Goal: Task Accomplishment & Management: Manage account settings

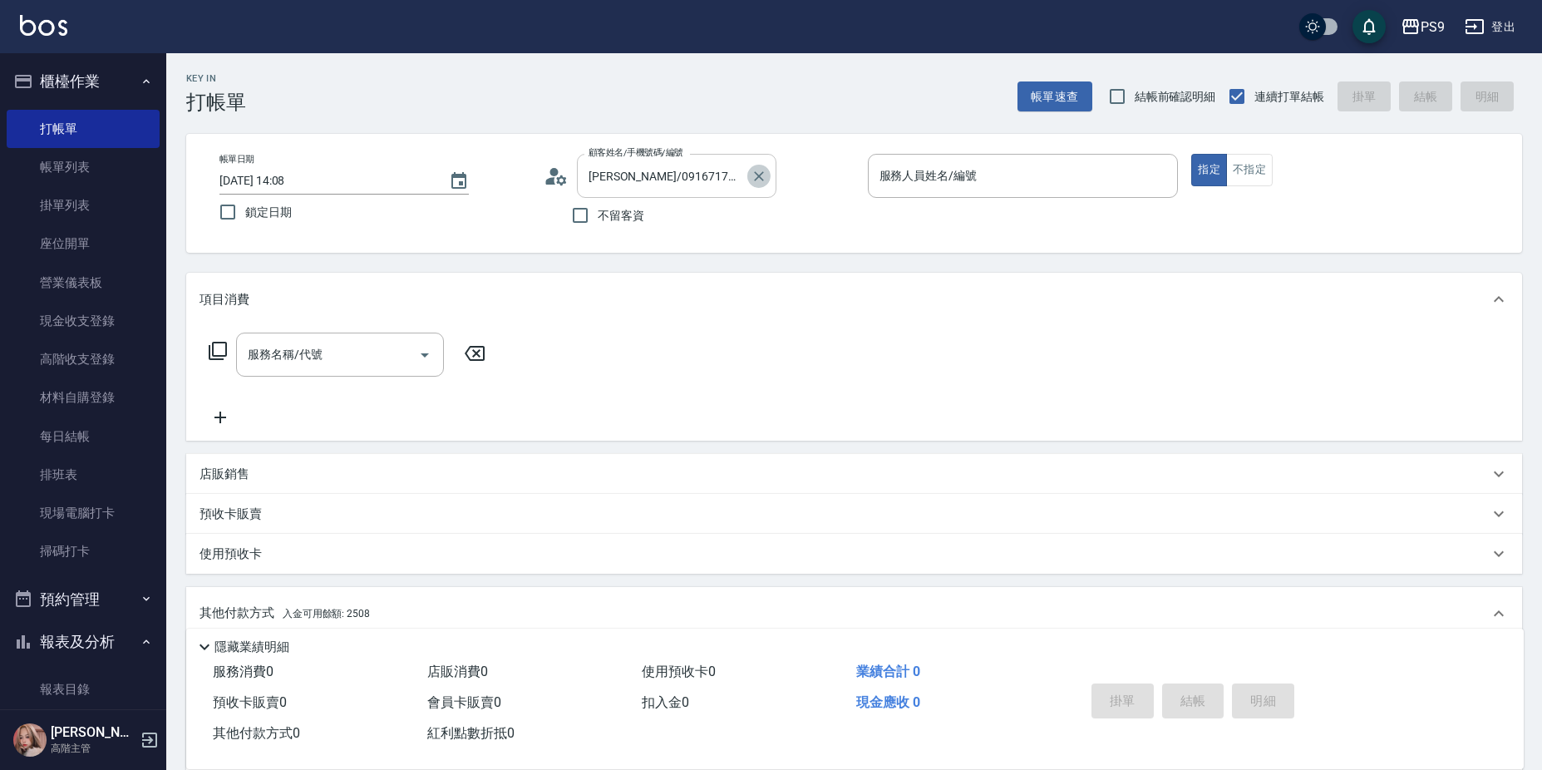
click at [759, 171] on icon "Clear" at bounding box center [759, 176] width 17 height 17
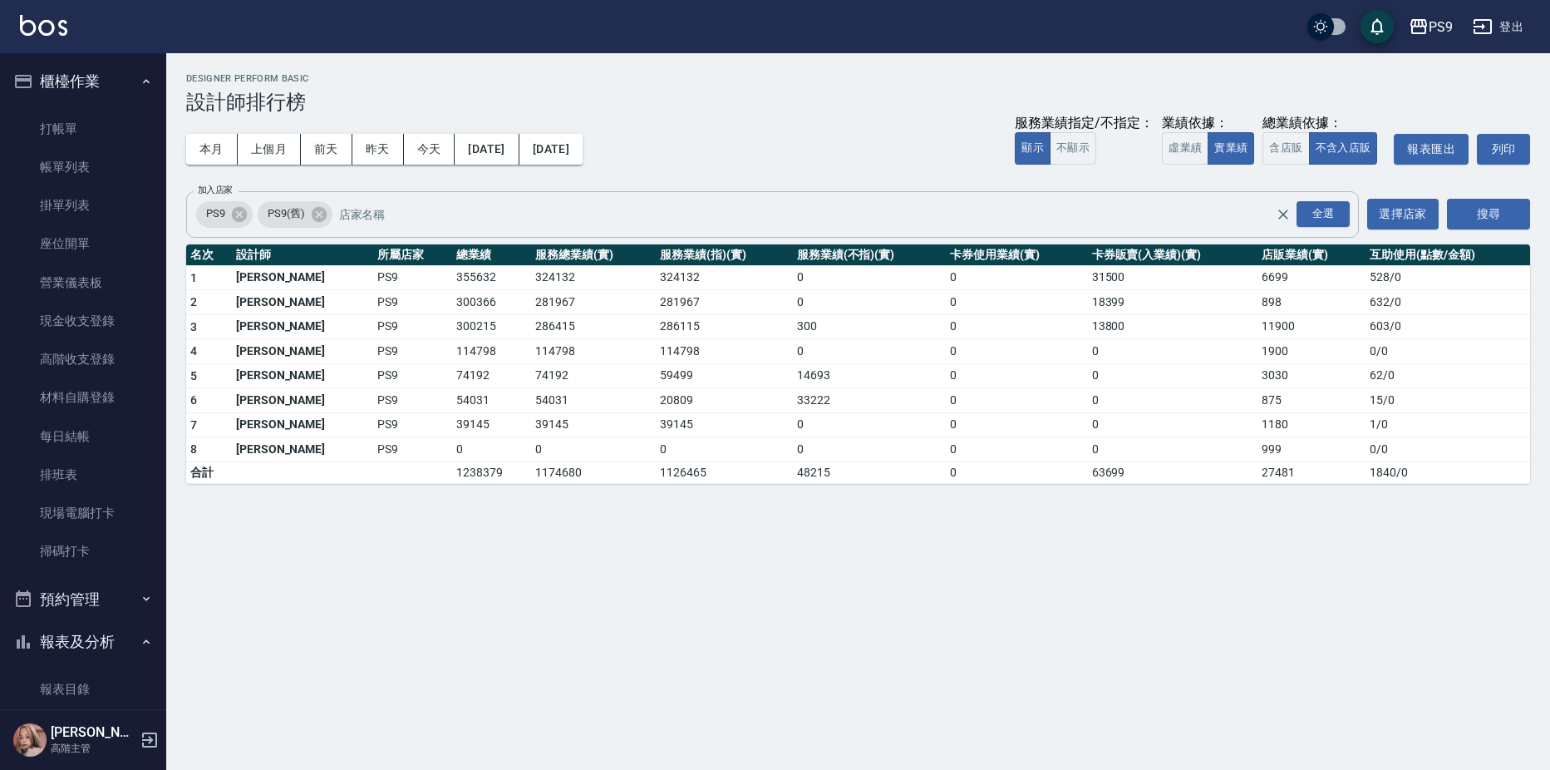
scroll to position [873, 0]
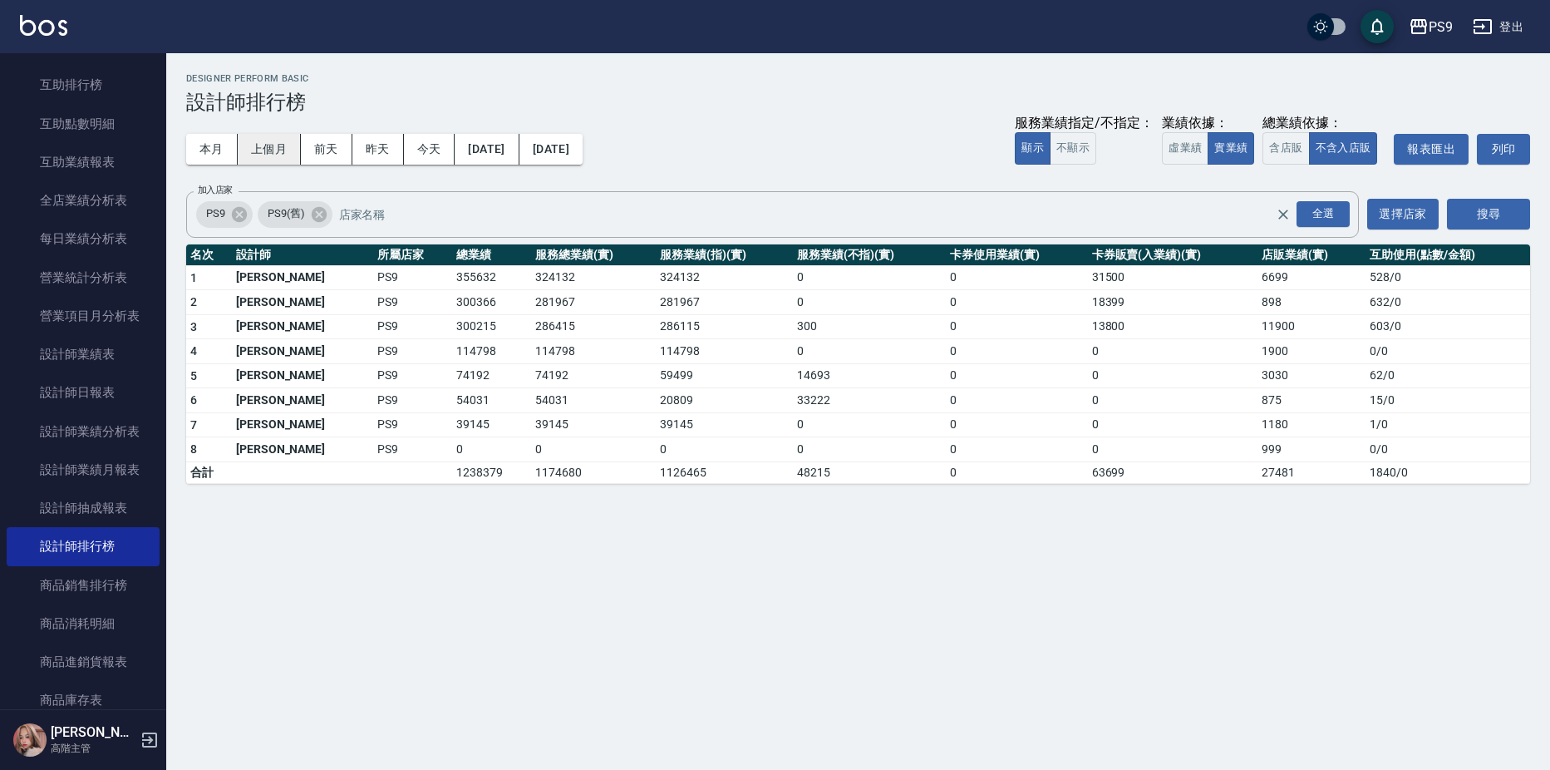
click at [278, 149] on button "上個月" at bounding box center [269, 149] width 63 height 31
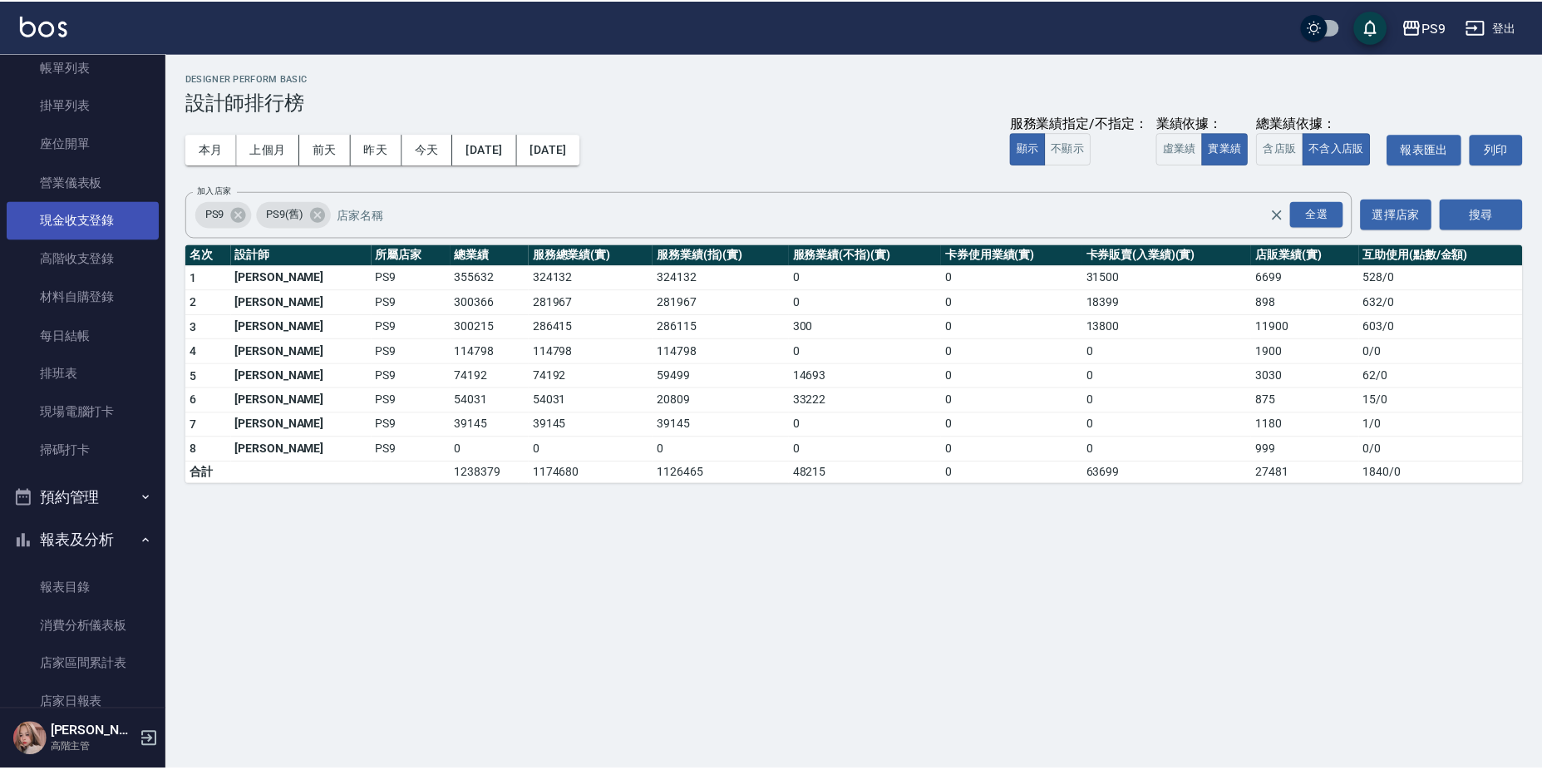
scroll to position [0, 0]
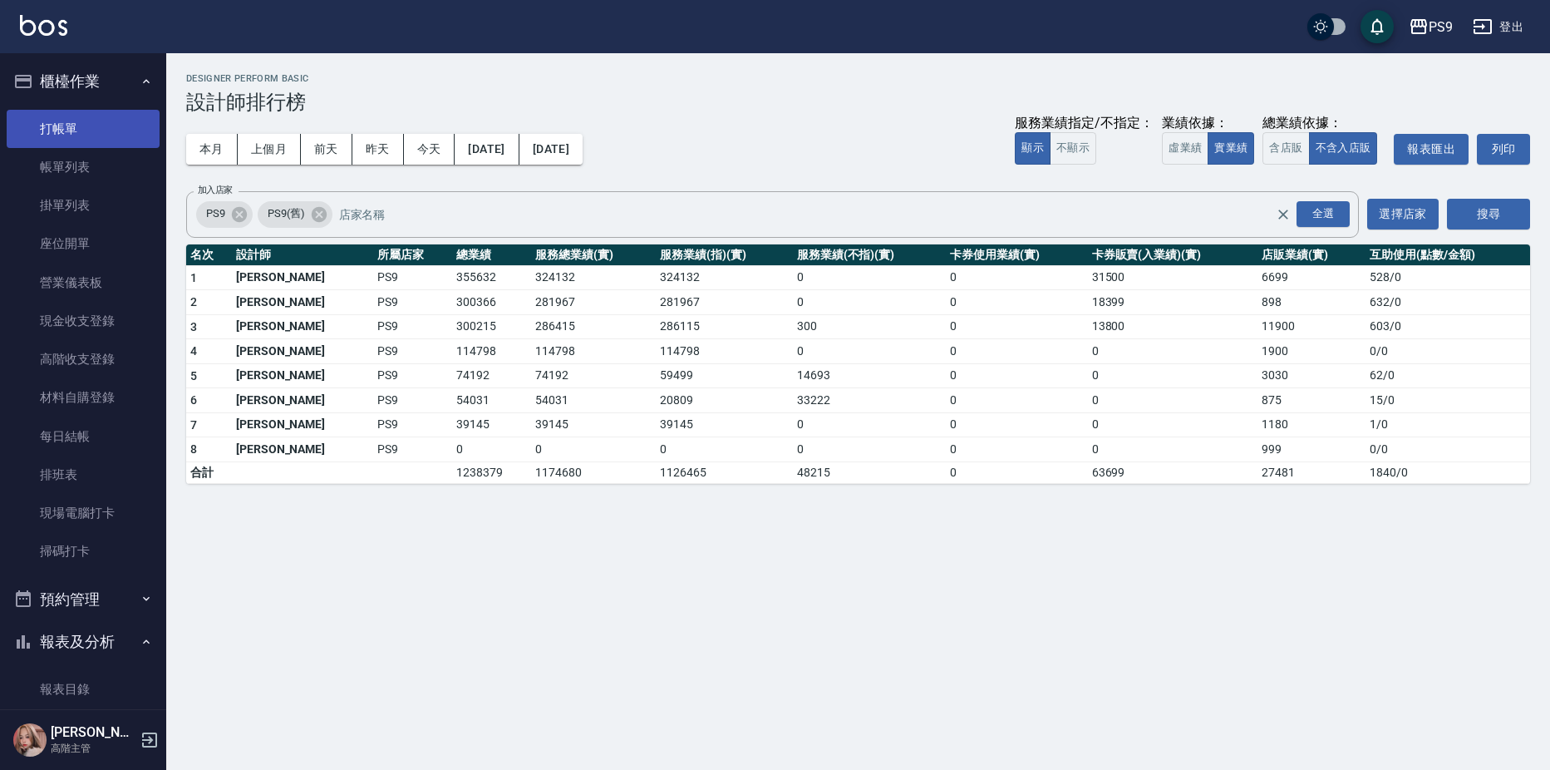
click at [89, 123] on link "打帳單" at bounding box center [83, 129] width 153 height 38
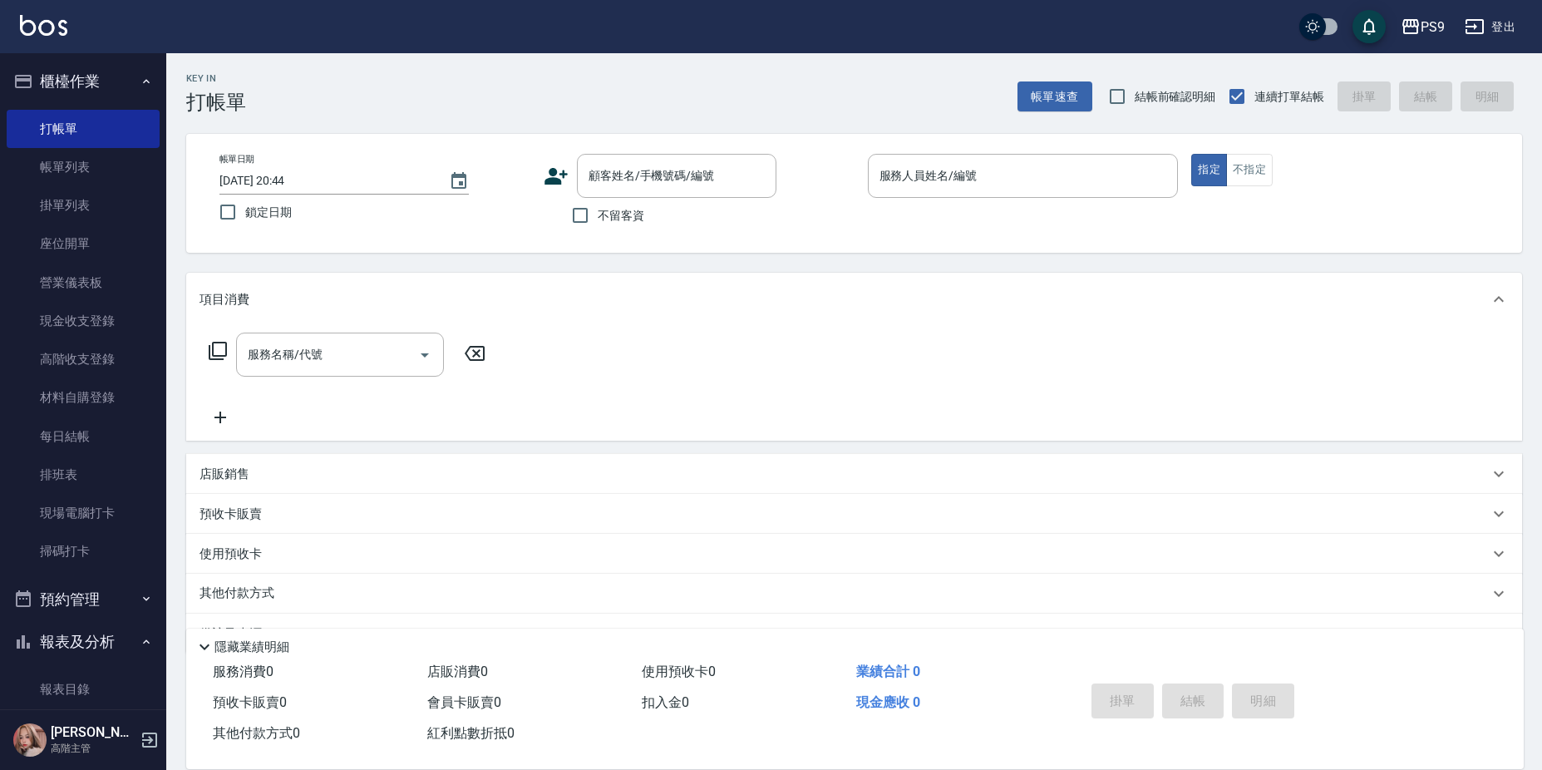
click at [605, 220] on span "不留客資" at bounding box center [621, 215] width 47 height 17
click at [598, 220] on input "不留客資" at bounding box center [580, 215] width 35 height 35
checkbox input "true"
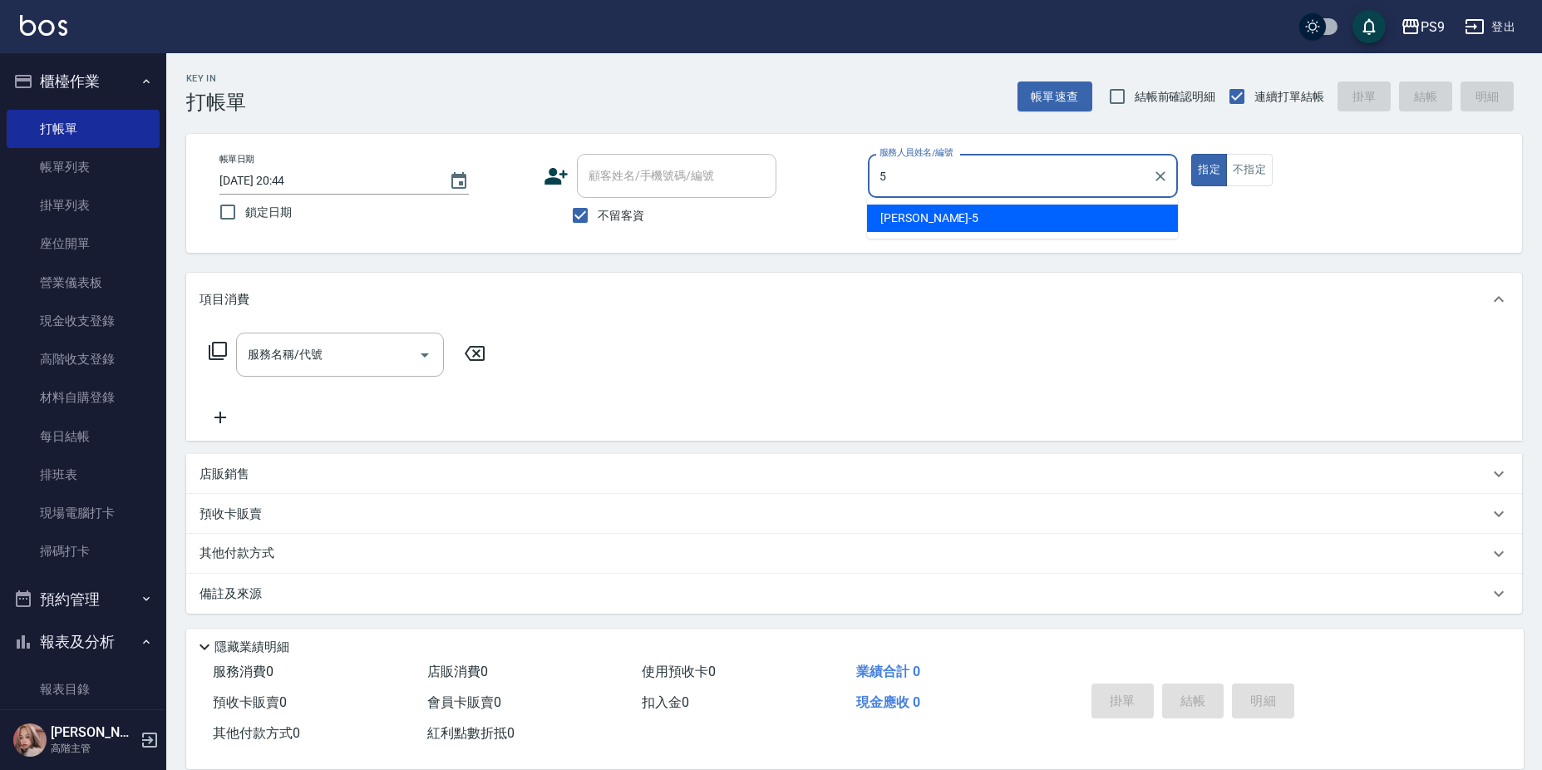
type input "NICK-5"
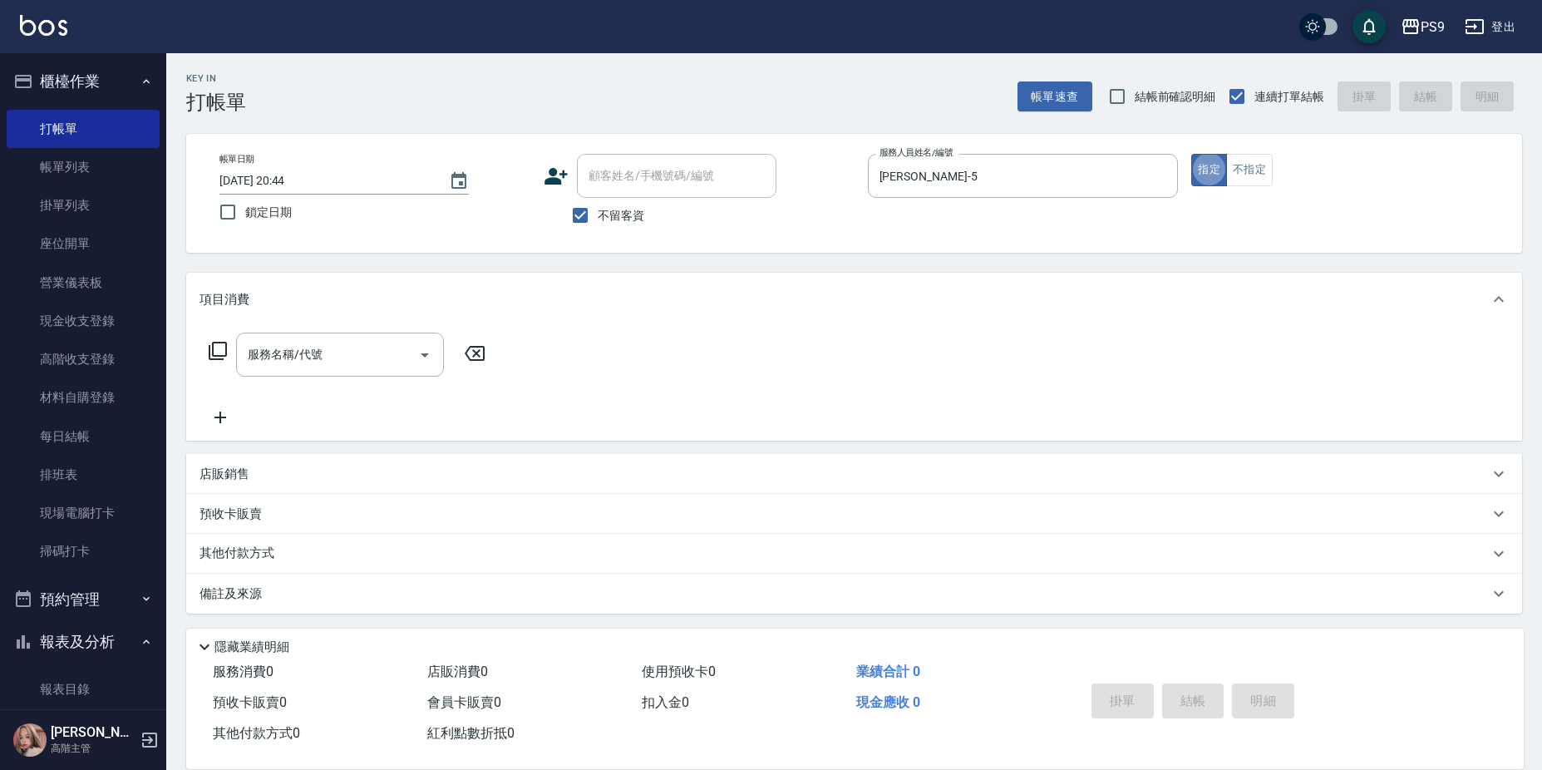
type button "true"
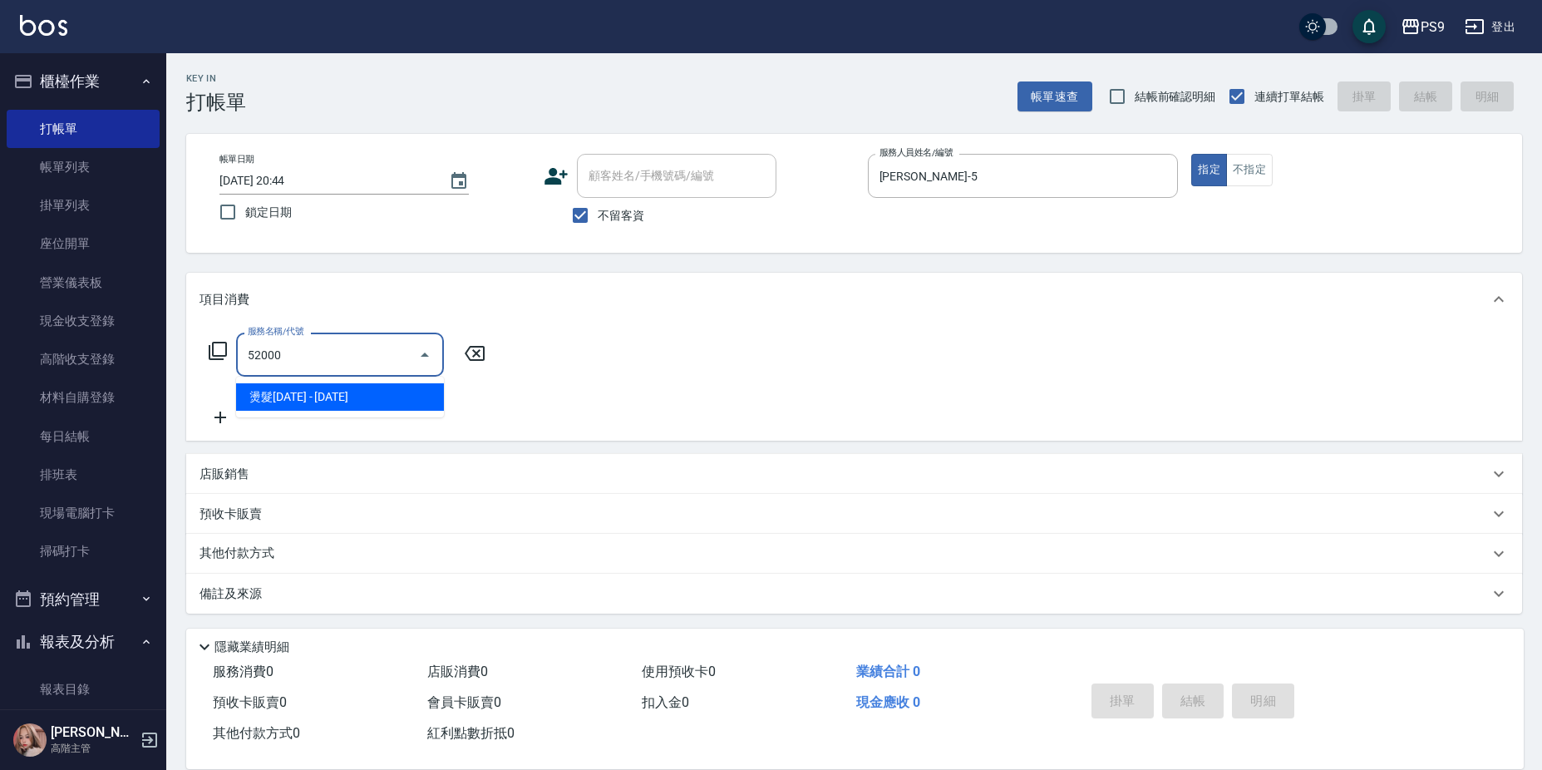
type input "燙髮2000(52000)"
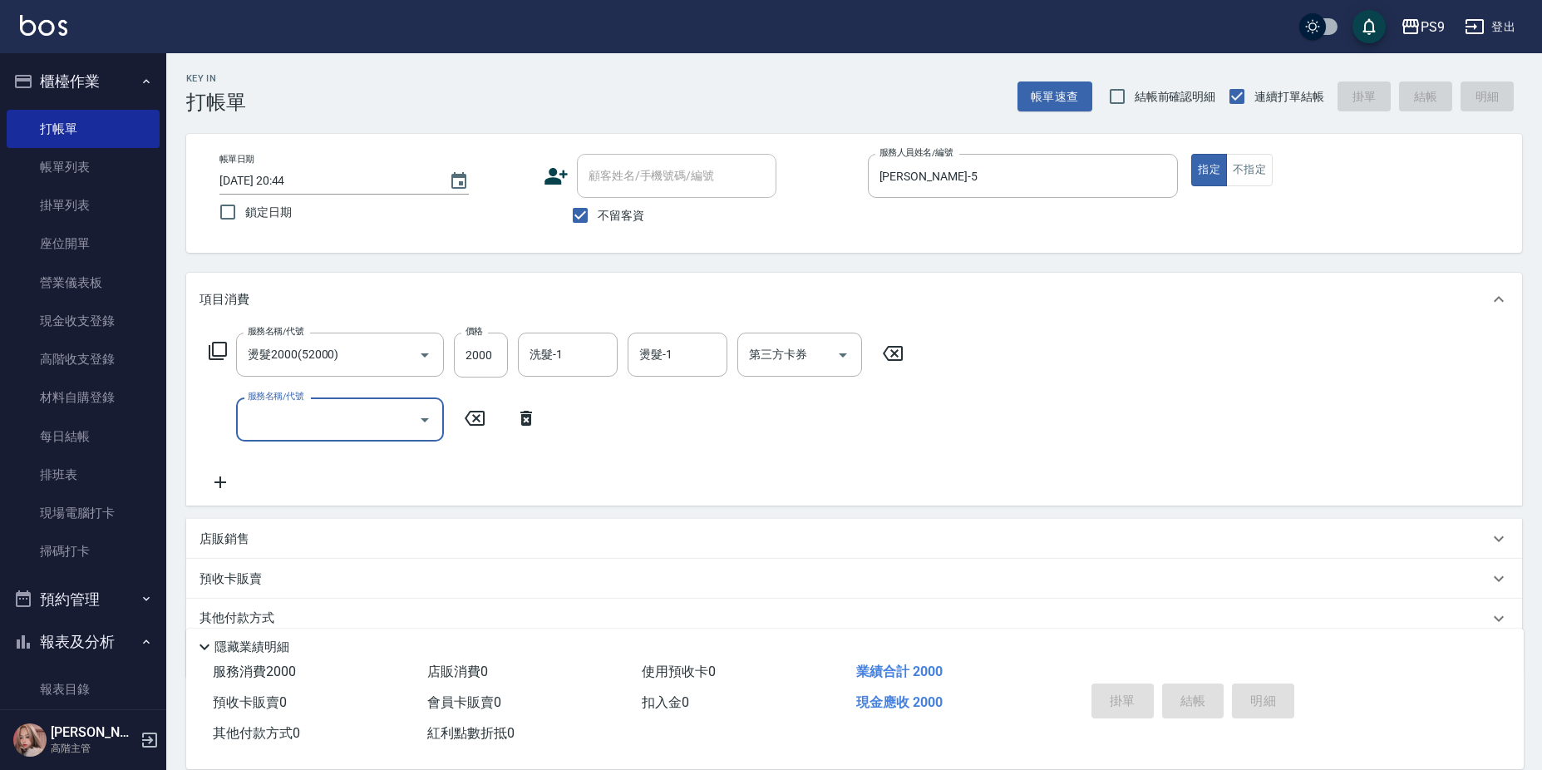
type input "2025/08/16 20:45"
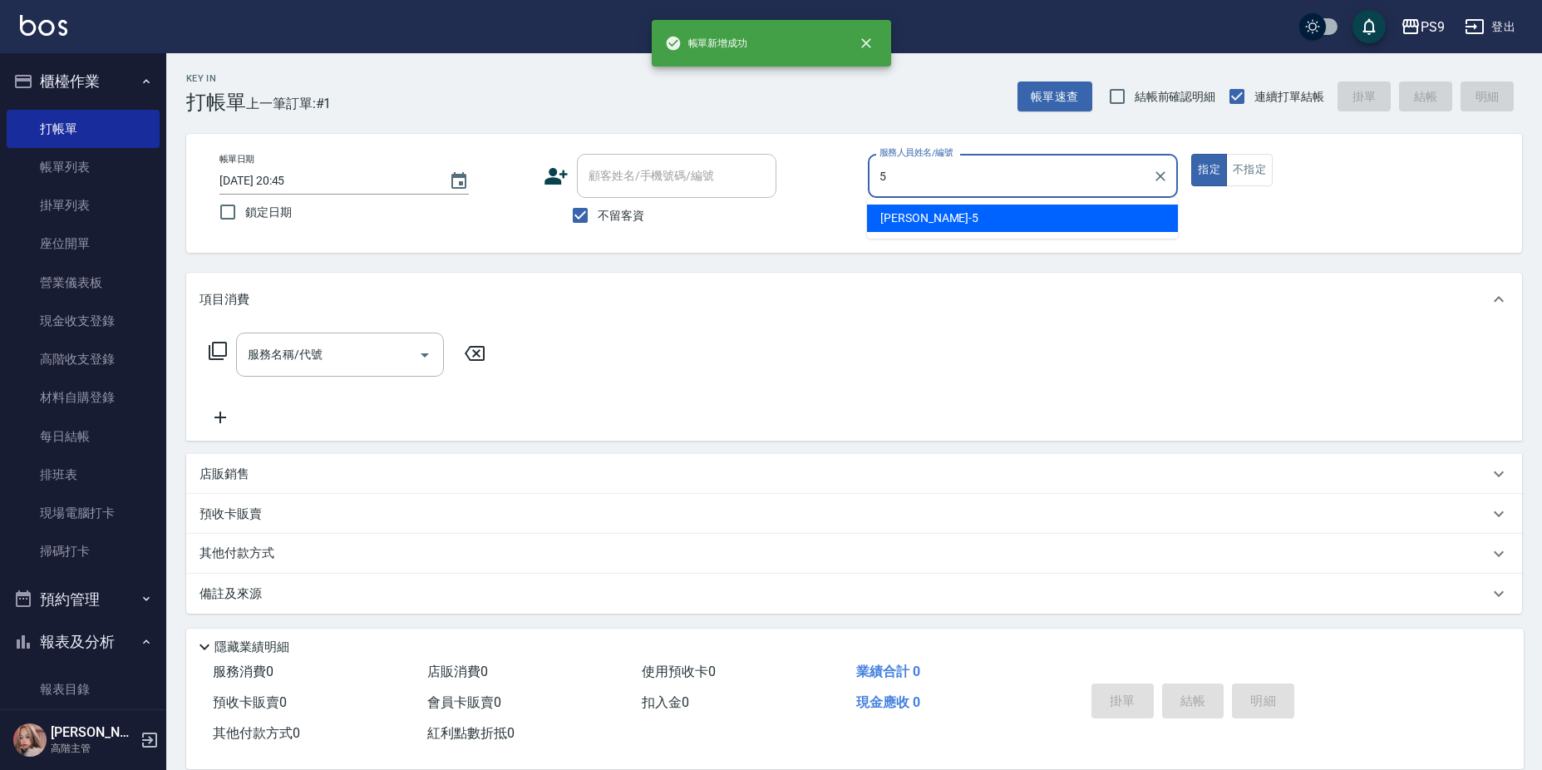
type input "NICK-5"
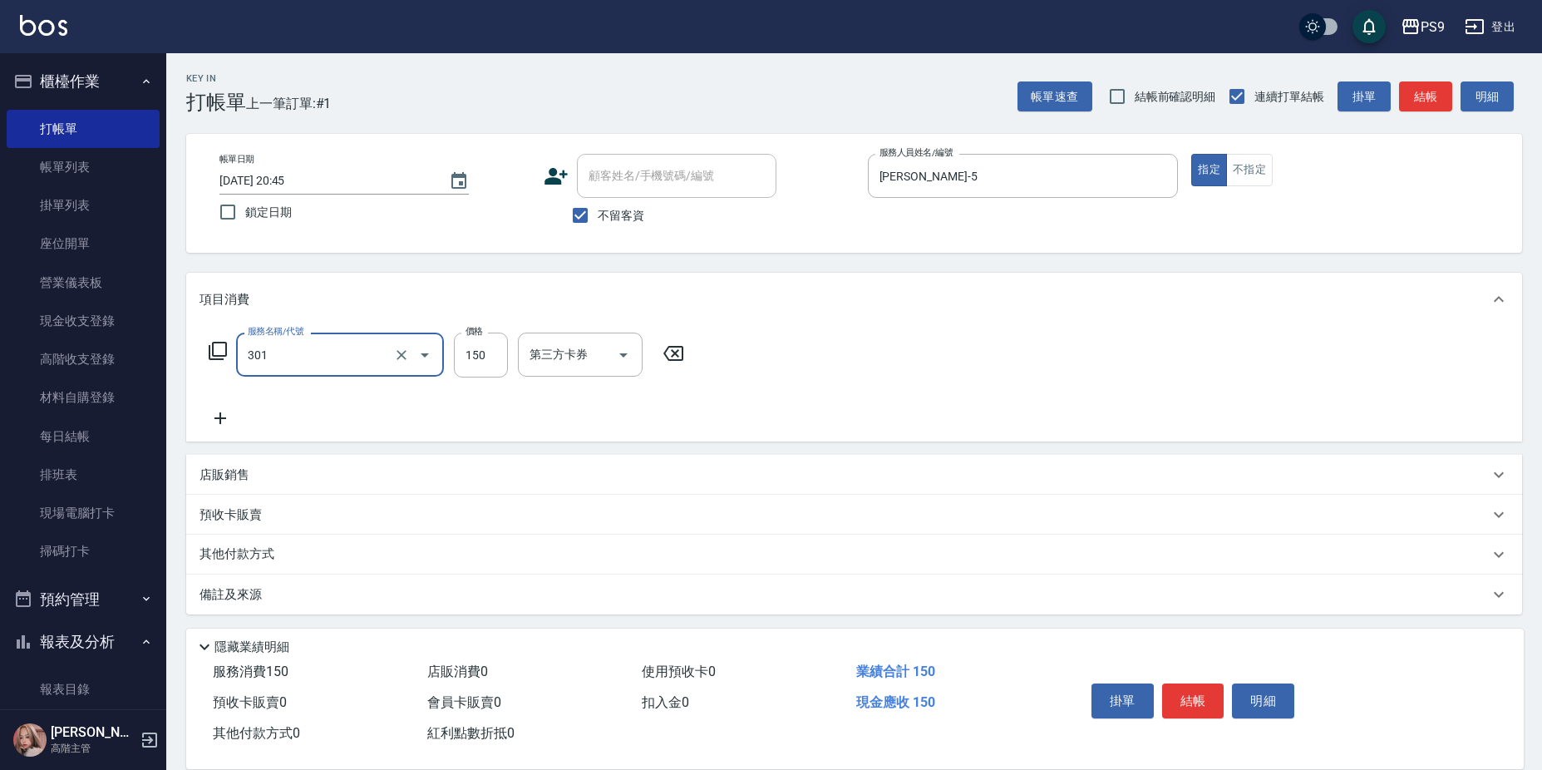
type input "剪-150(301)"
type input "500"
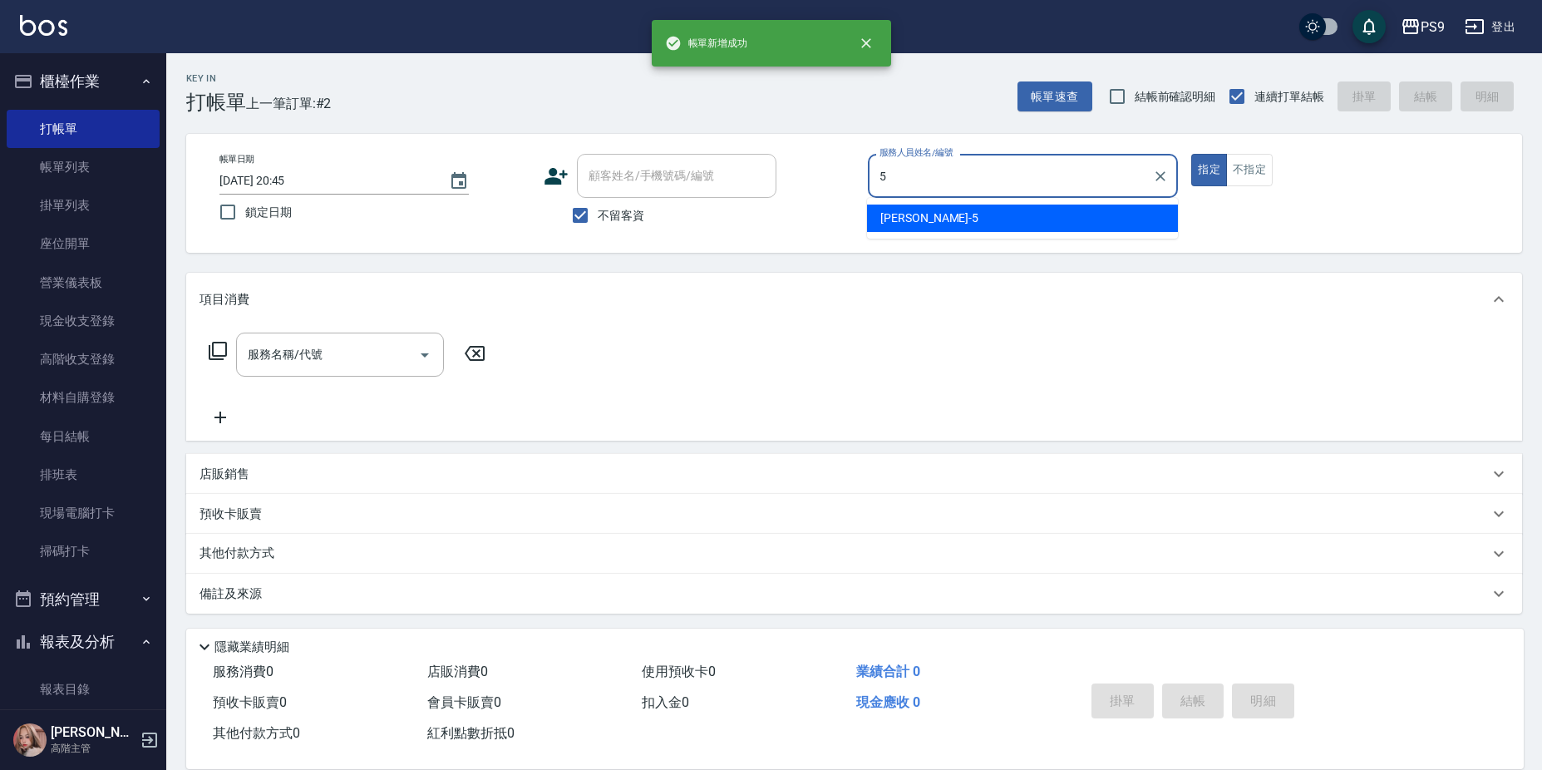
type input "NICK-5"
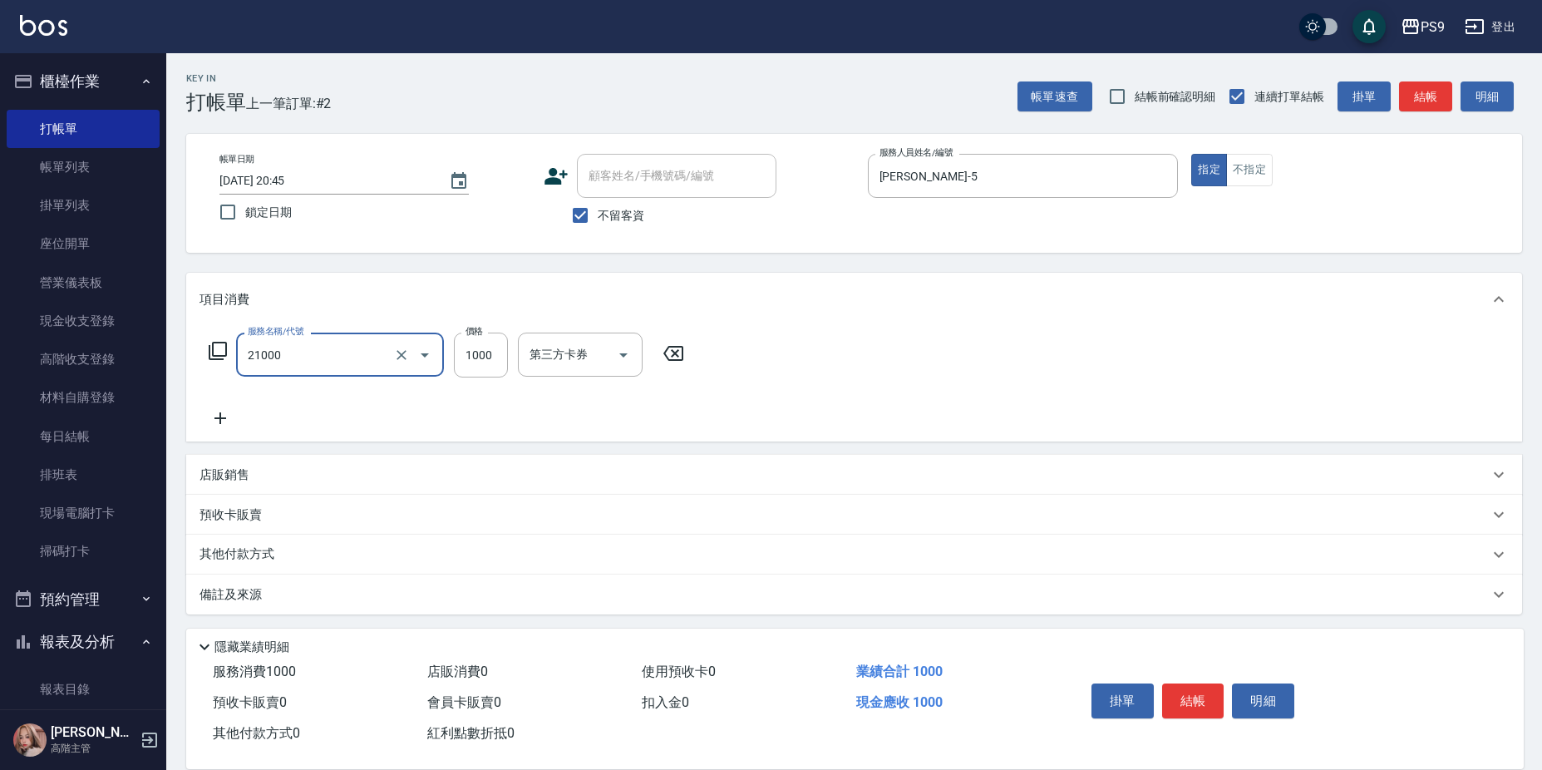
type input "染髮1000(21000)"
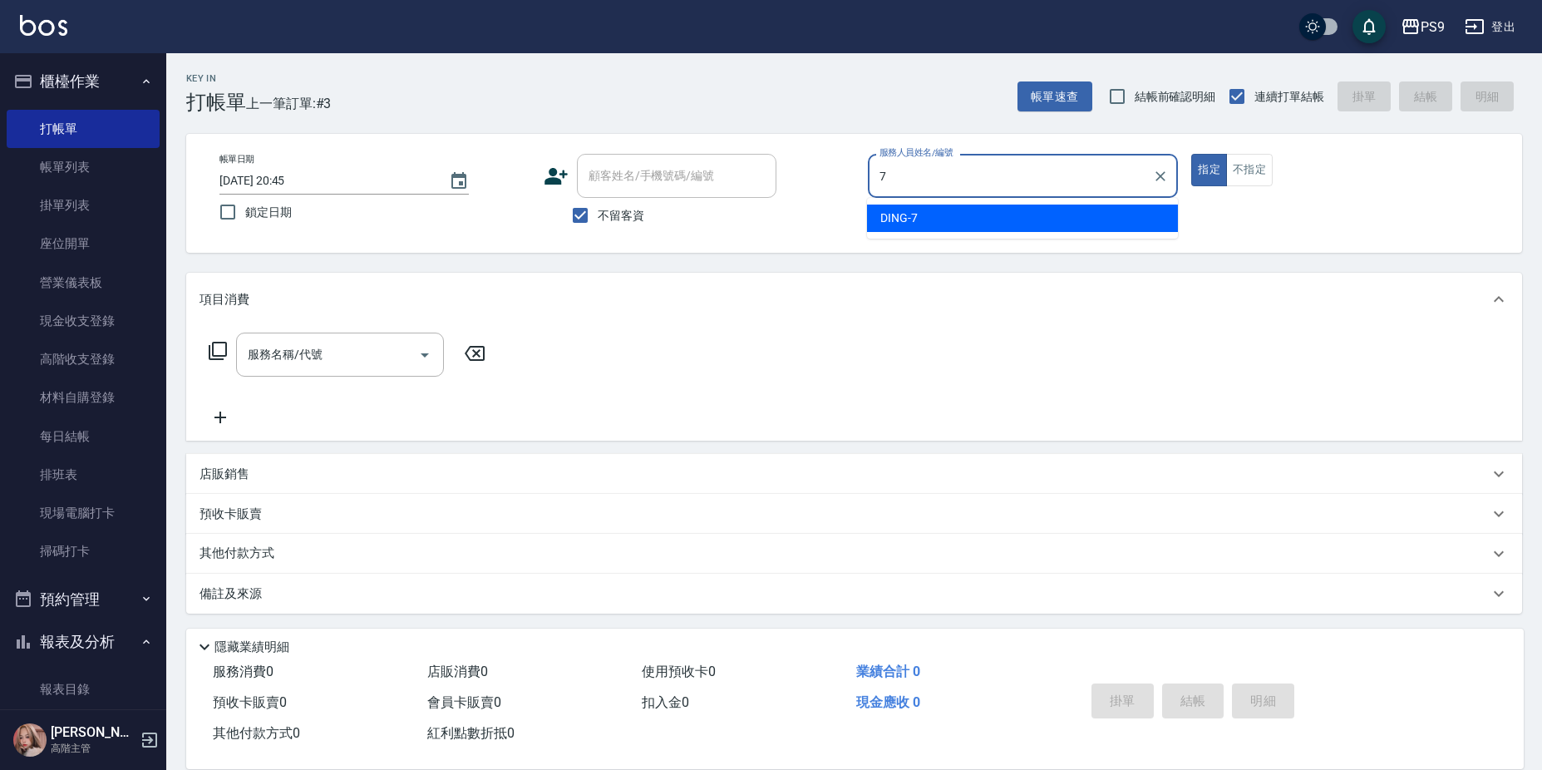
type input "DING-7"
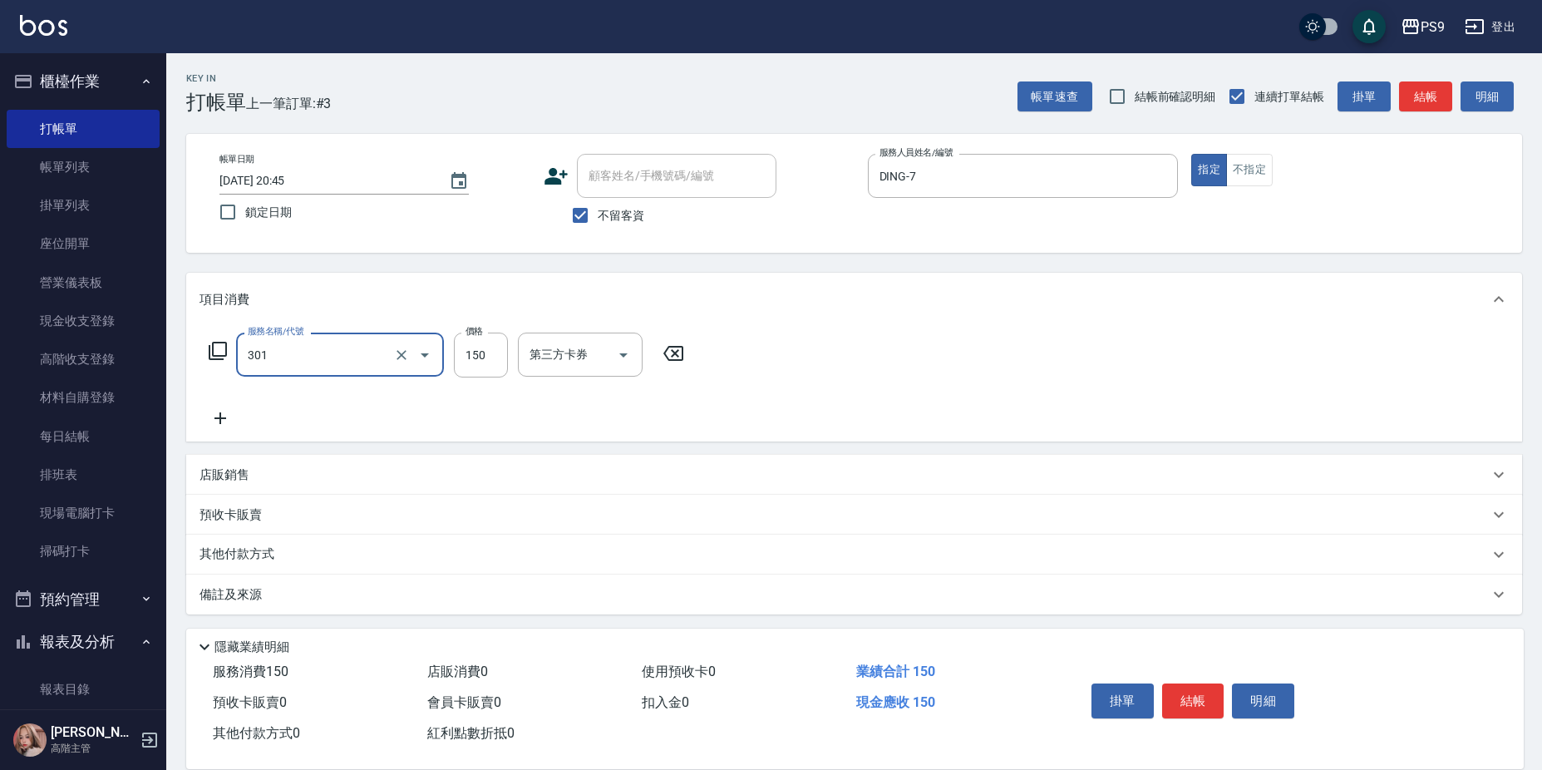
type input "剪-150(301)"
type input "500"
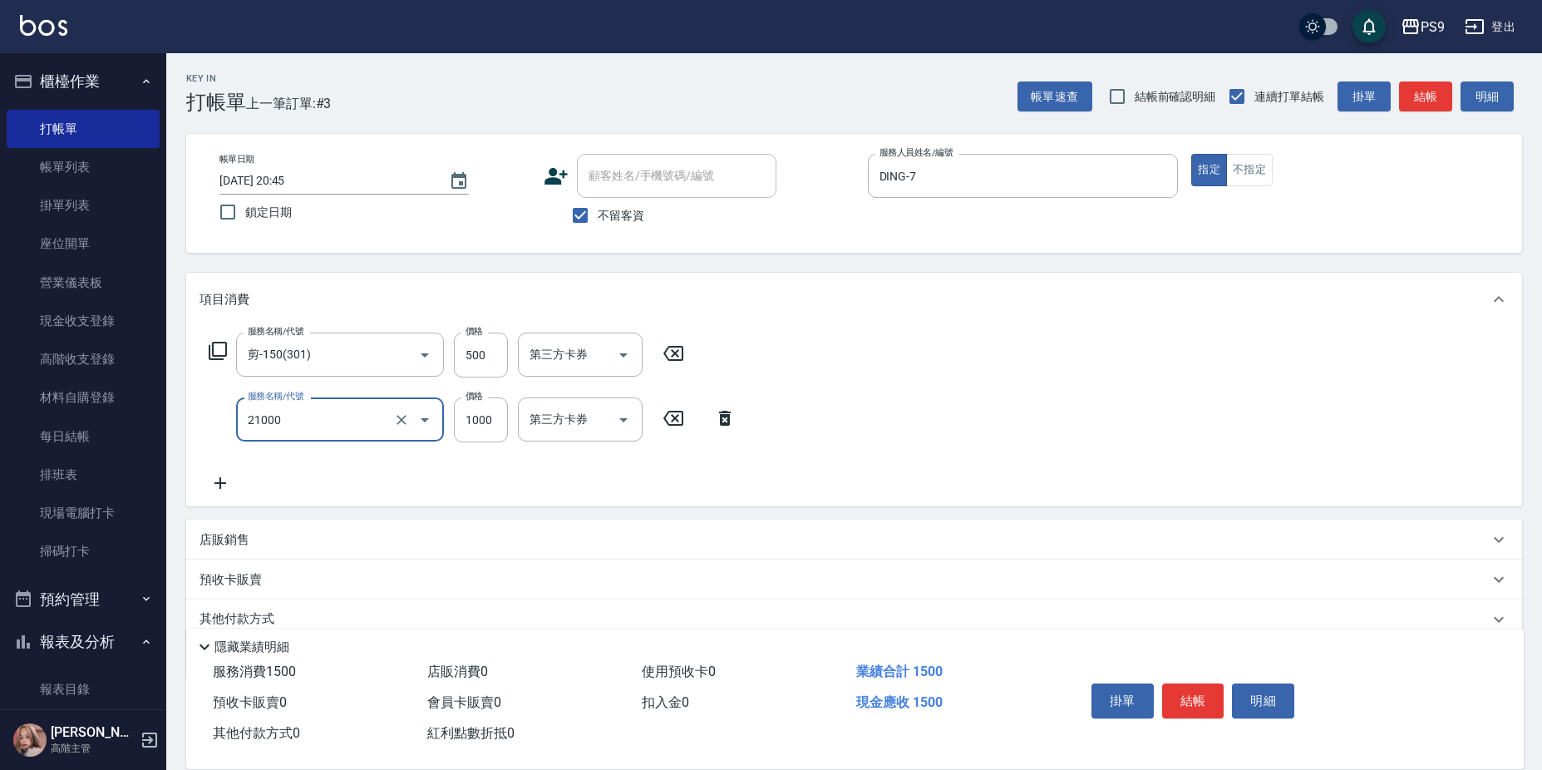
type input "染髮1000(21000)"
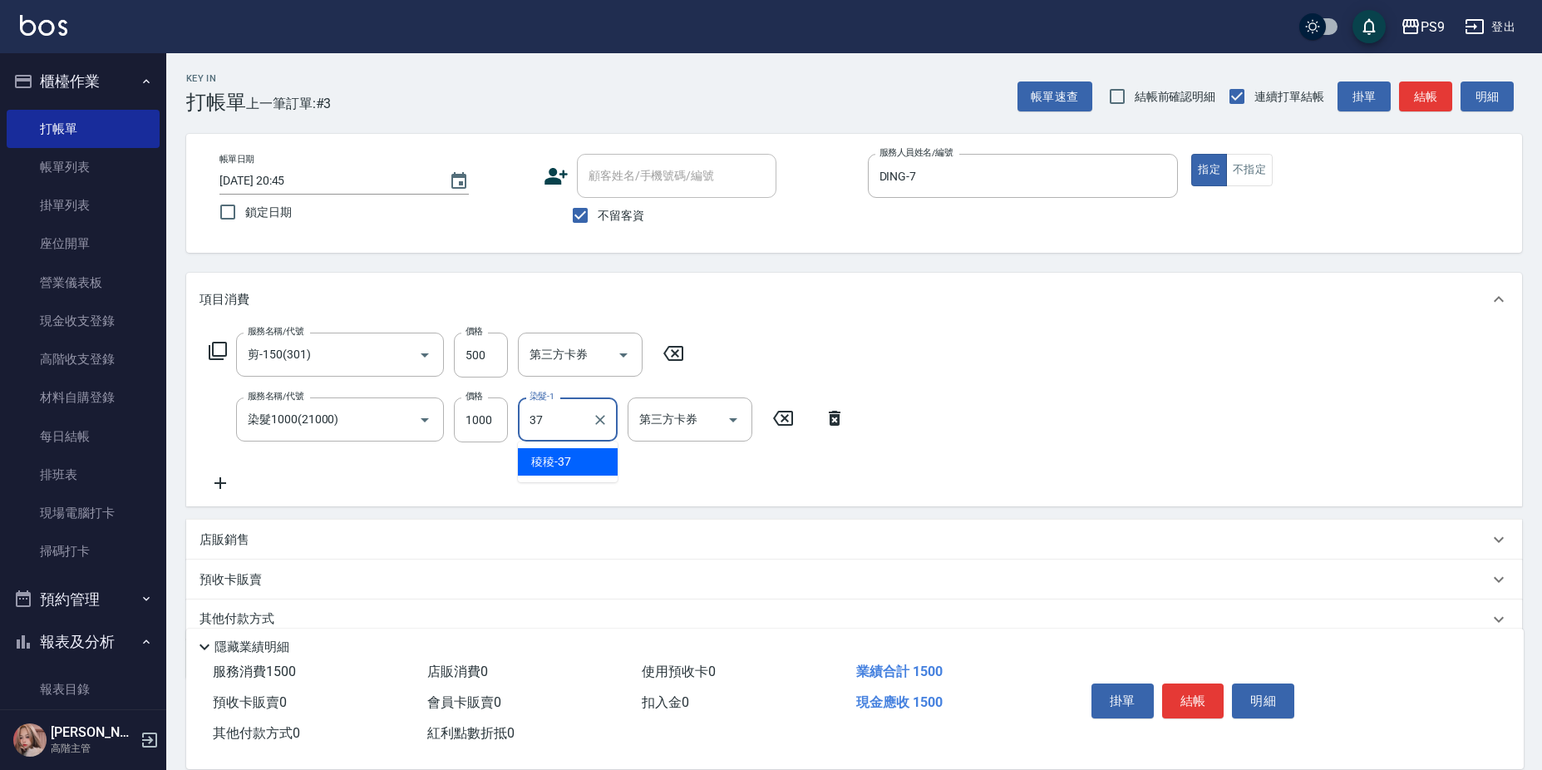
type input "稜稜-37"
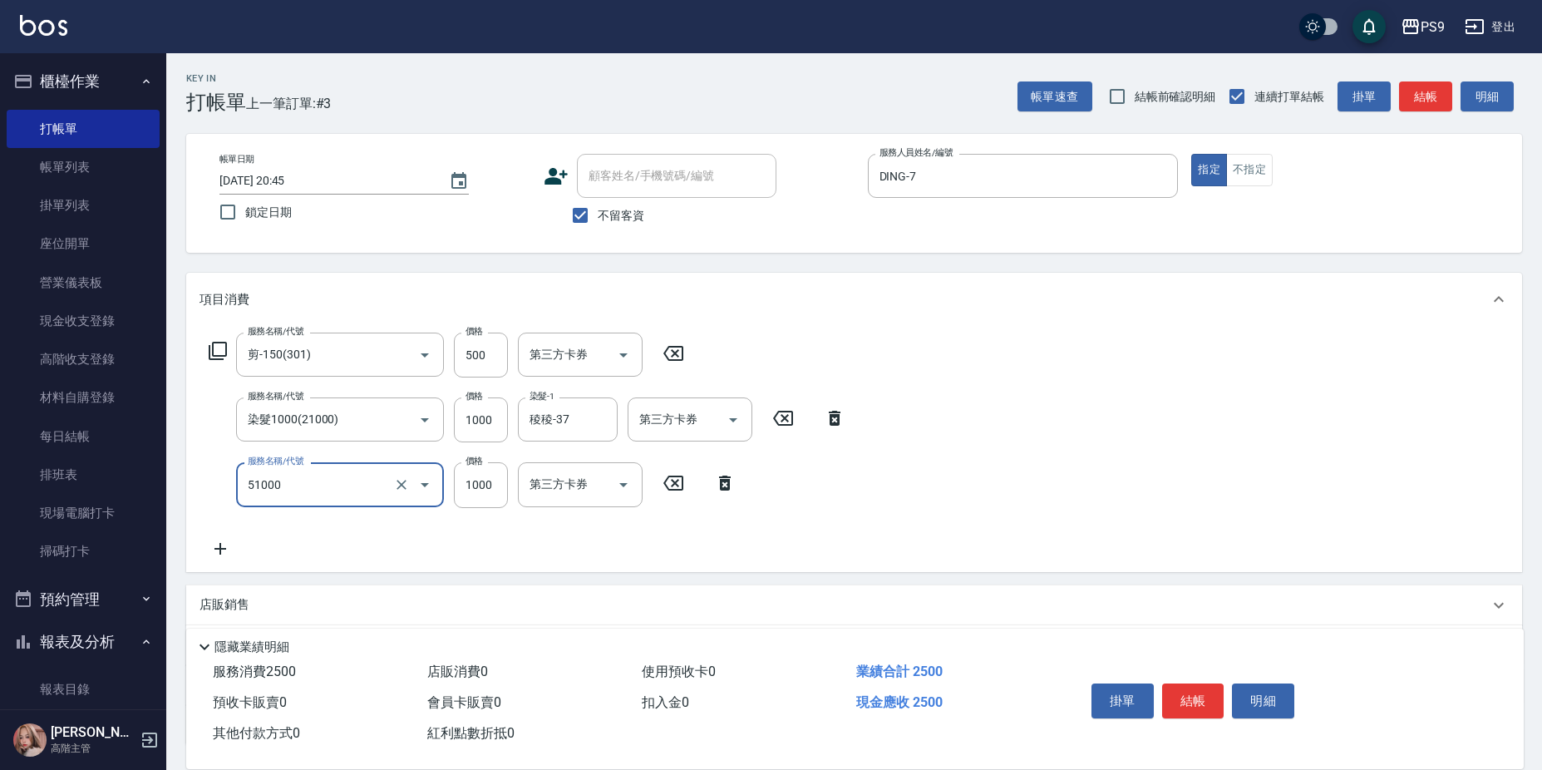
type input "燙髮1000(51000)"
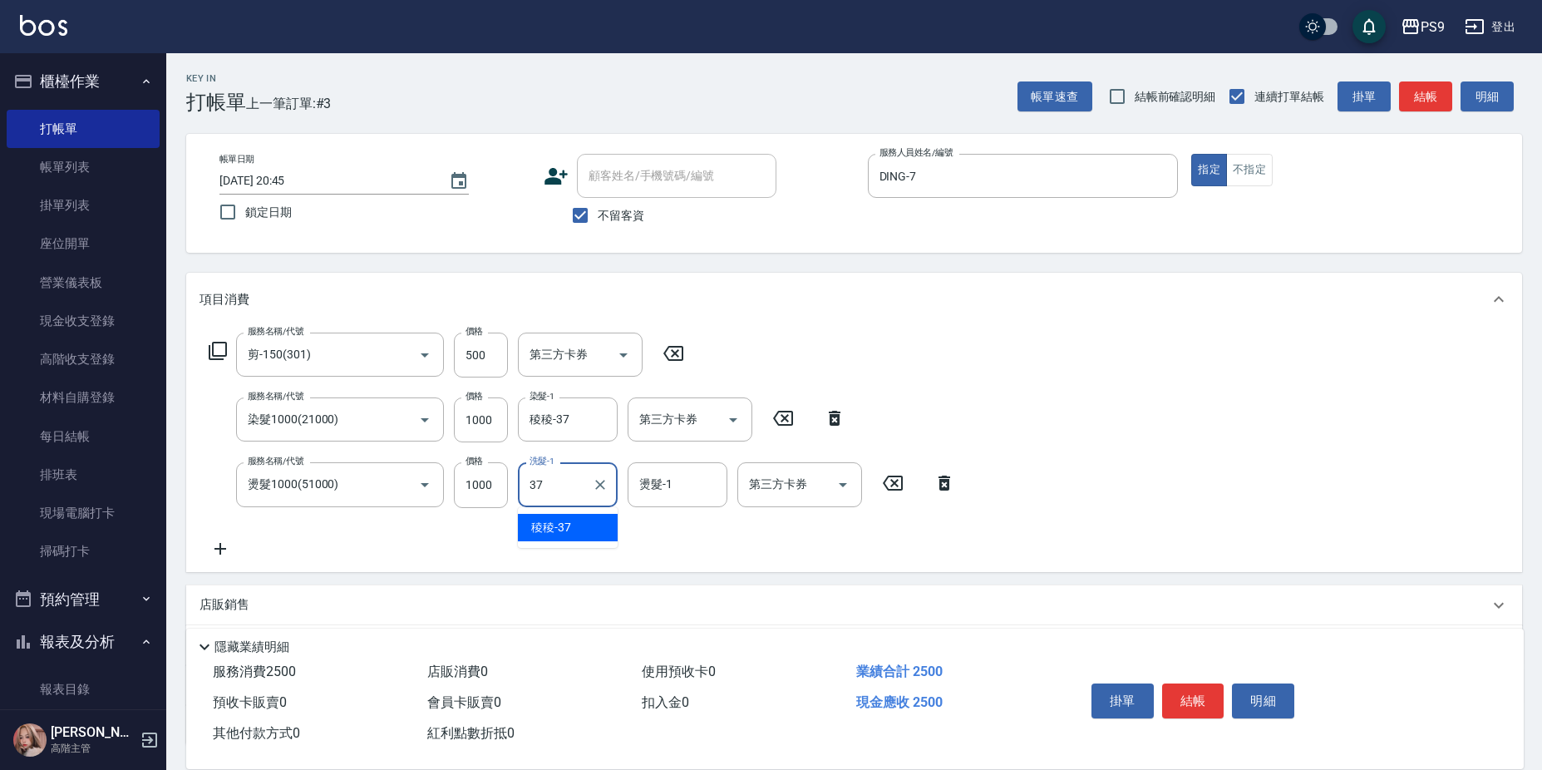
type input "稜稜-37"
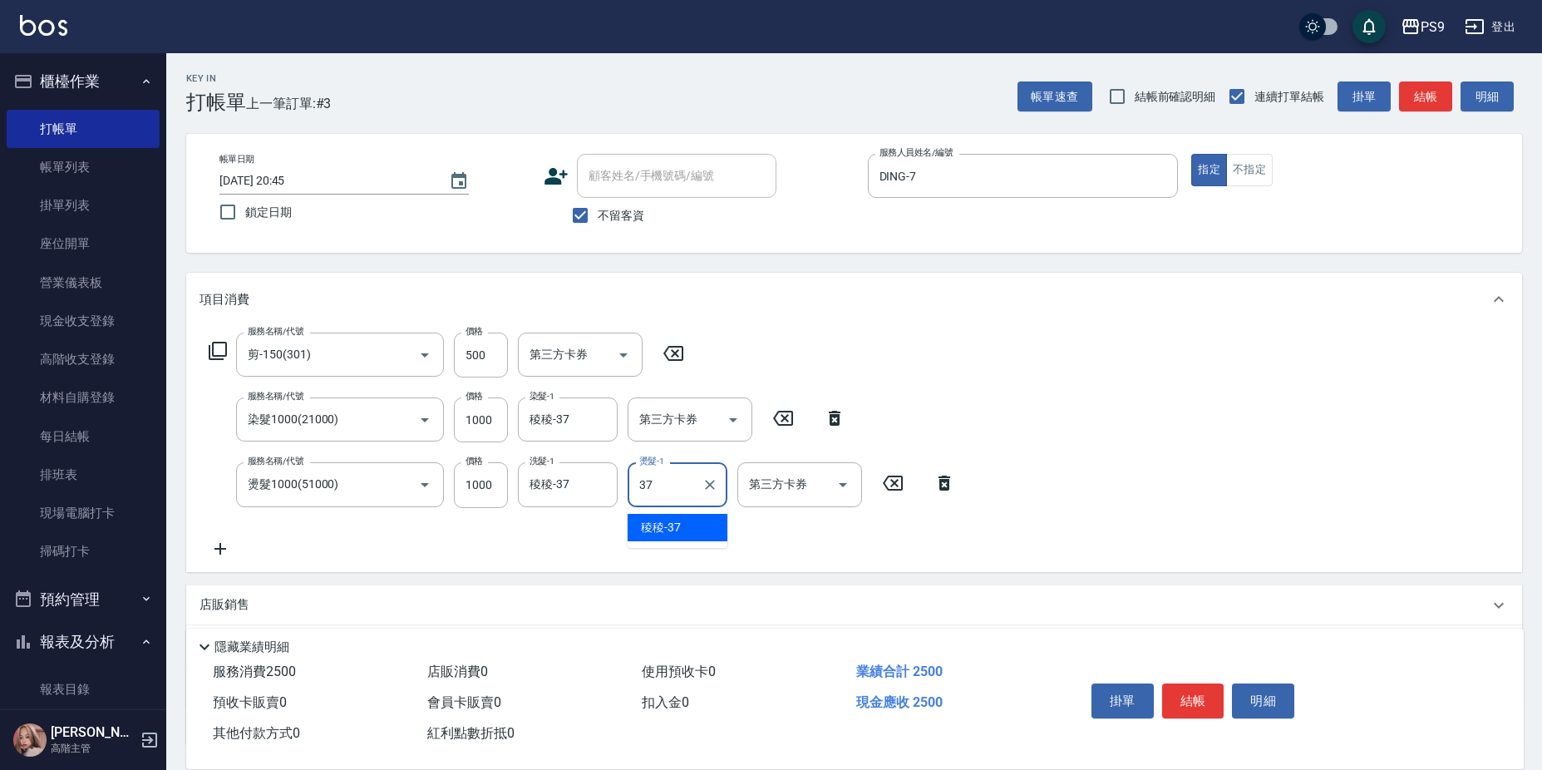
type input "稜稜-37"
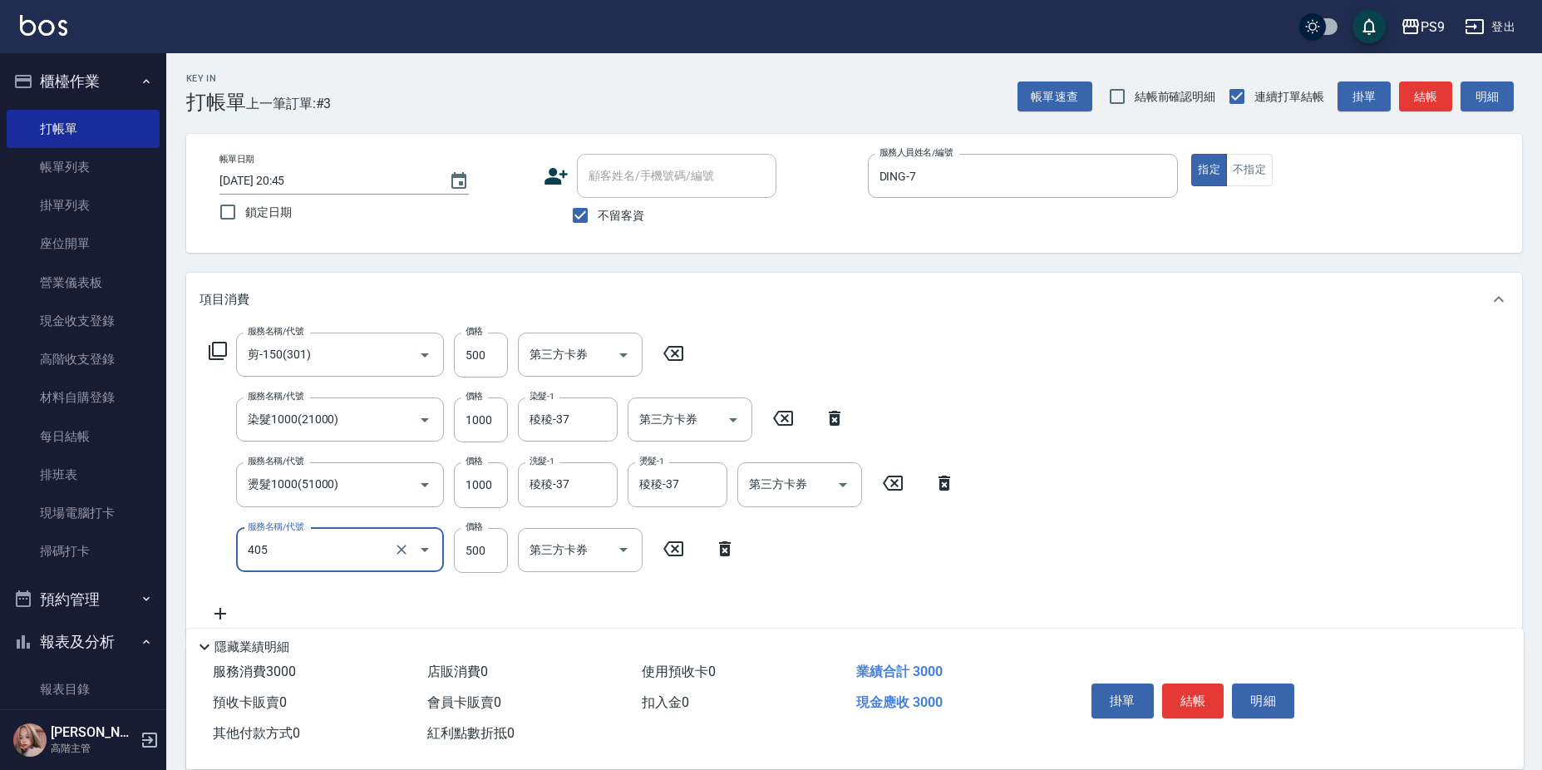
type input "護-500(405)"
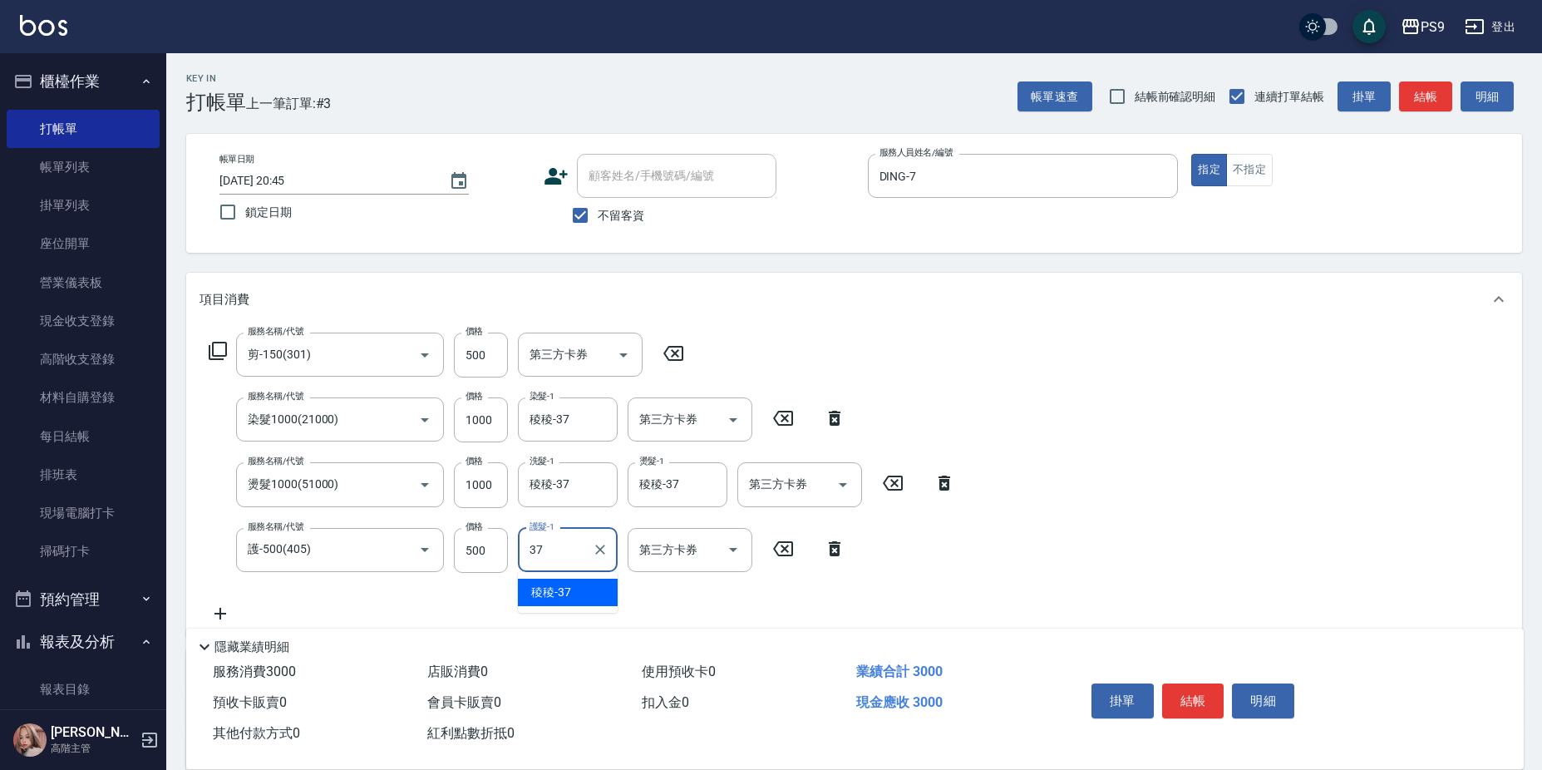
type input "稜稜-37"
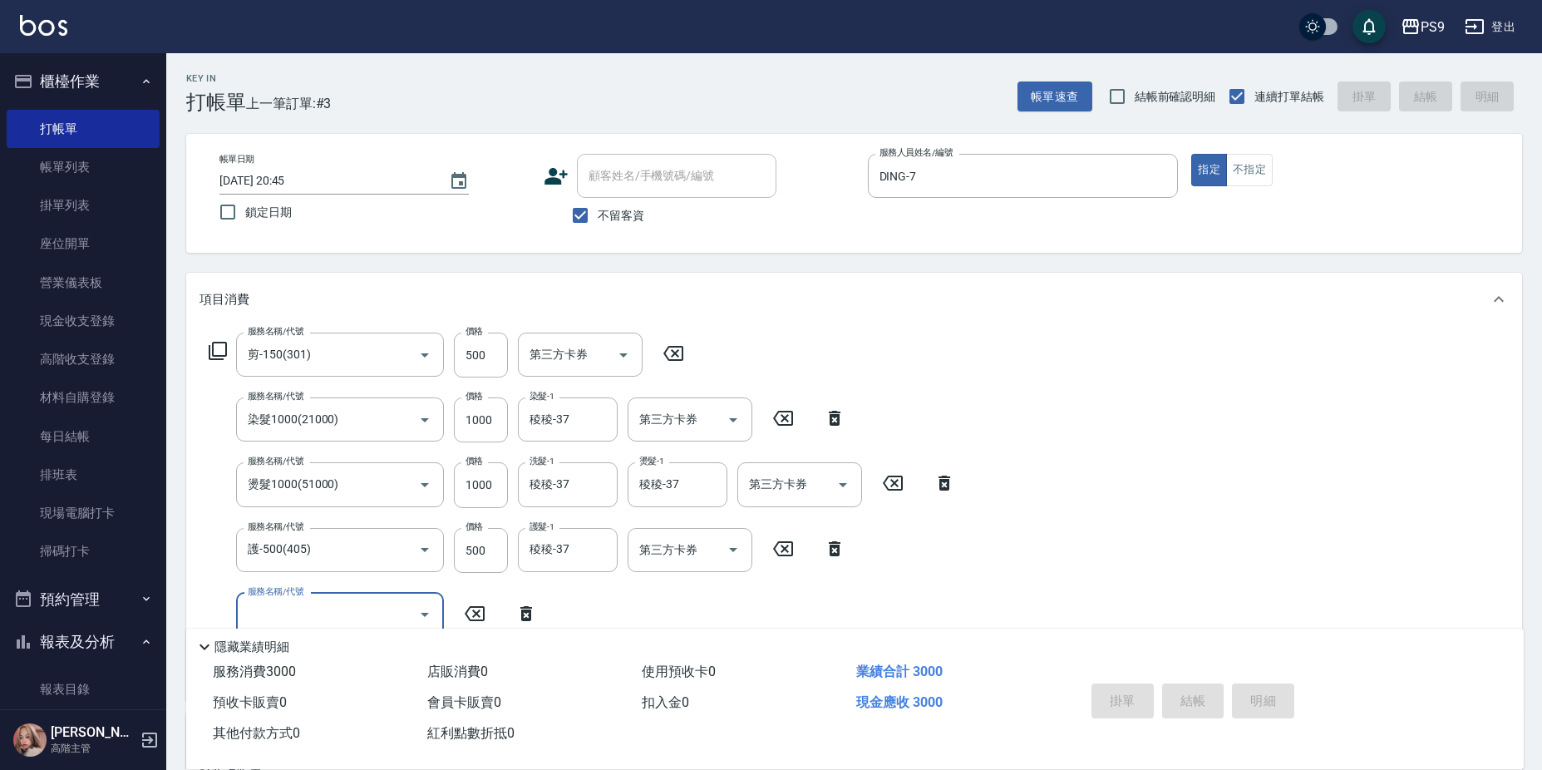
type input "2025/08/16 20:46"
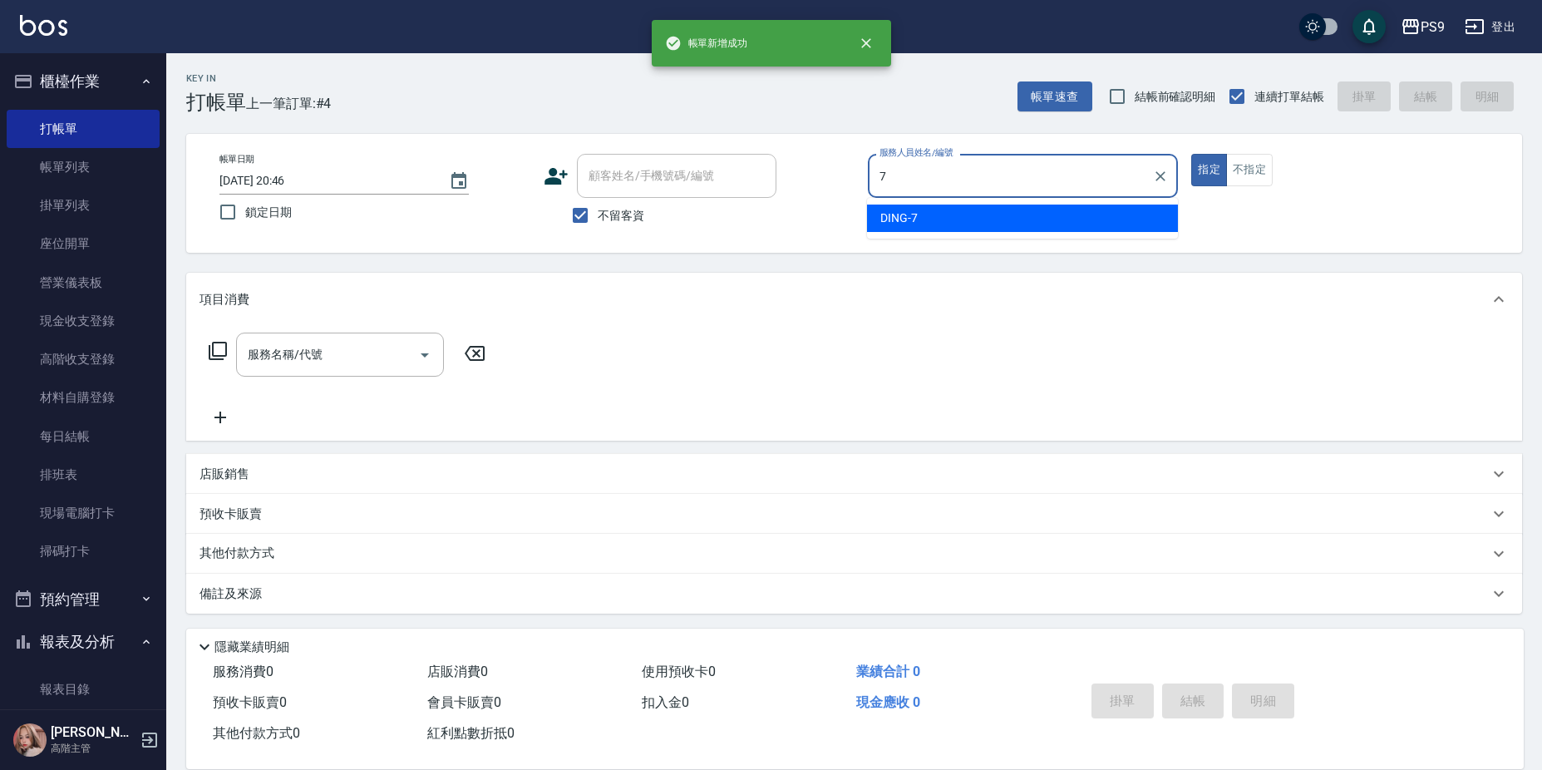
type input "DING-7"
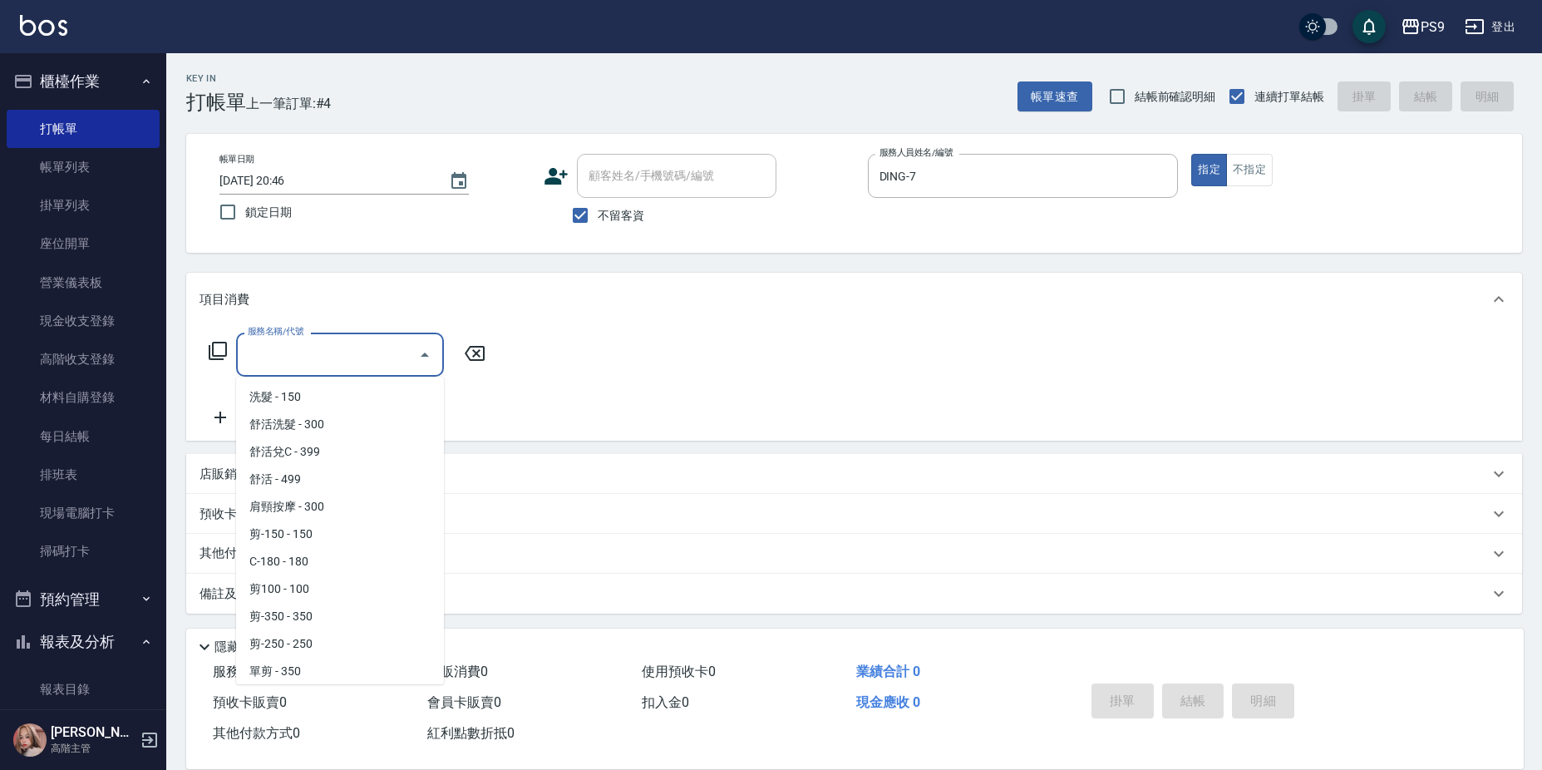
scroll to position [2250, 0]
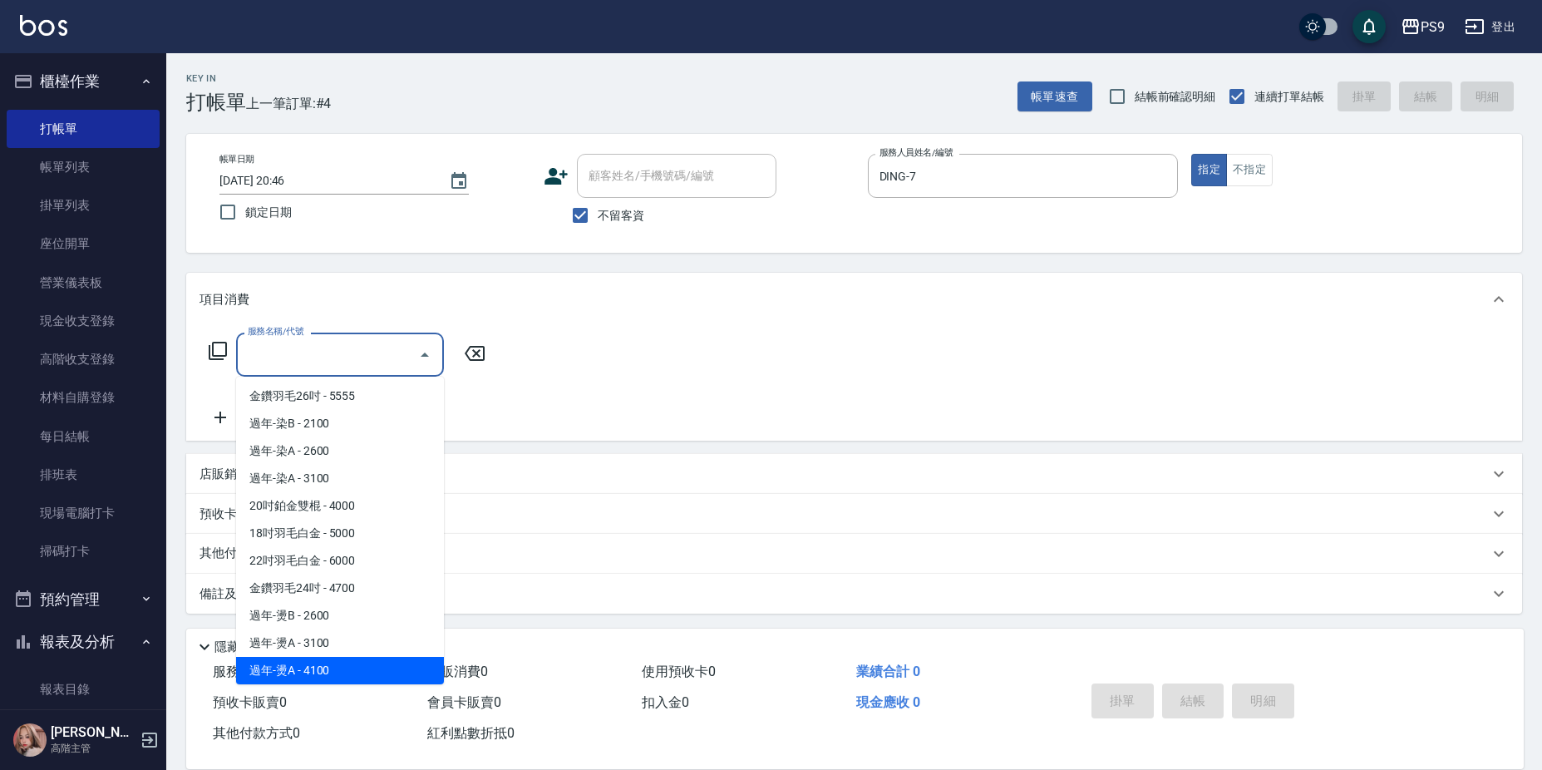
type input "過年-燙A(954100)"
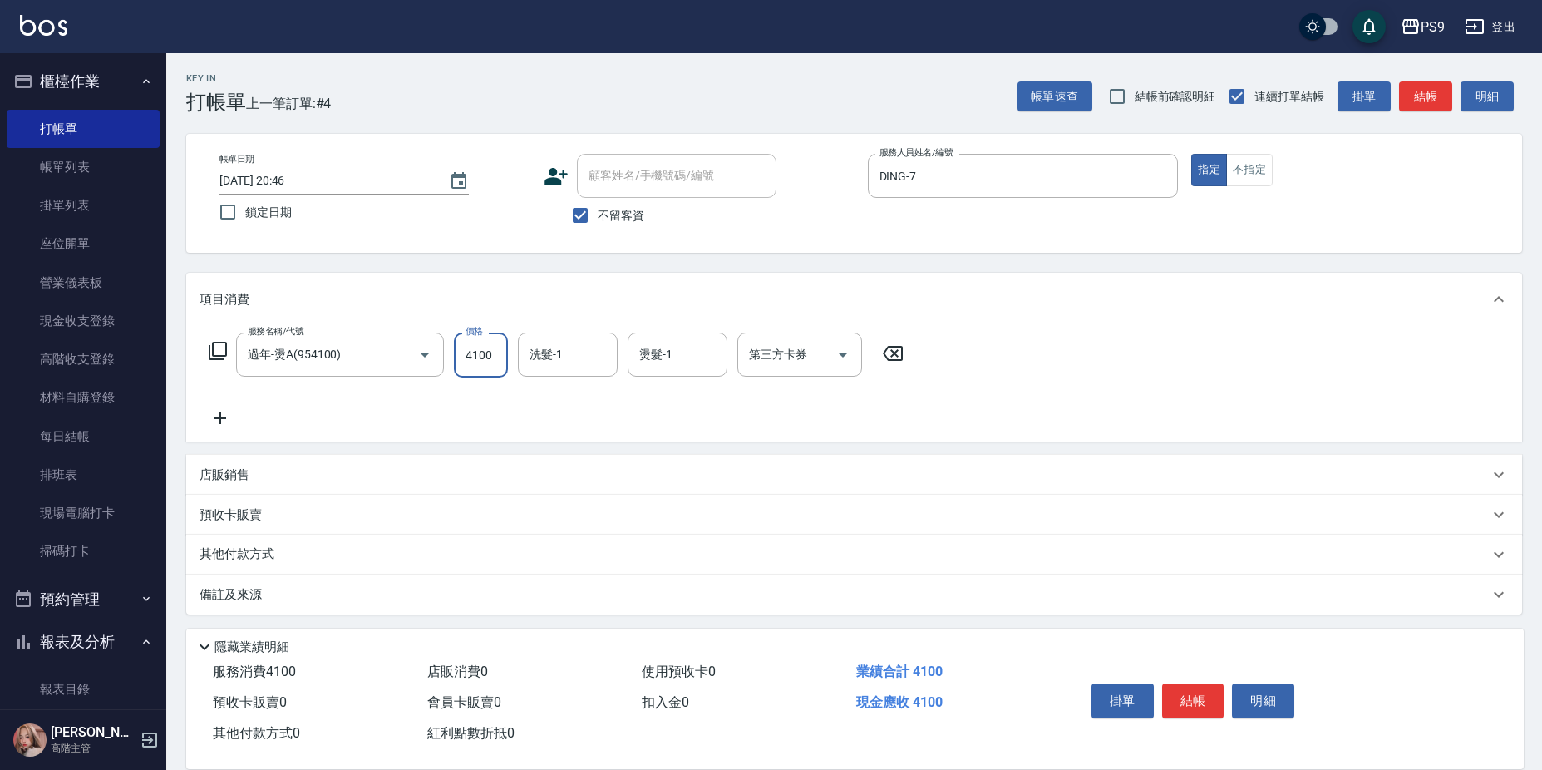
scroll to position [4, 0]
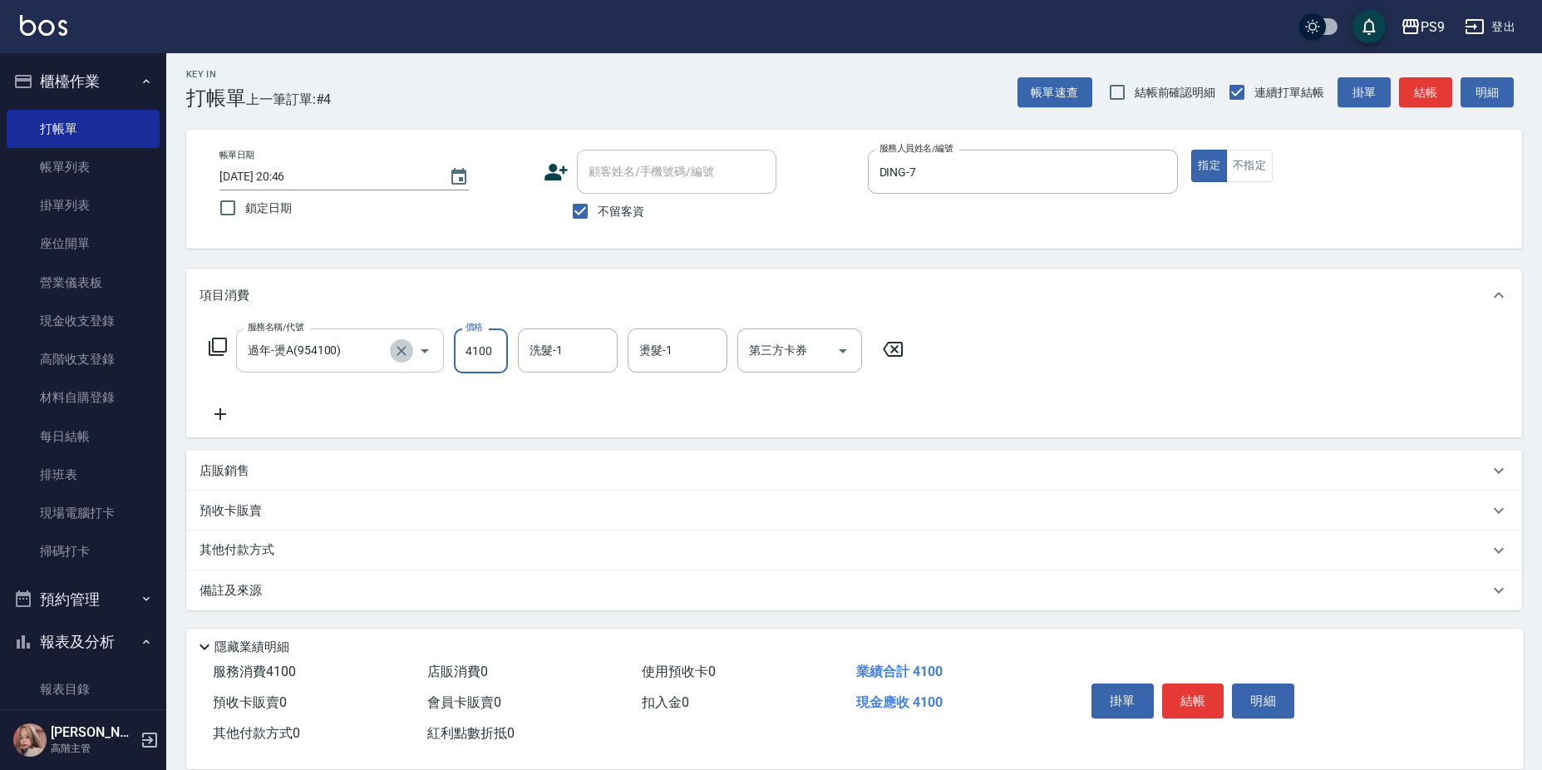
click at [392, 347] on button "Clear" at bounding box center [401, 350] width 23 height 23
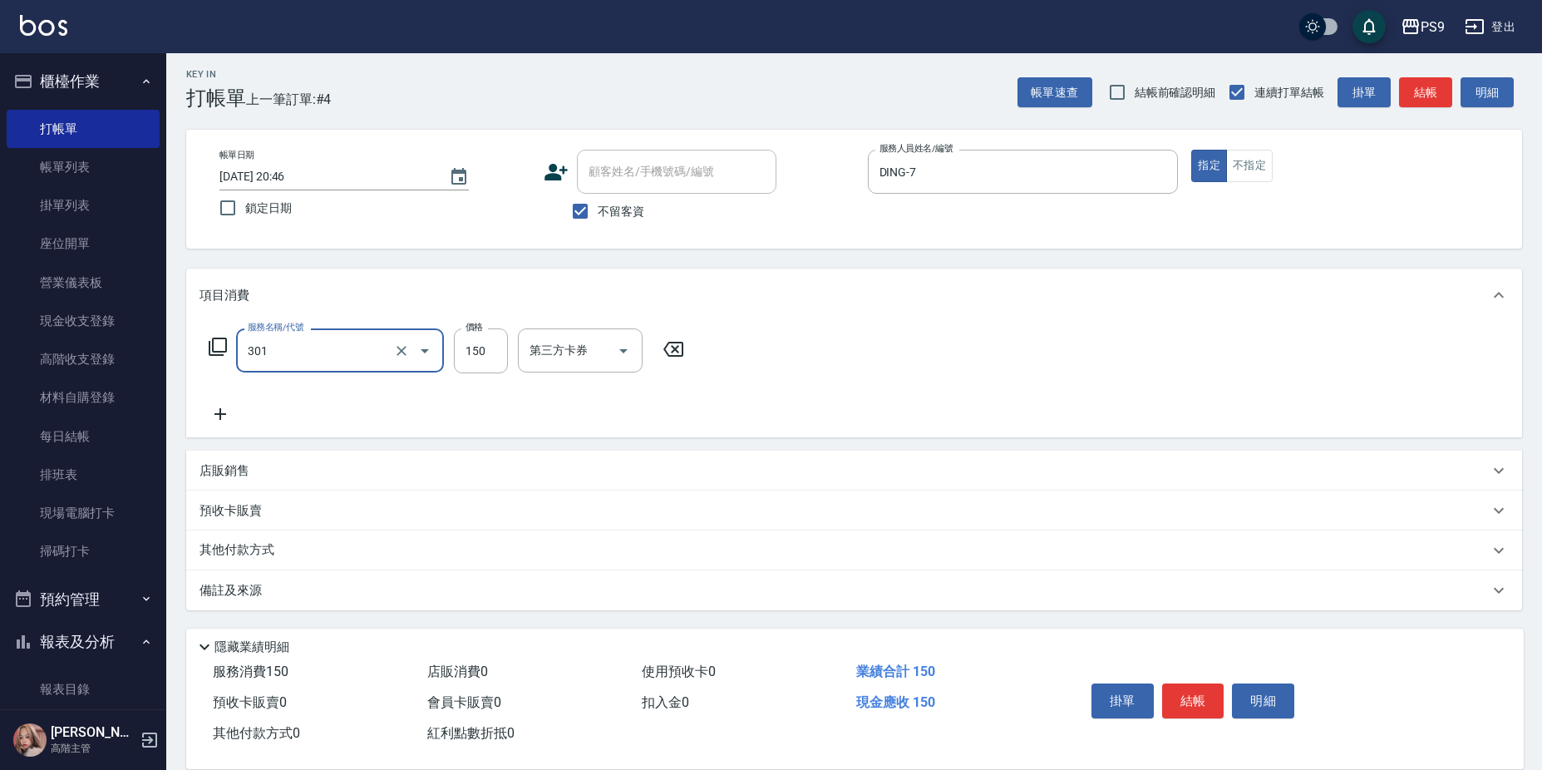
type input "剪-150(301)"
type input "350"
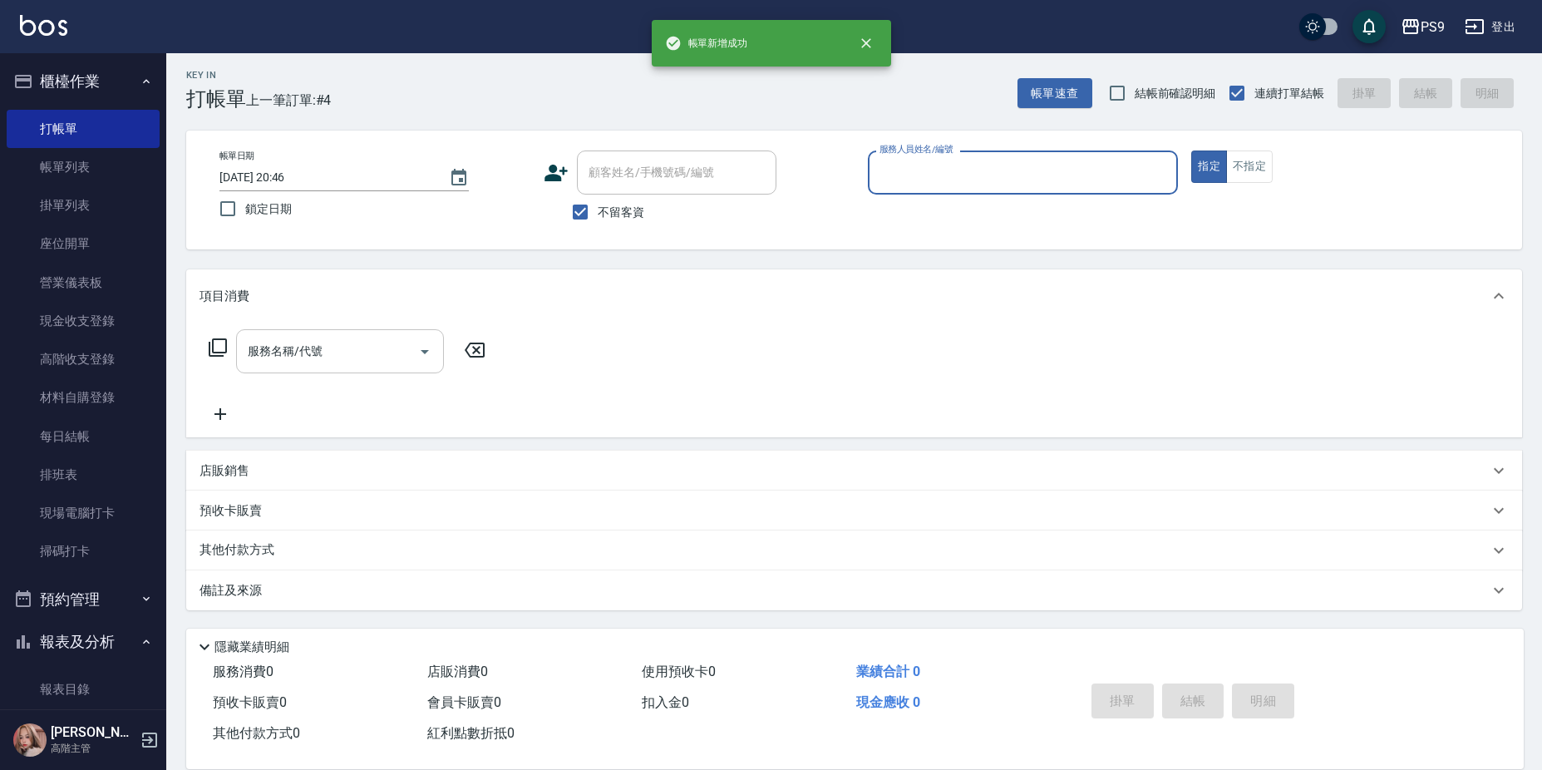
scroll to position [3, 0]
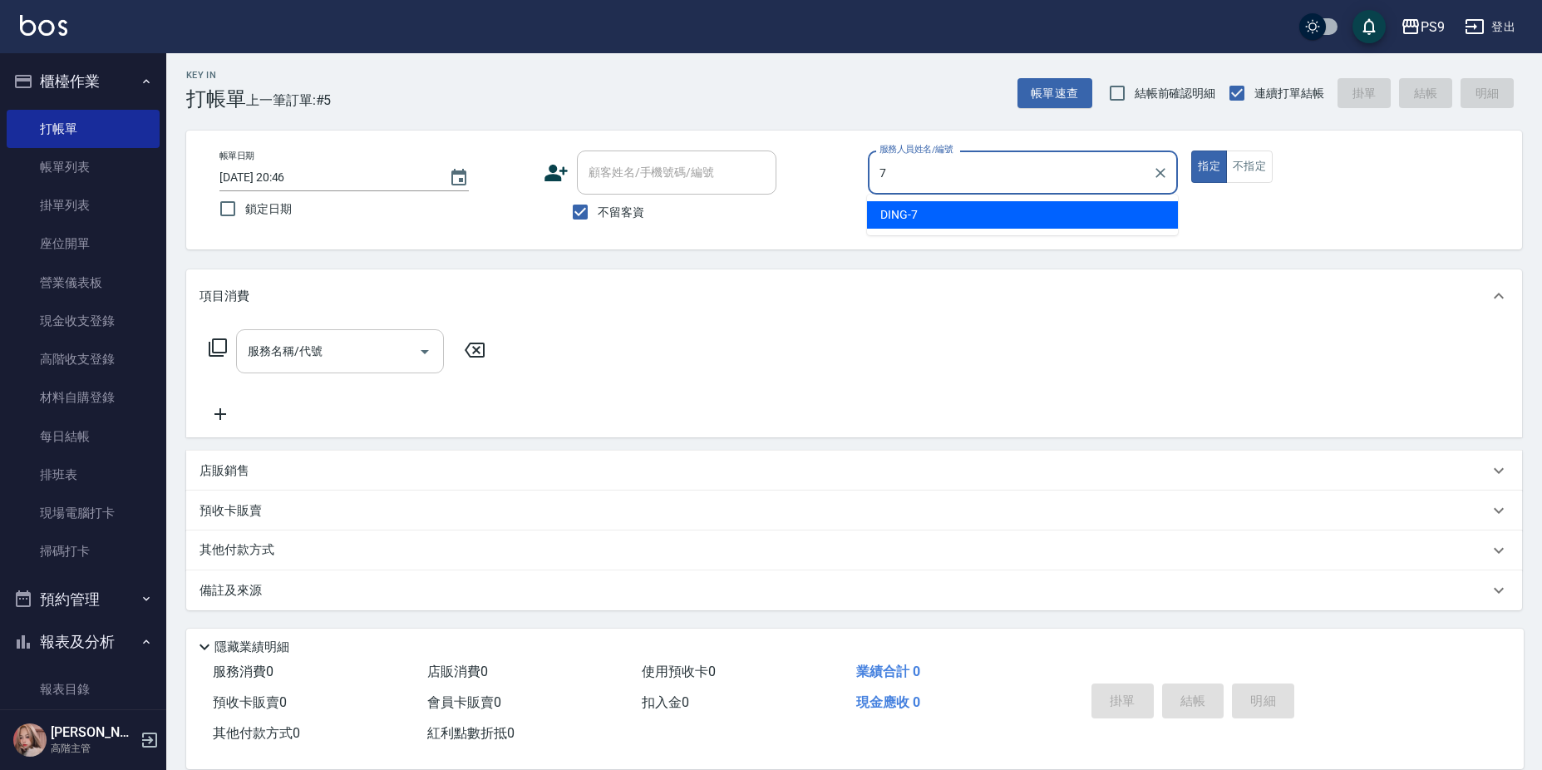
type input "DING-7"
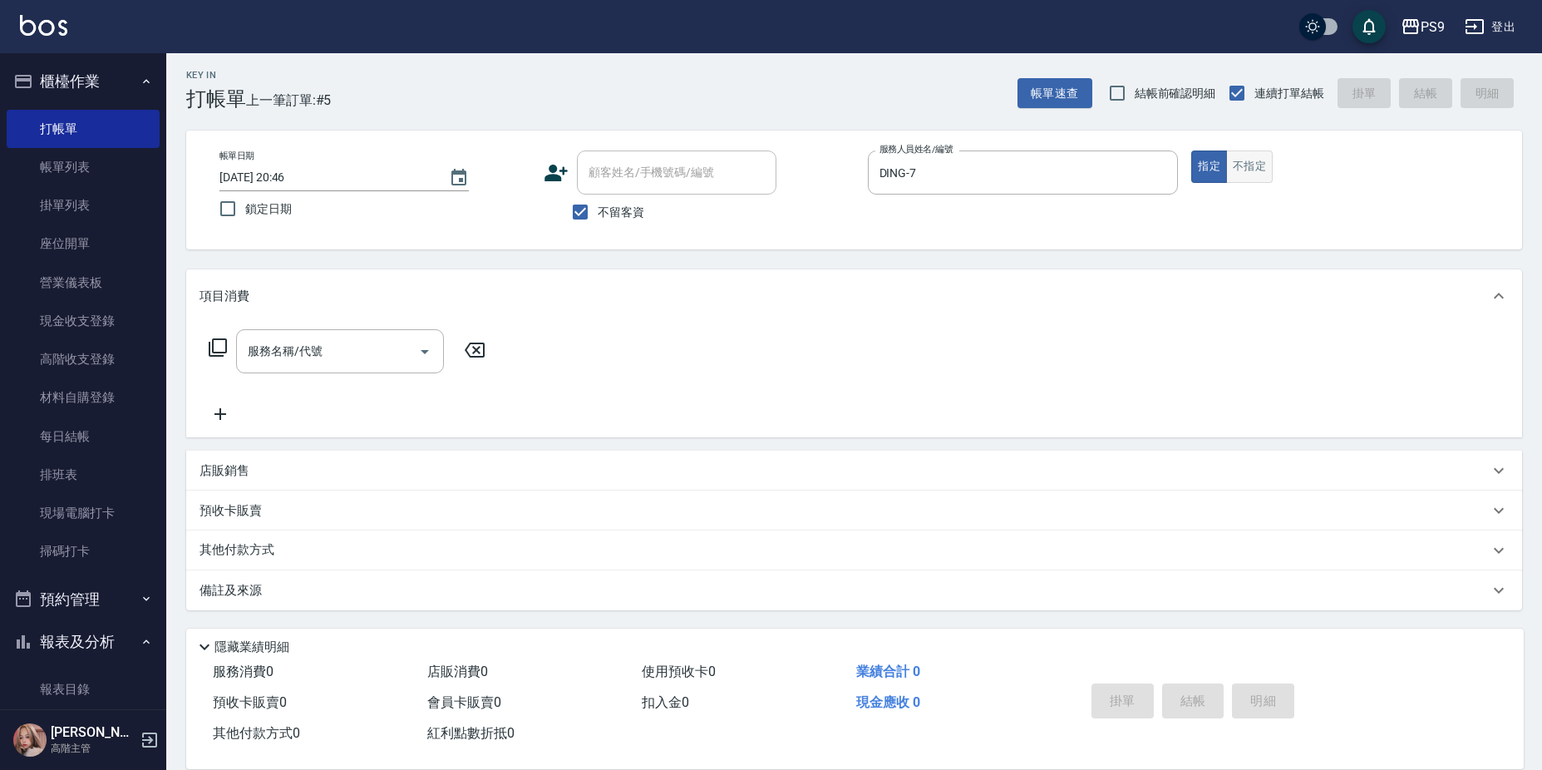
click at [1233, 165] on button "不指定" at bounding box center [1249, 166] width 47 height 32
type button "false"
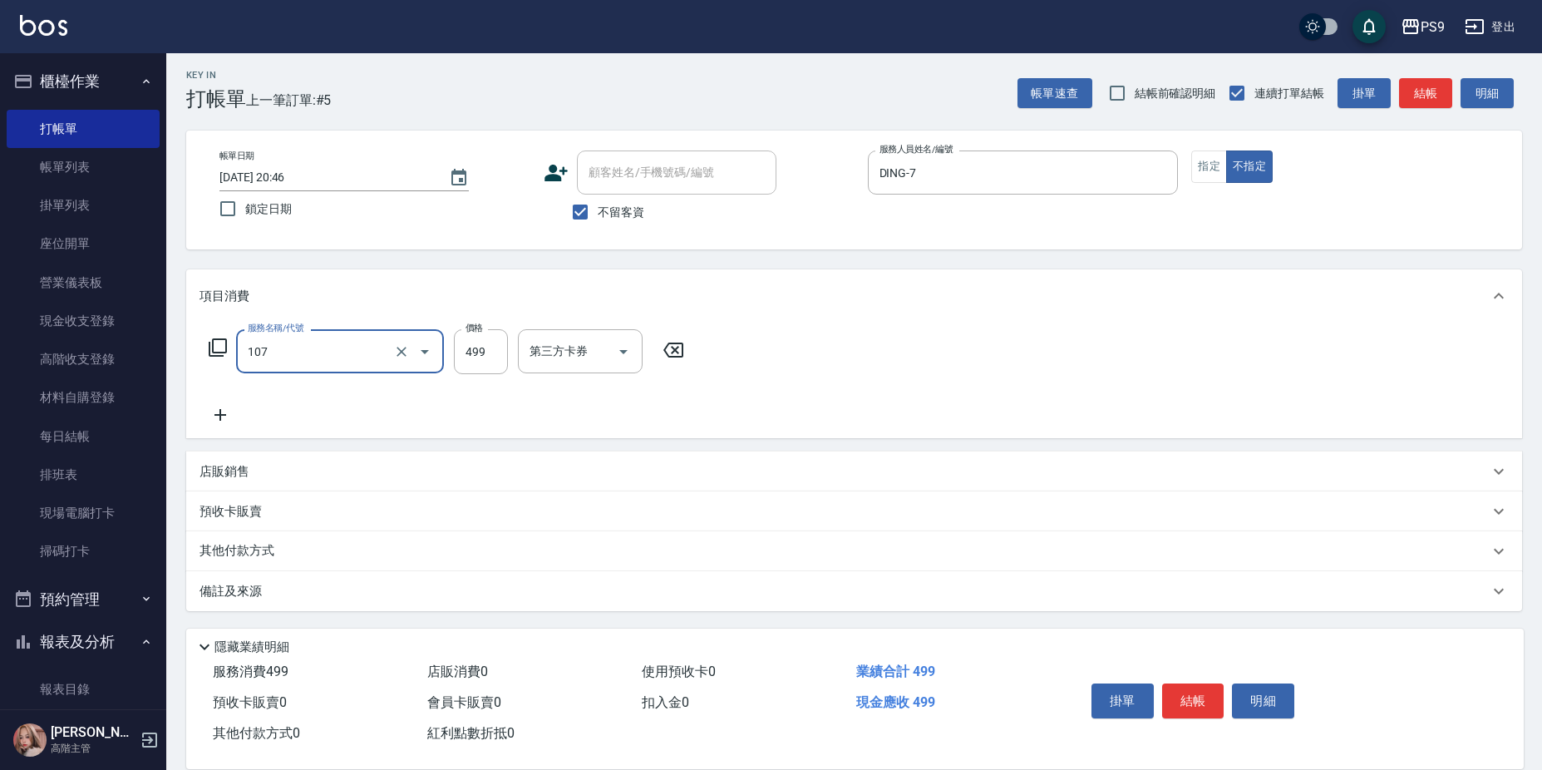
type input "舒活(107)"
type input "599"
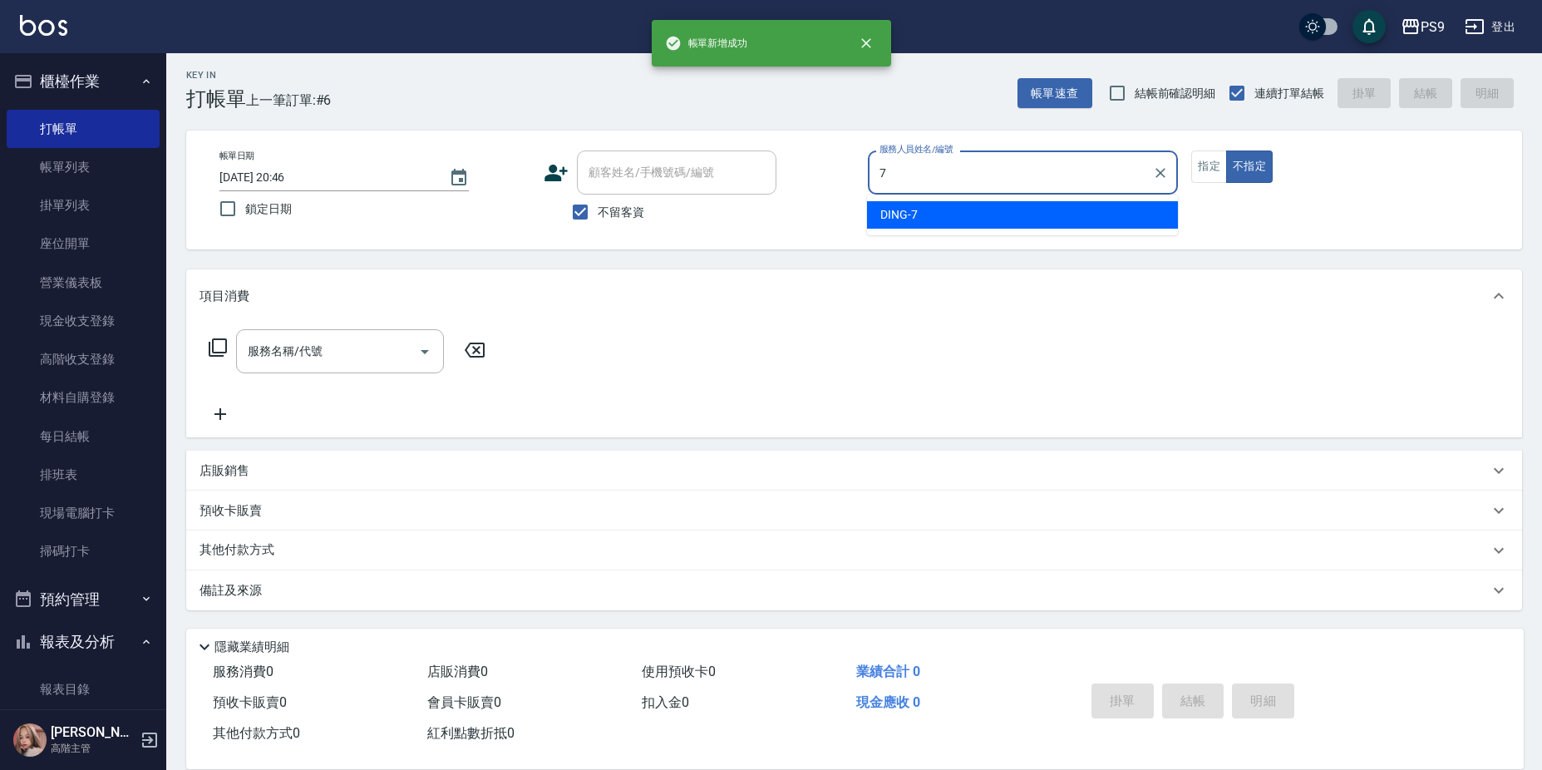
type input "DING-7"
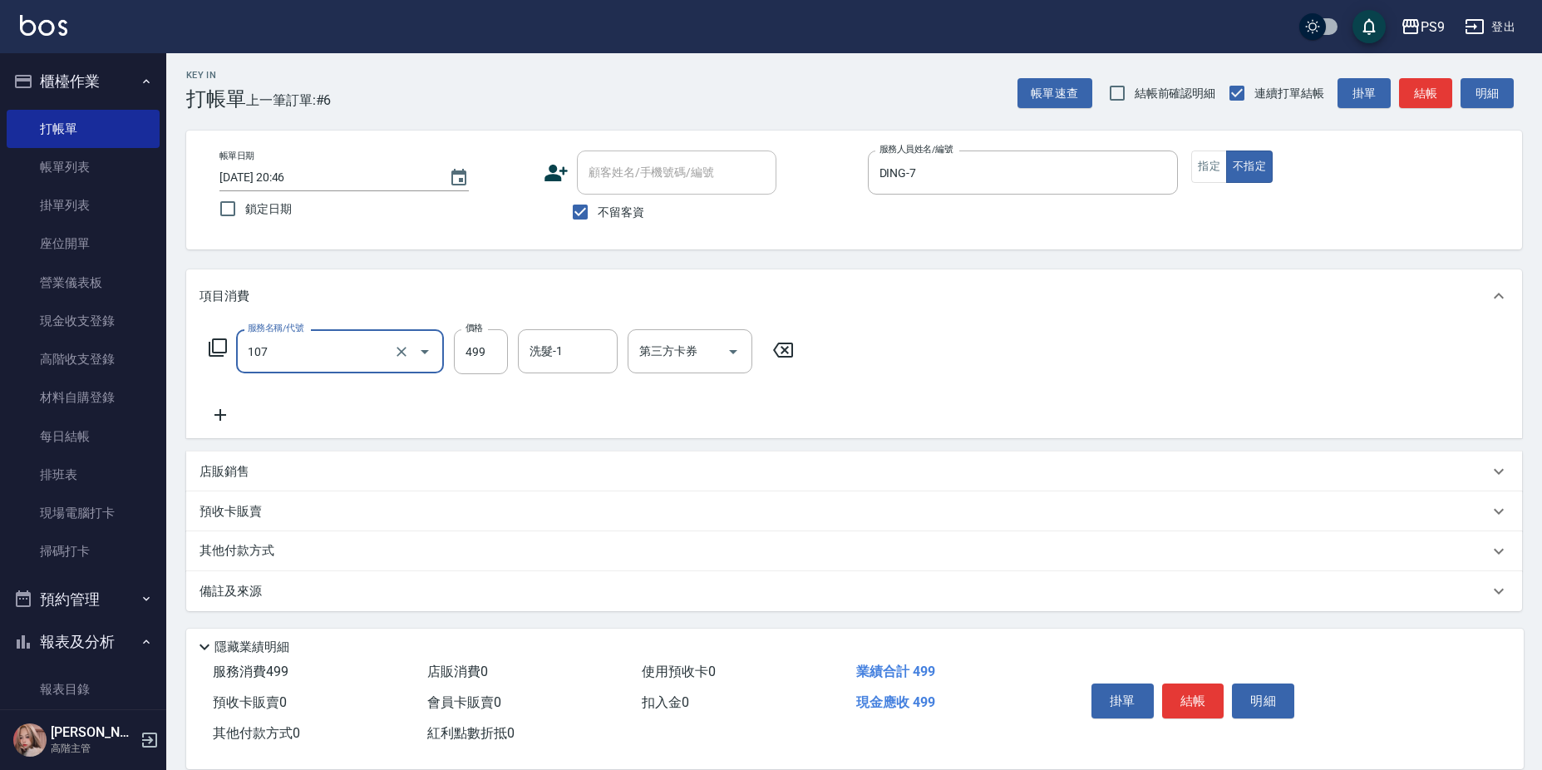
type input "舒活(107)"
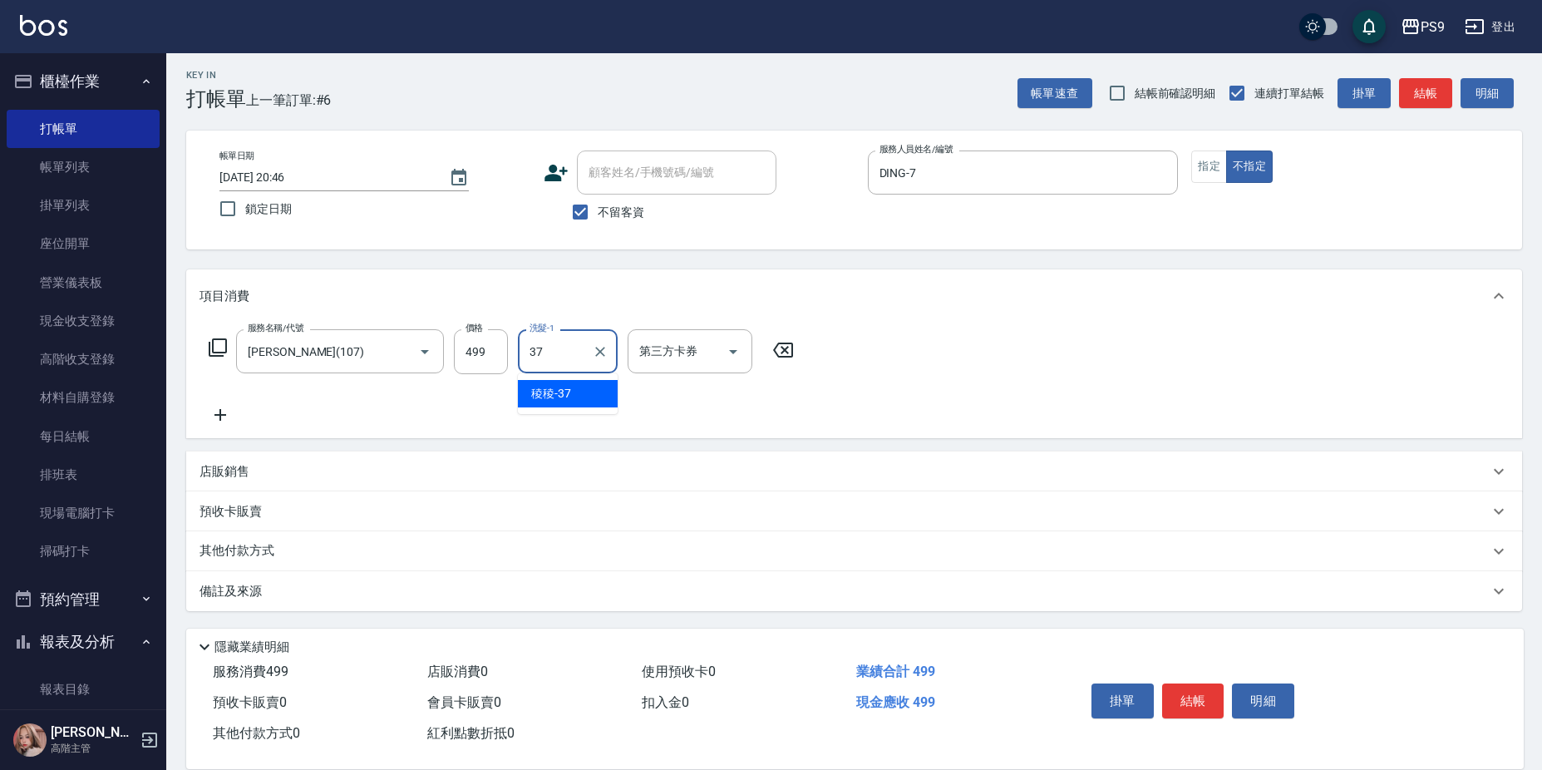
type input "稜稜-37"
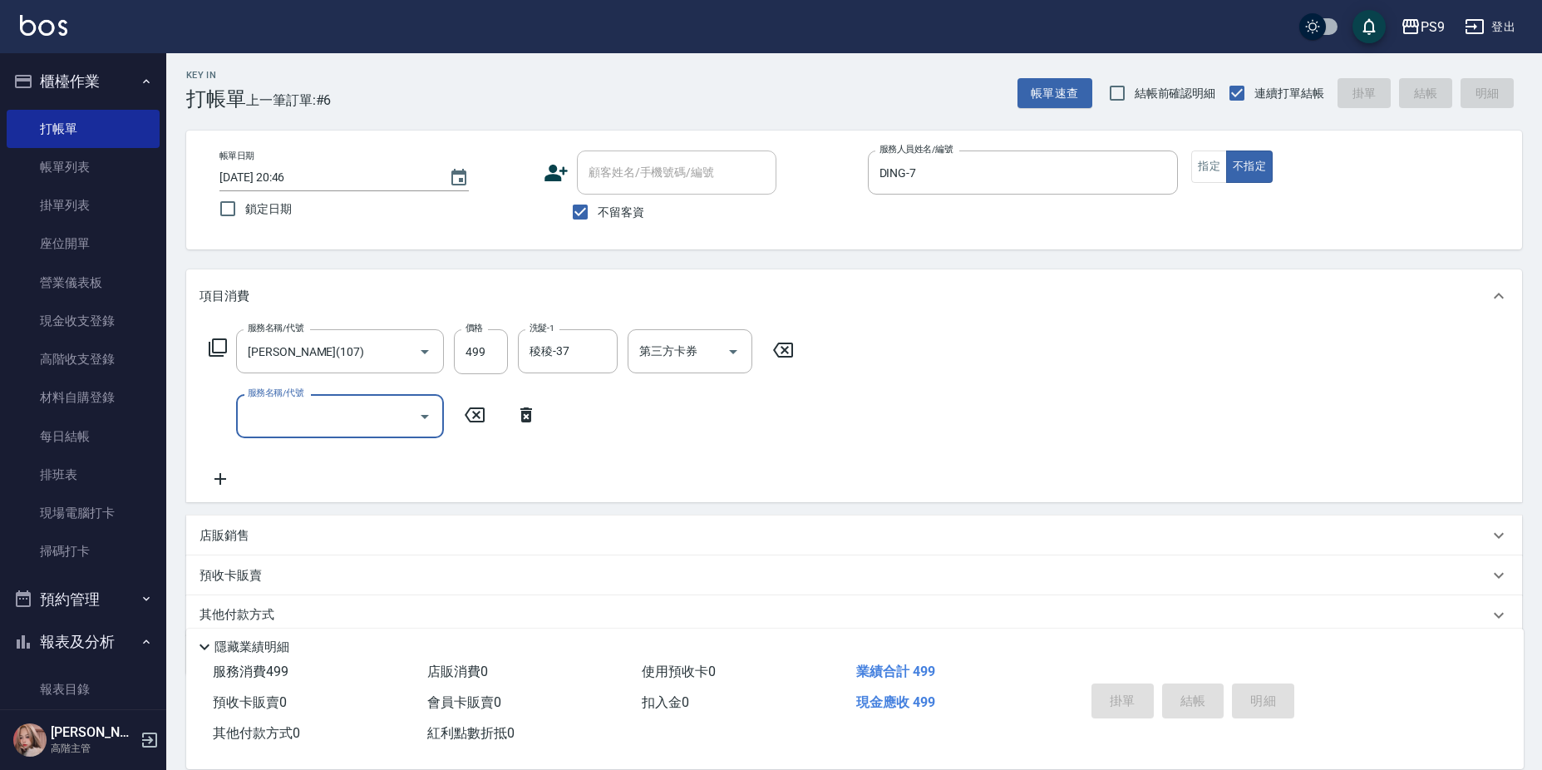
type input "2025/08/16 20:47"
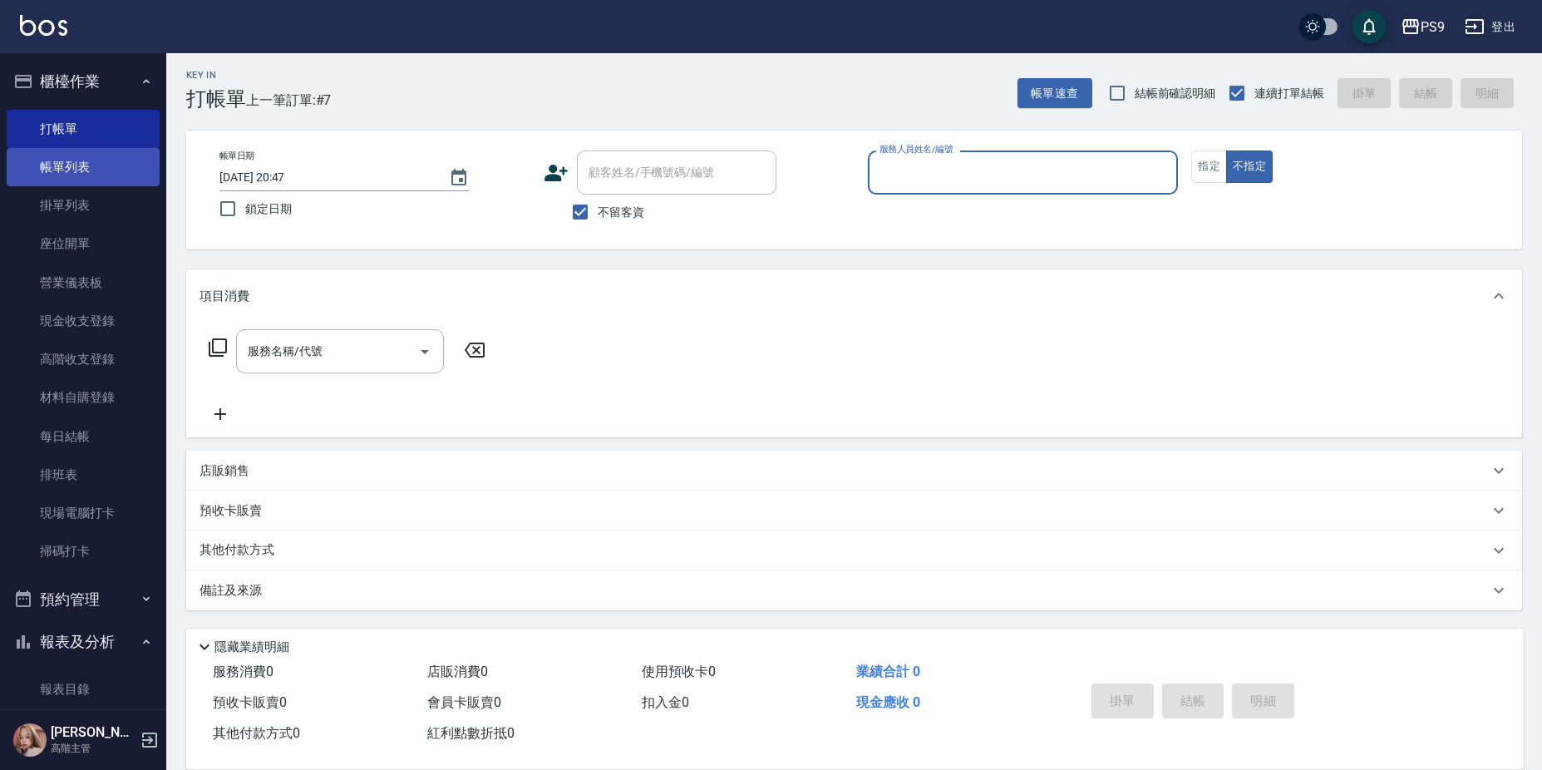
click at [80, 158] on link "帳單列表" at bounding box center [83, 167] width 153 height 38
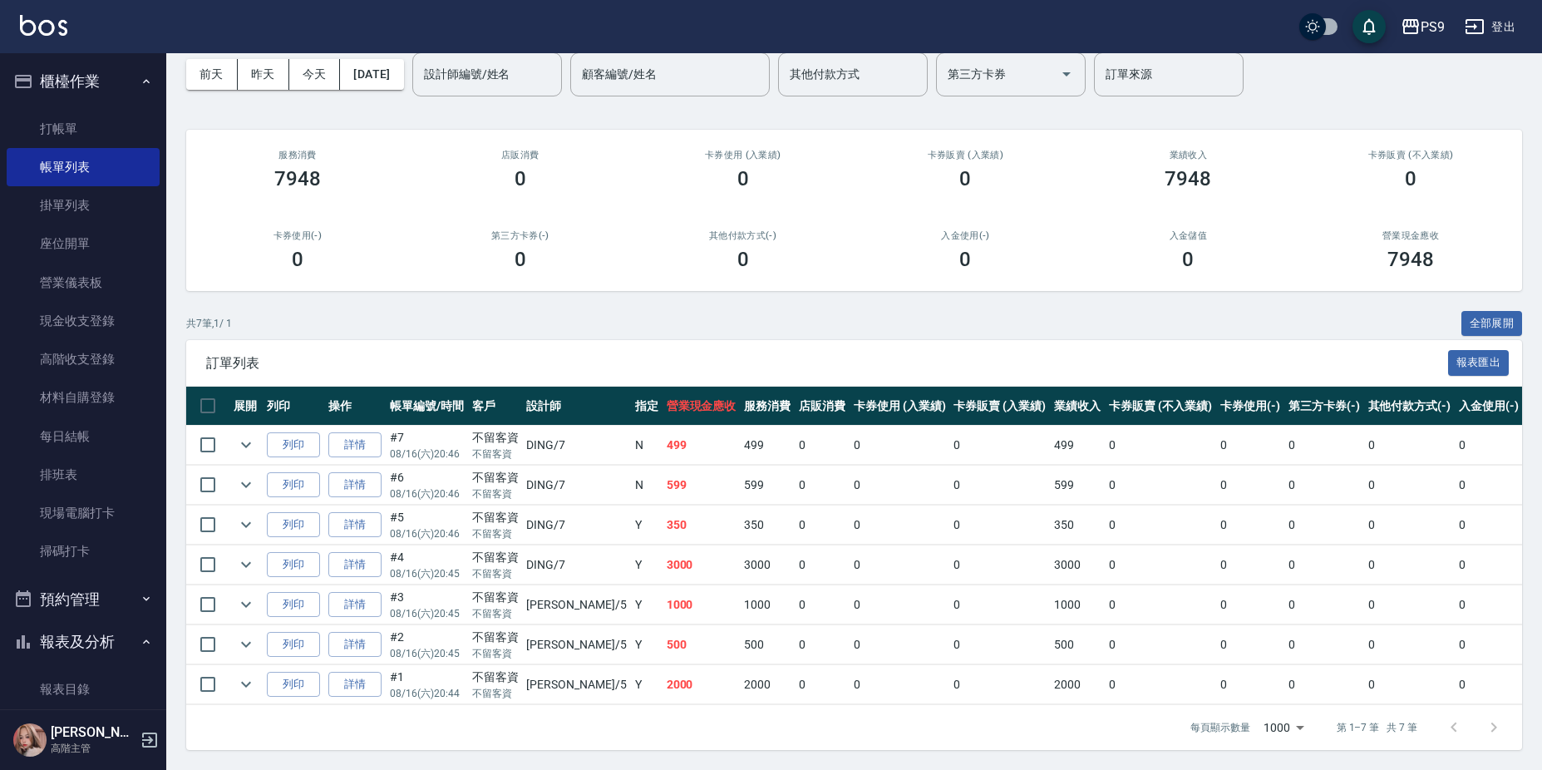
scroll to position [87, 0]
click at [91, 125] on link "打帳單" at bounding box center [83, 129] width 153 height 38
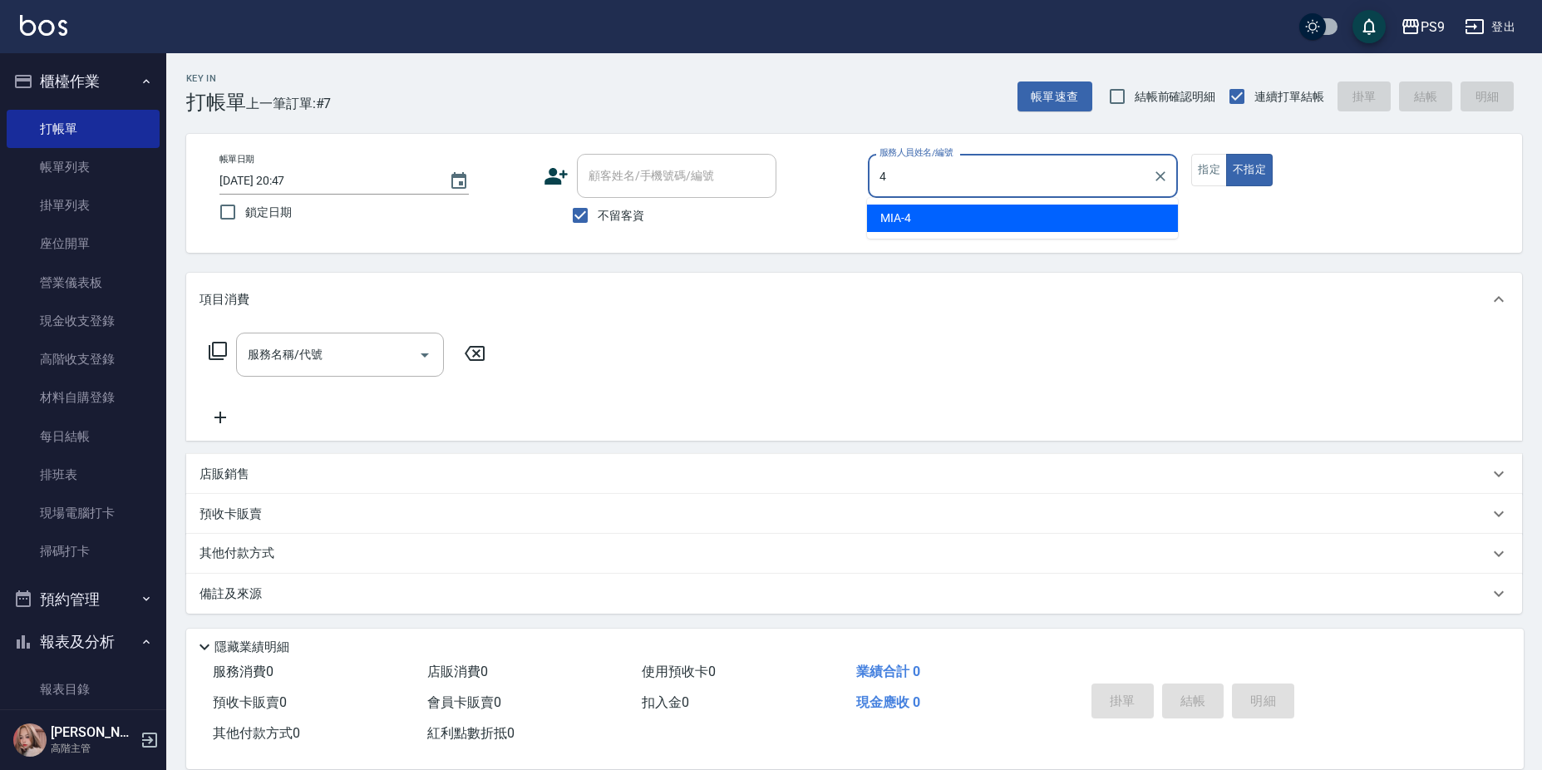
type input "MIA-4"
type button "false"
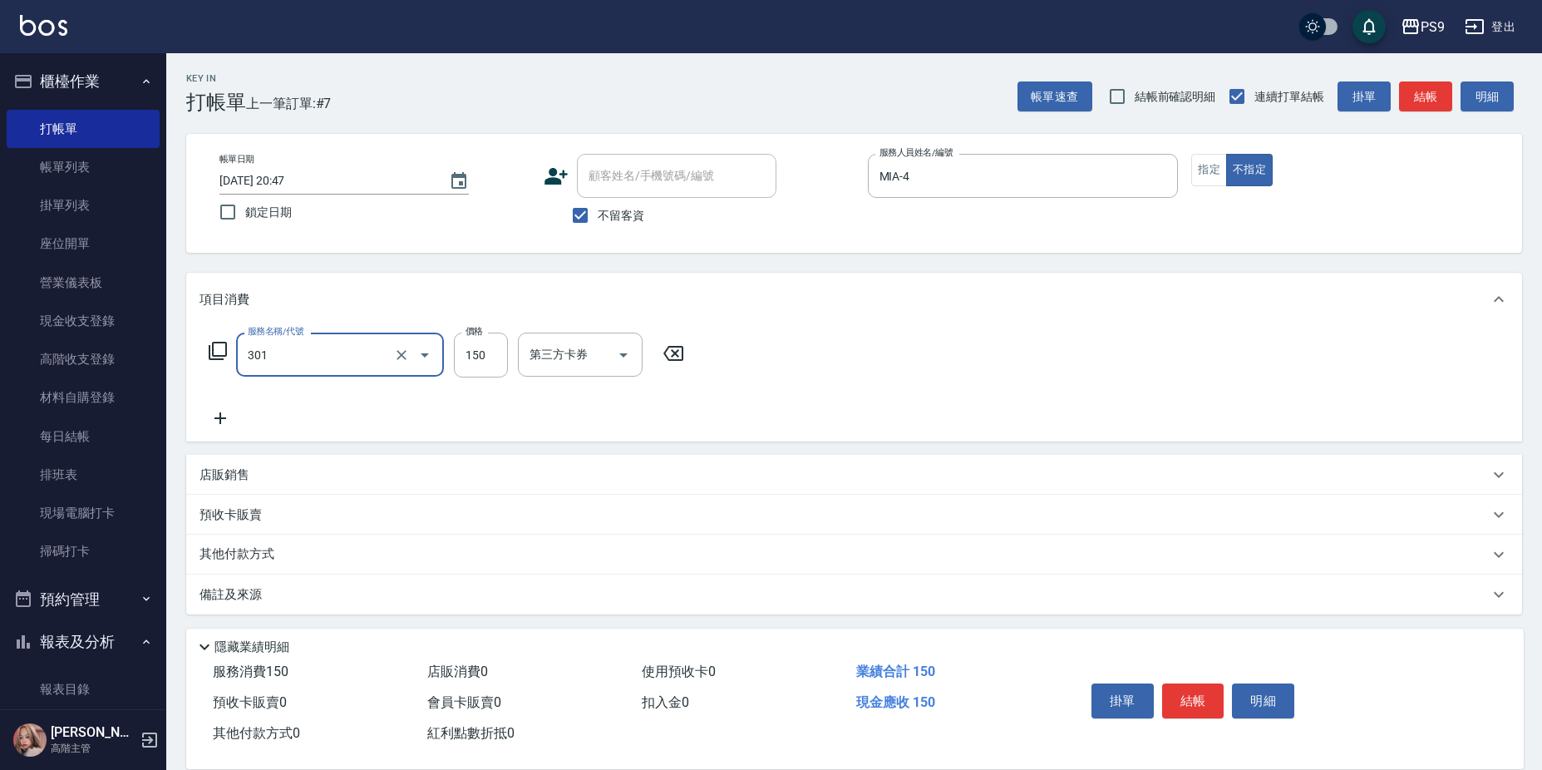
type input "剪-150(301)"
type input "300"
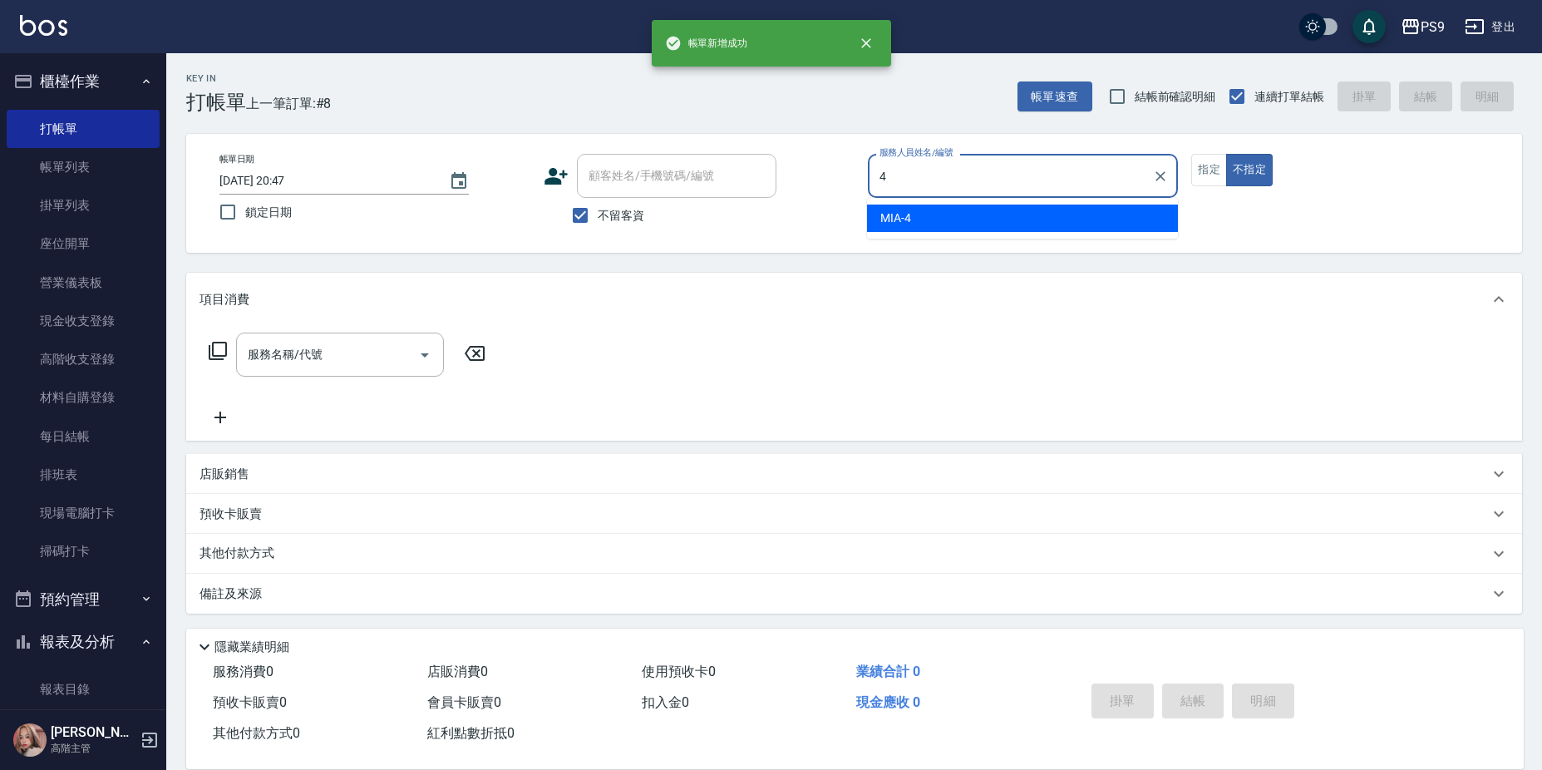
type input "MIA-4"
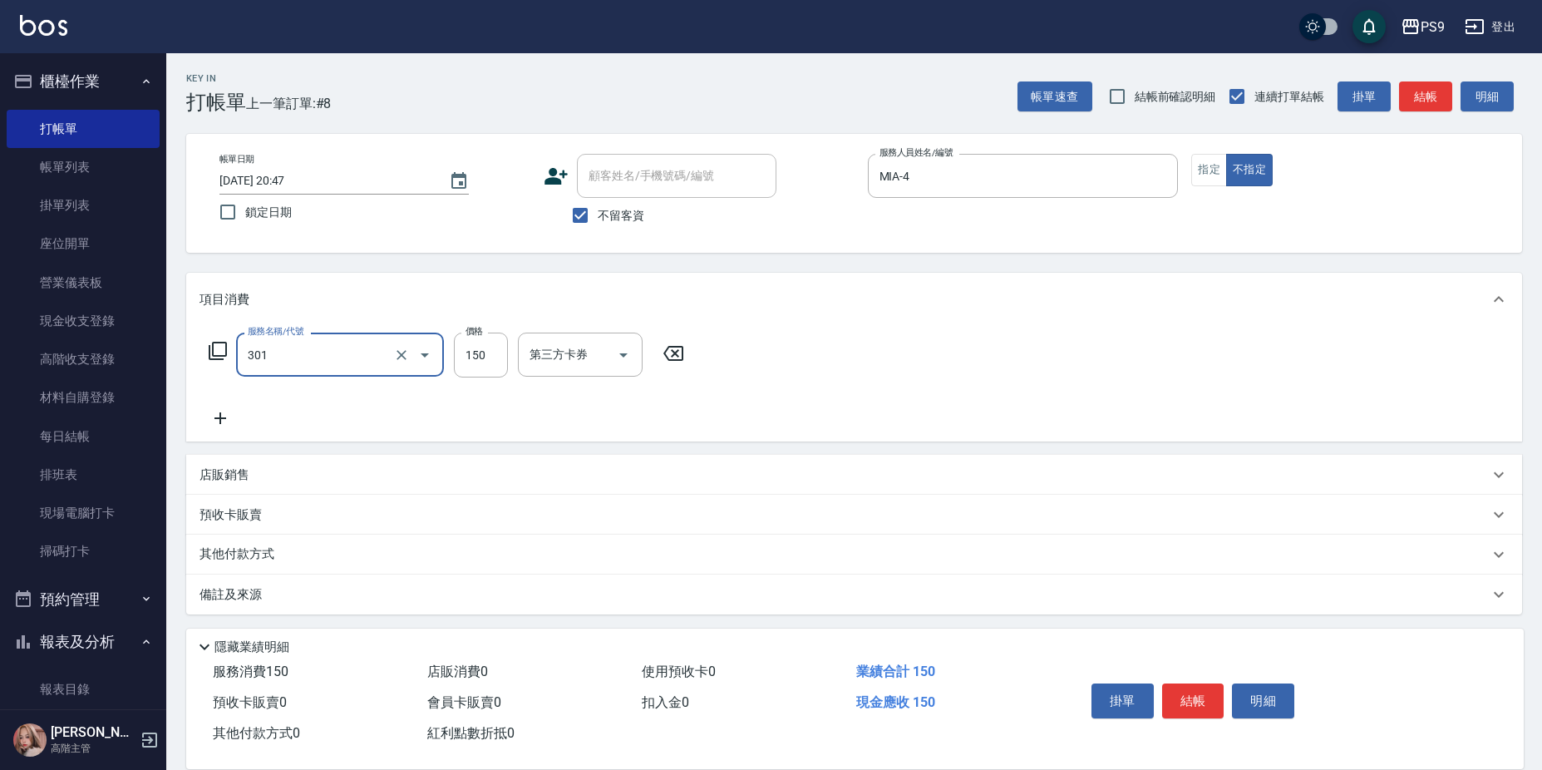
type input "剪-150(301)"
type input "300"
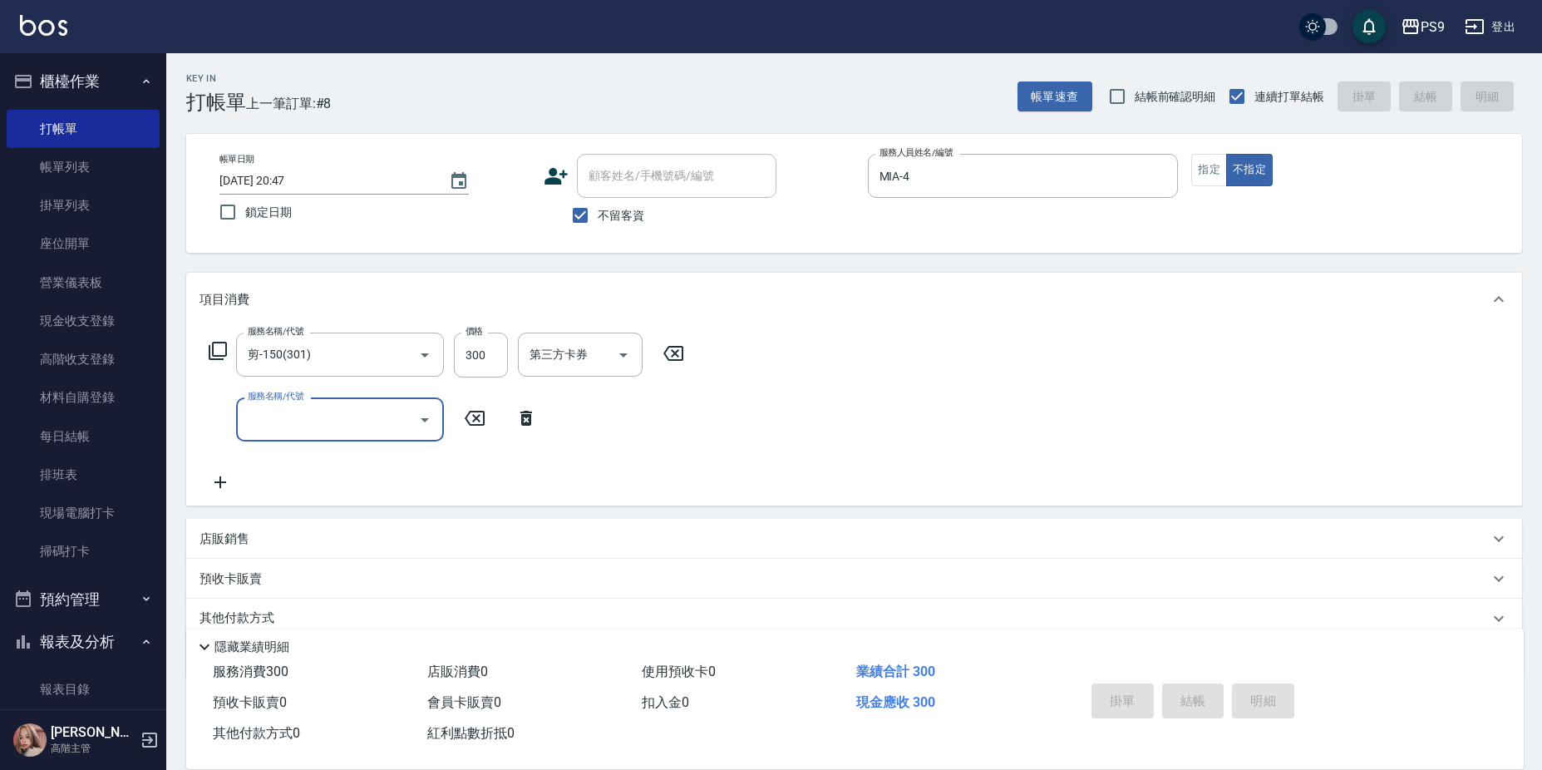
type input "2025/08/16 20:48"
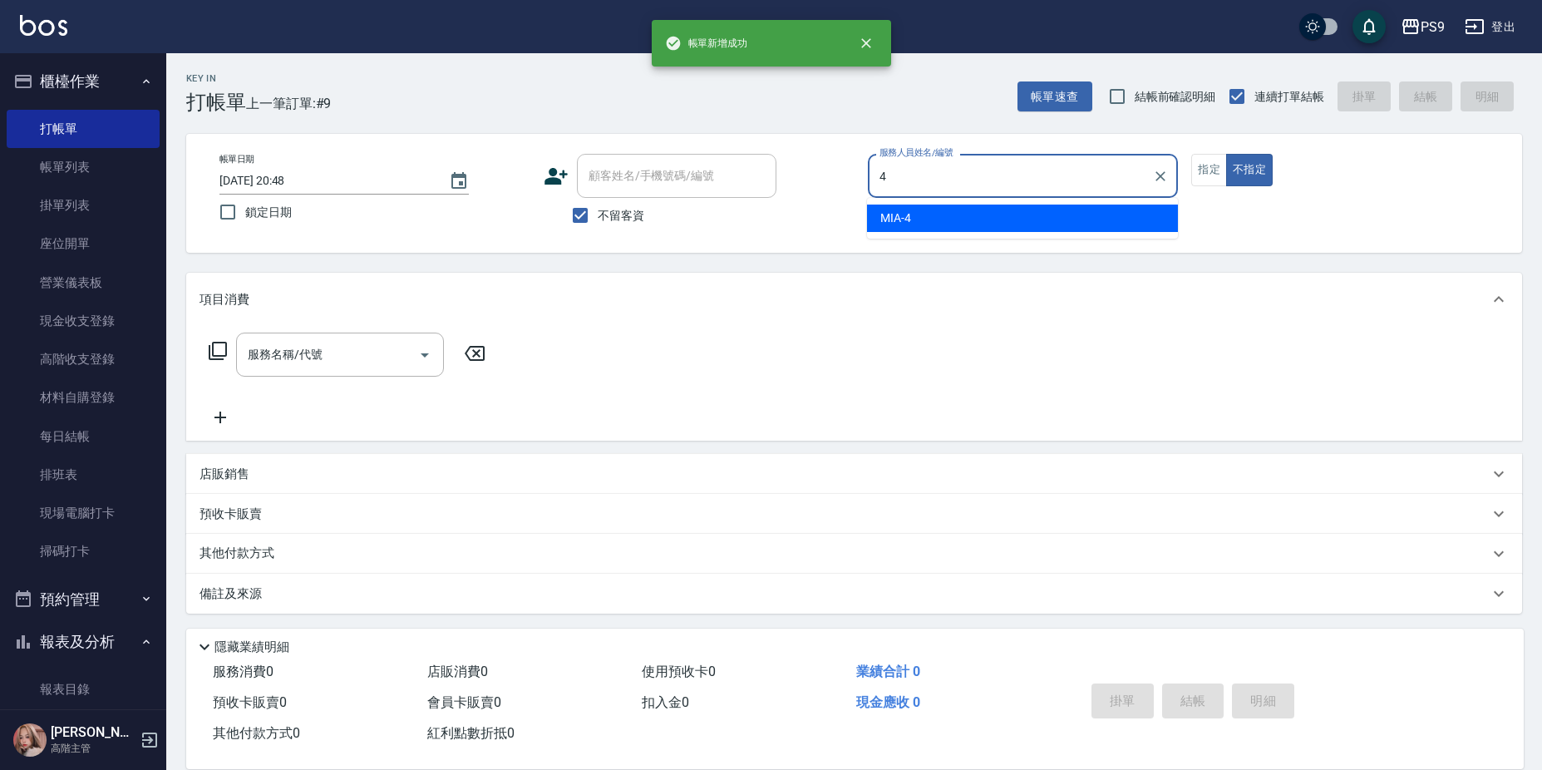
type input "MIA-4"
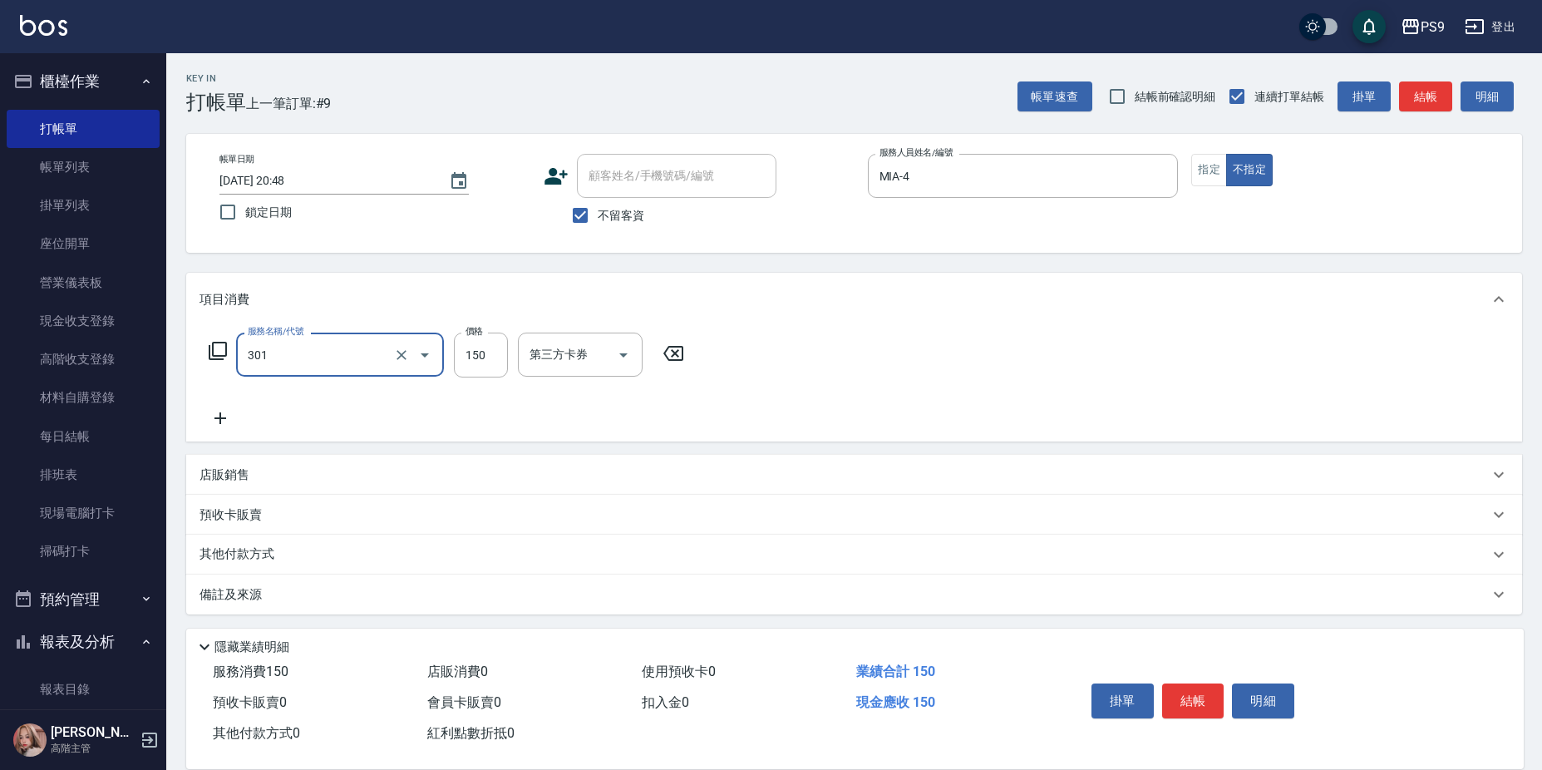
type input "剪-150(301)"
type input "300"
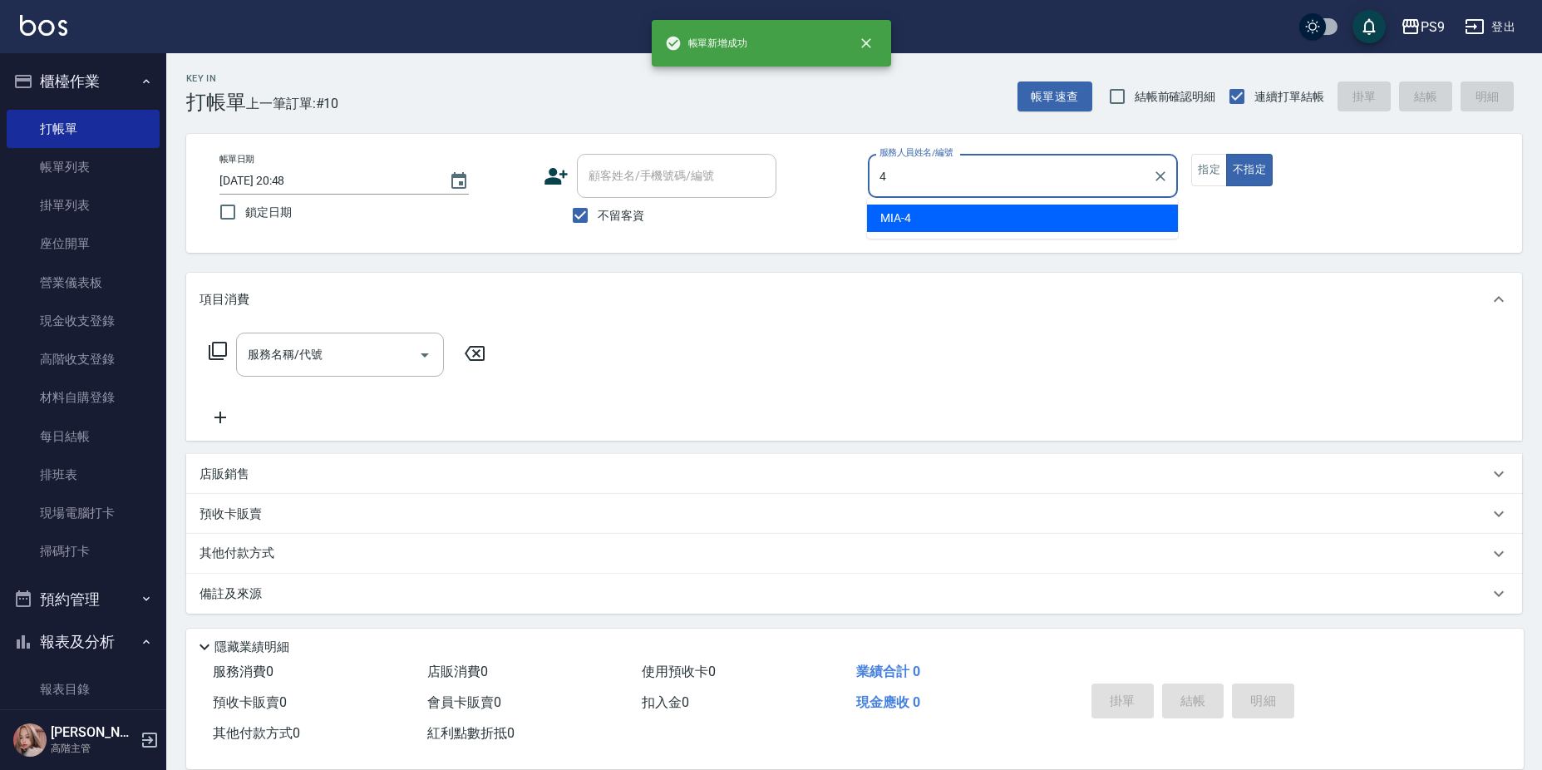
type input "MIA-4"
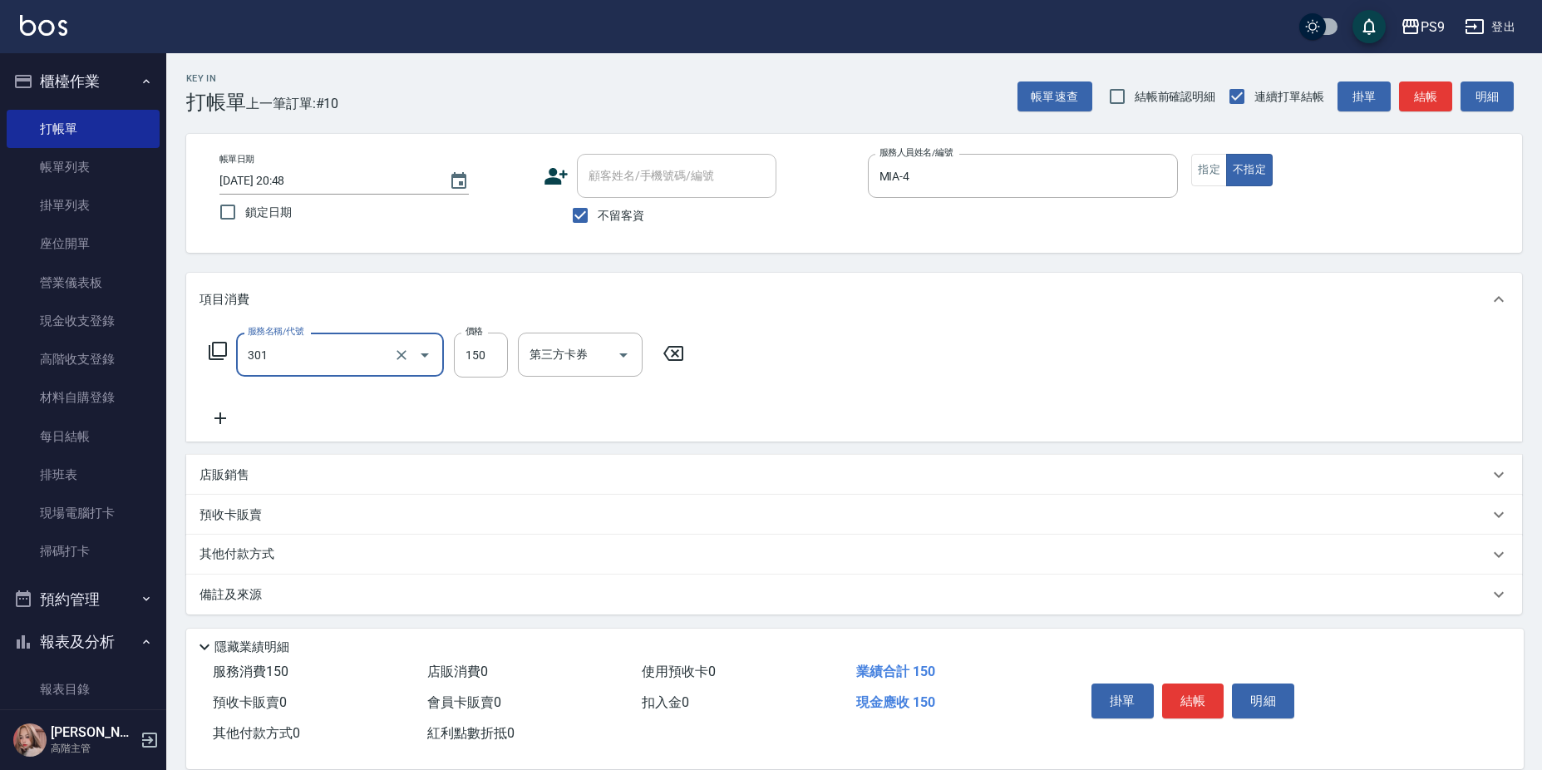
type input "剪-150(301)"
type input "300"
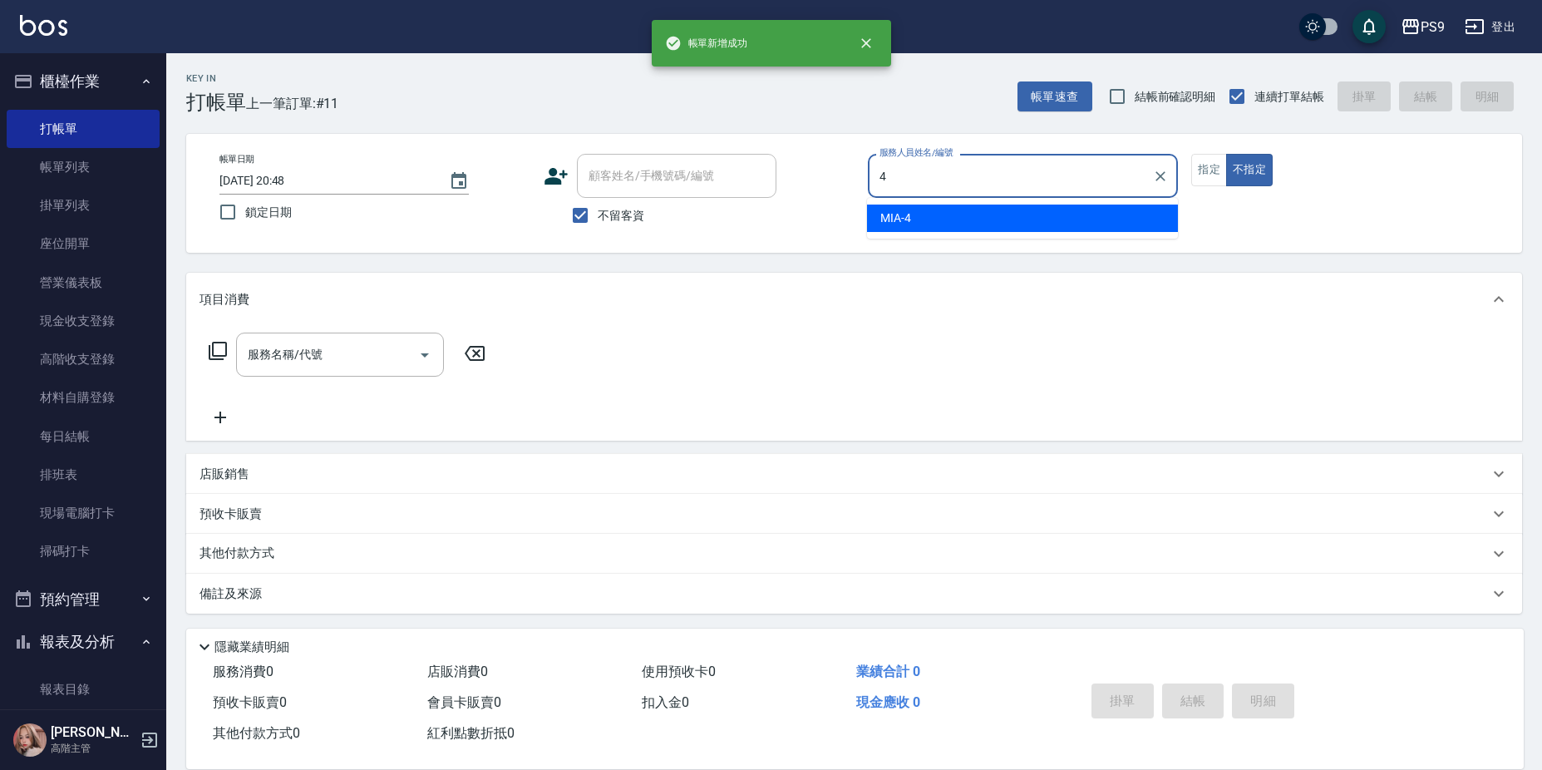
type input "MIA-4"
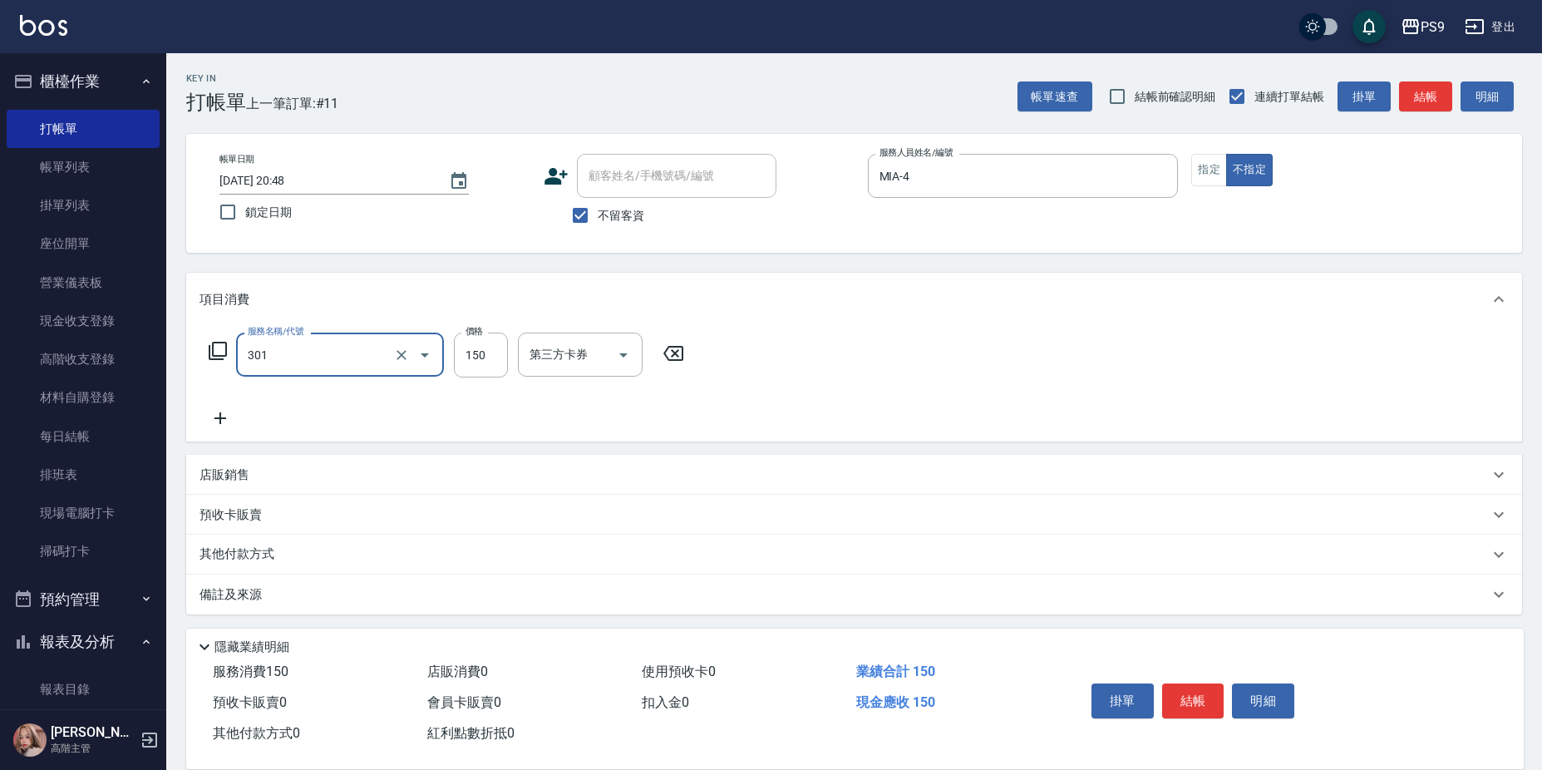
type input "剪-150(301)"
type input "300"
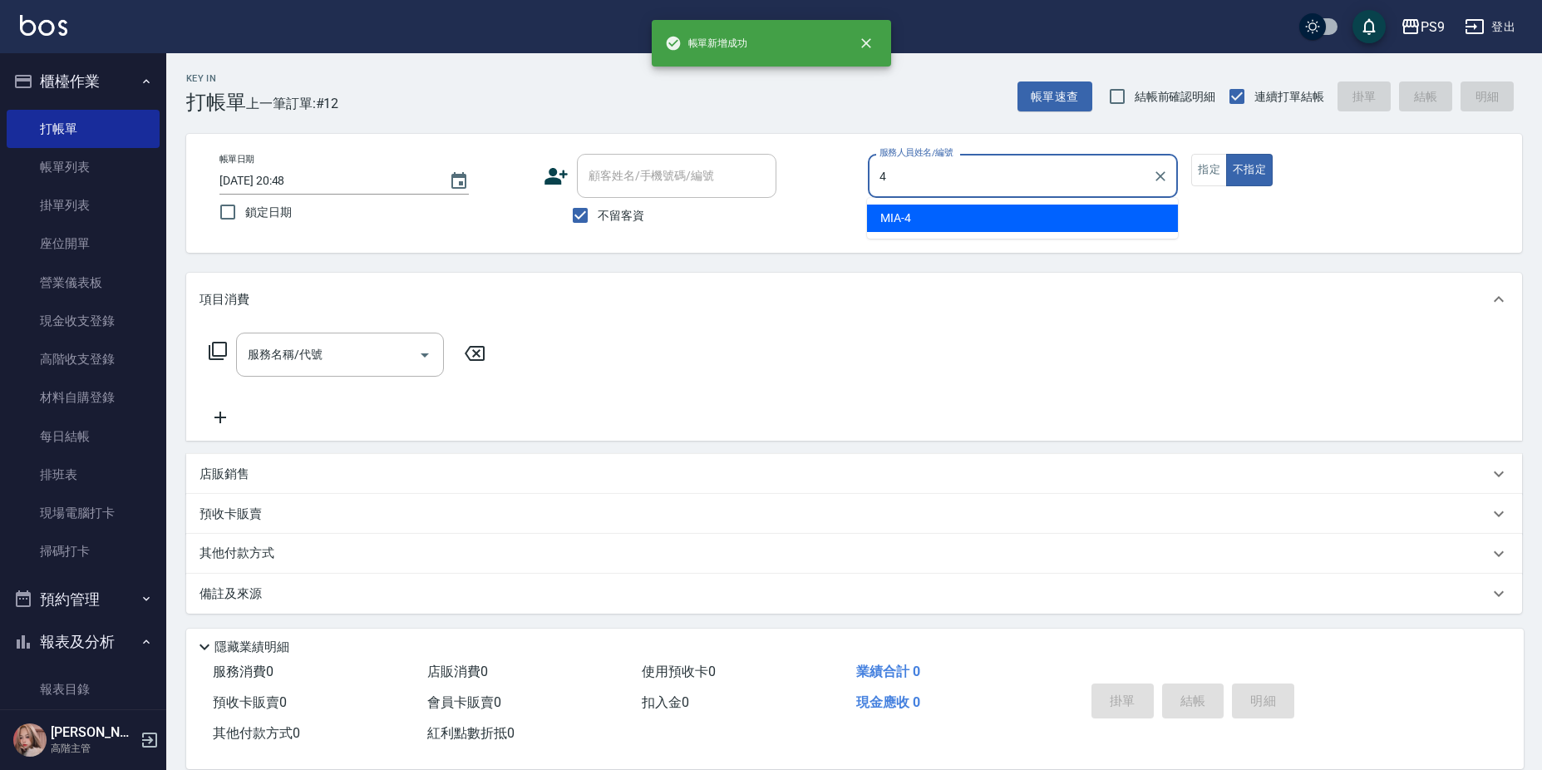
type input "MIA-4"
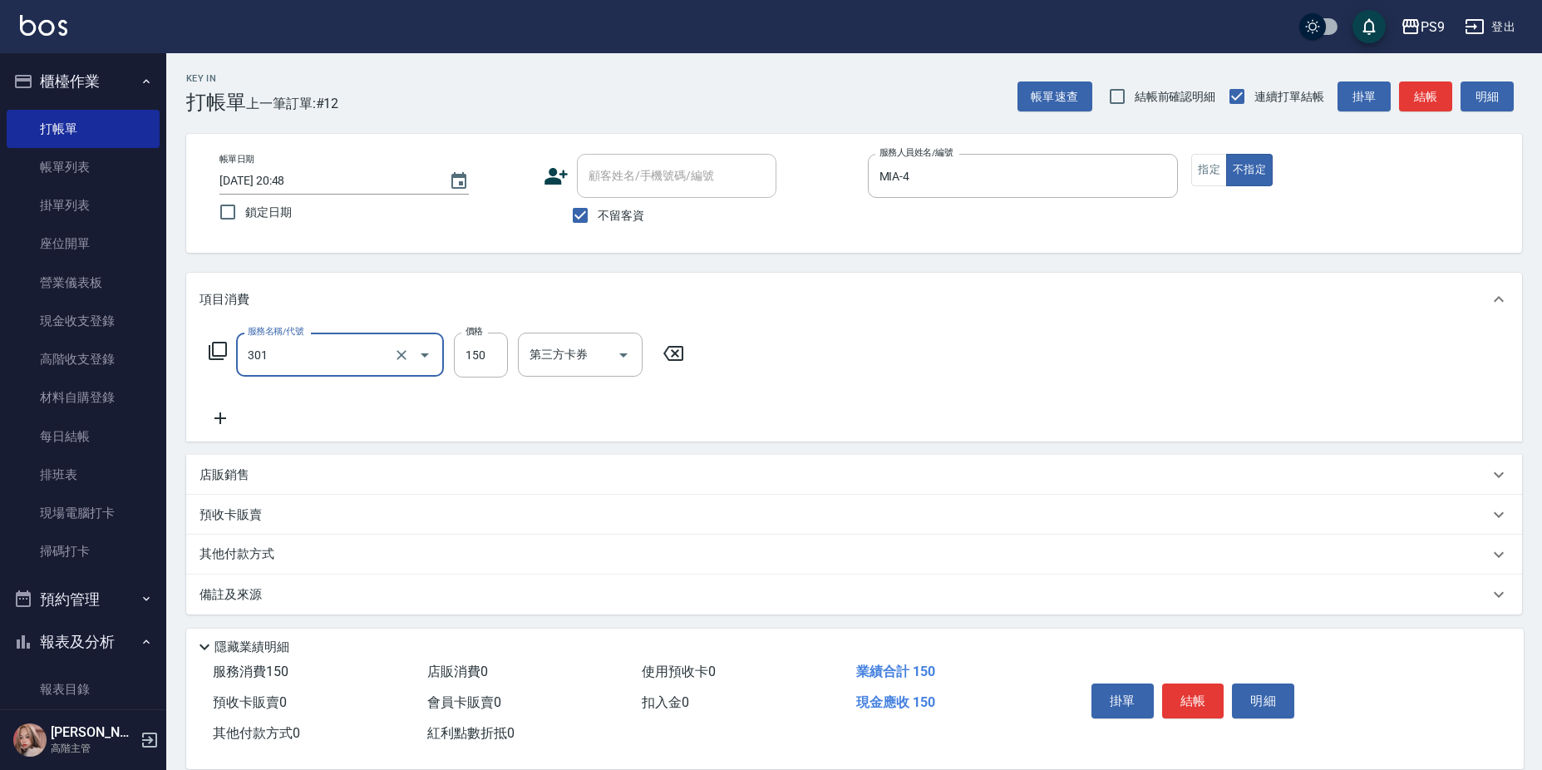
type input "剪-150(301)"
type input "300"
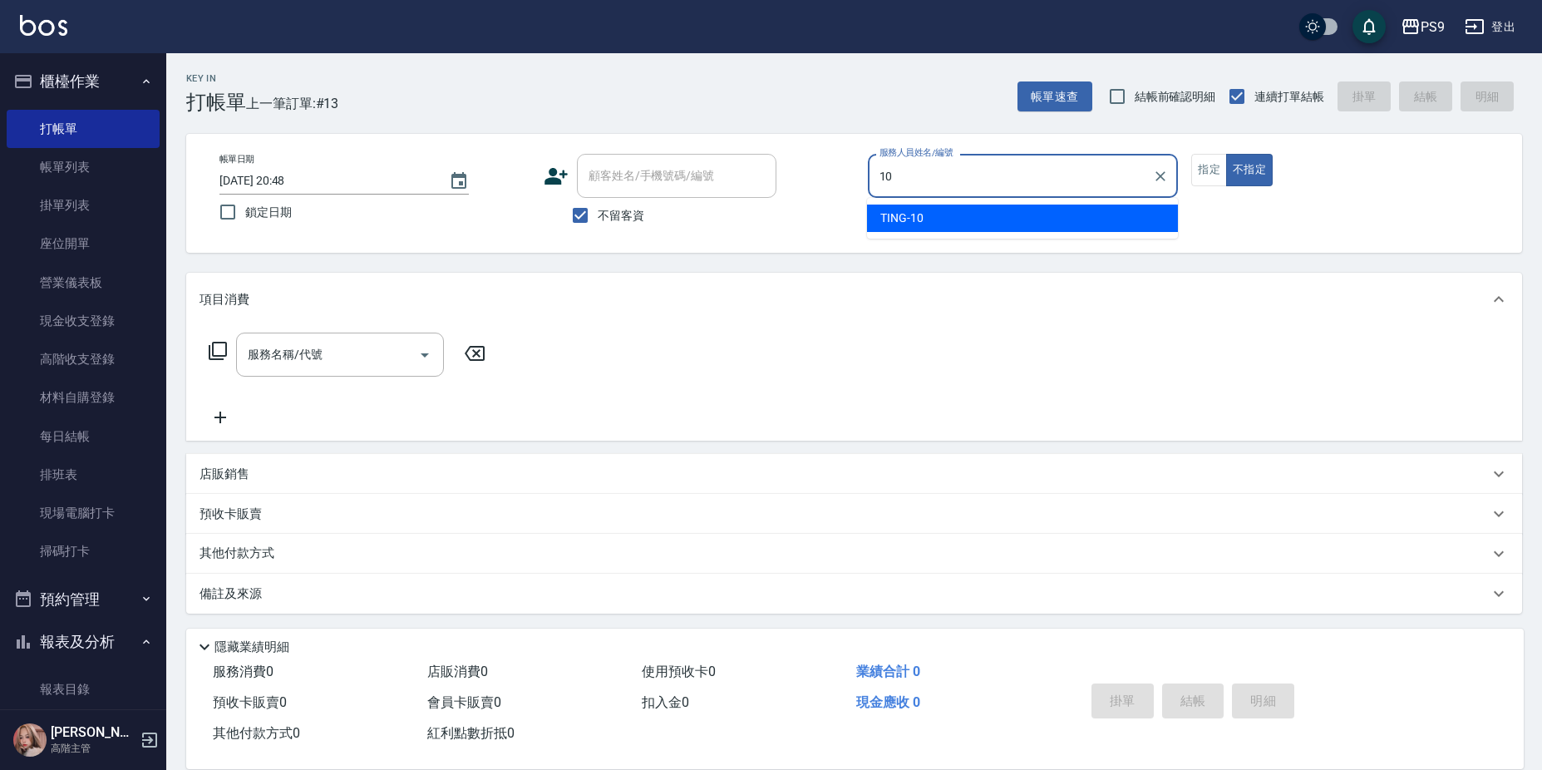
type input "TING-10"
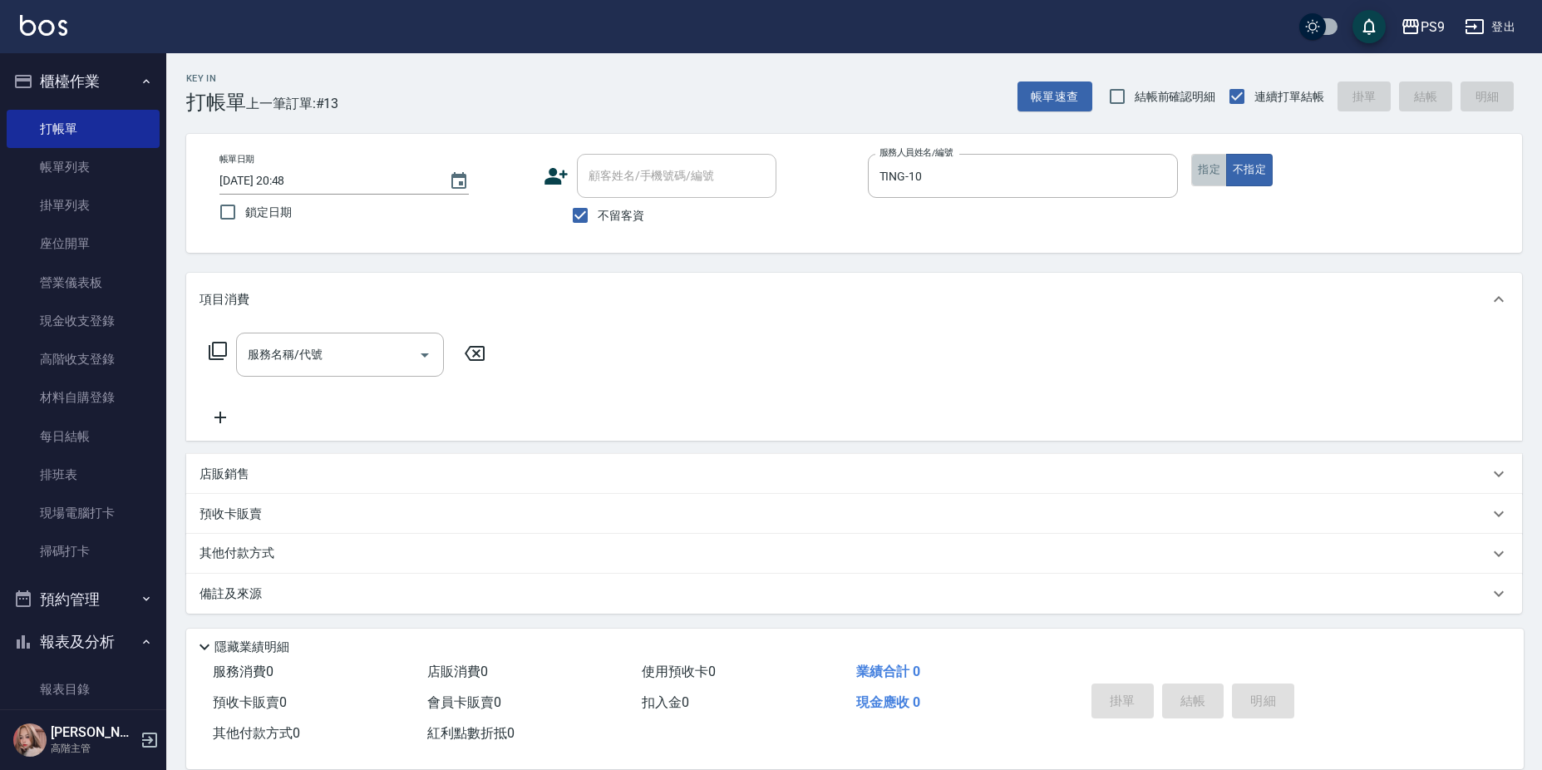
click at [1203, 165] on button "指定" at bounding box center [1209, 170] width 36 height 32
type button "true"
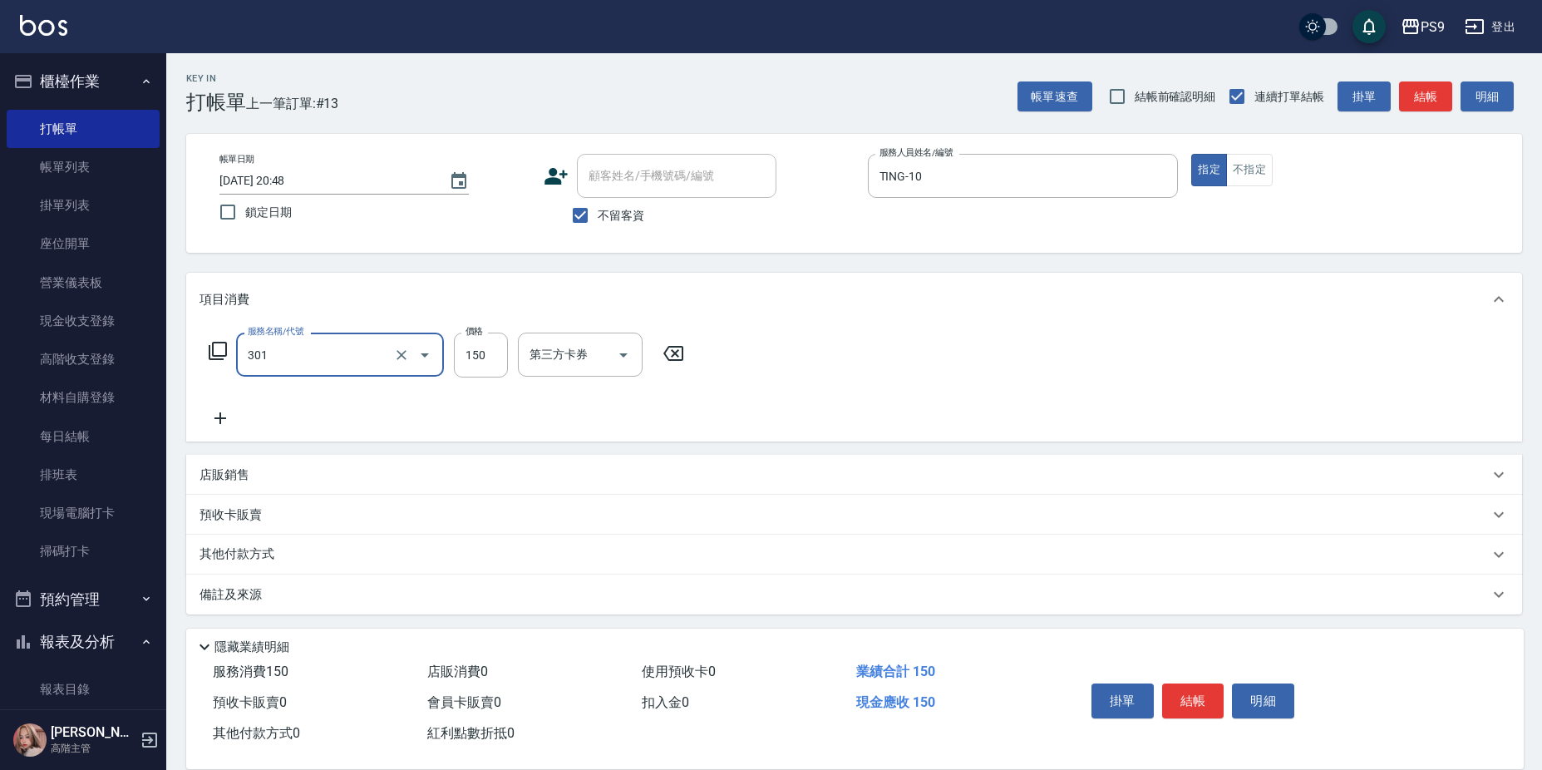
type input "剪-150(301)"
type input "350"
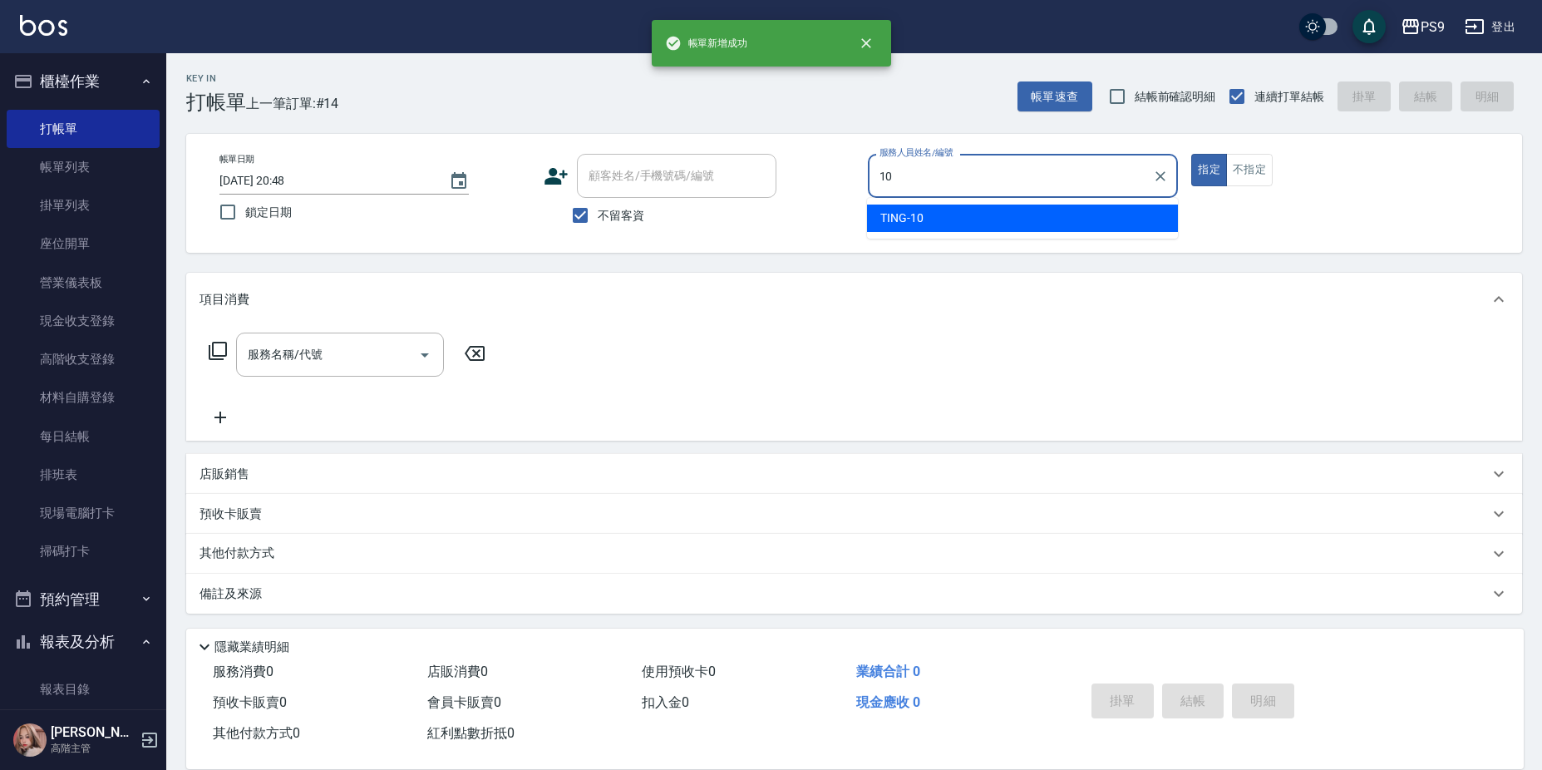
type input "TING-10"
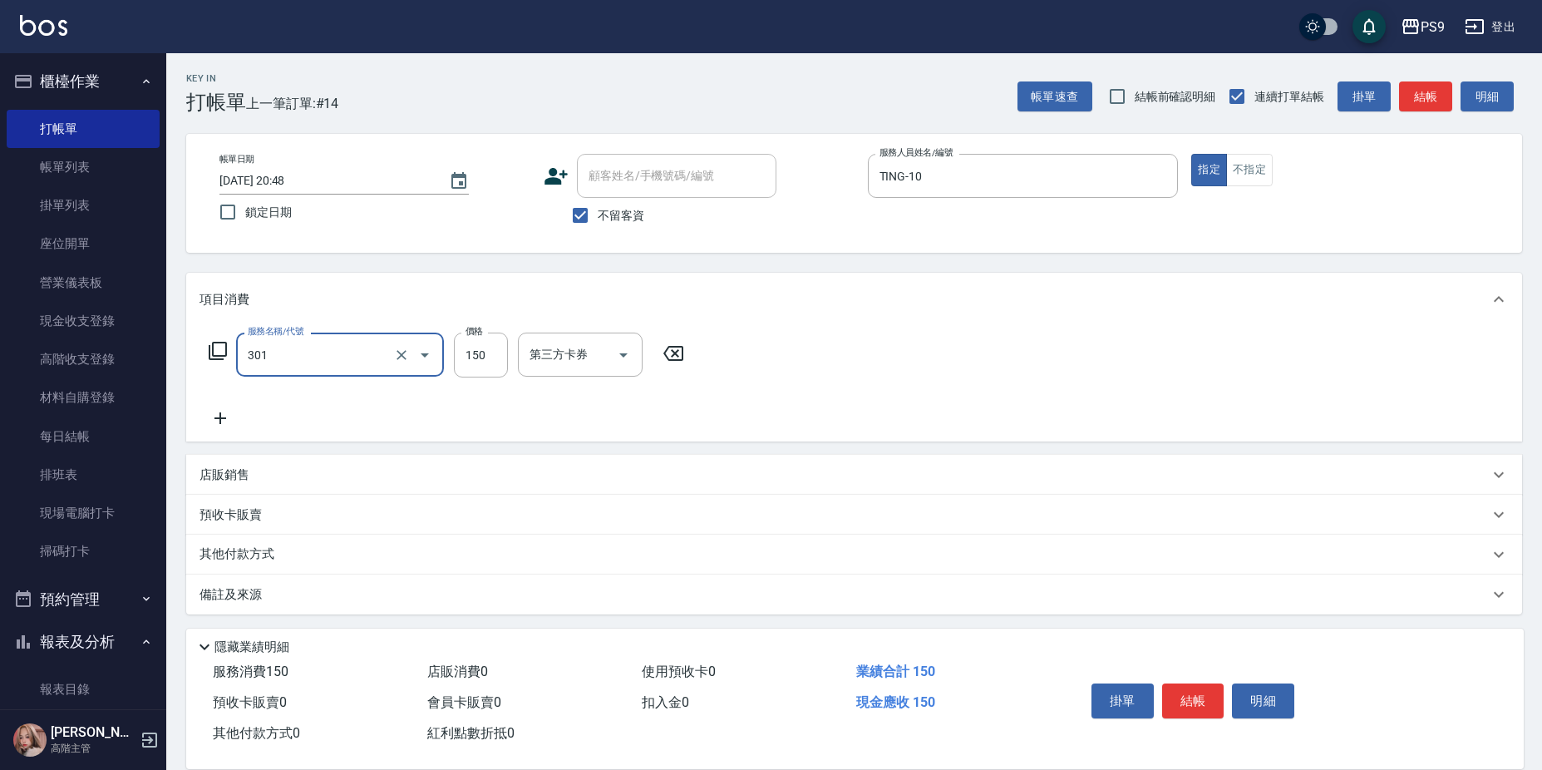
type input "剪-150(301)"
click at [401, 355] on icon "Clear" at bounding box center [401, 355] width 10 height 10
type input "5"
type input "2A燙髮套餐(51299)"
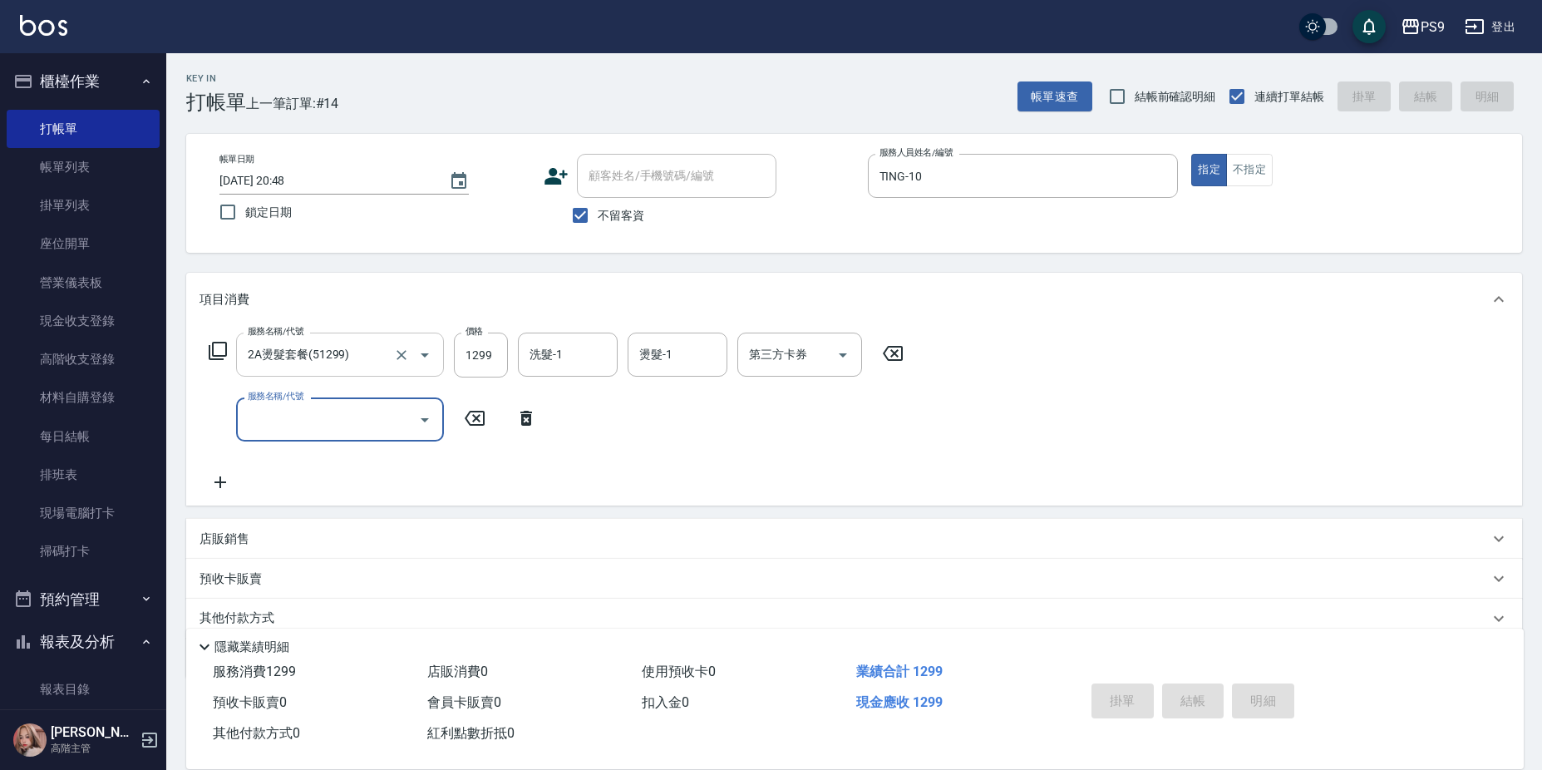
type input "2025/08/16 20:49"
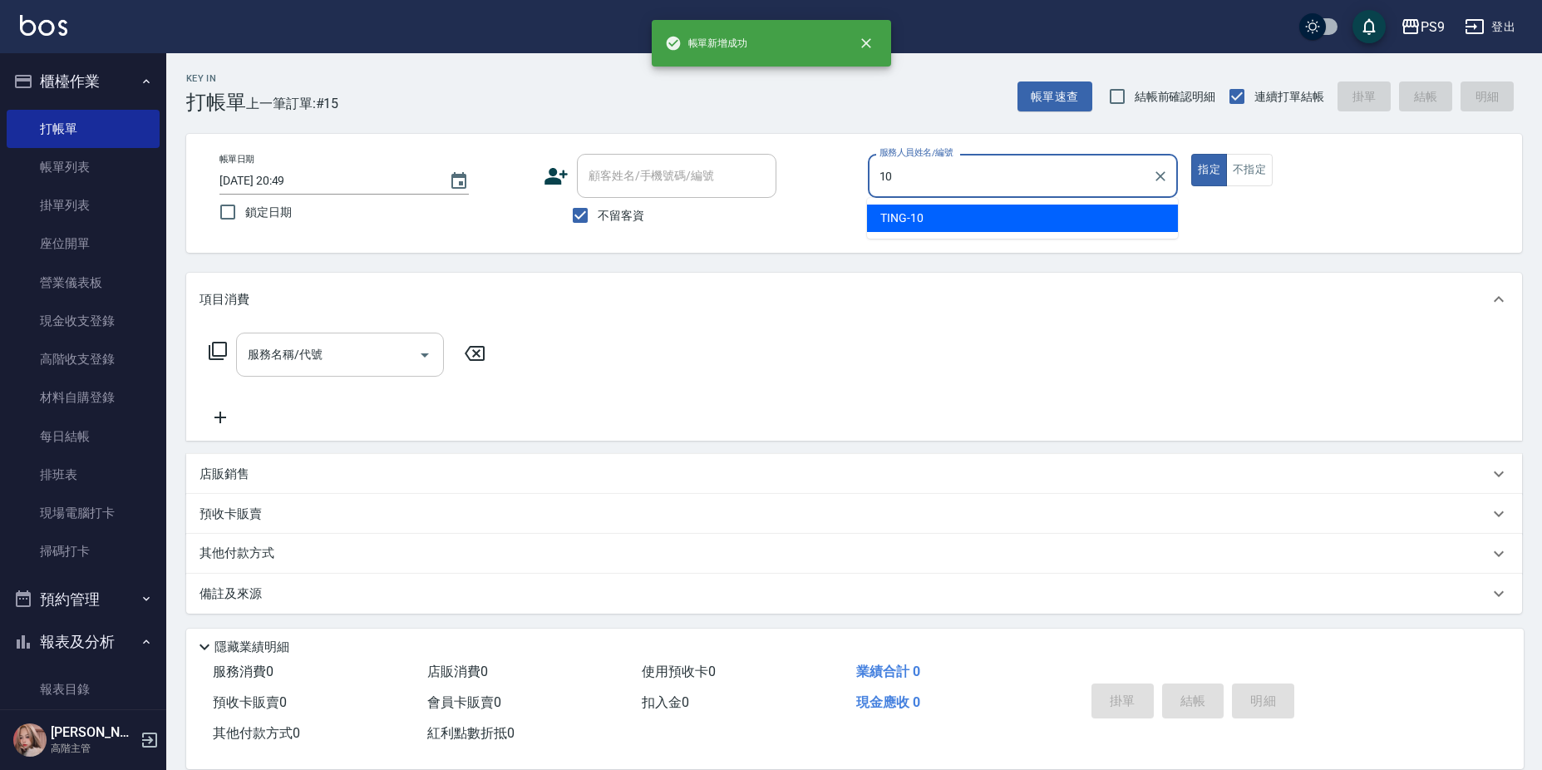
type input "TING-10"
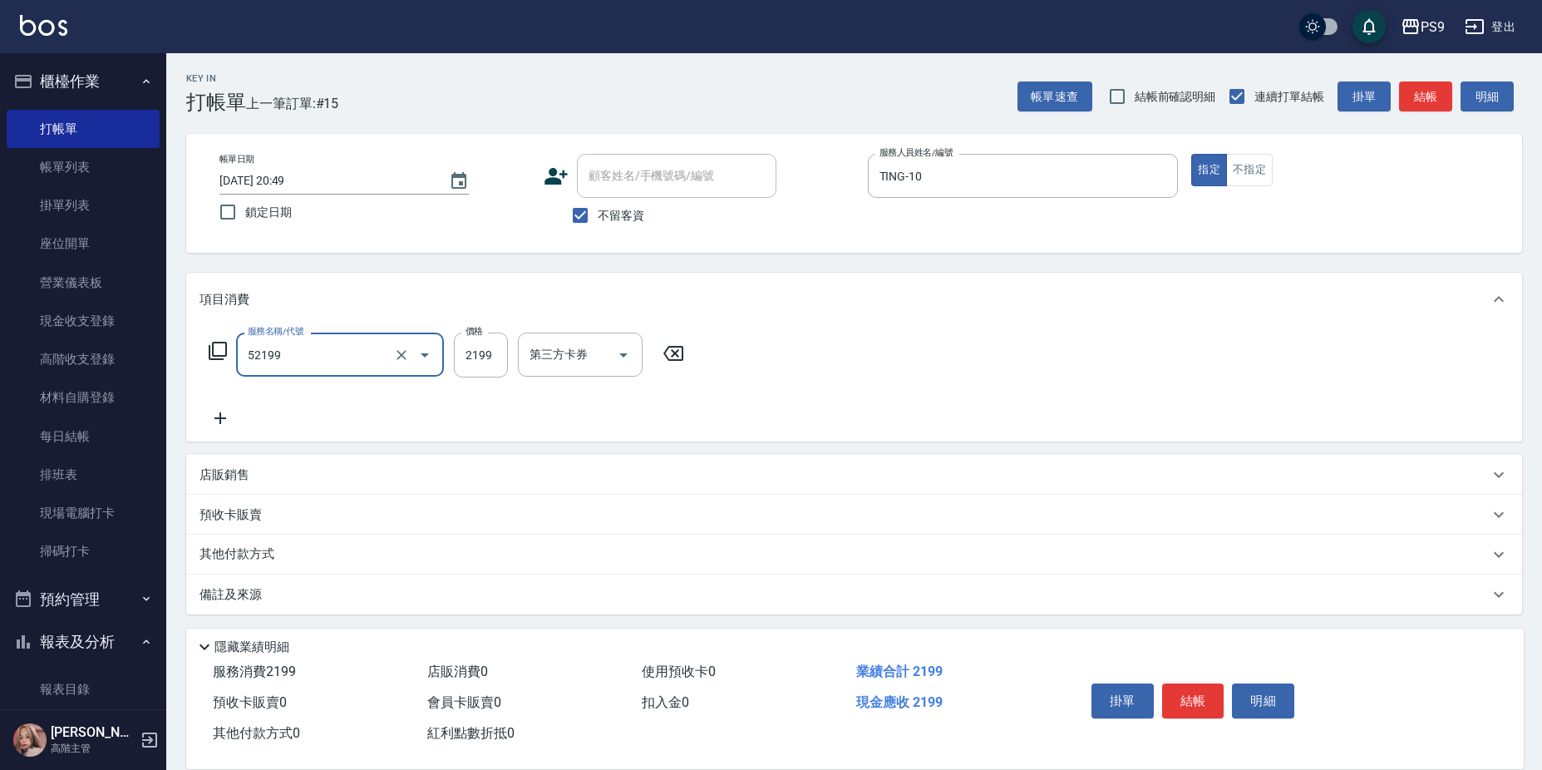
type input "燙髮(52199)"
type input "2299"
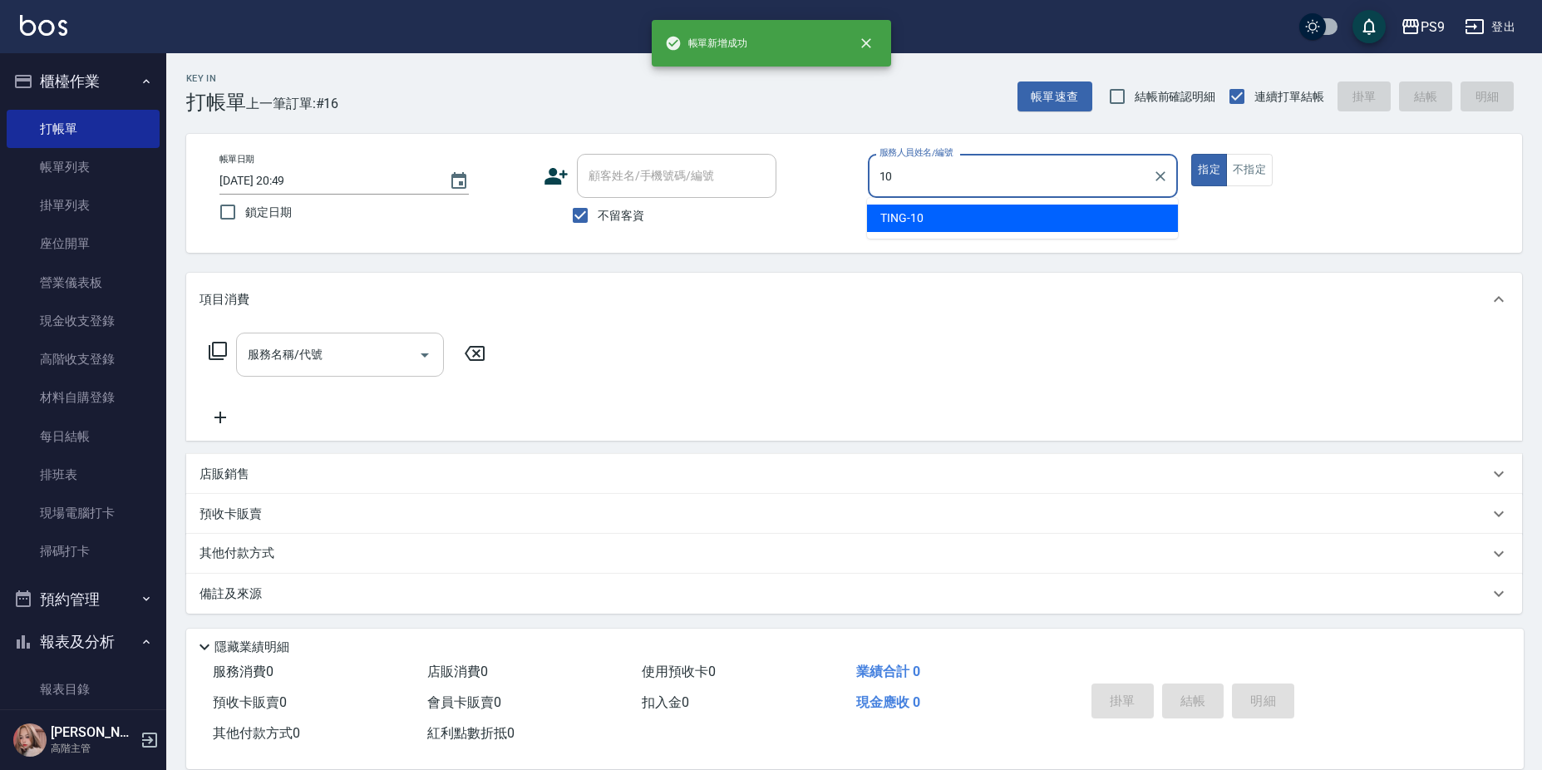
type input "TING-10"
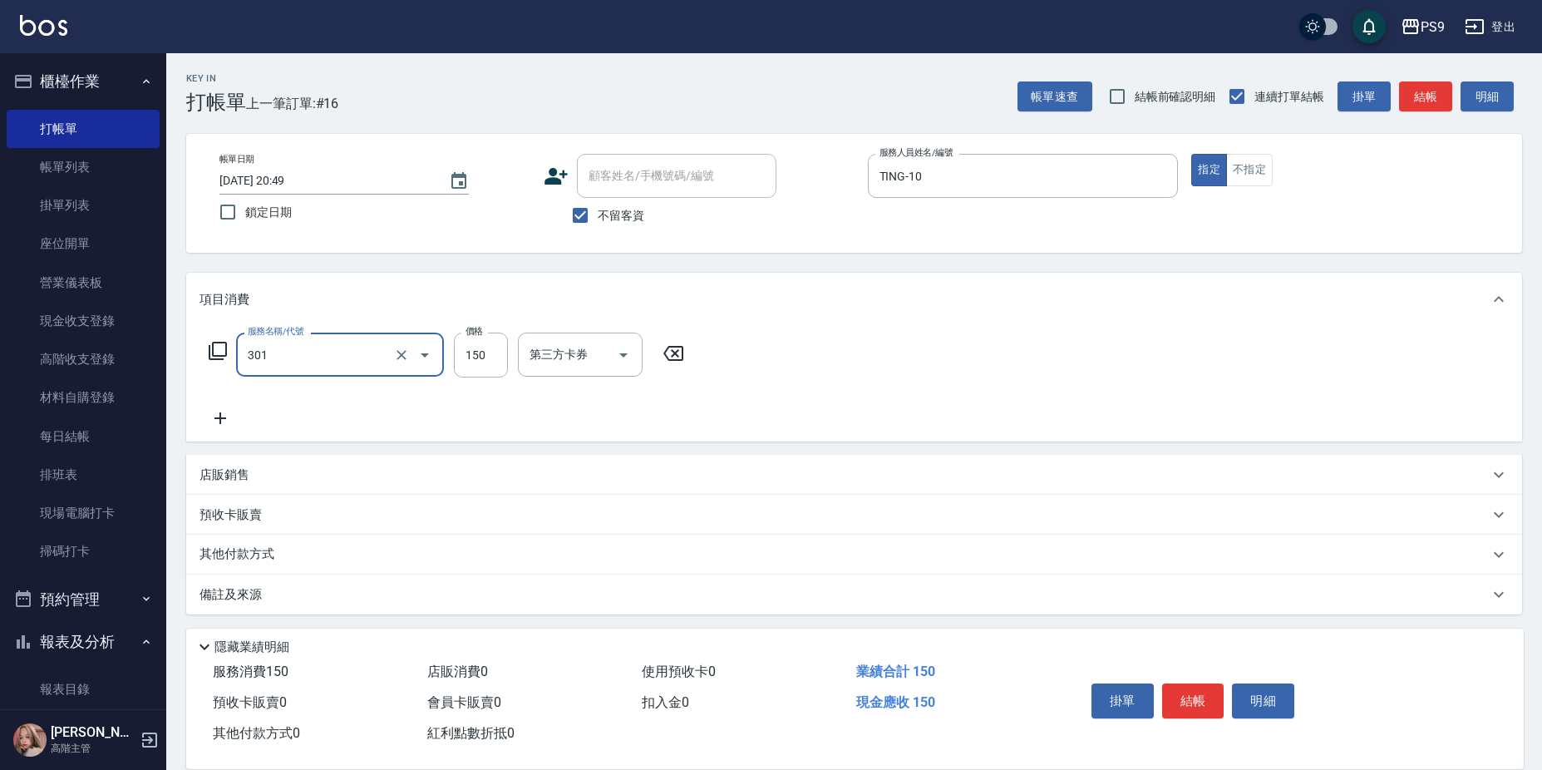
type input "剪-150(301)"
type input "400"
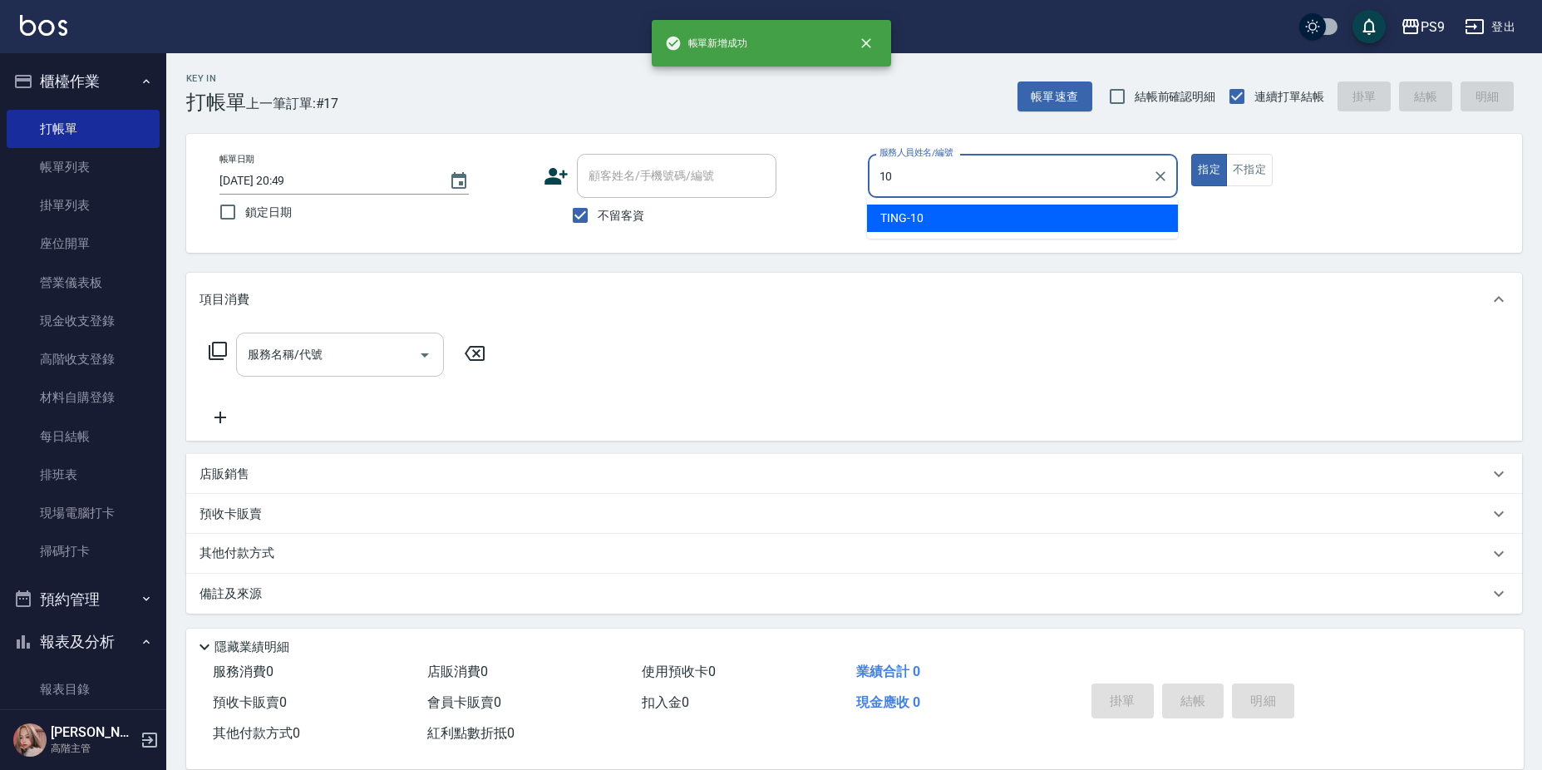
type input "TING-10"
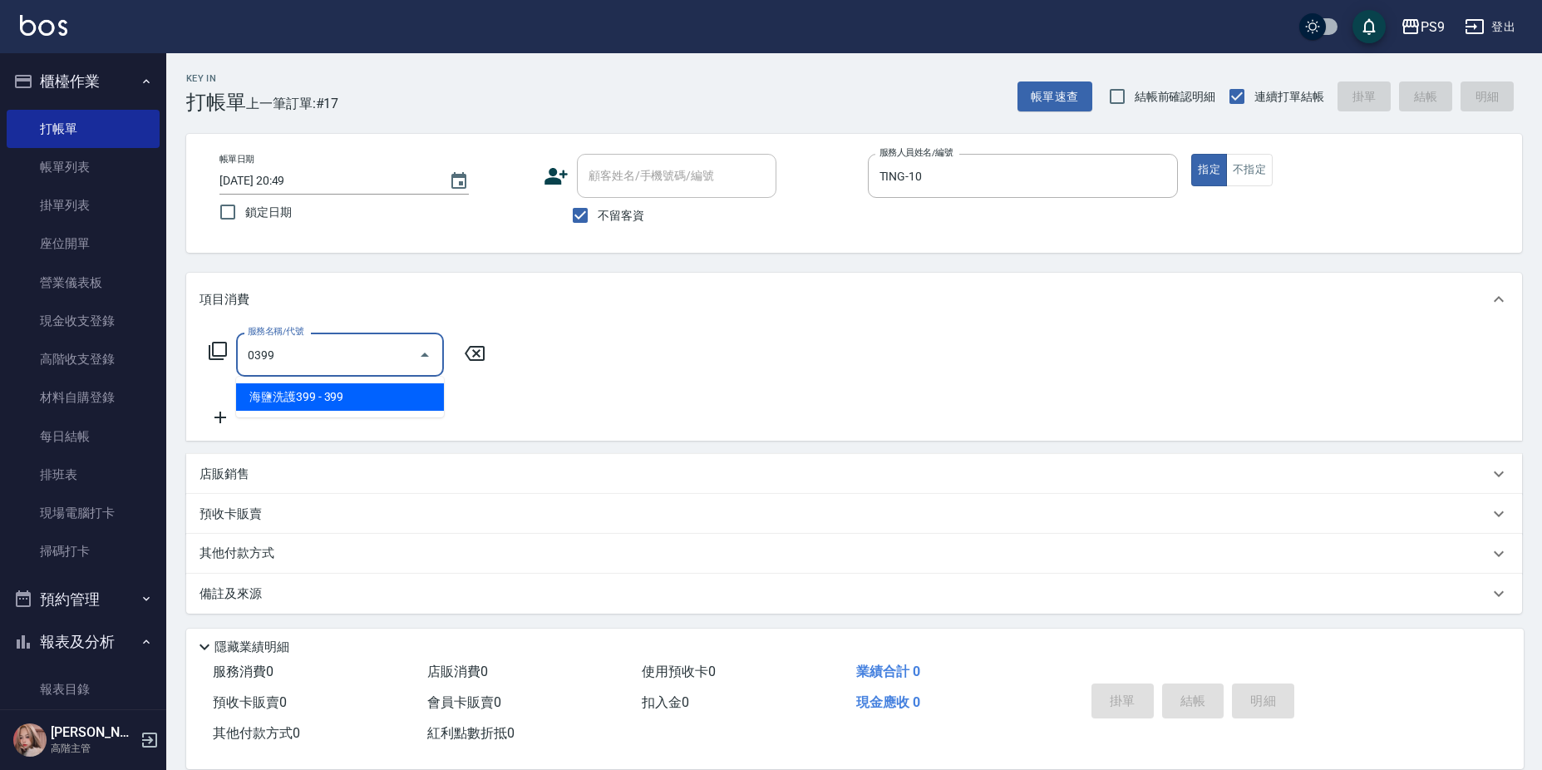
type input "海鹽洗護399(0399)"
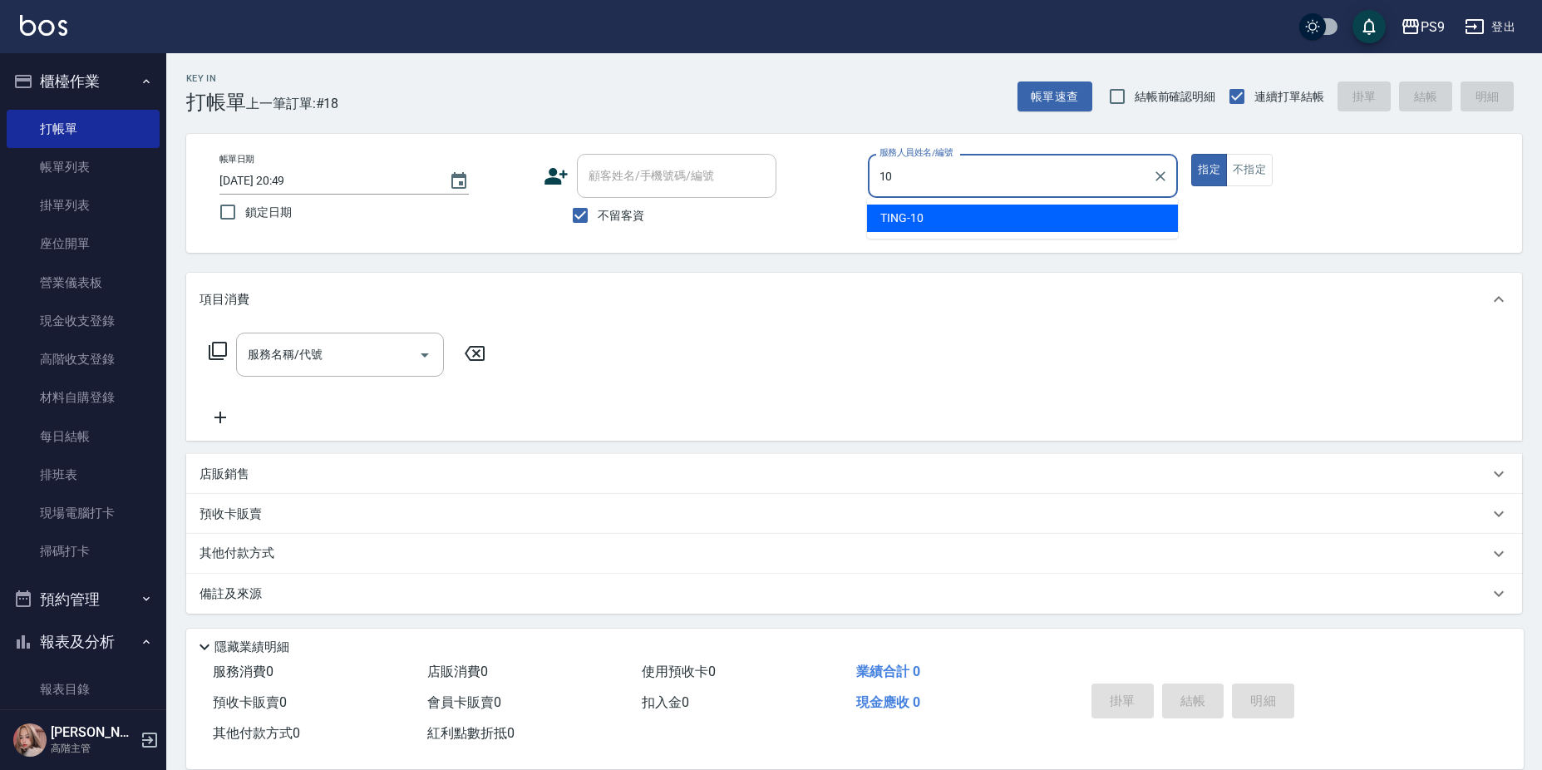
type input "TING-10"
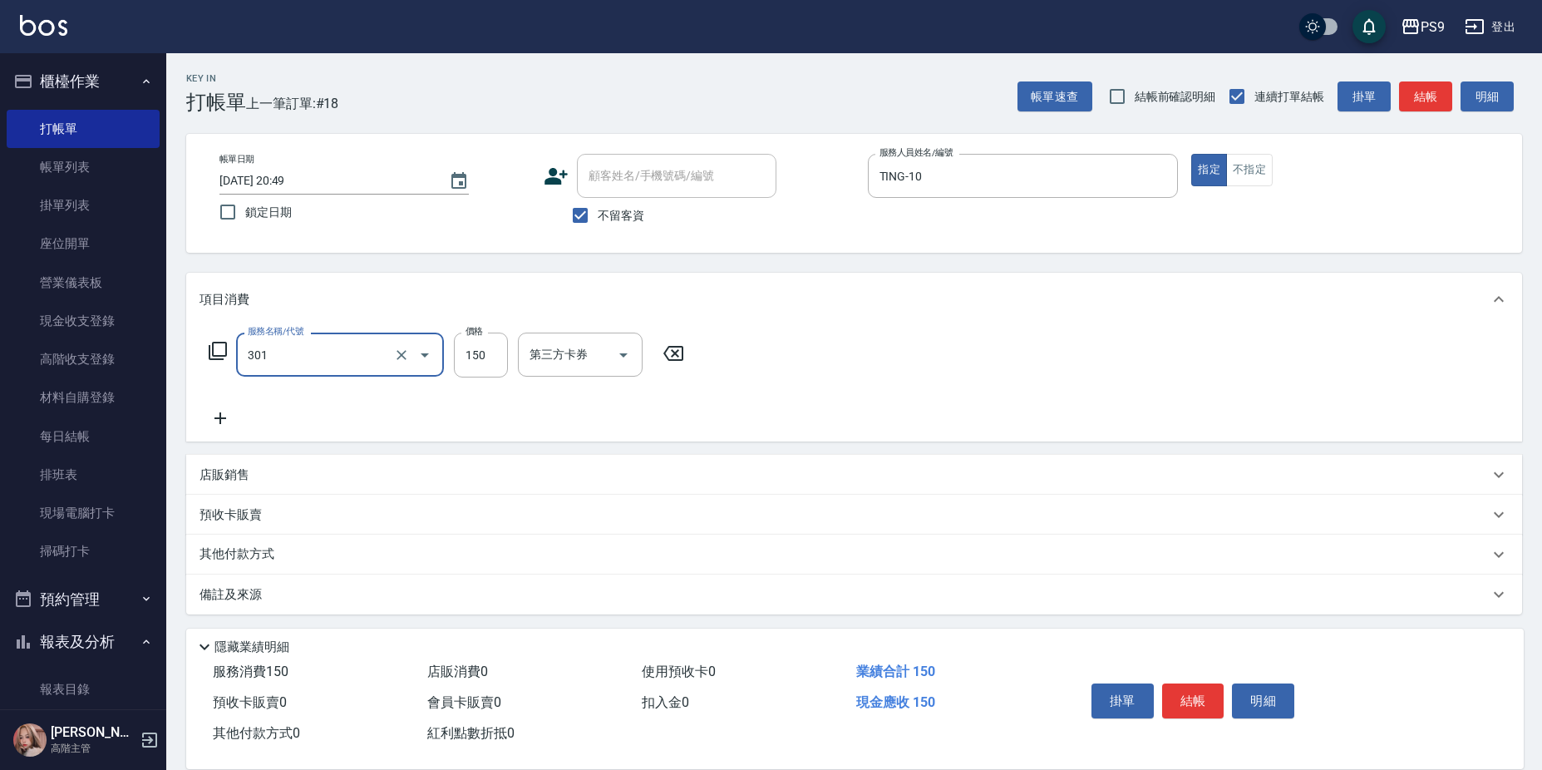
type input "剪-150(301)"
type input "350"
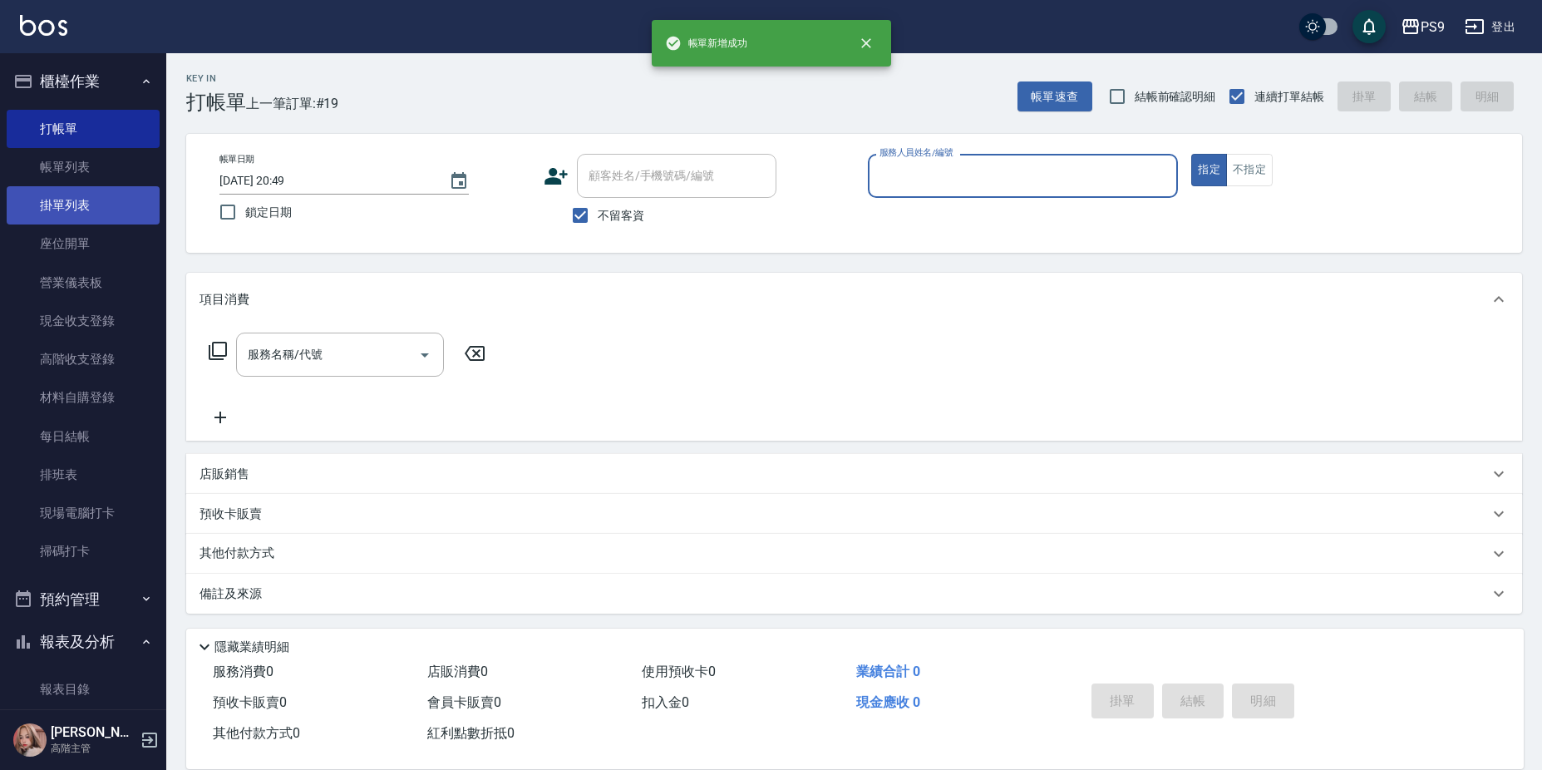
click at [69, 161] on link "帳單列表" at bounding box center [83, 167] width 153 height 38
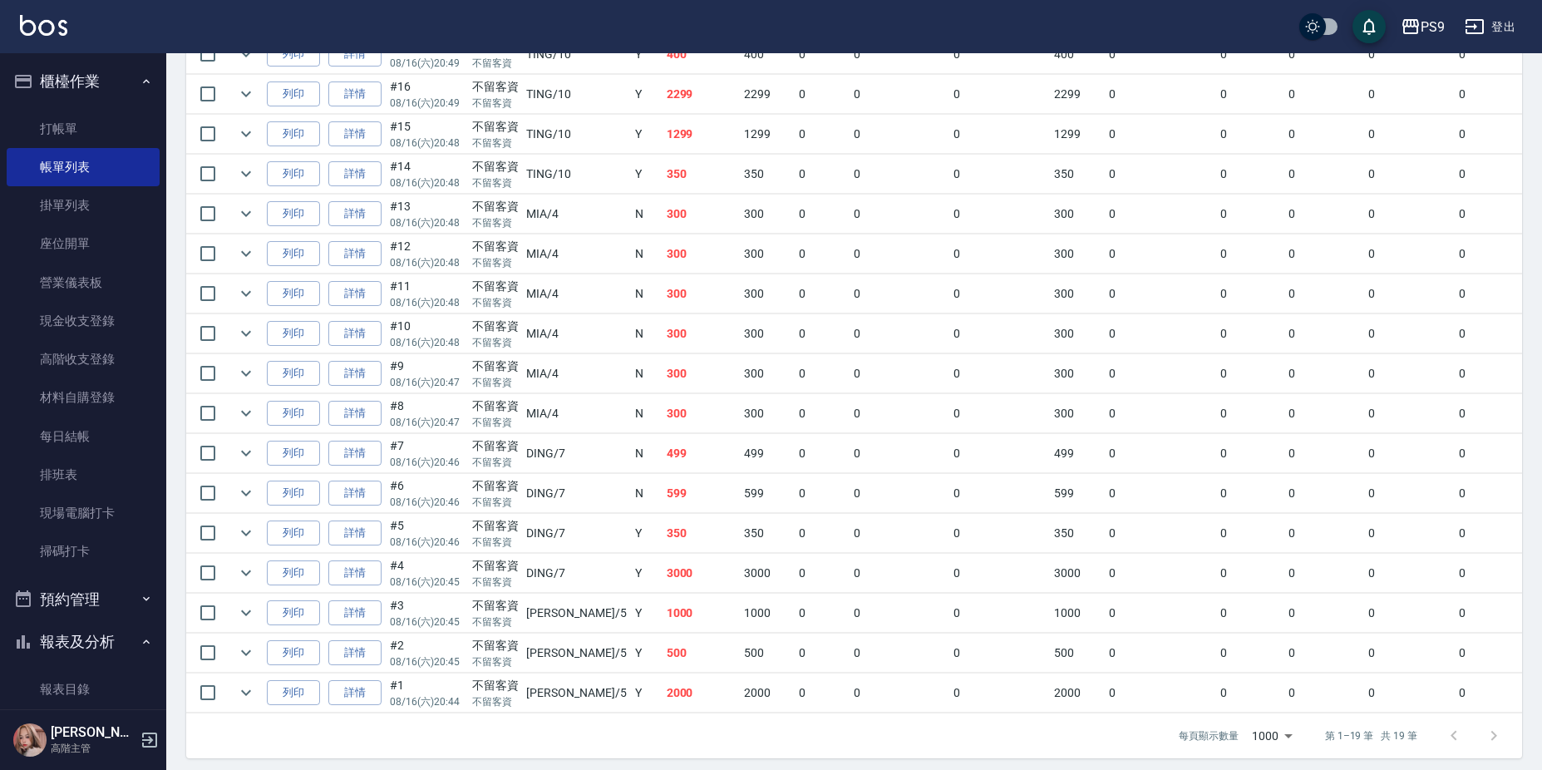
scroll to position [566, 0]
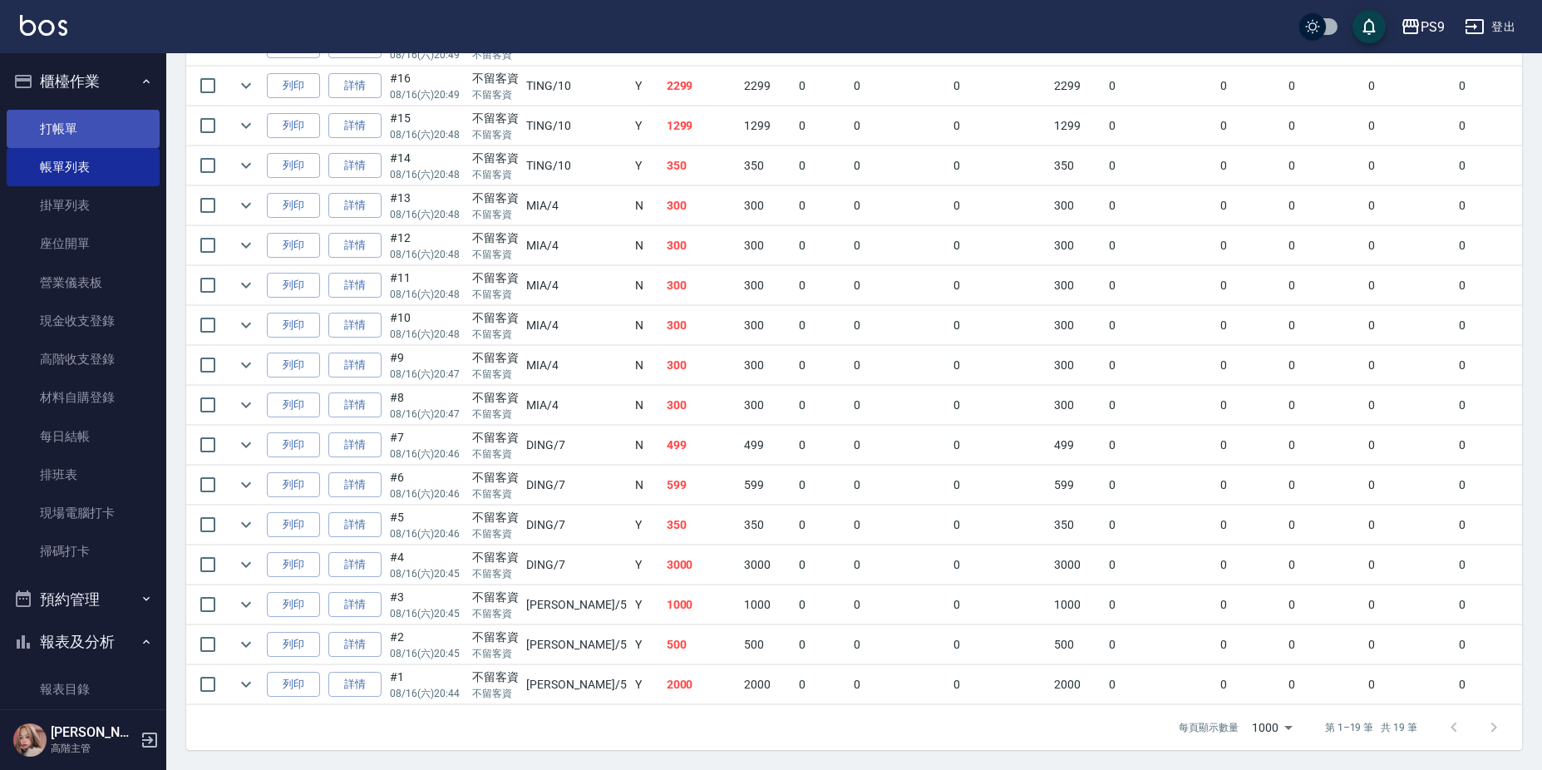
click at [66, 125] on link "打帳單" at bounding box center [83, 129] width 153 height 38
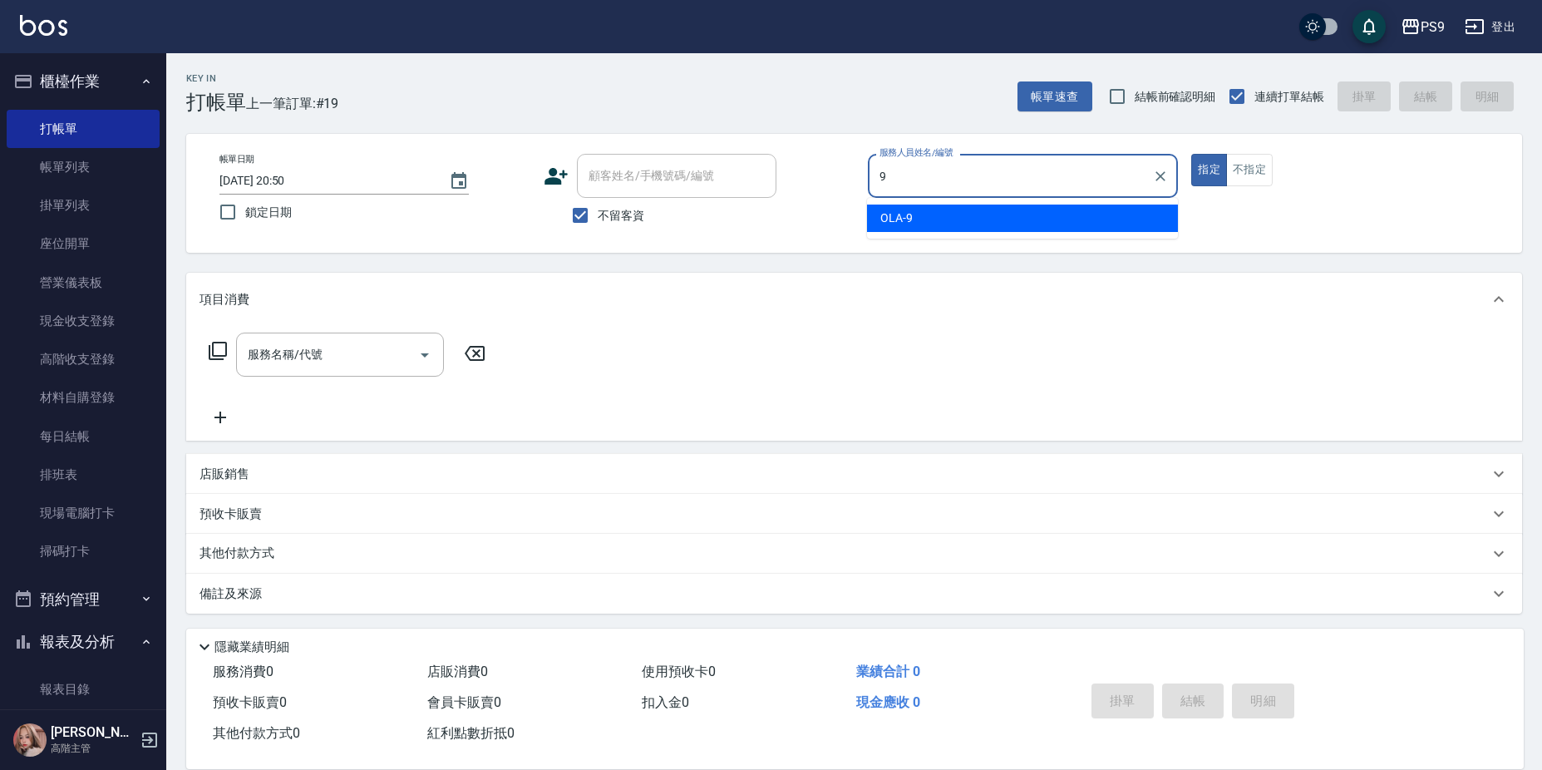
type input "OLA-9"
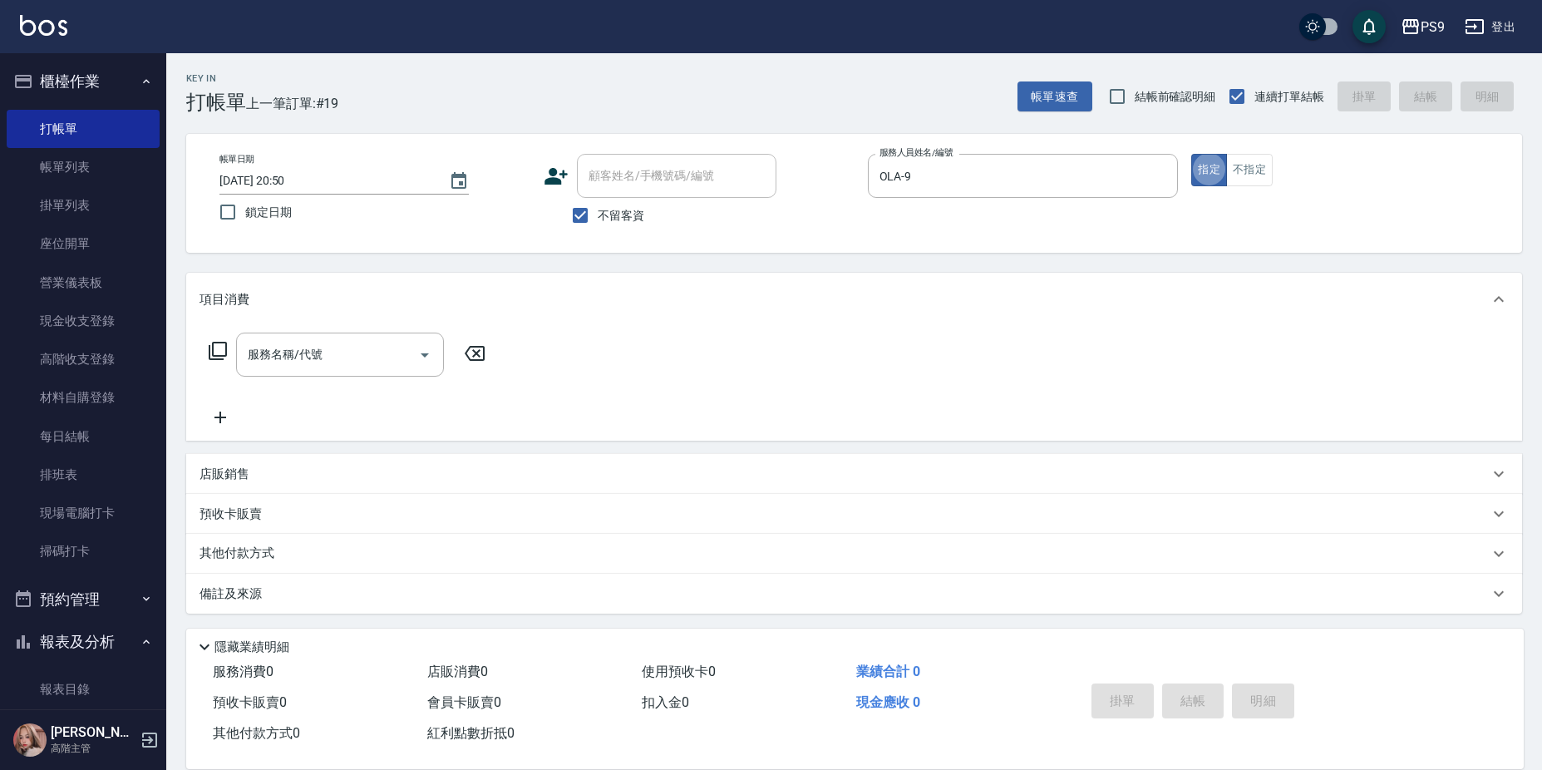
type button "true"
drag, startPoint x: 587, startPoint y: 217, endPoint x: 603, endPoint y: 191, distance: 30.7
click at [587, 214] on input "不留客資" at bounding box center [580, 215] width 35 height 35
checkbox input "false"
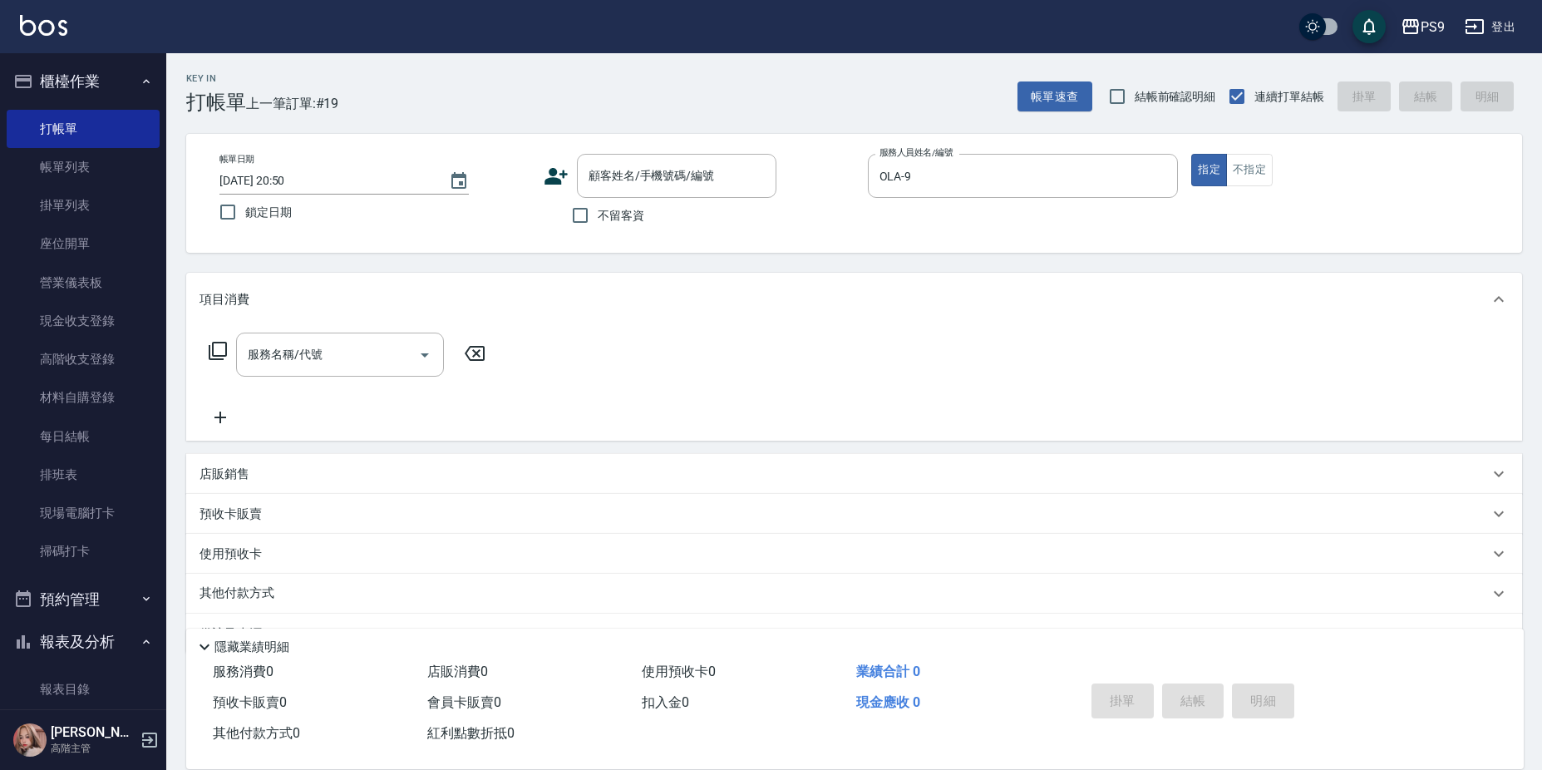
click at [632, 150] on div "帳單日期 2025/08/16 20:50 鎖定日期 顧客姓名/手機號碼/編號 顧客姓名/手機號碼/編號 不留客資 服務人員姓名/編號 OLA-9 服務人員姓…" at bounding box center [854, 193] width 1336 height 119
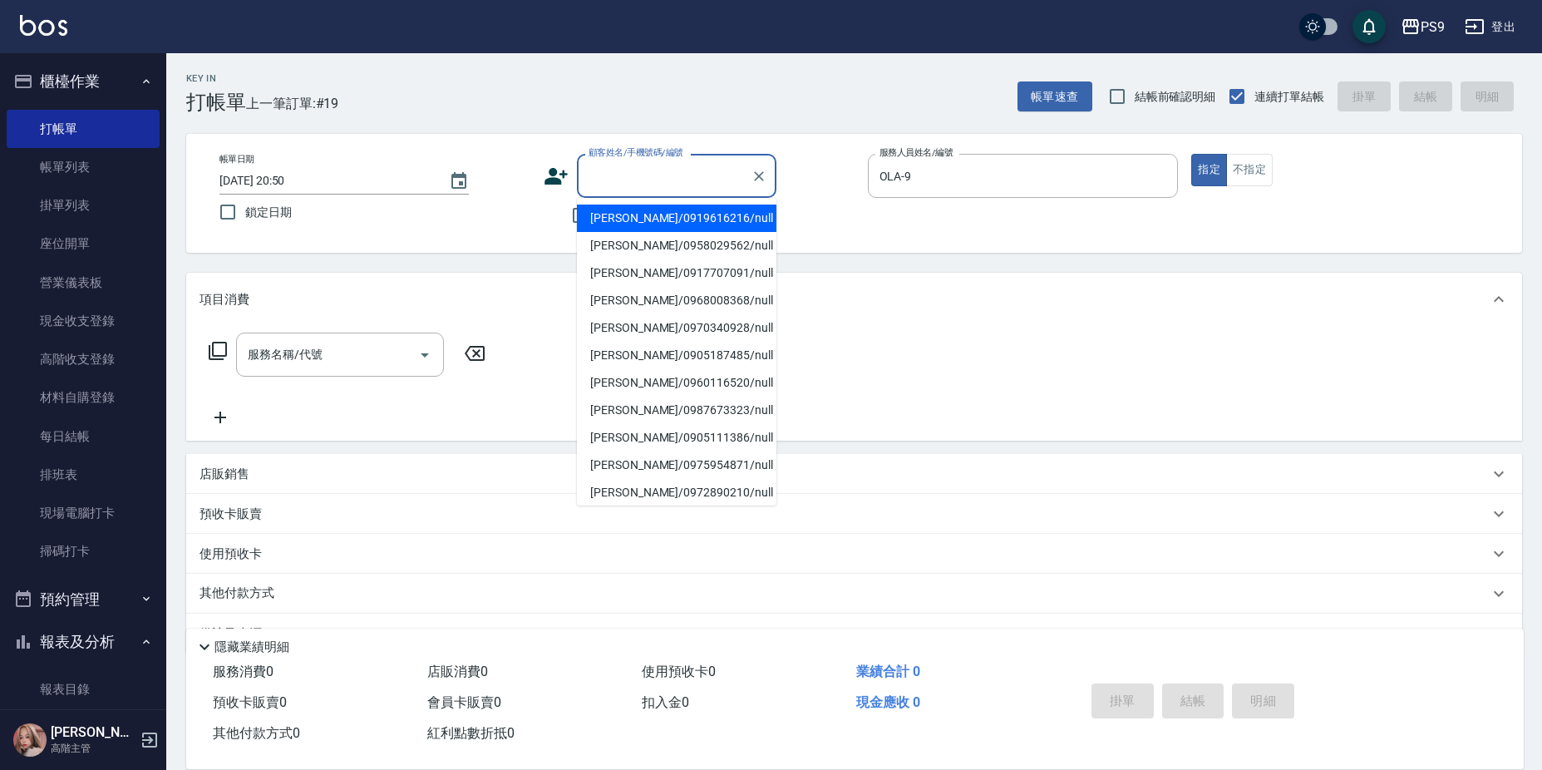
click at [630, 177] on input "顧客姓名/手機號碼/編號" at bounding box center [664, 175] width 160 height 29
type input "ㄒ"
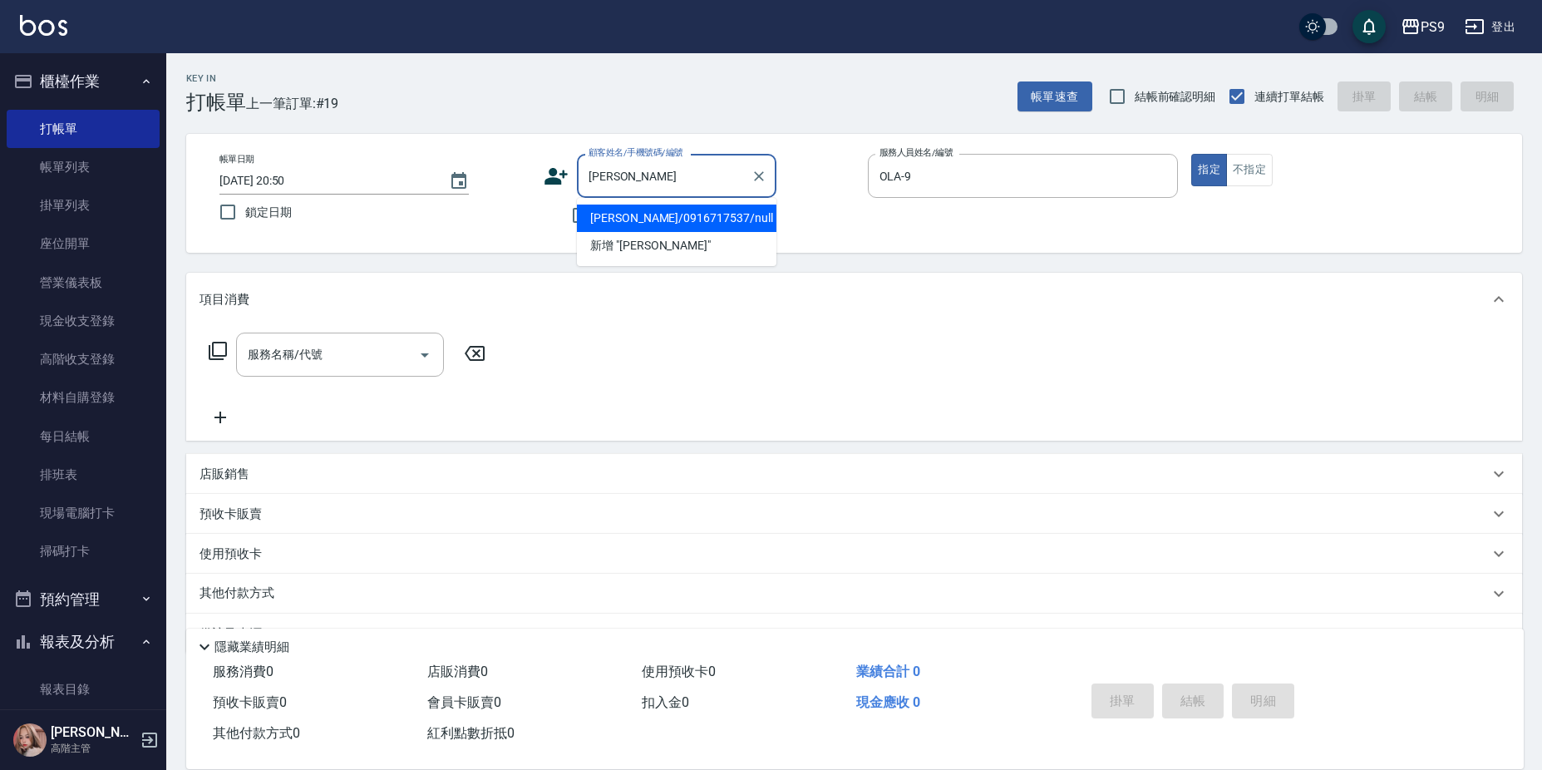
click at [627, 219] on li "[PERSON_NAME]/0916717537/null" at bounding box center [676, 217] width 199 height 27
type input "[PERSON_NAME]/0916717537/null"
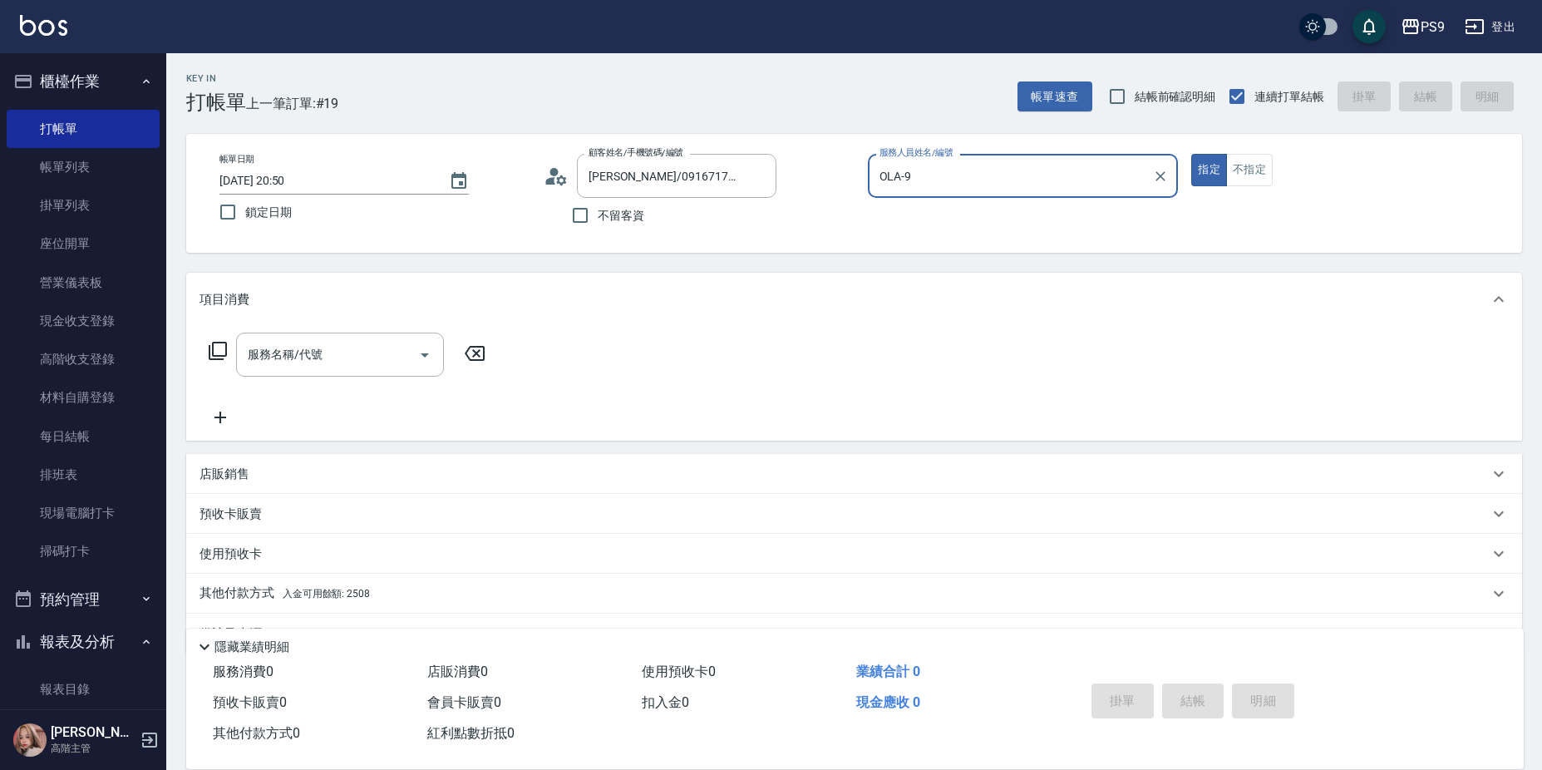
click at [1191, 154] on button "指定" at bounding box center [1209, 170] width 36 height 32
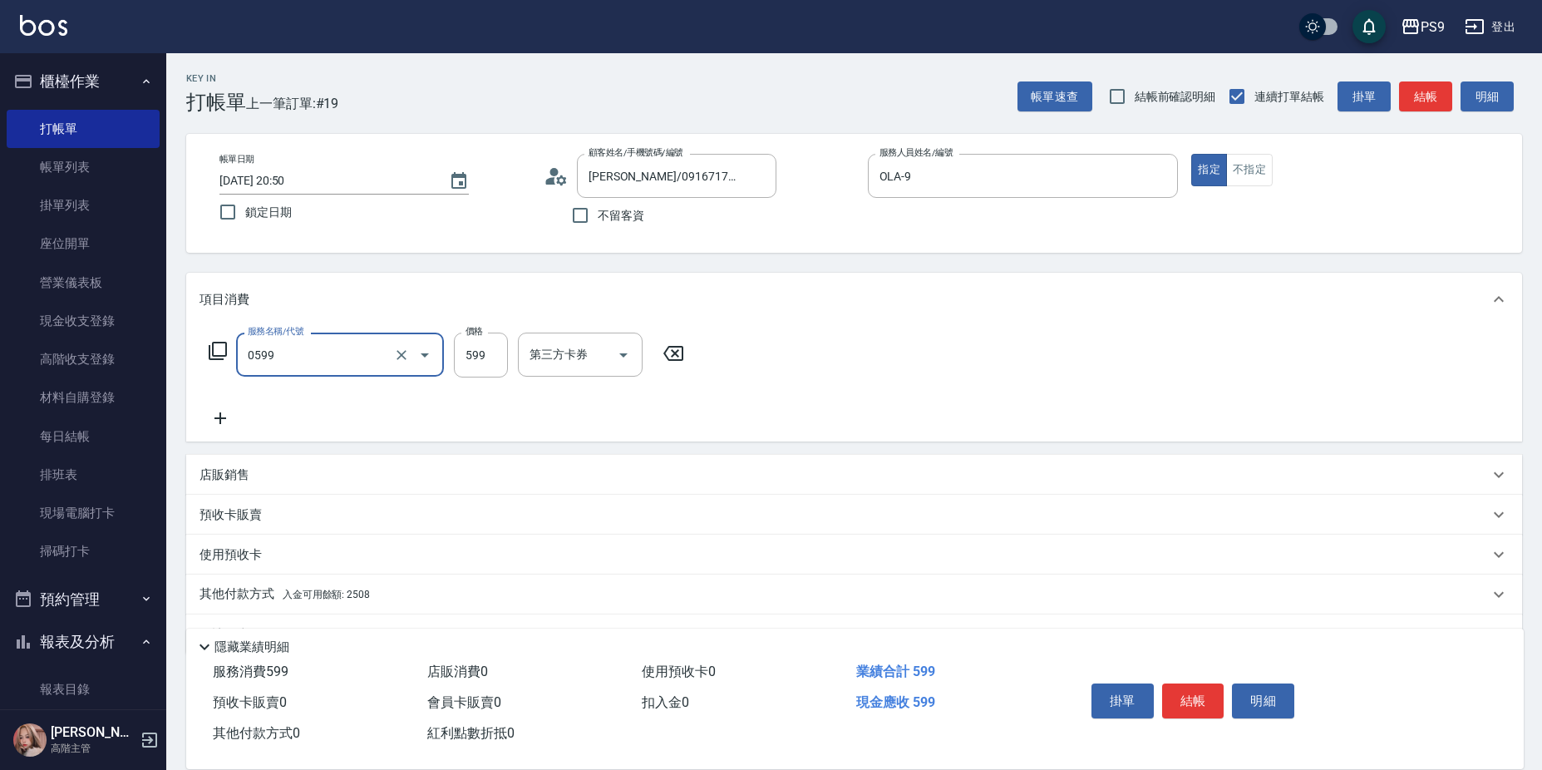
type input "伊黛莉599(0599)"
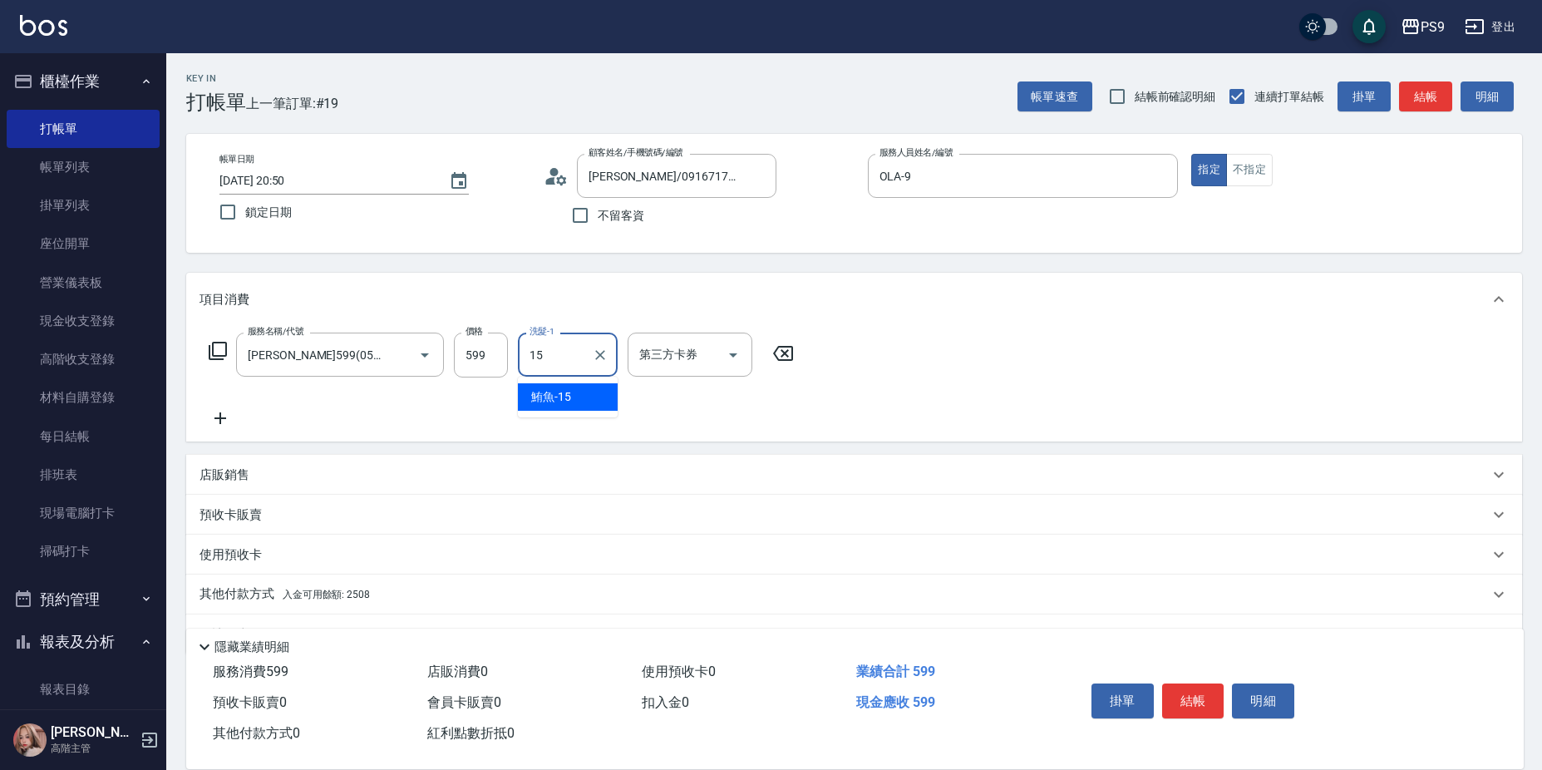
type input "鮪魚-15"
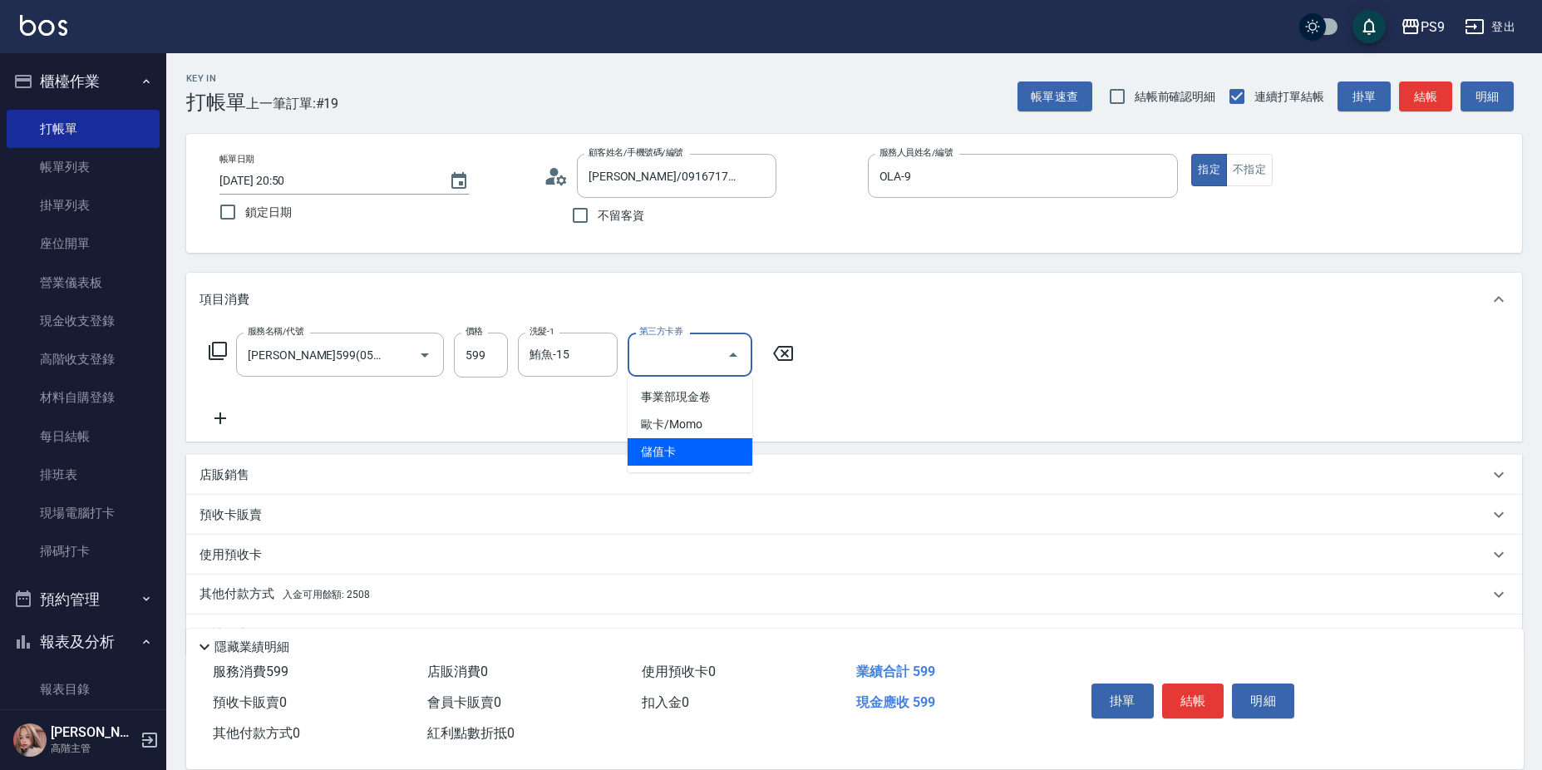
type input "儲值卡"
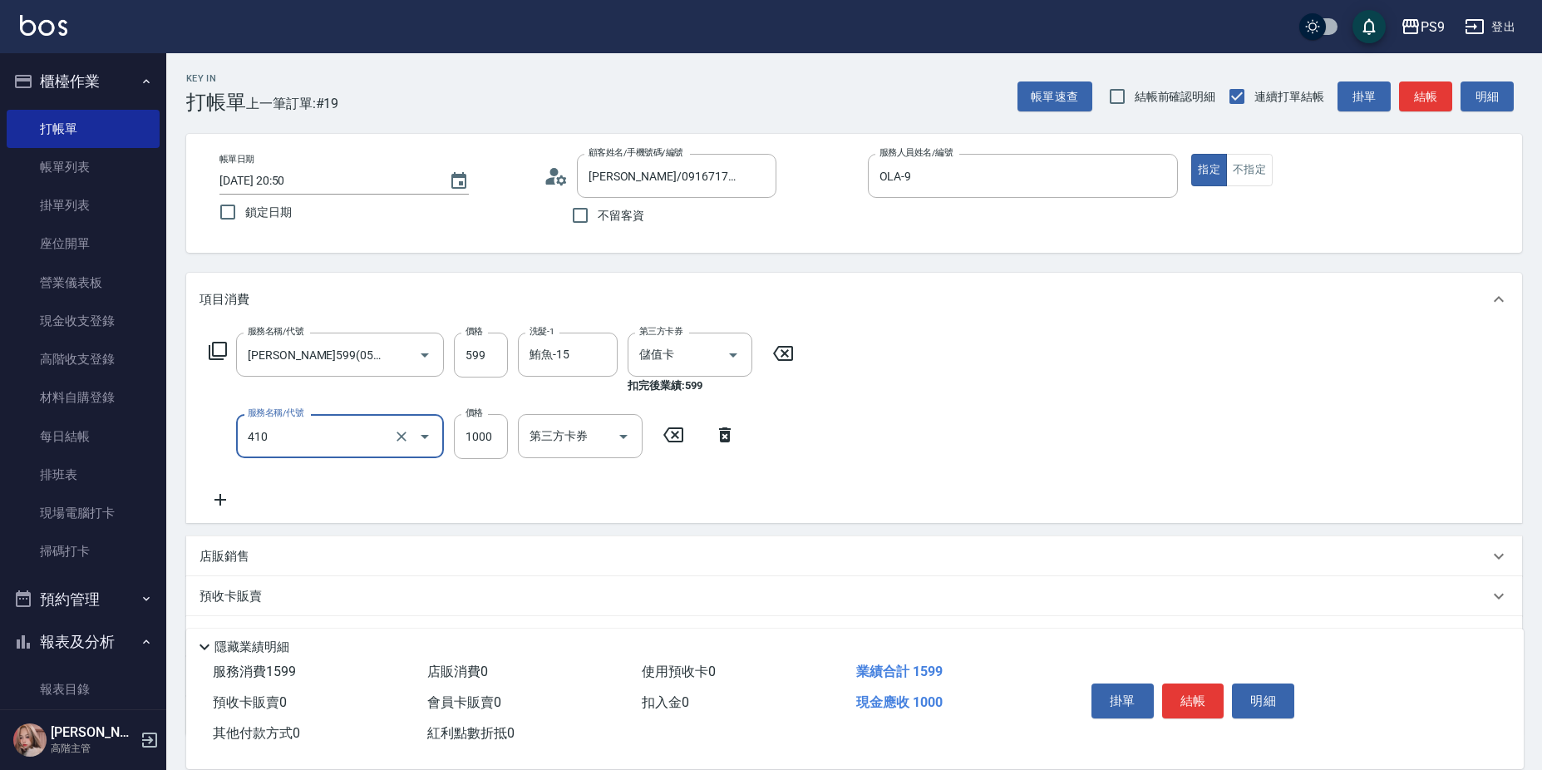
type input "鏡面護髮(燙染)(410)"
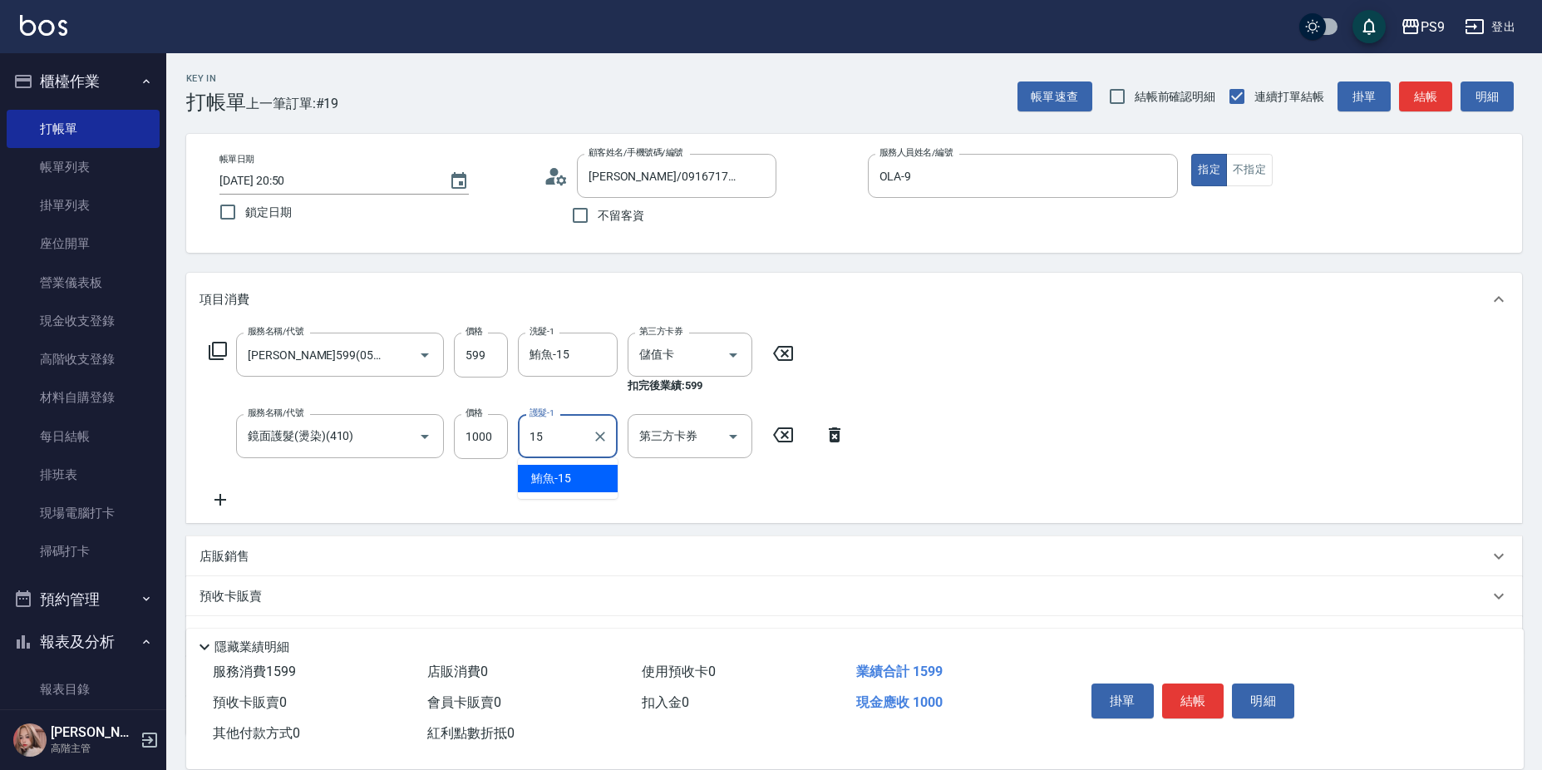
type input "鮪魚-15"
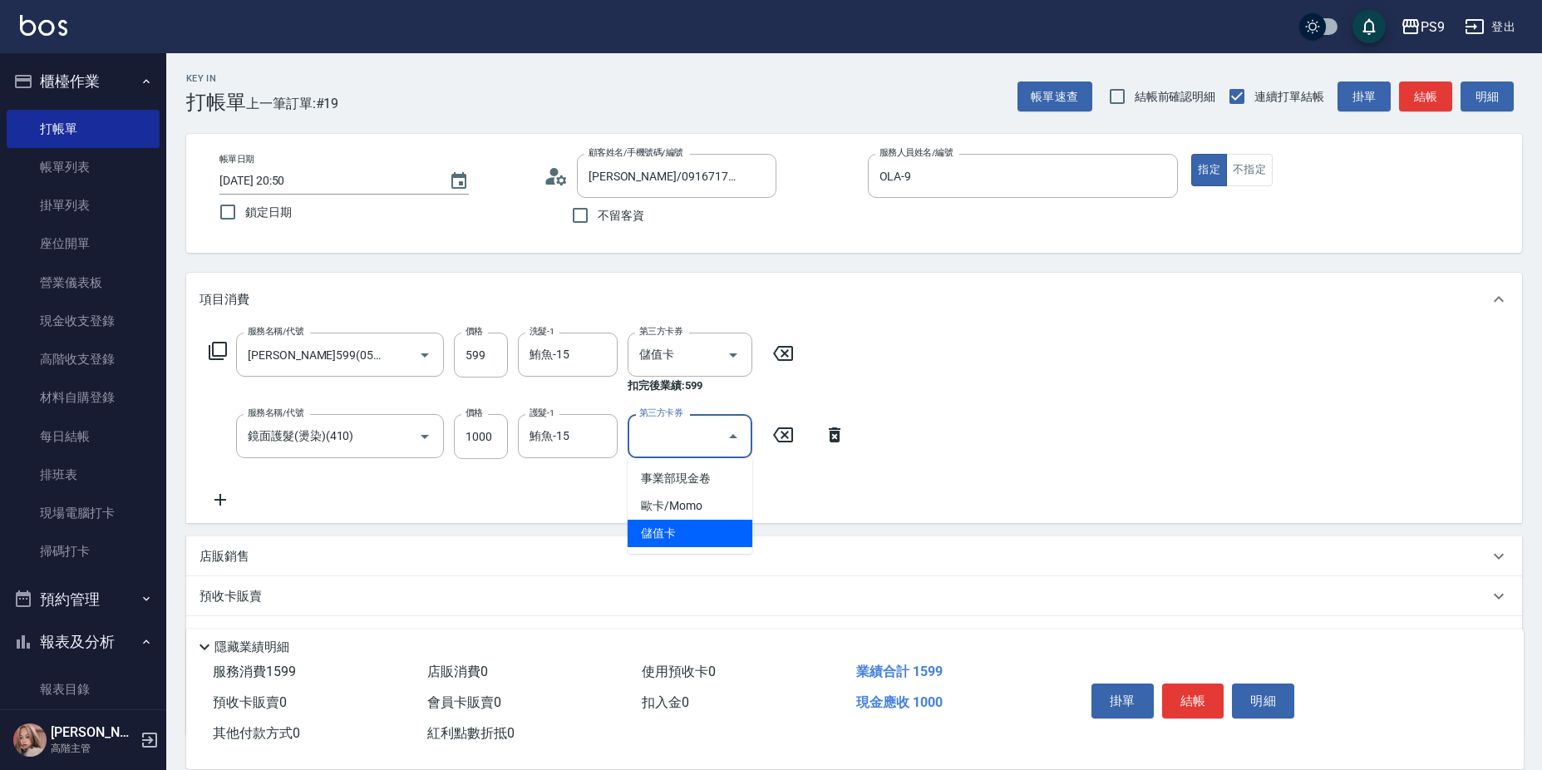
type input "儲值卡"
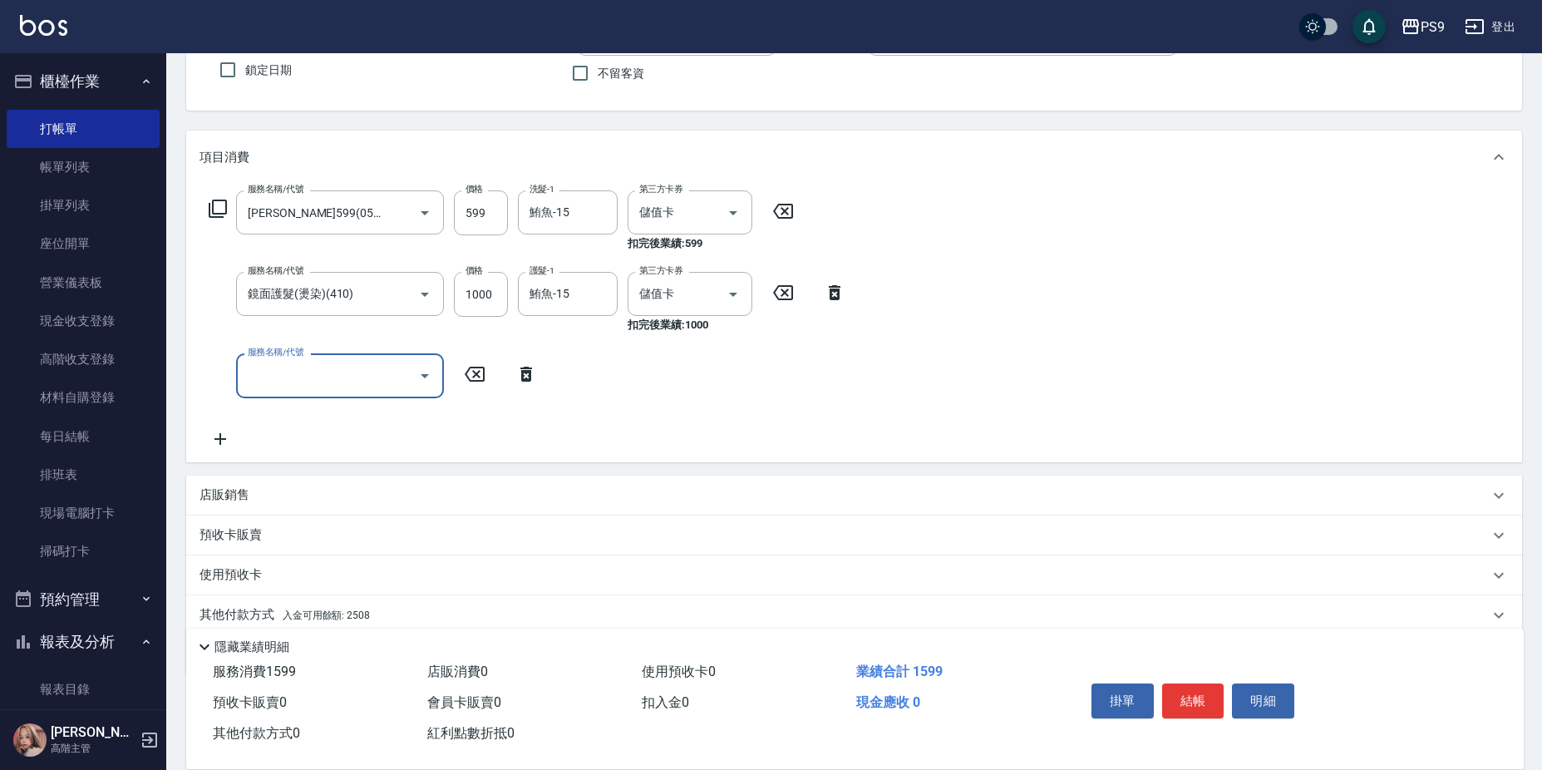
scroll to position [207, 0]
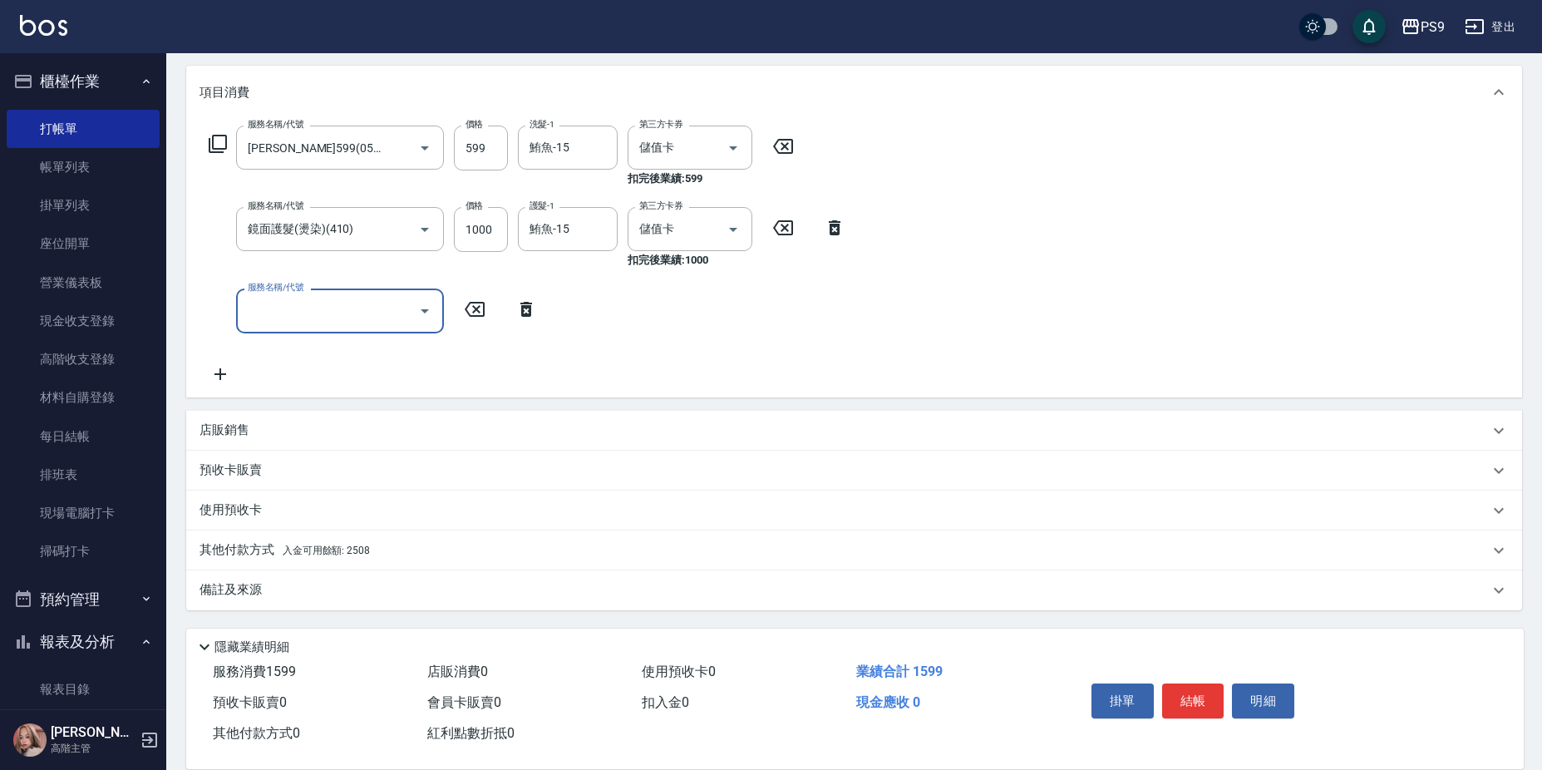
click at [400, 584] on div "備註及來源" at bounding box center [843, 589] width 1289 height 17
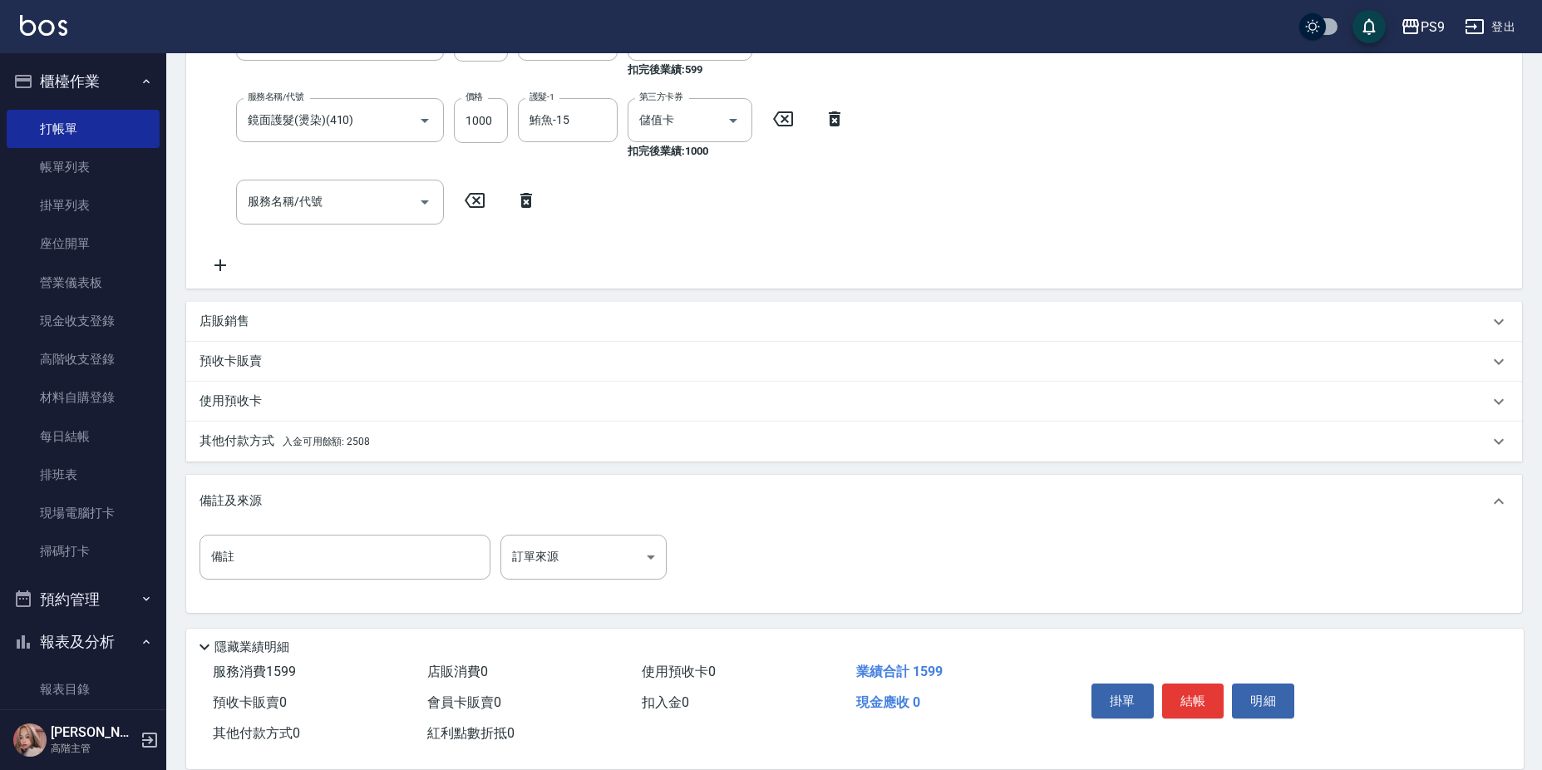
scroll to position [318, 0]
click at [385, 455] on div "其他付款方式 入金可用餘額: 2508" at bounding box center [854, 439] width 1336 height 40
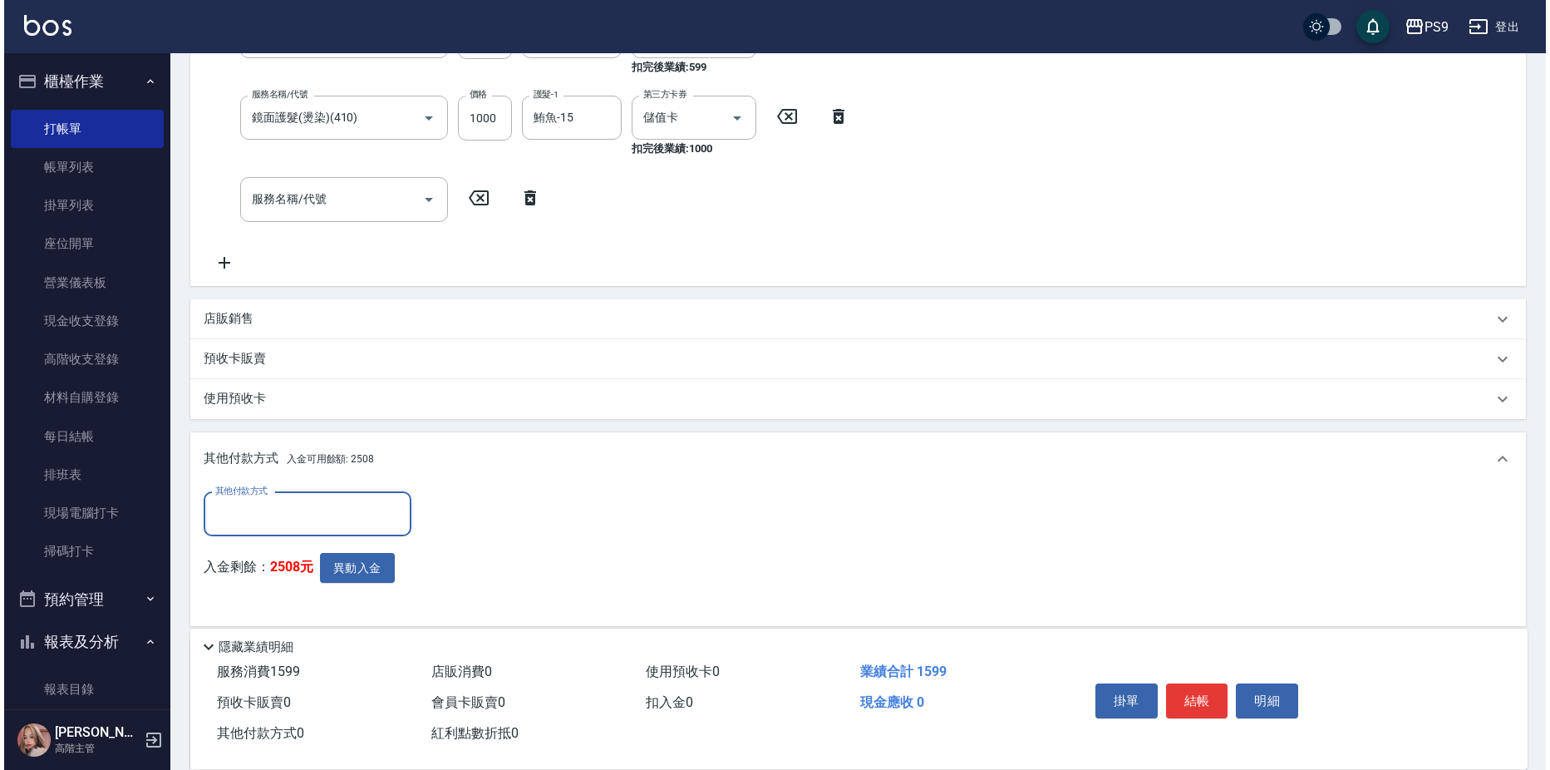
scroll to position [485, 0]
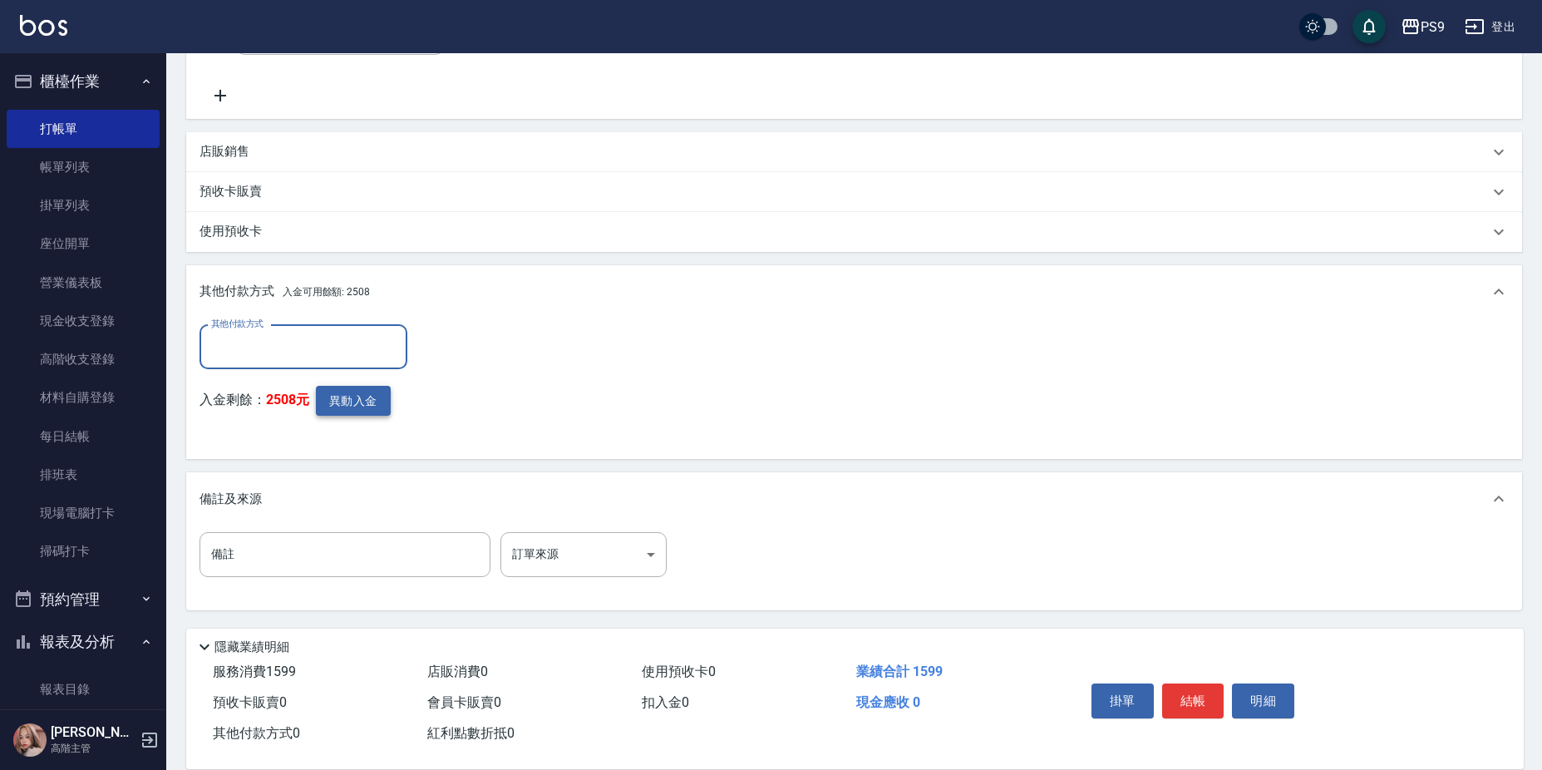
click at [362, 415] on button "異動入金" at bounding box center [353, 401] width 75 height 31
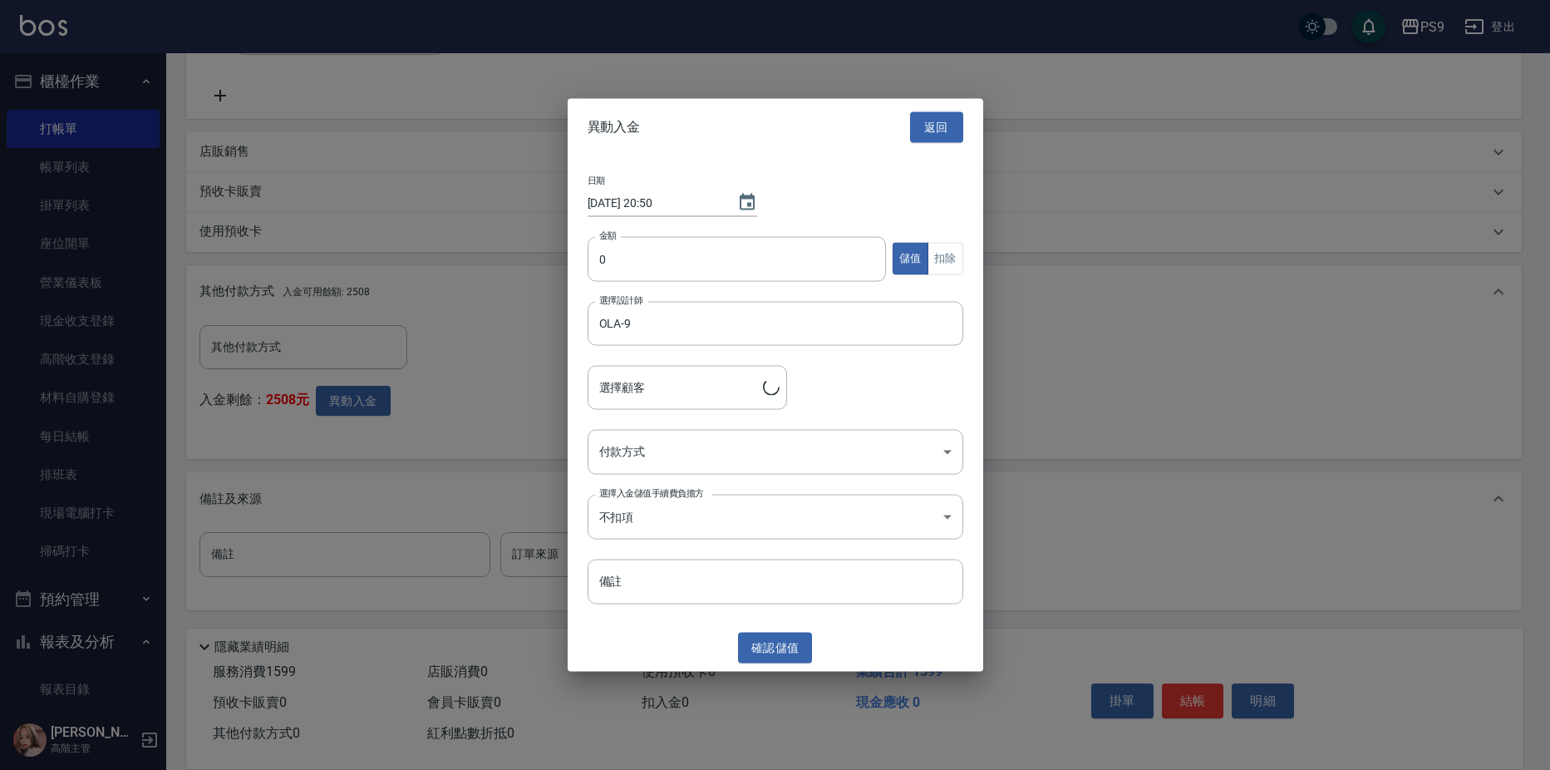
type input "黃艾琳/0916717537"
drag, startPoint x: 646, startPoint y: 269, endPoint x: 617, endPoint y: 227, distance: 51.4
click at [646, 268] on input "0" at bounding box center [737, 258] width 299 height 45
type input "1599"
click at [949, 264] on button "扣除" at bounding box center [946, 259] width 36 height 32
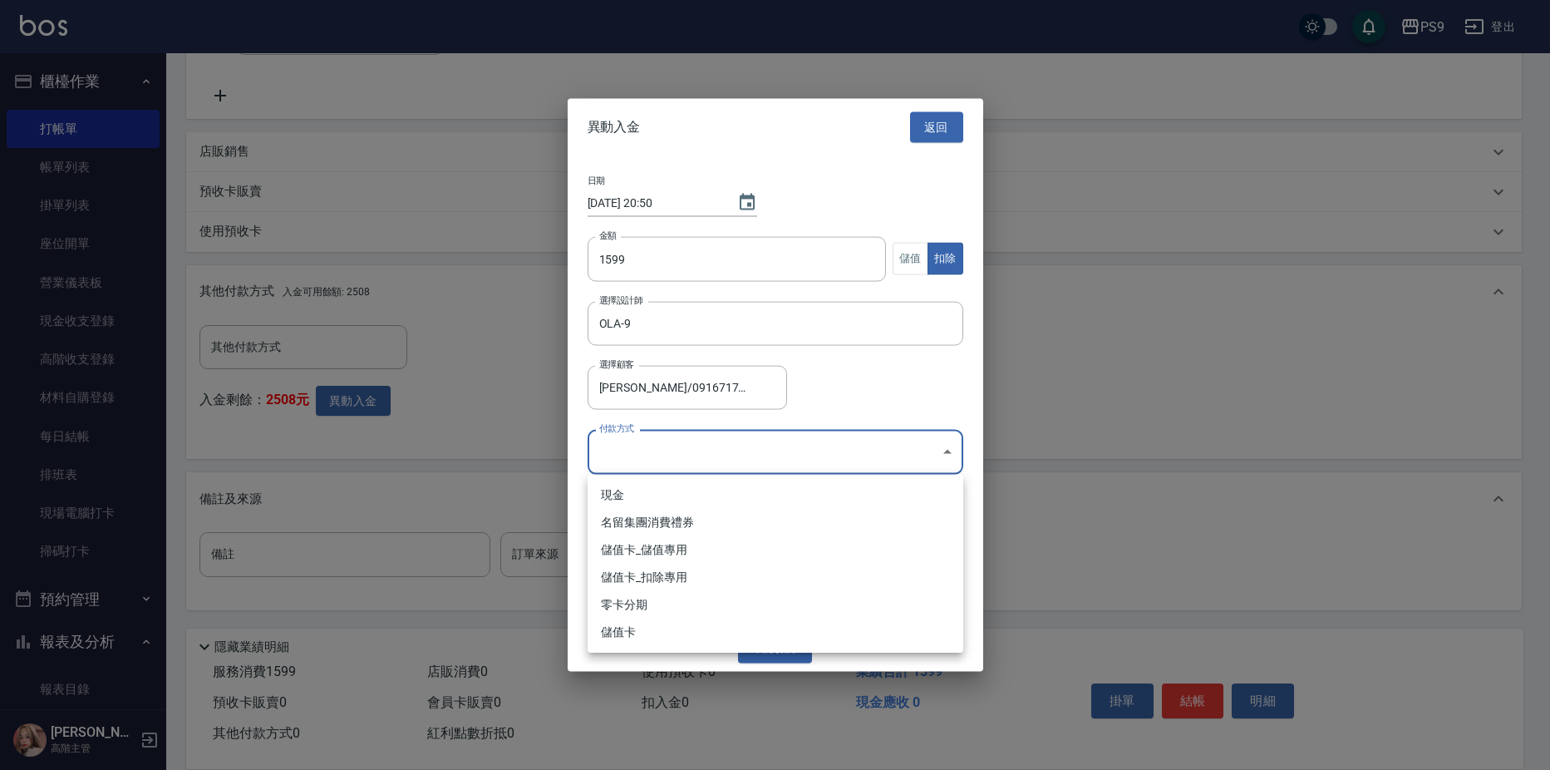
click at [850, 449] on body "PS9 登出 櫃檯作業 打帳單 帳單列表 掛單列表 座位開單 營業儀表板 現金收支登錄 高階收支登錄 材料自購登錄 每日結帳 排班表 現場電腦打卡 掃碼打卡 …" at bounding box center [775, 142] width 1550 height 1255
click at [815, 584] on li "儲值卡_扣除專用" at bounding box center [776, 577] width 376 height 27
type input "儲值卡_扣除專用"
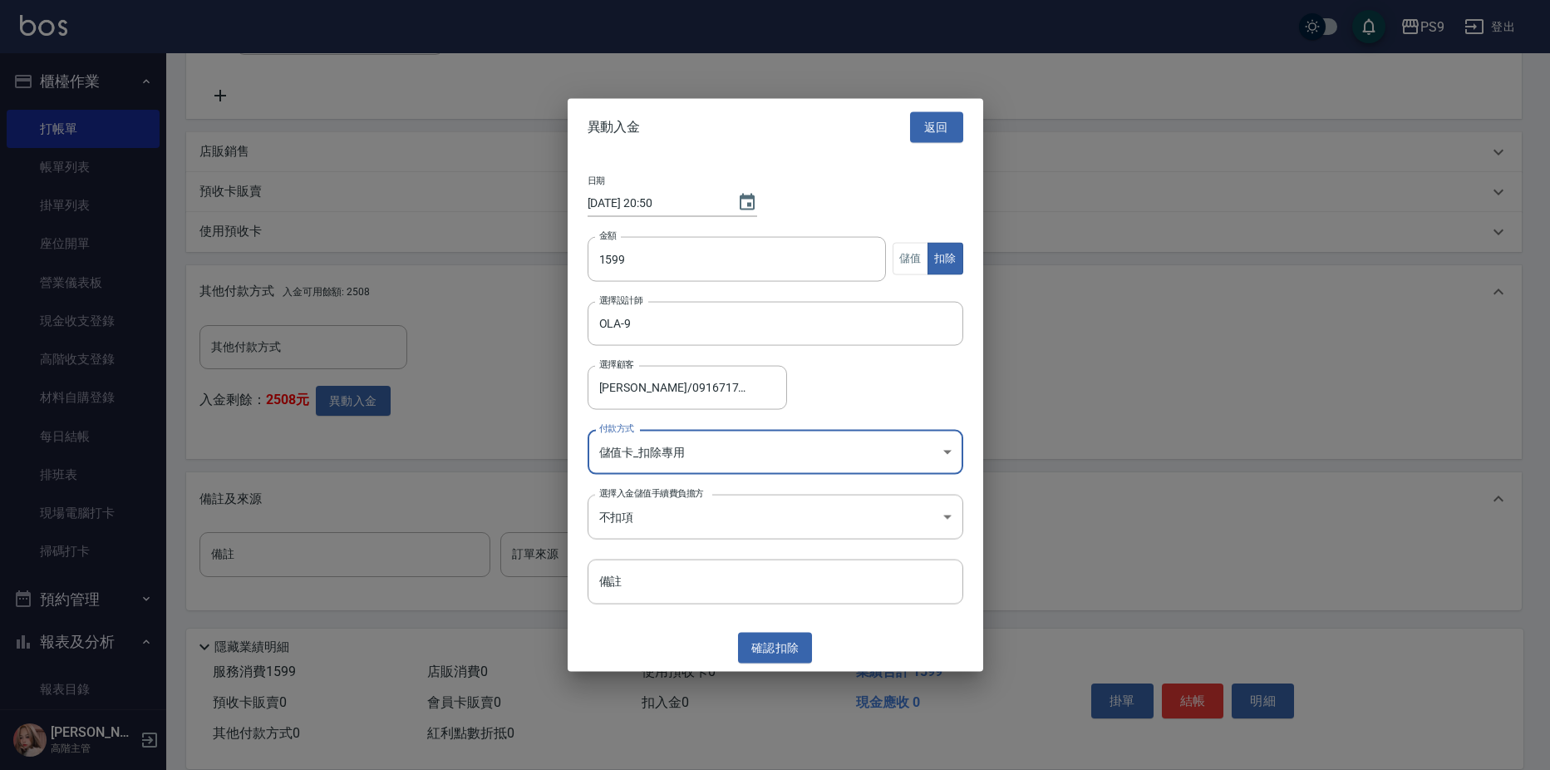
click at [794, 649] on button "確認 扣除" at bounding box center [775, 647] width 75 height 31
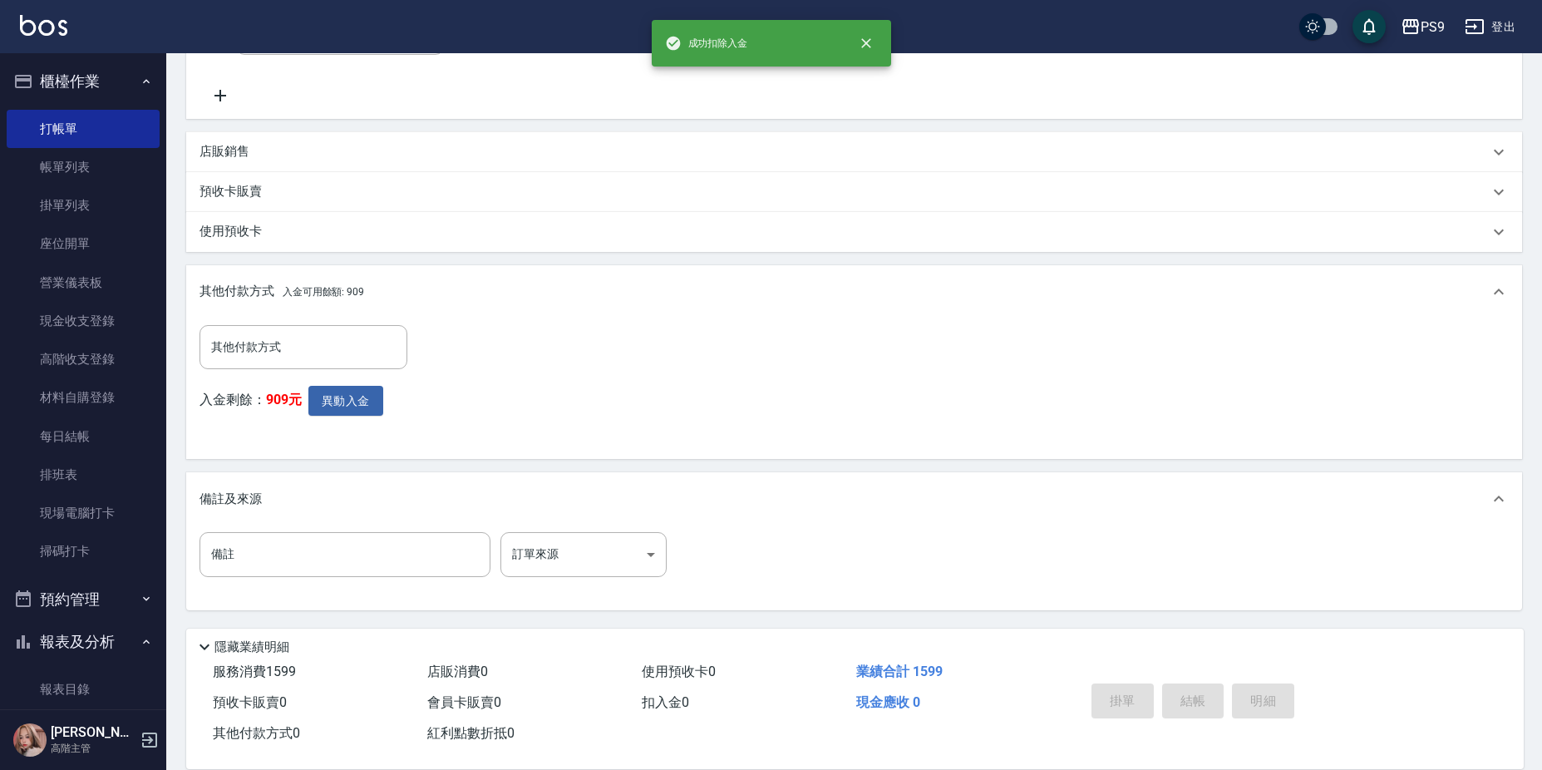
type input "2025/08/16 20:51"
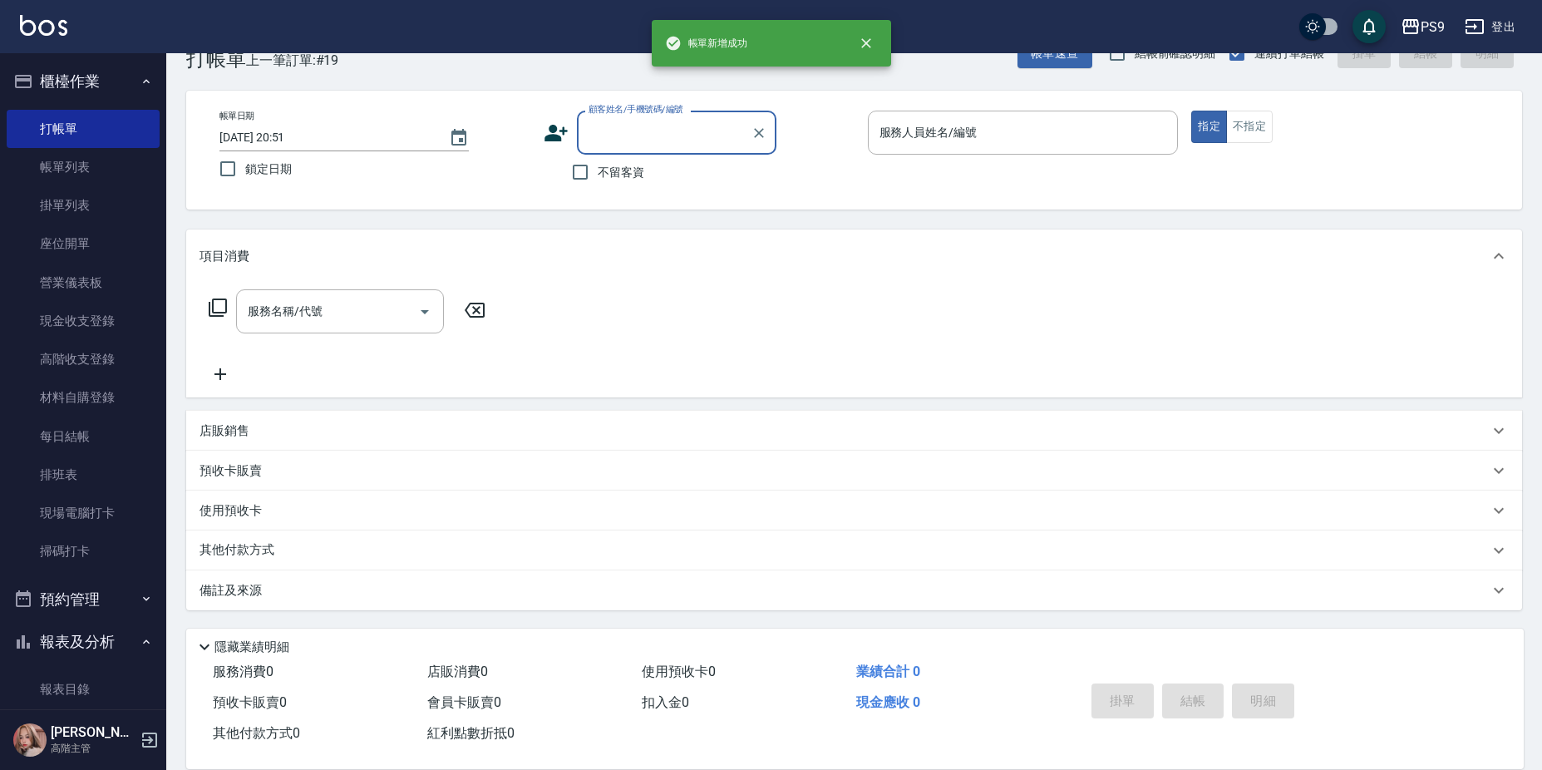
scroll to position [0, 0]
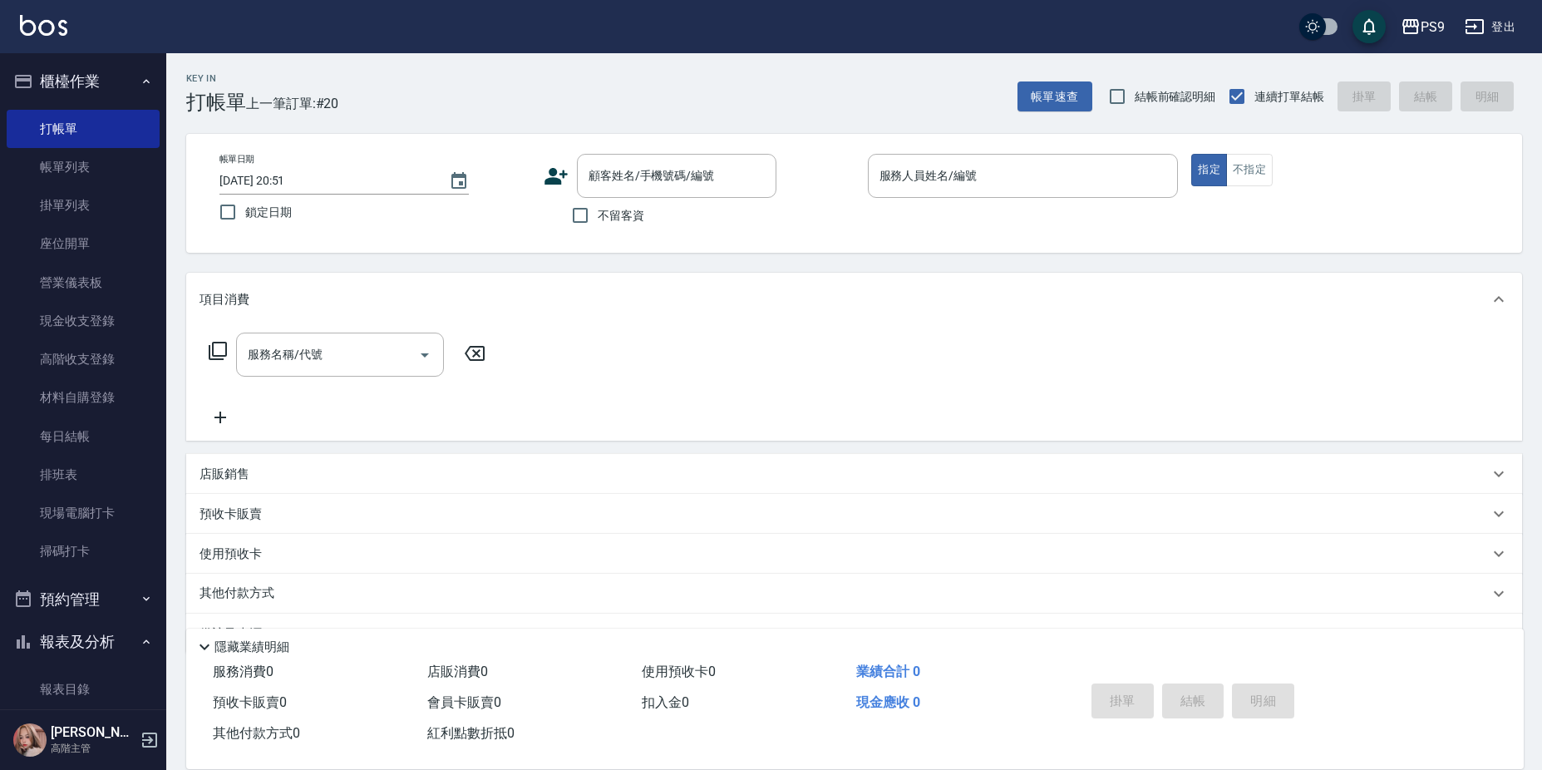
click at [622, 203] on label "不留客資" at bounding box center [603, 215] width 81 height 35
click at [598, 203] on input "不留客資" at bounding box center [580, 215] width 35 height 35
checkbox input "true"
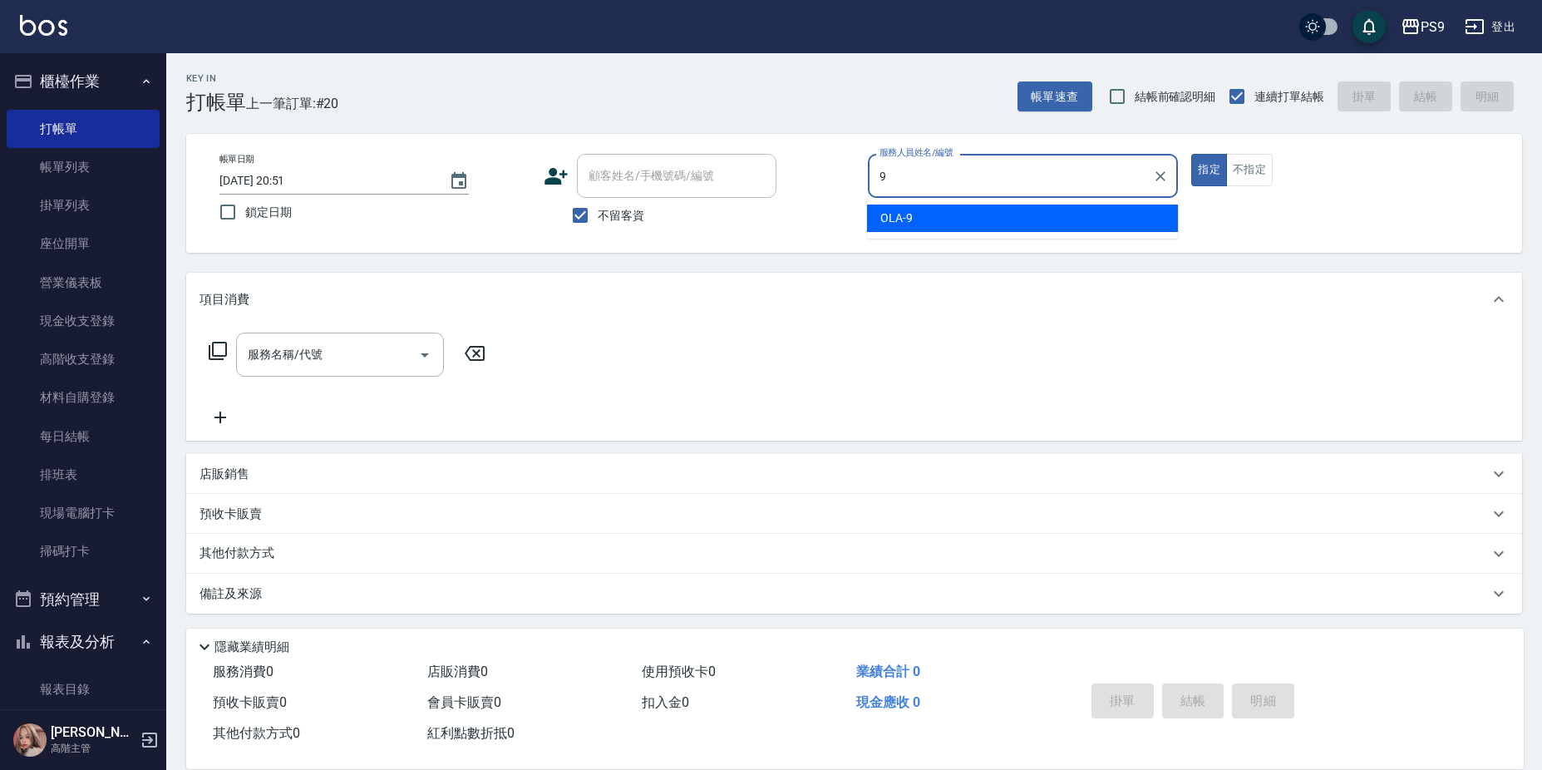
type input "OLA-9"
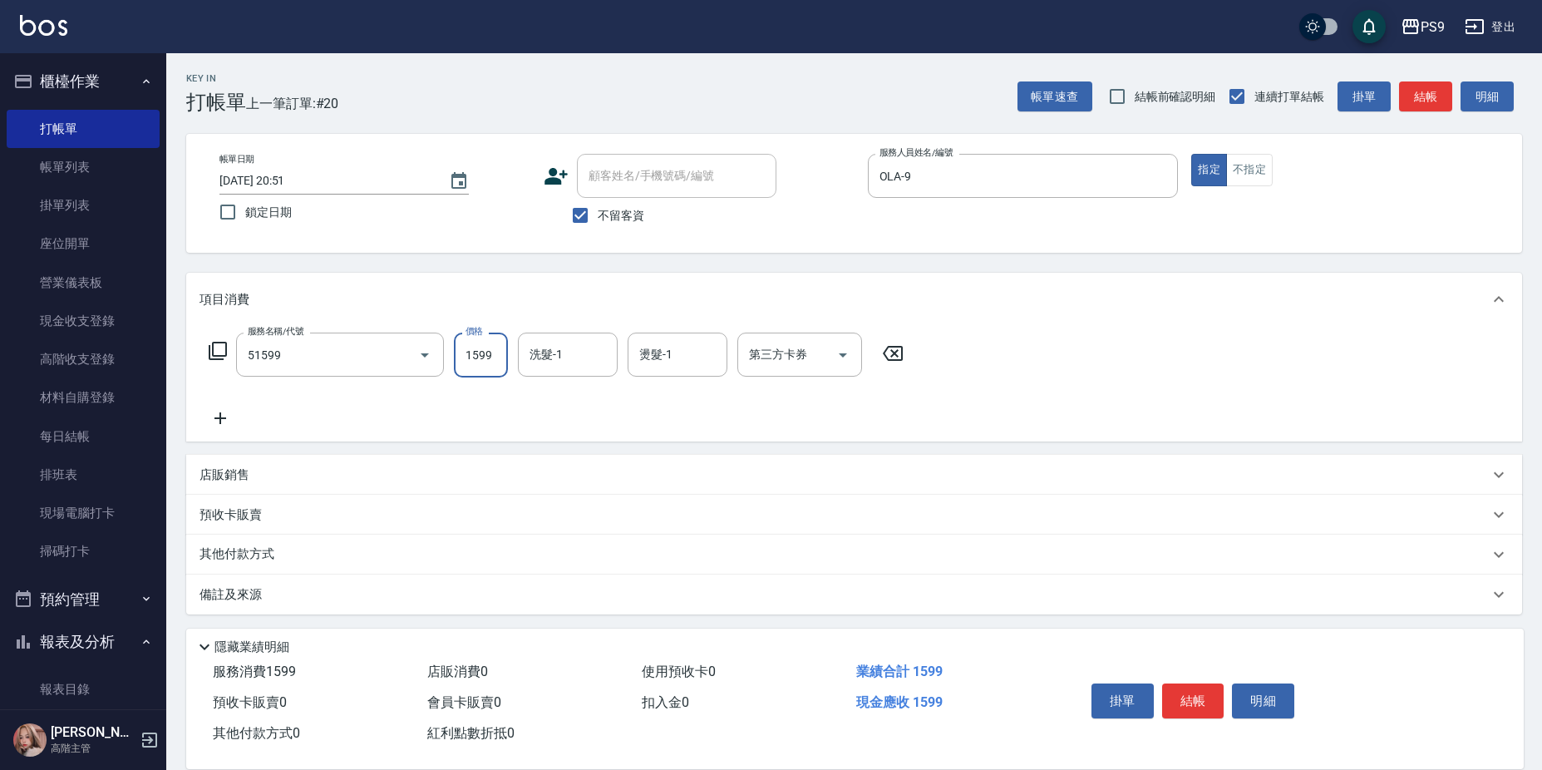
type input "燙1599(51599)"
type input "1495"
type input "鮪魚-15"
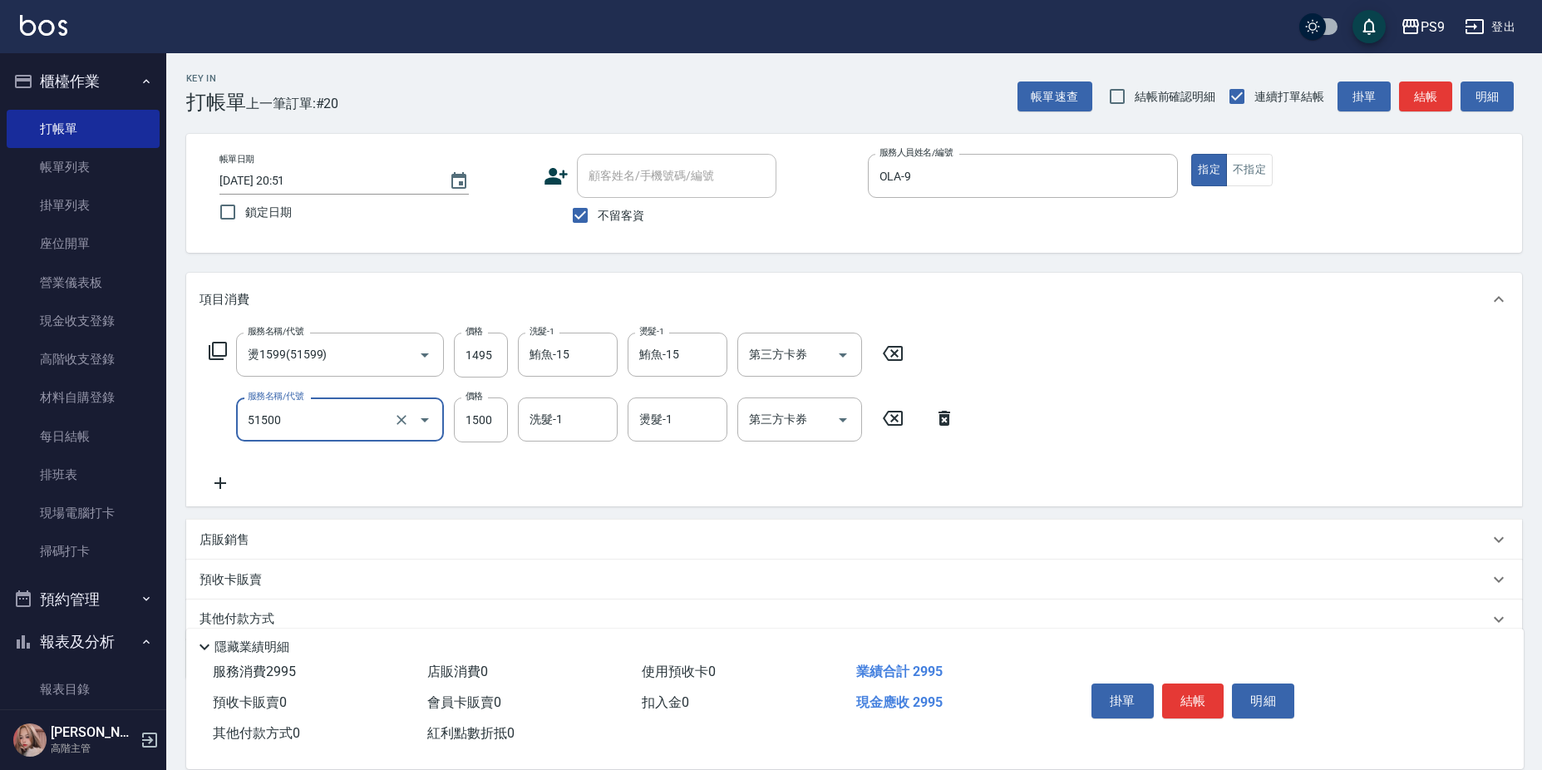
type input "燙髮(51500)"
type input "1495"
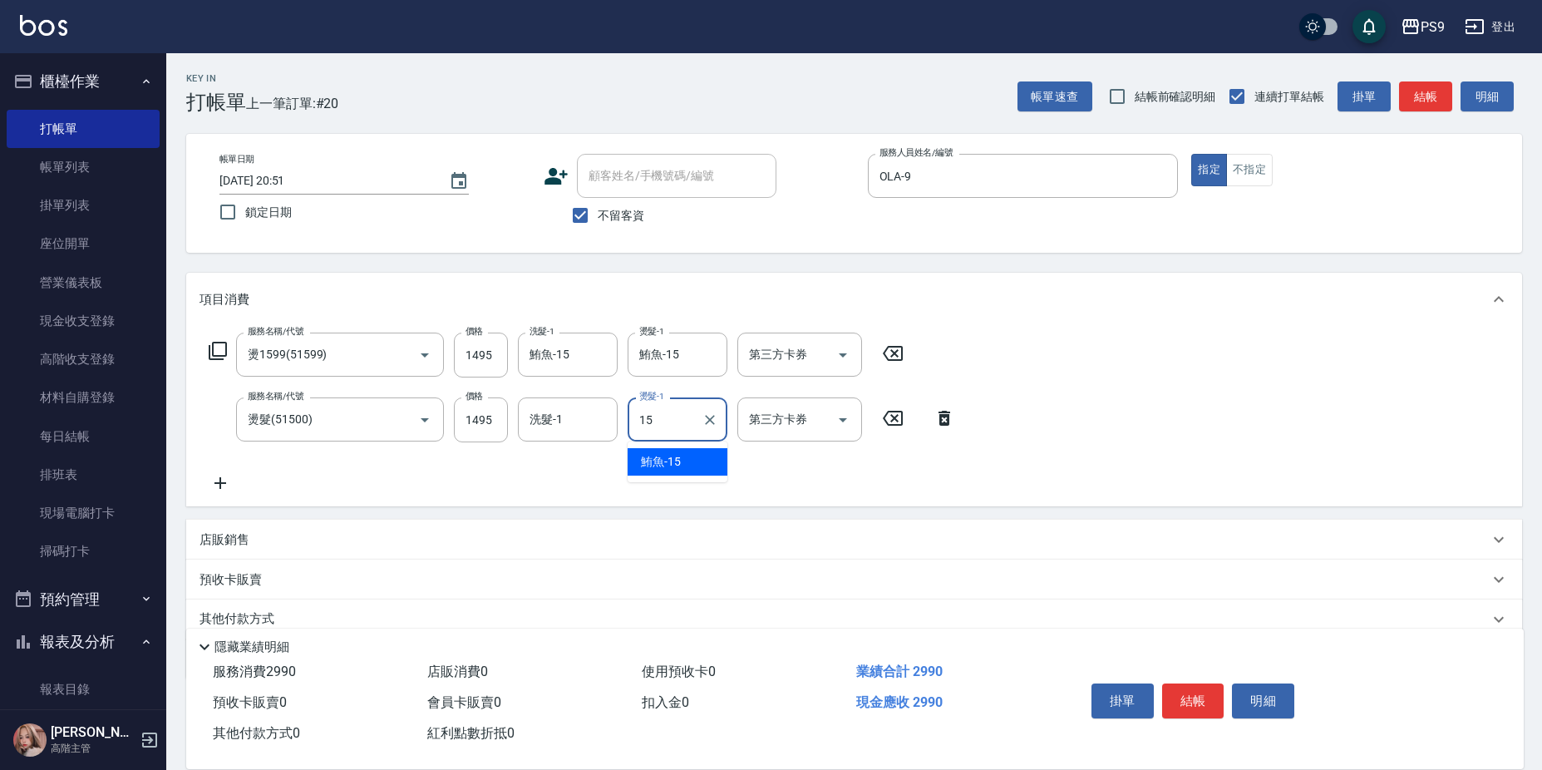
type input "鮪魚-15"
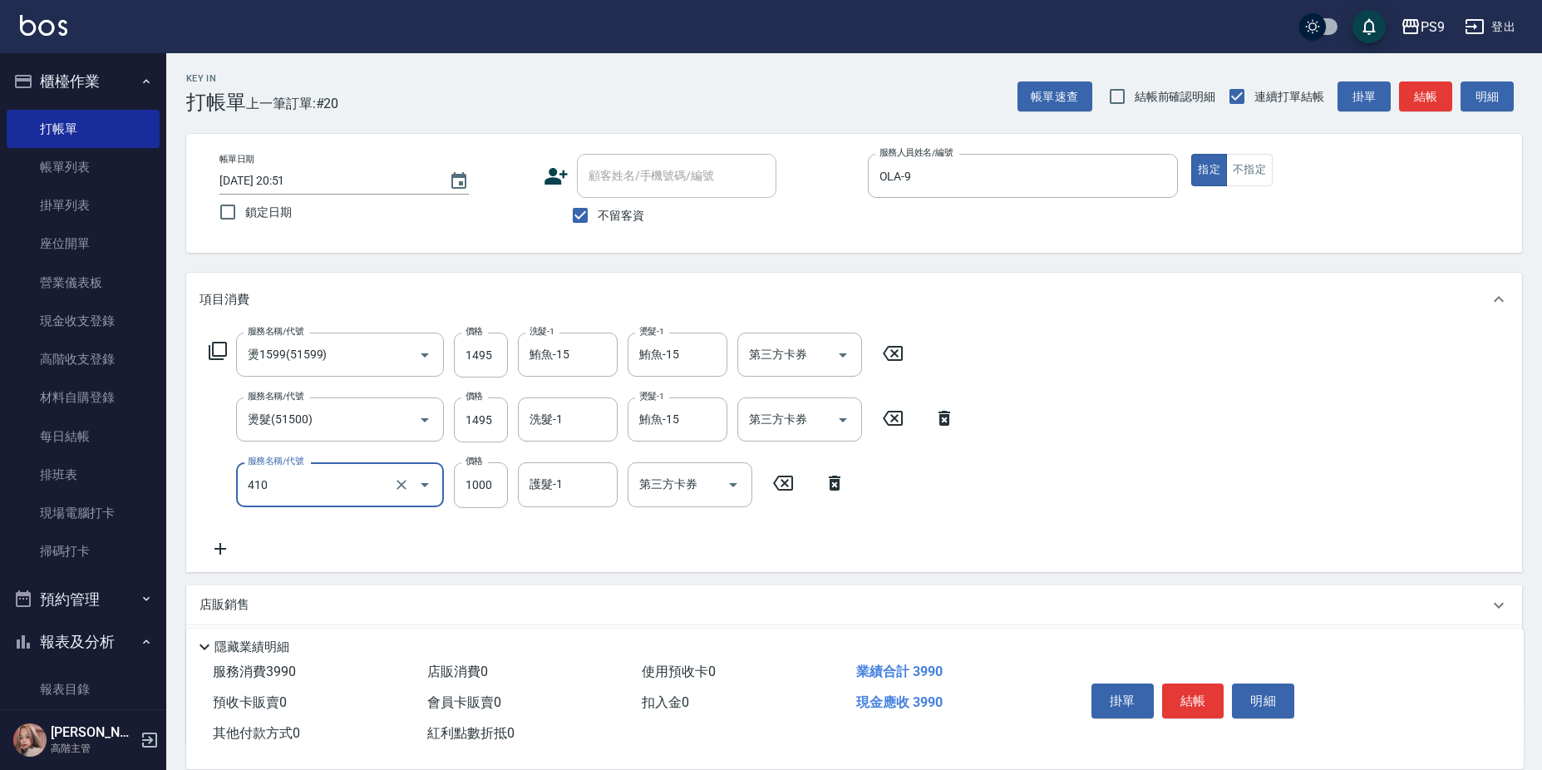
type input "鏡面護髮(燙染)(410)"
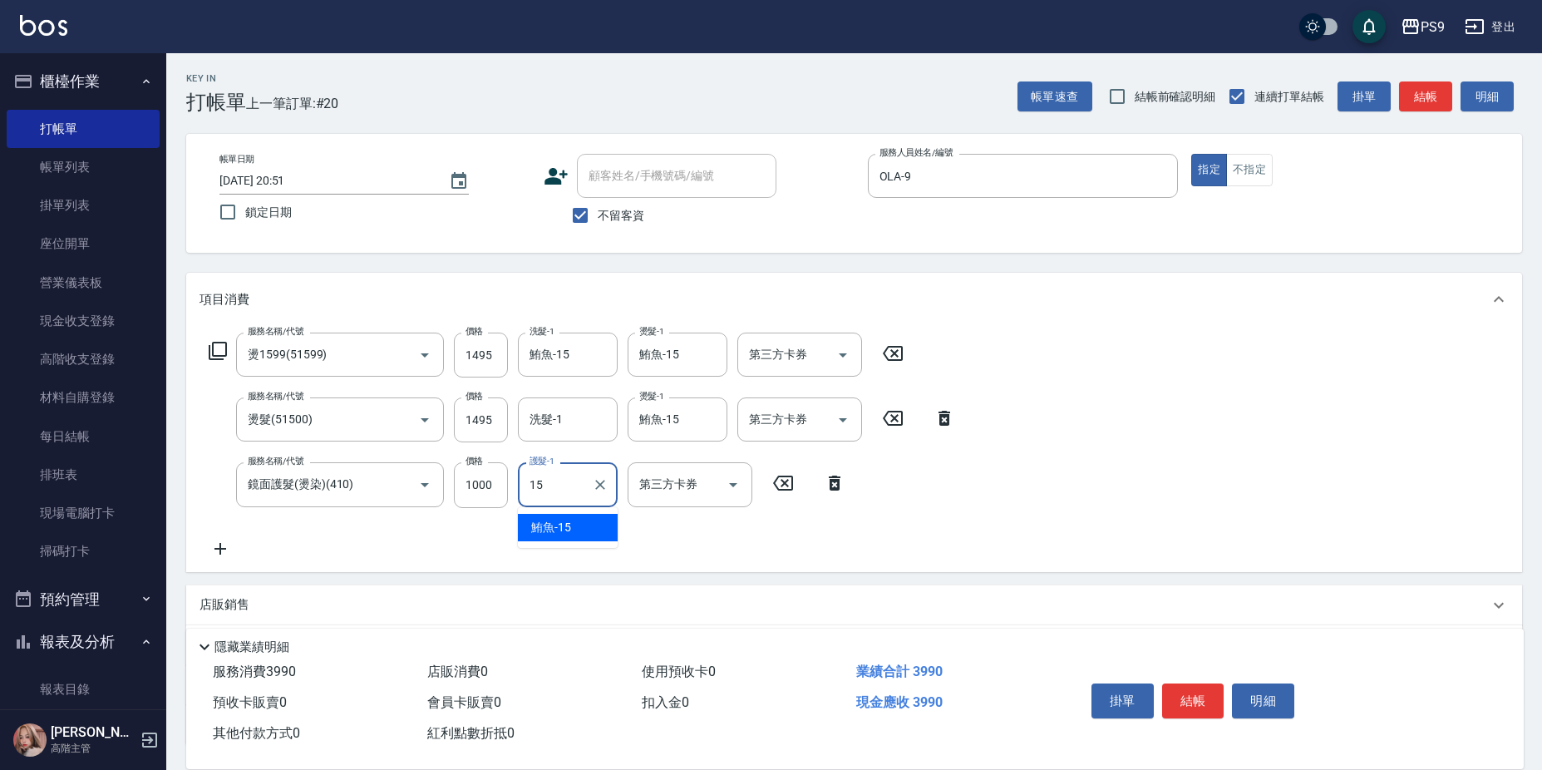
type input "鮪魚-15"
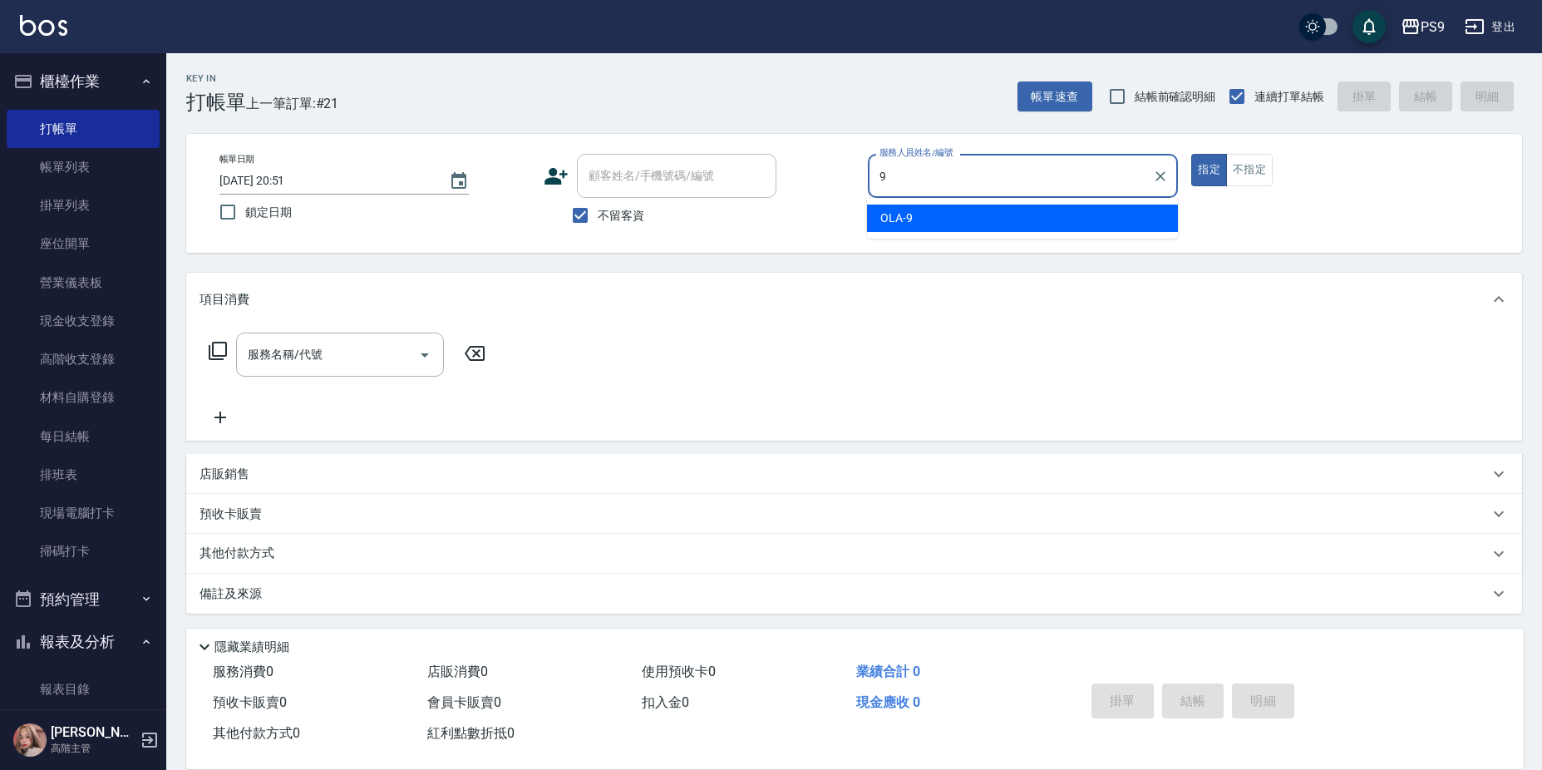
type input "OLA-9"
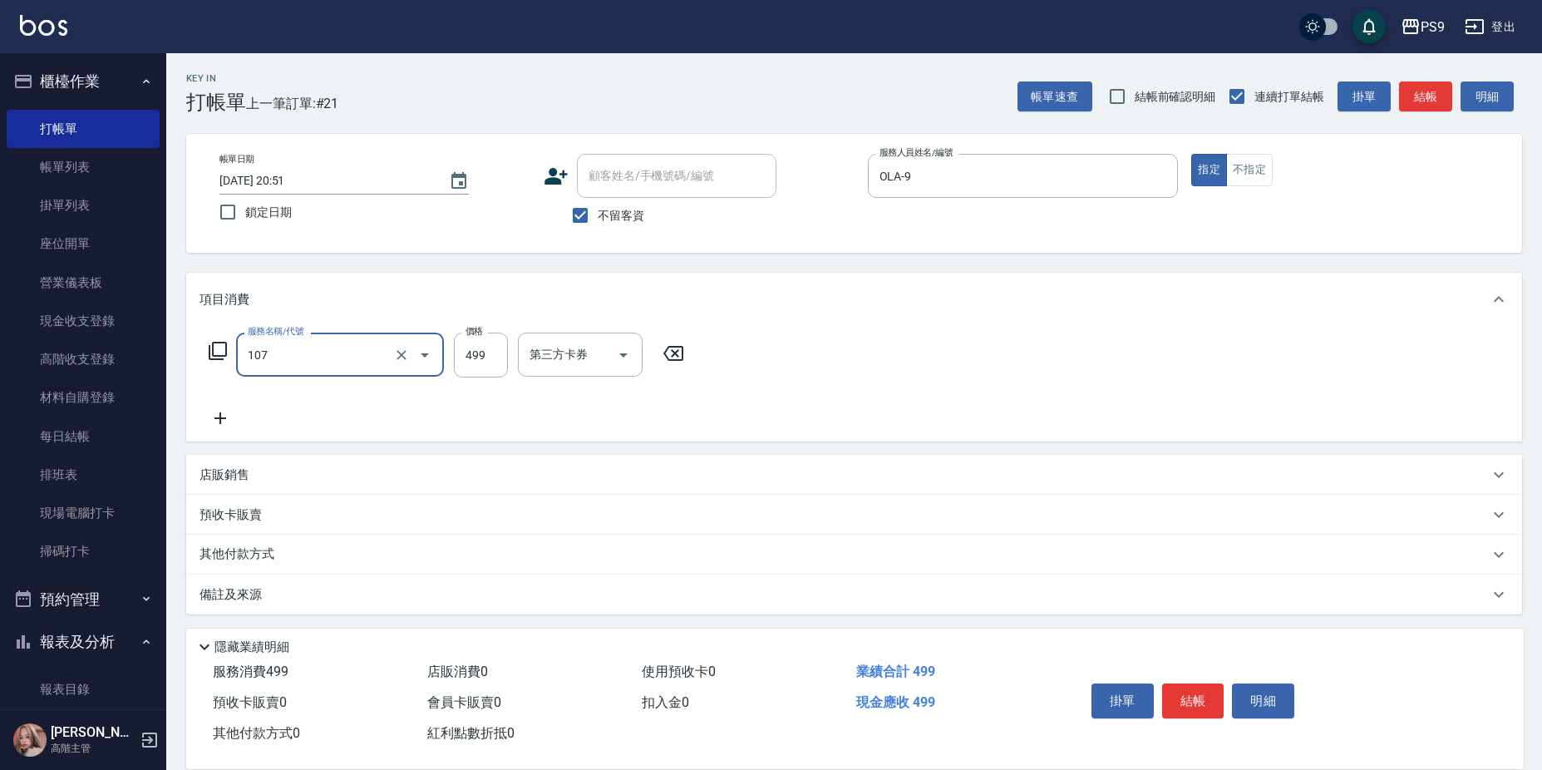
type input "舒活(107)"
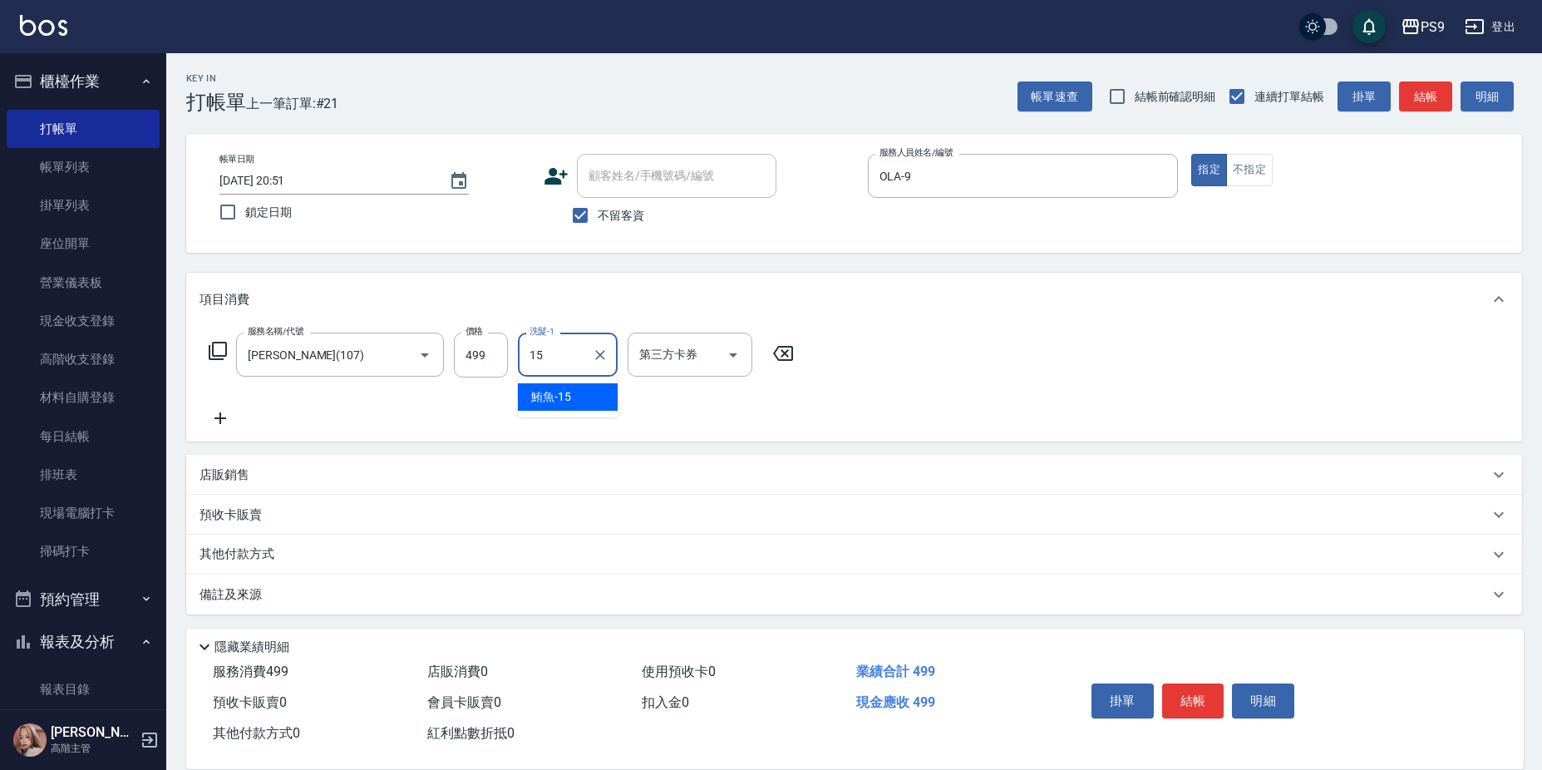
type input "鮪魚-15"
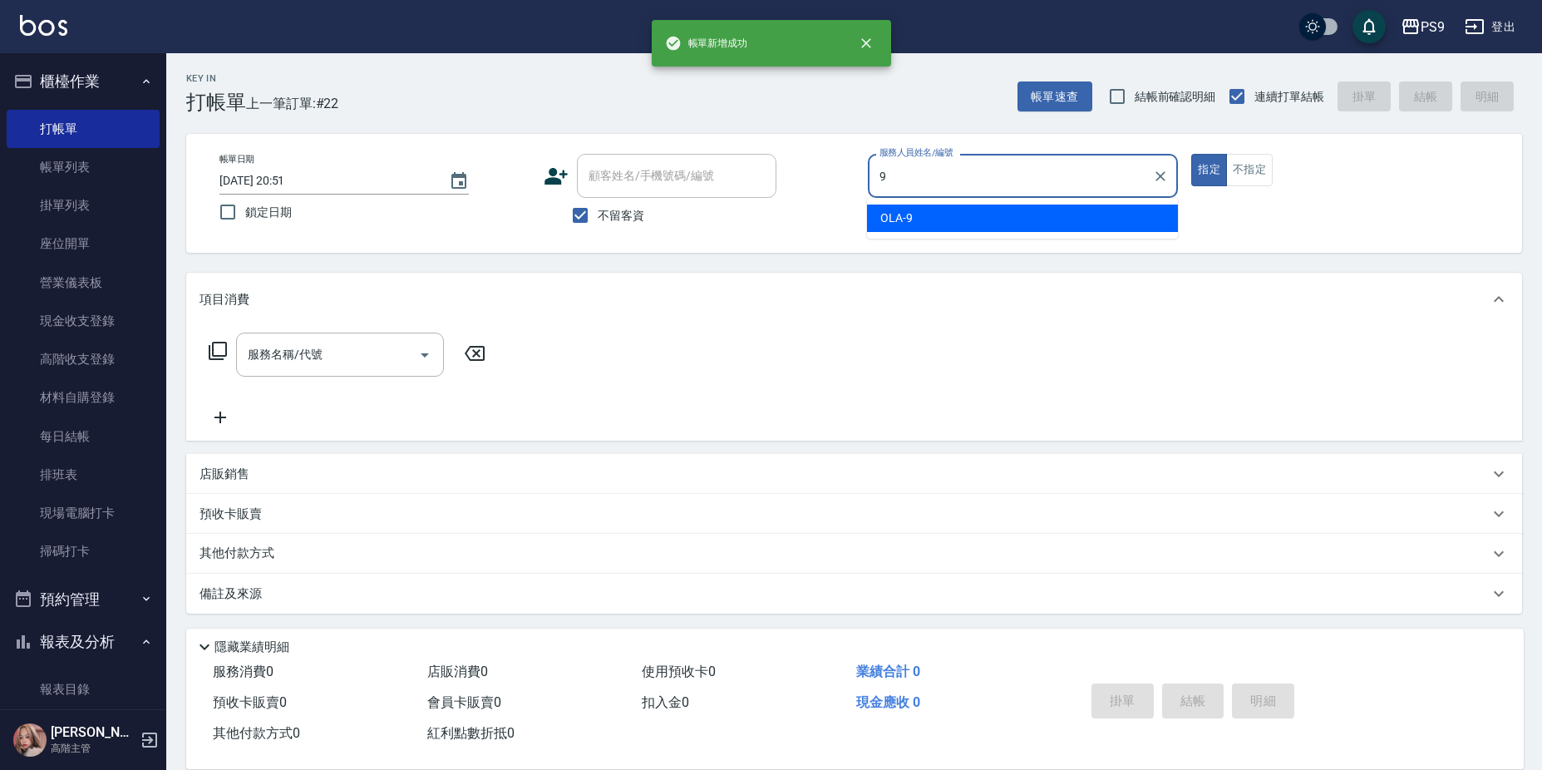
type input "OLA-9"
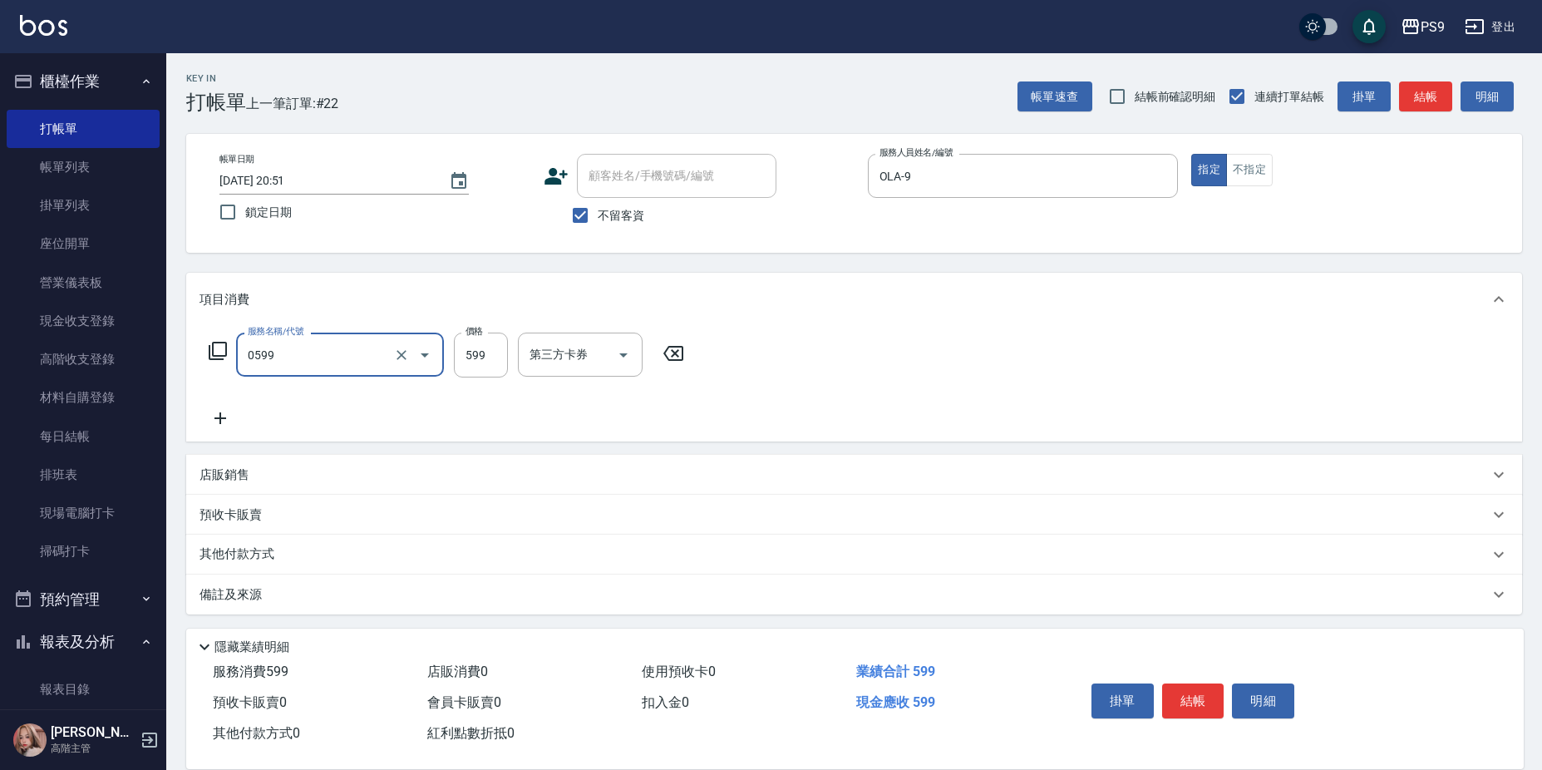
type input "伊黛莉599(0599)"
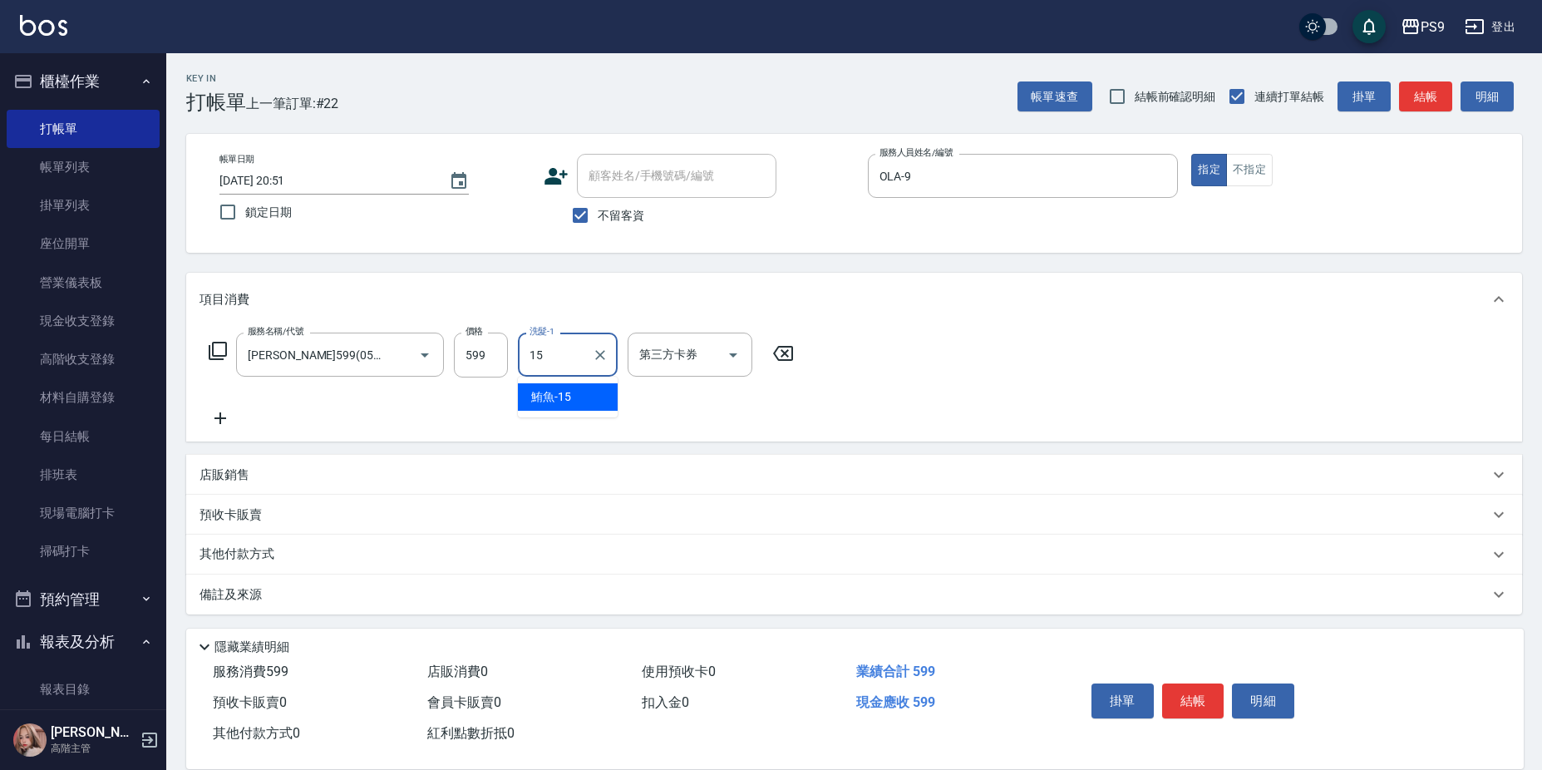
type input "鮪魚-15"
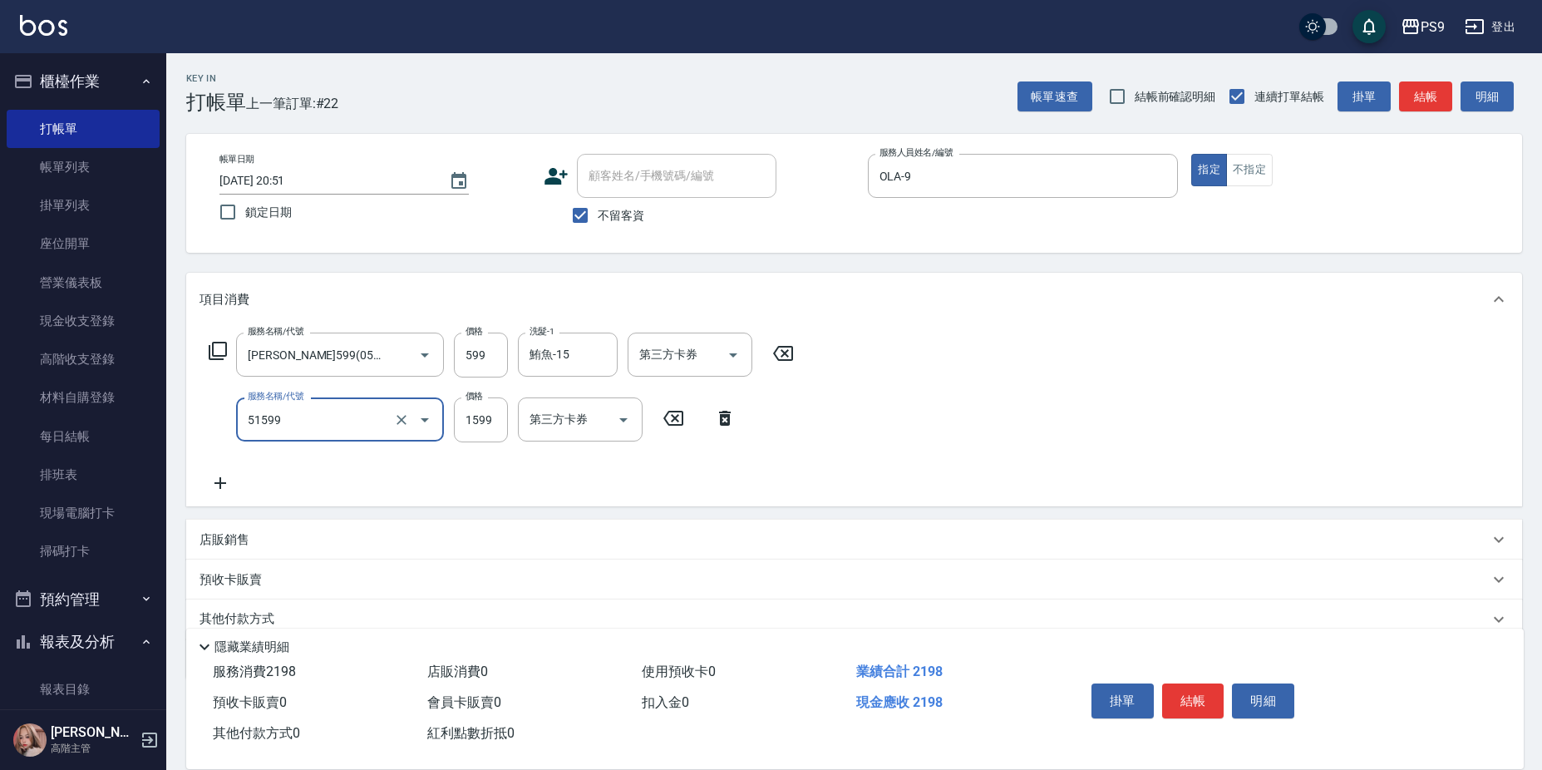
type input "燙1599(51599)"
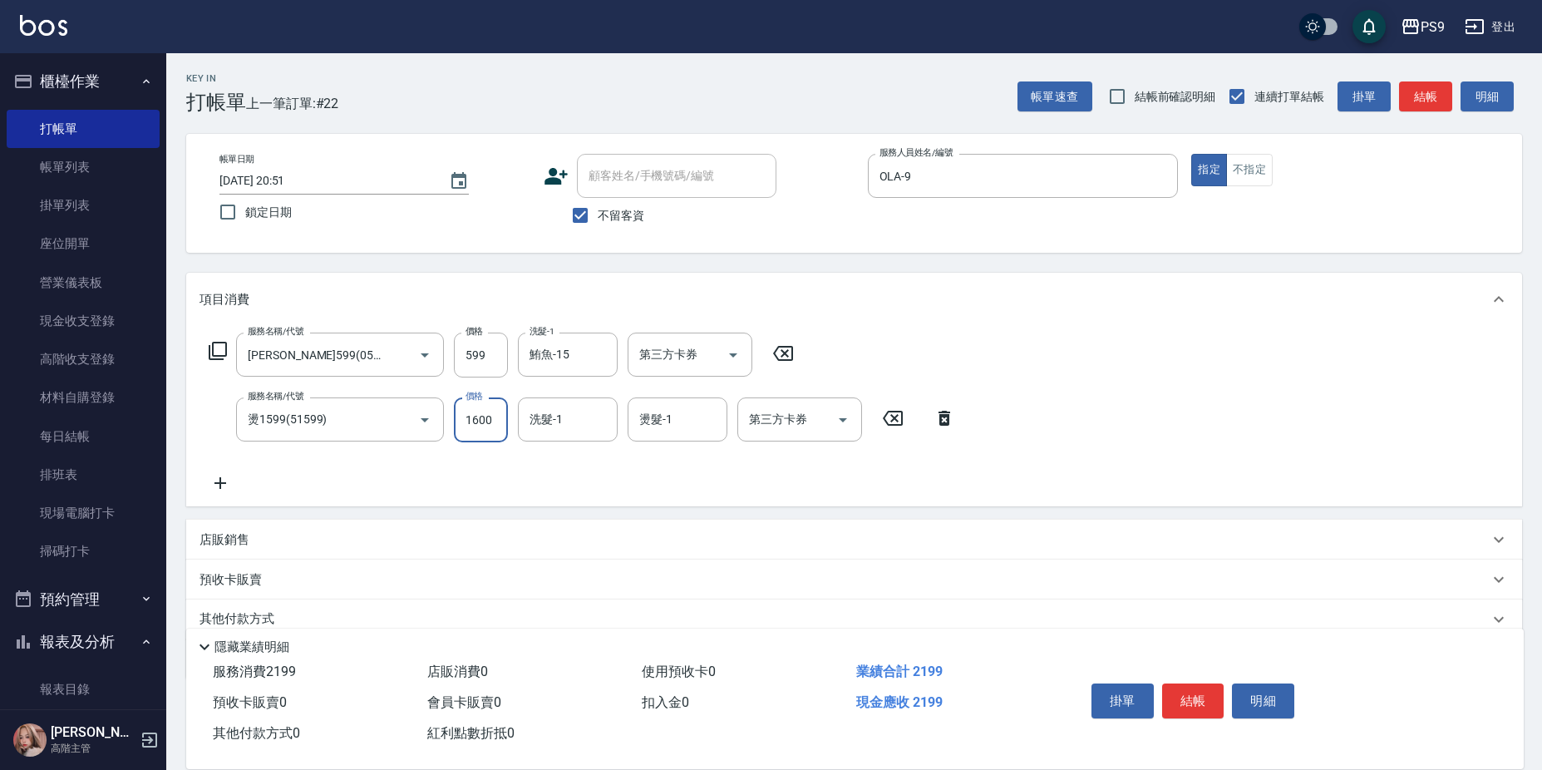
type input "1600"
type input "鮪魚-15"
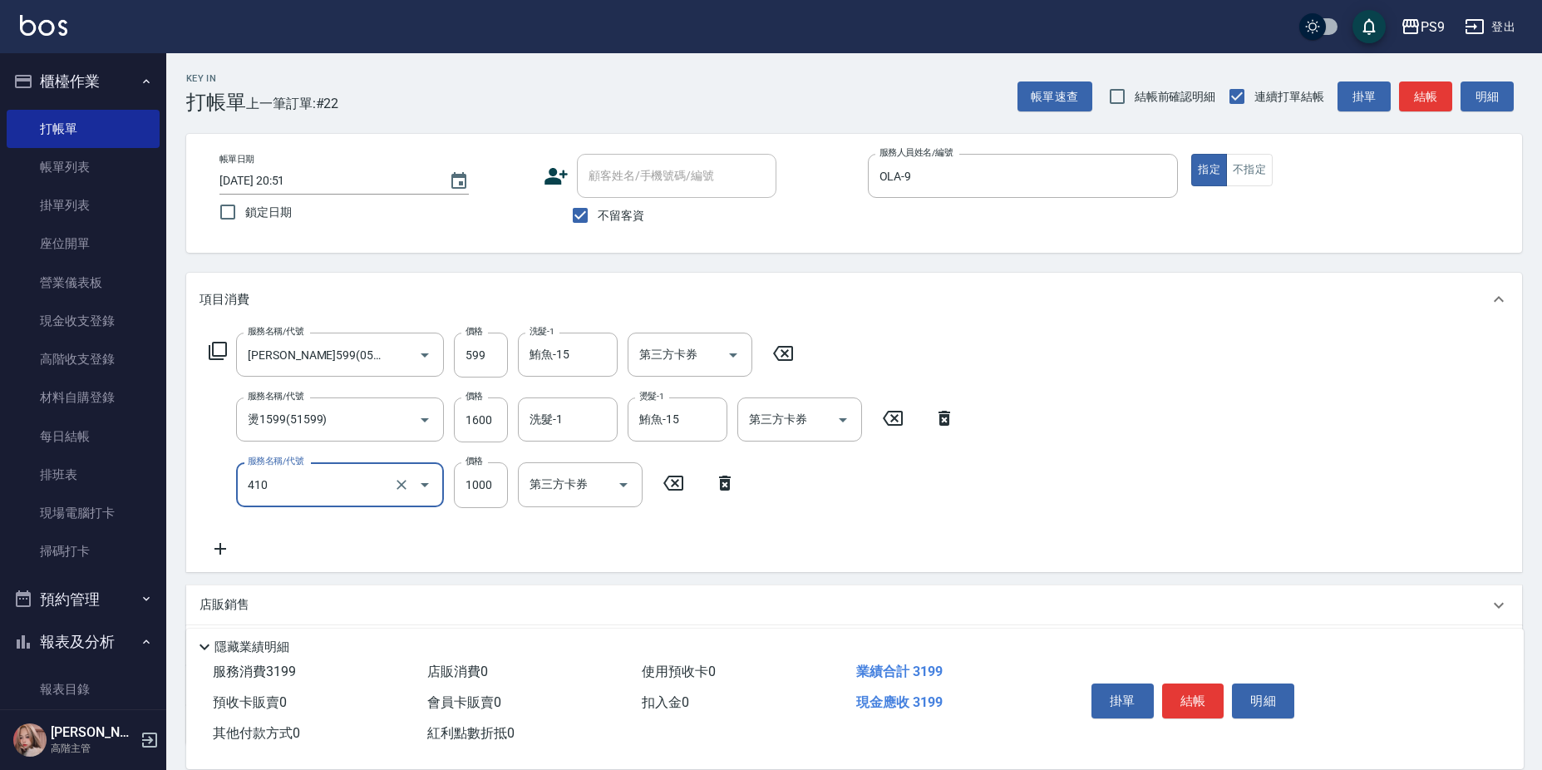
type input "鏡面護髮(燙染)(410)"
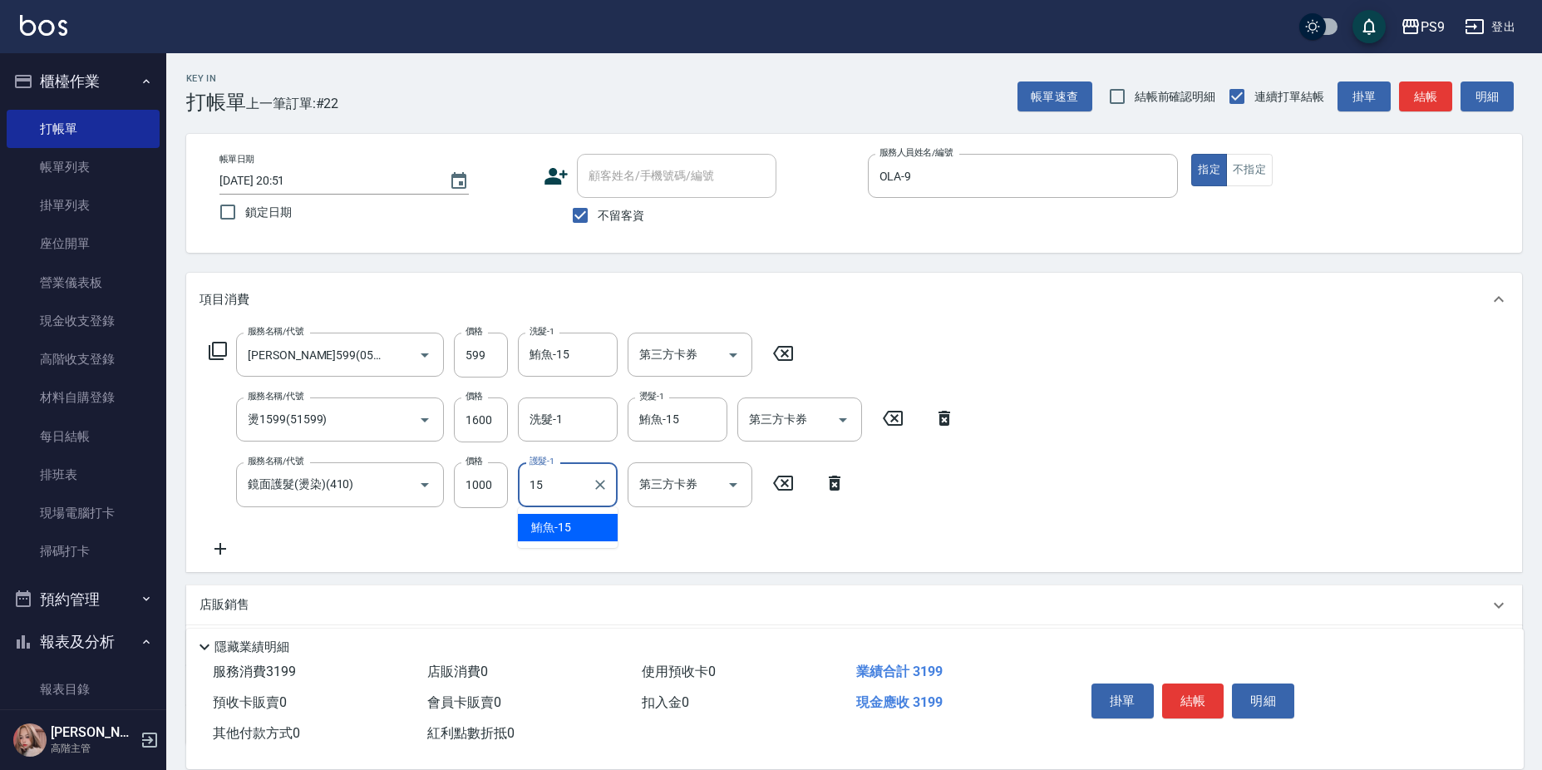
type input "鮪魚-15"
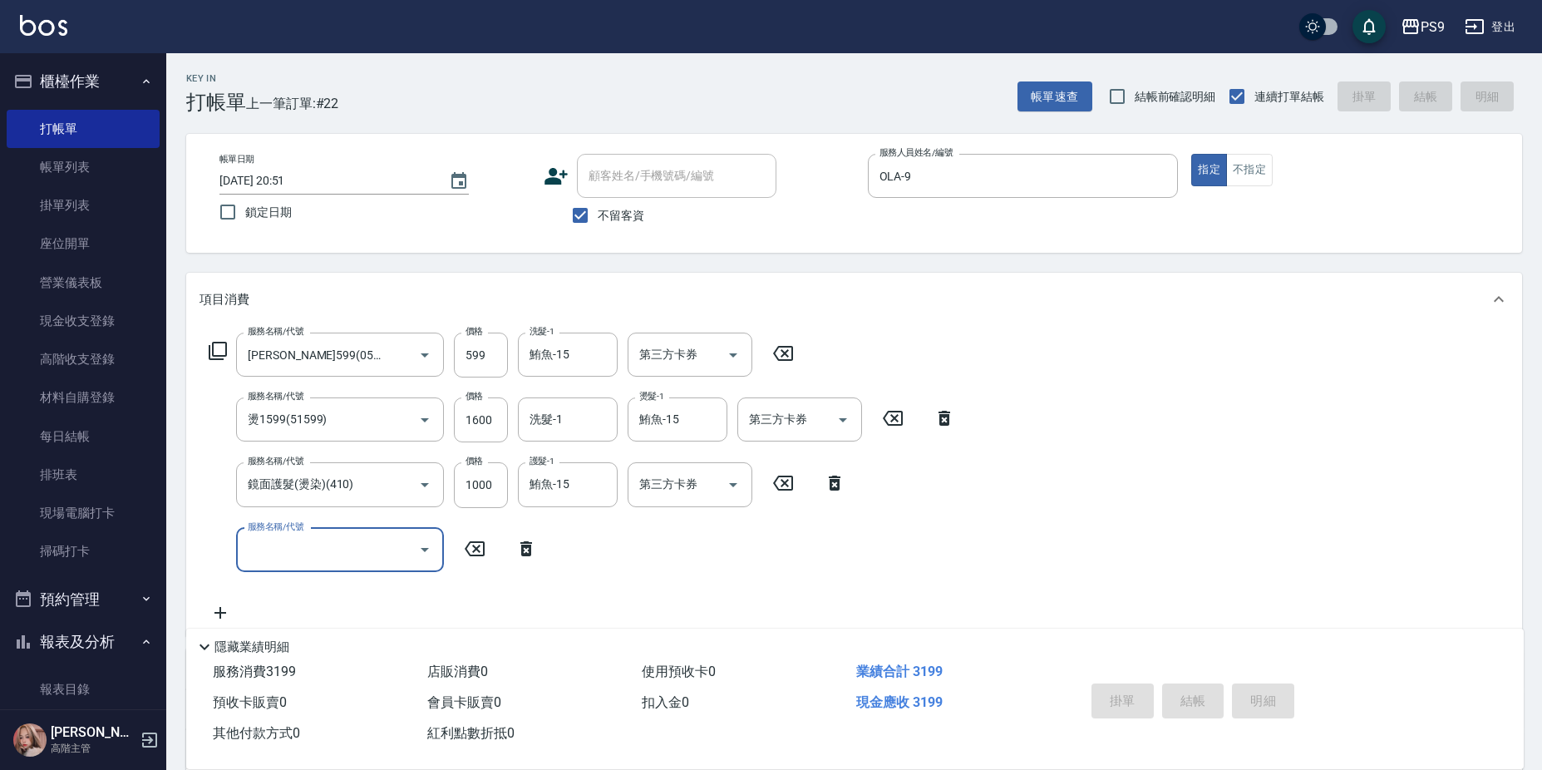
type input "2025/08/16 20:52"
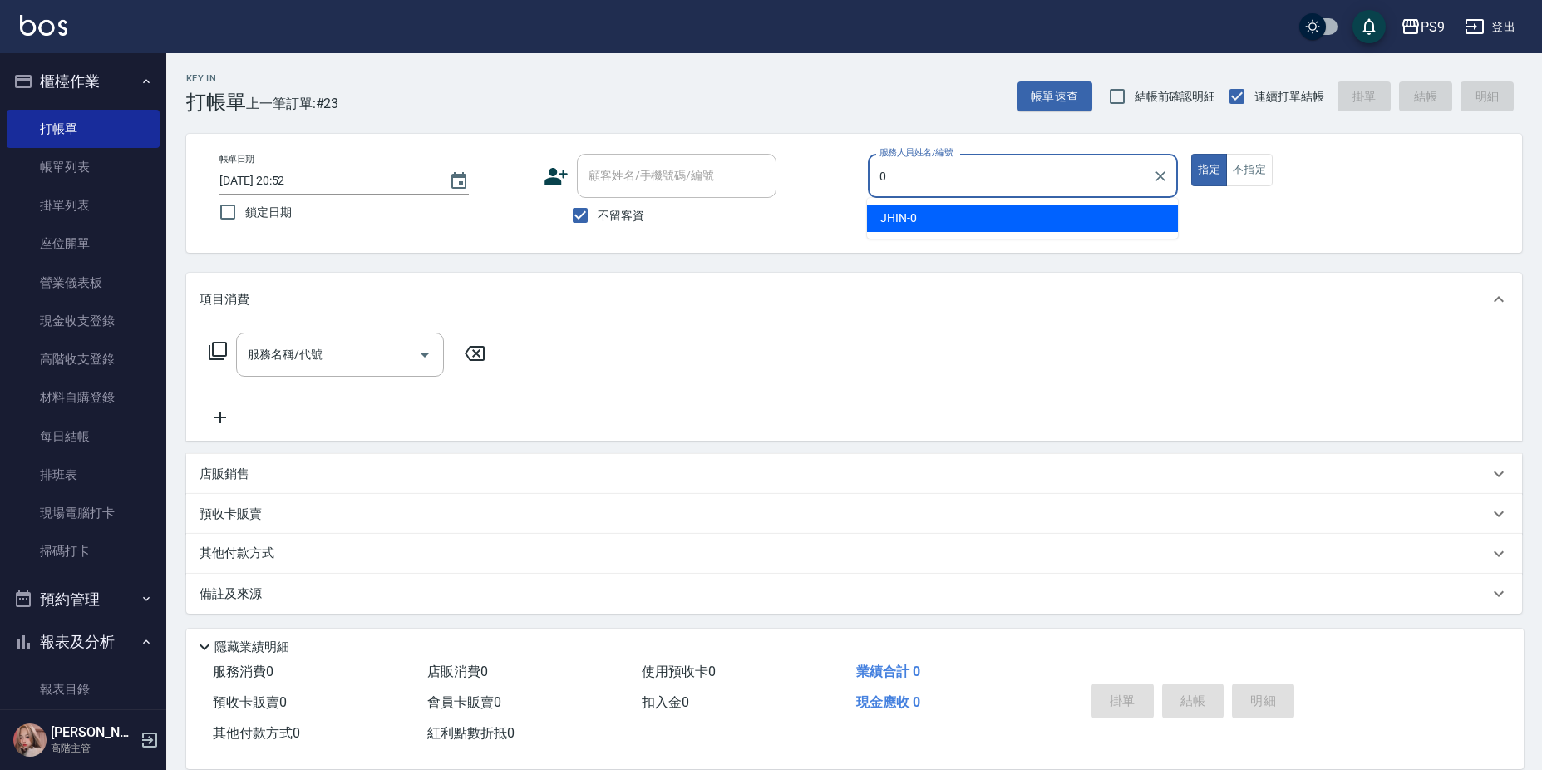
type input "JHIN-0"
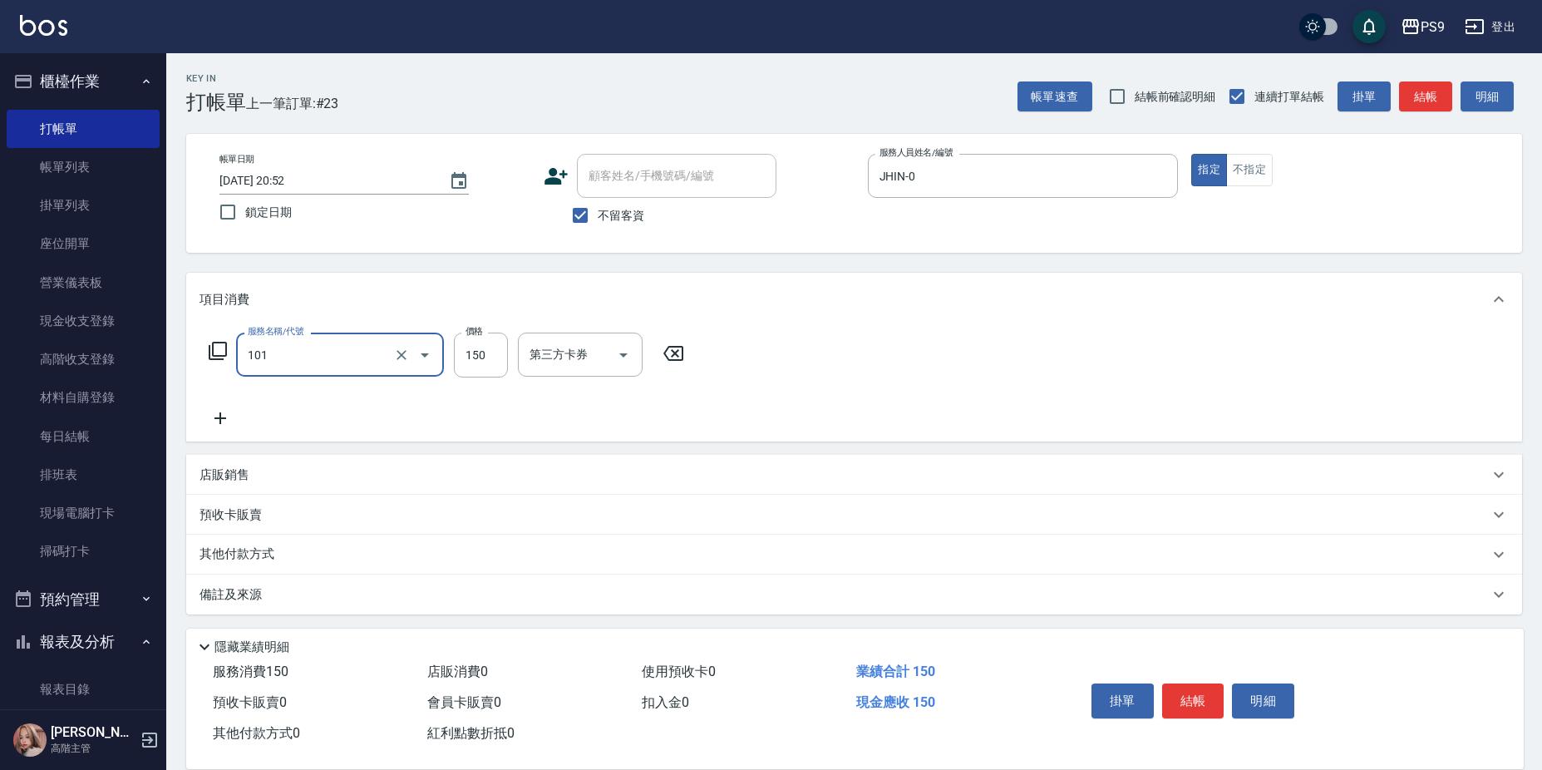
type input "洗髮(101)"
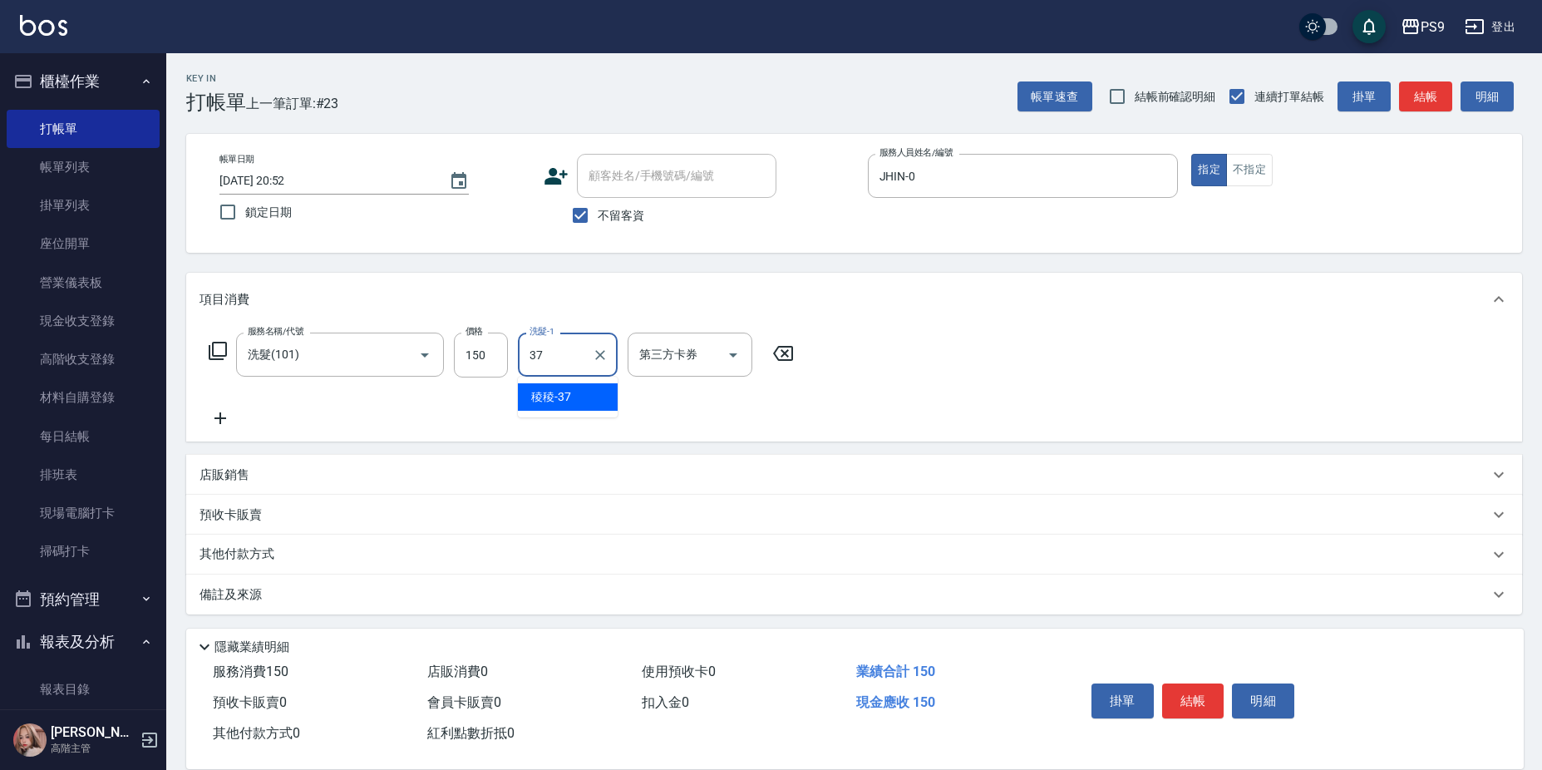
type input "稜稜-37"
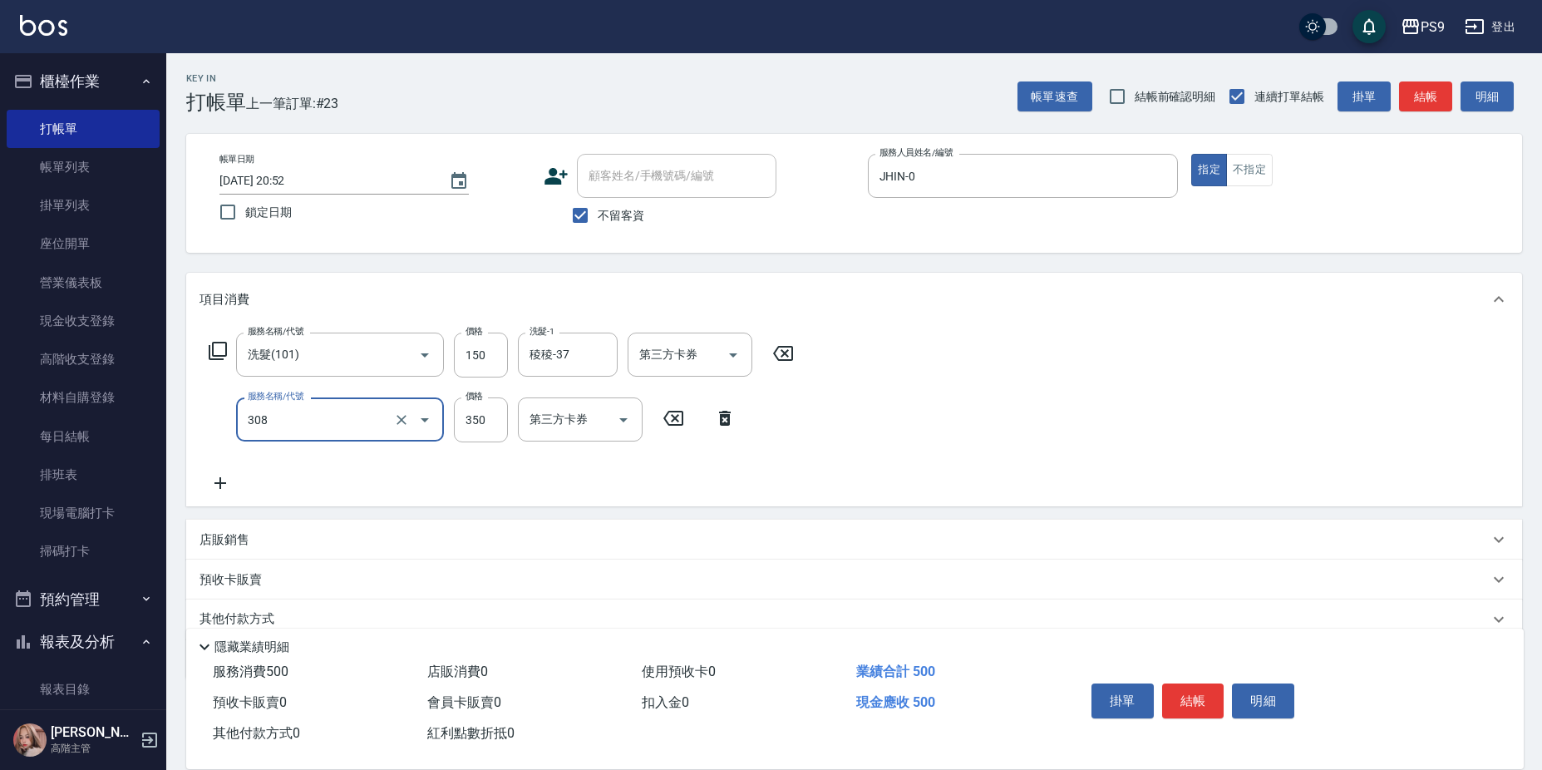
type input "剪-350(308)"
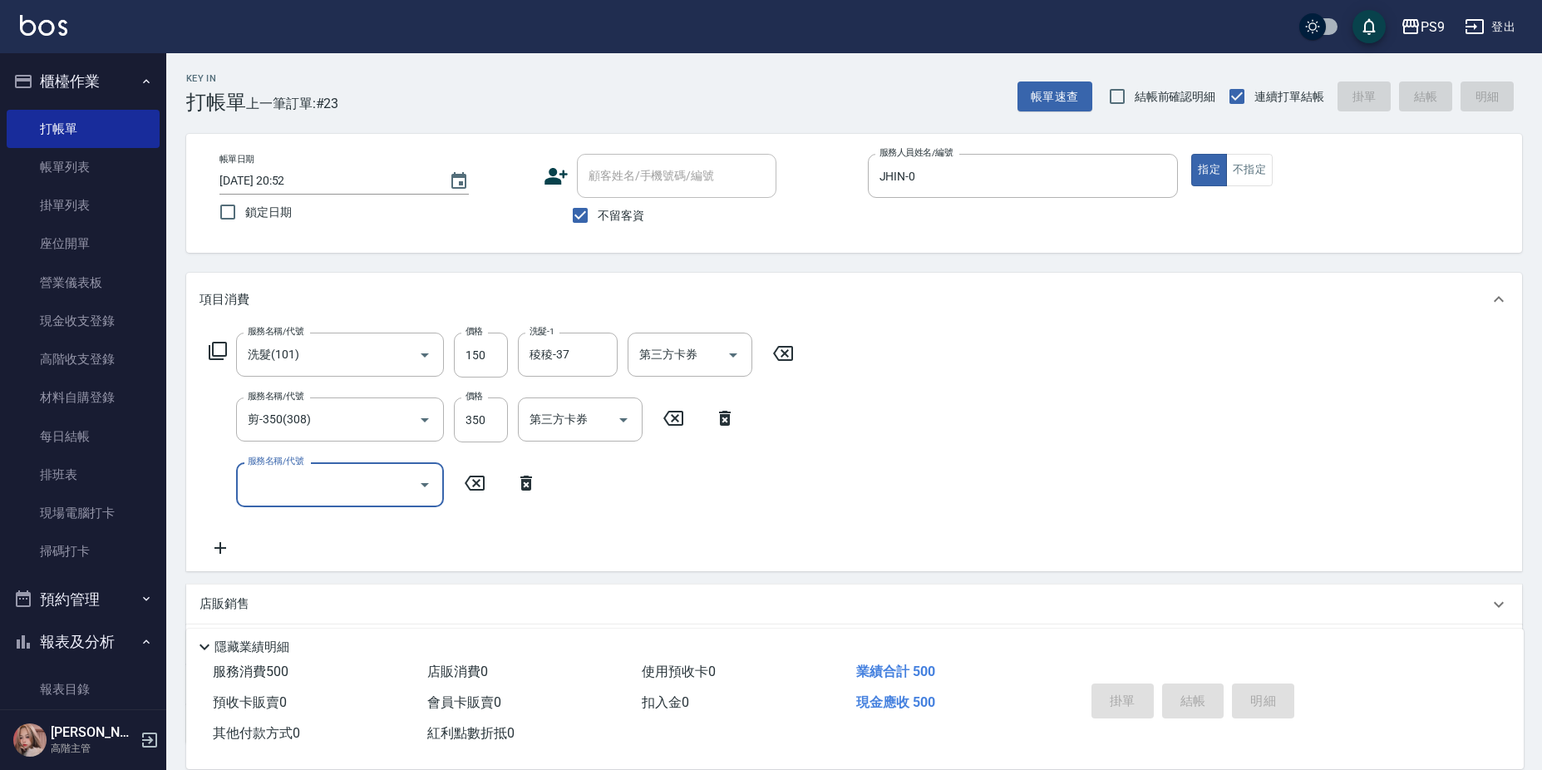
type input "2025/08/16 20:53"
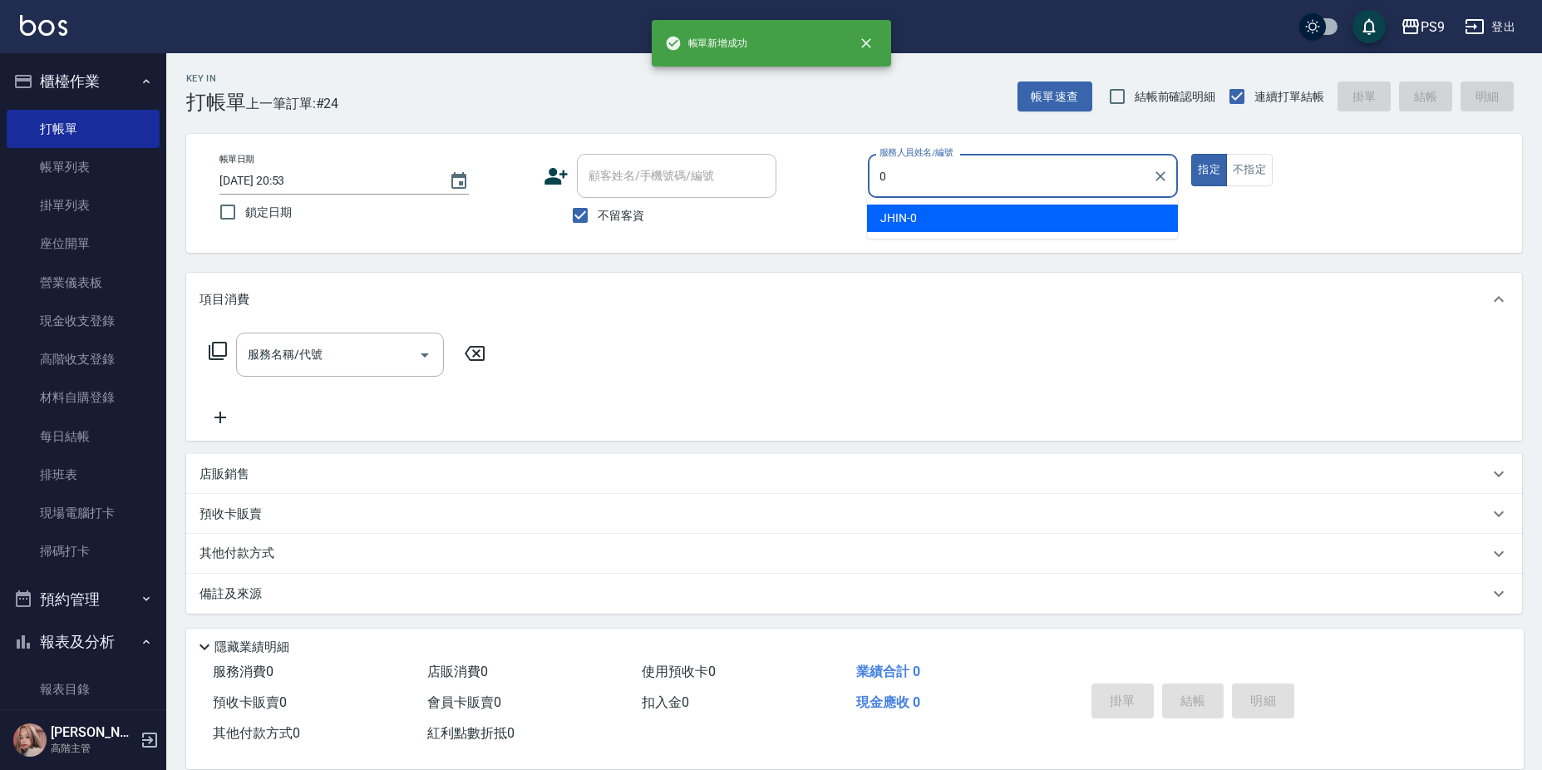
type input "JHIN-0"
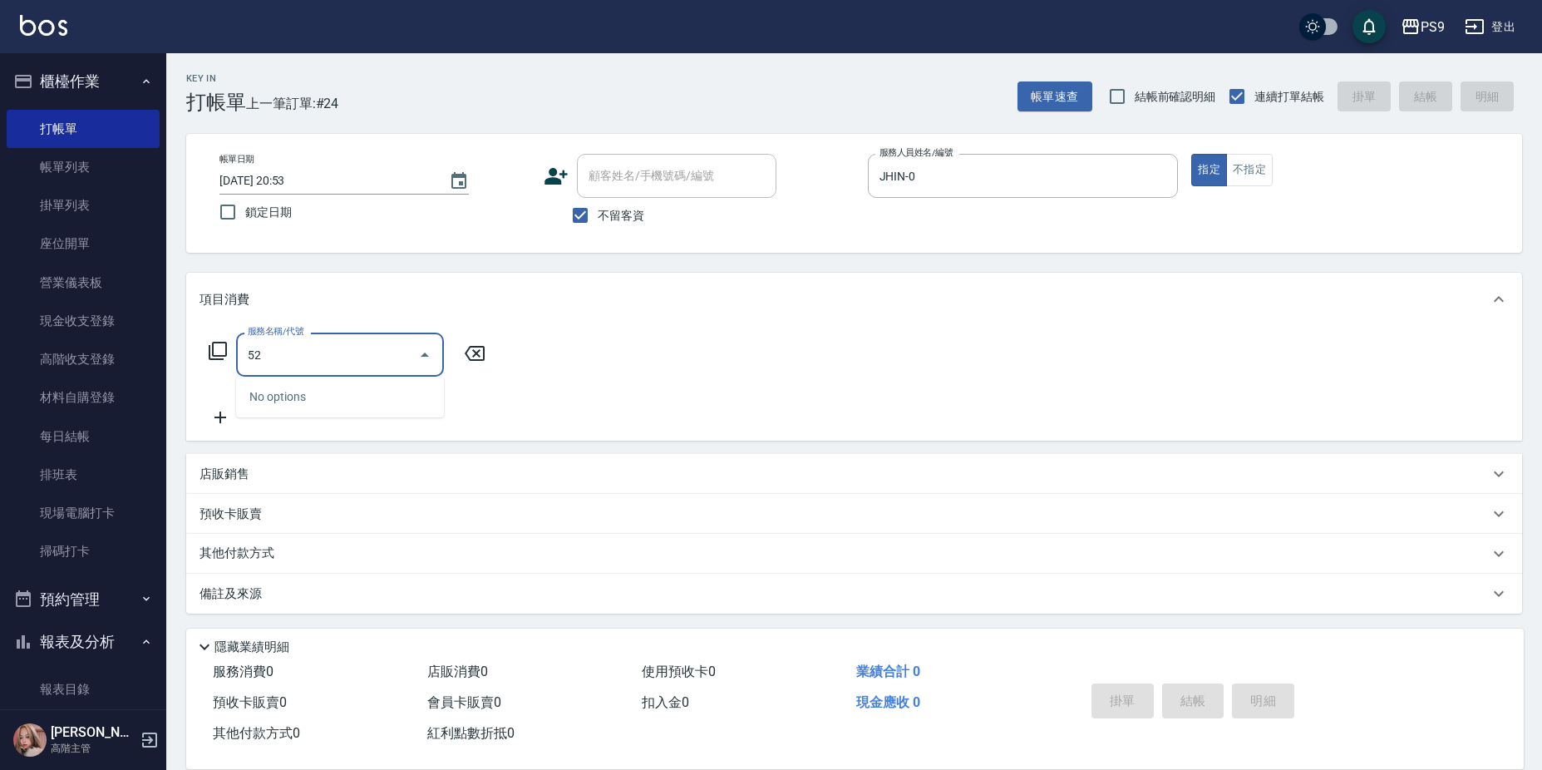
type input "5"
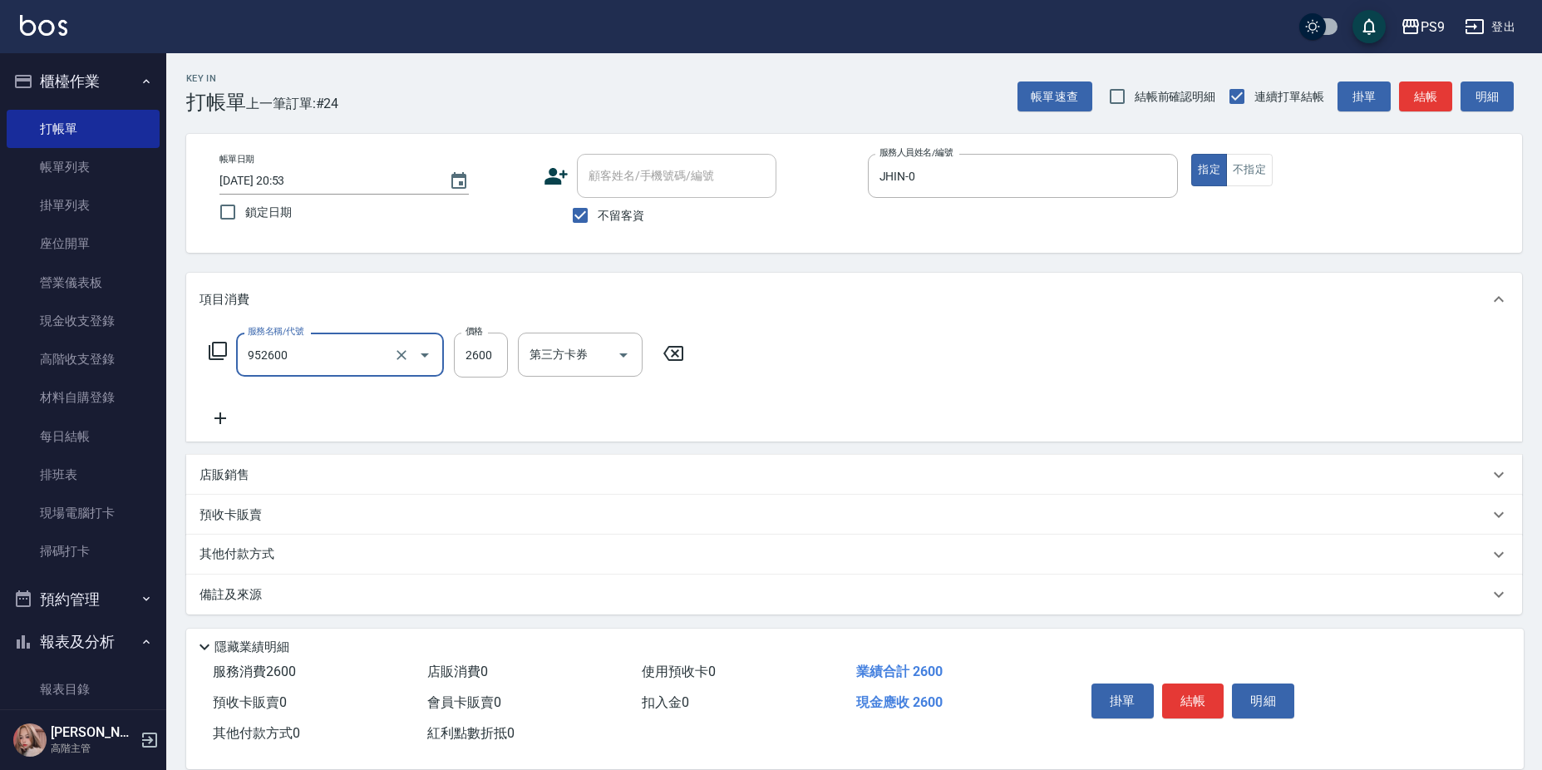
type input "過年-燙B(952600)"
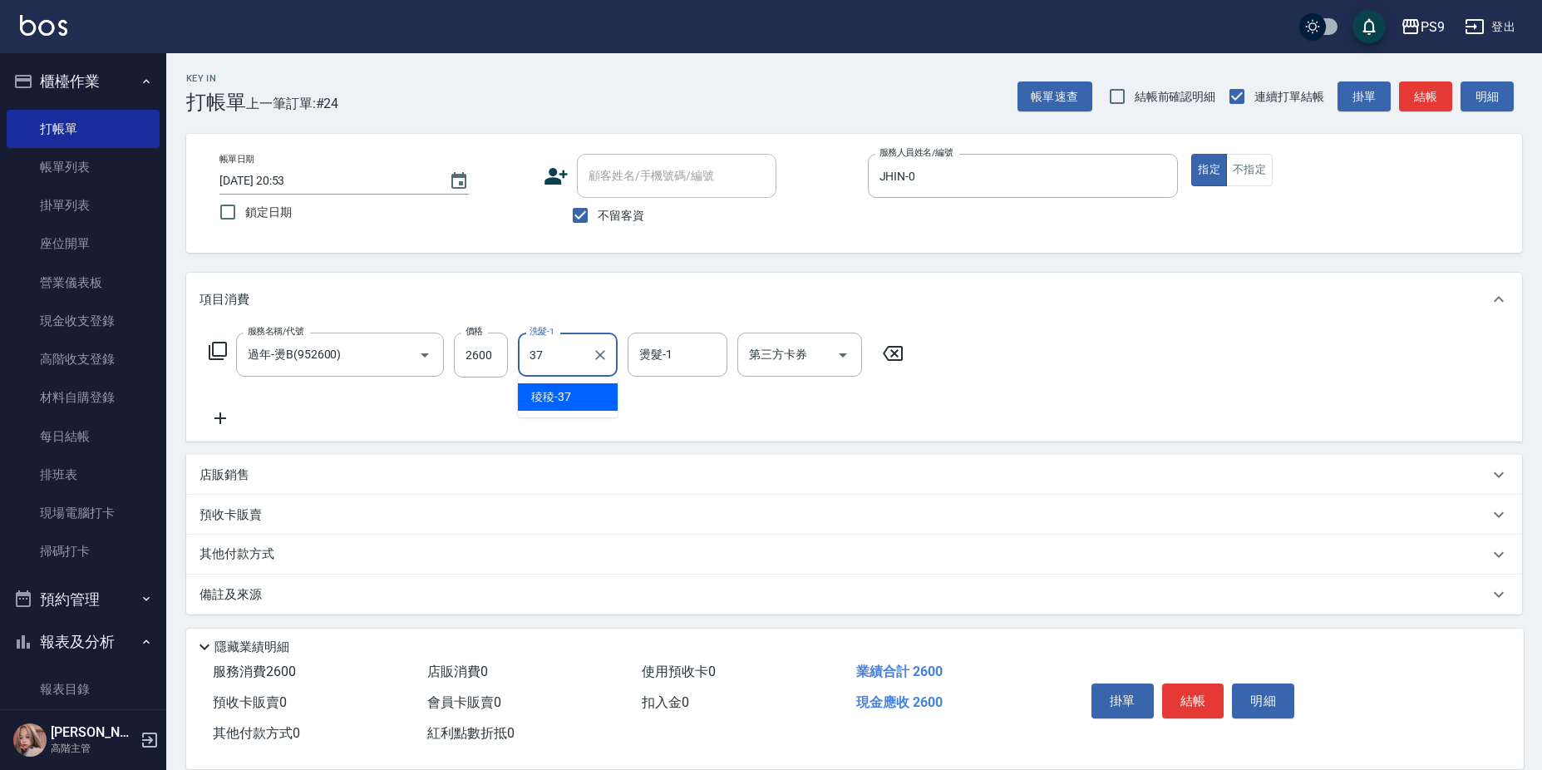
type input "稜稜-37"
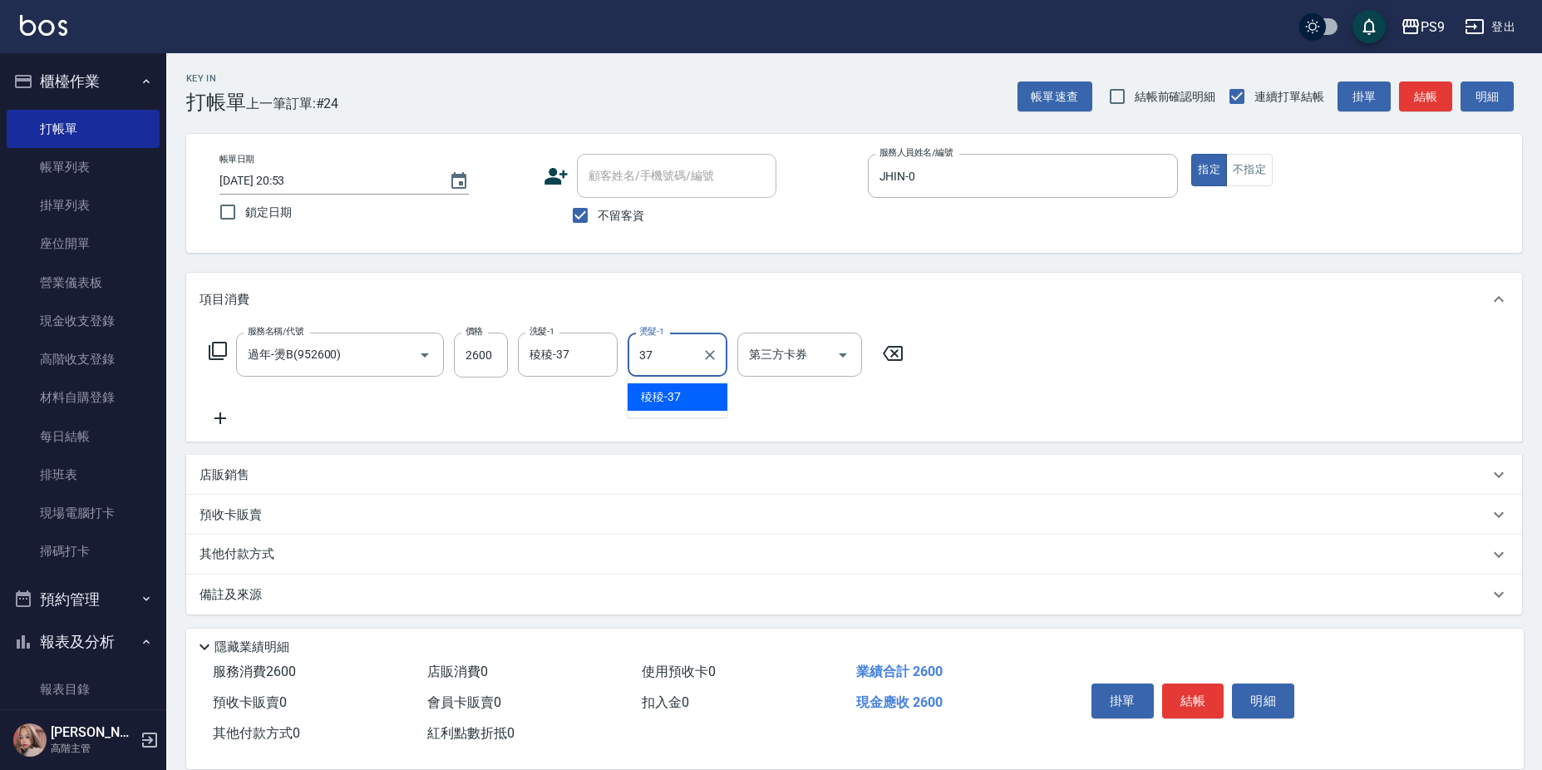
type input "稜稜-37"
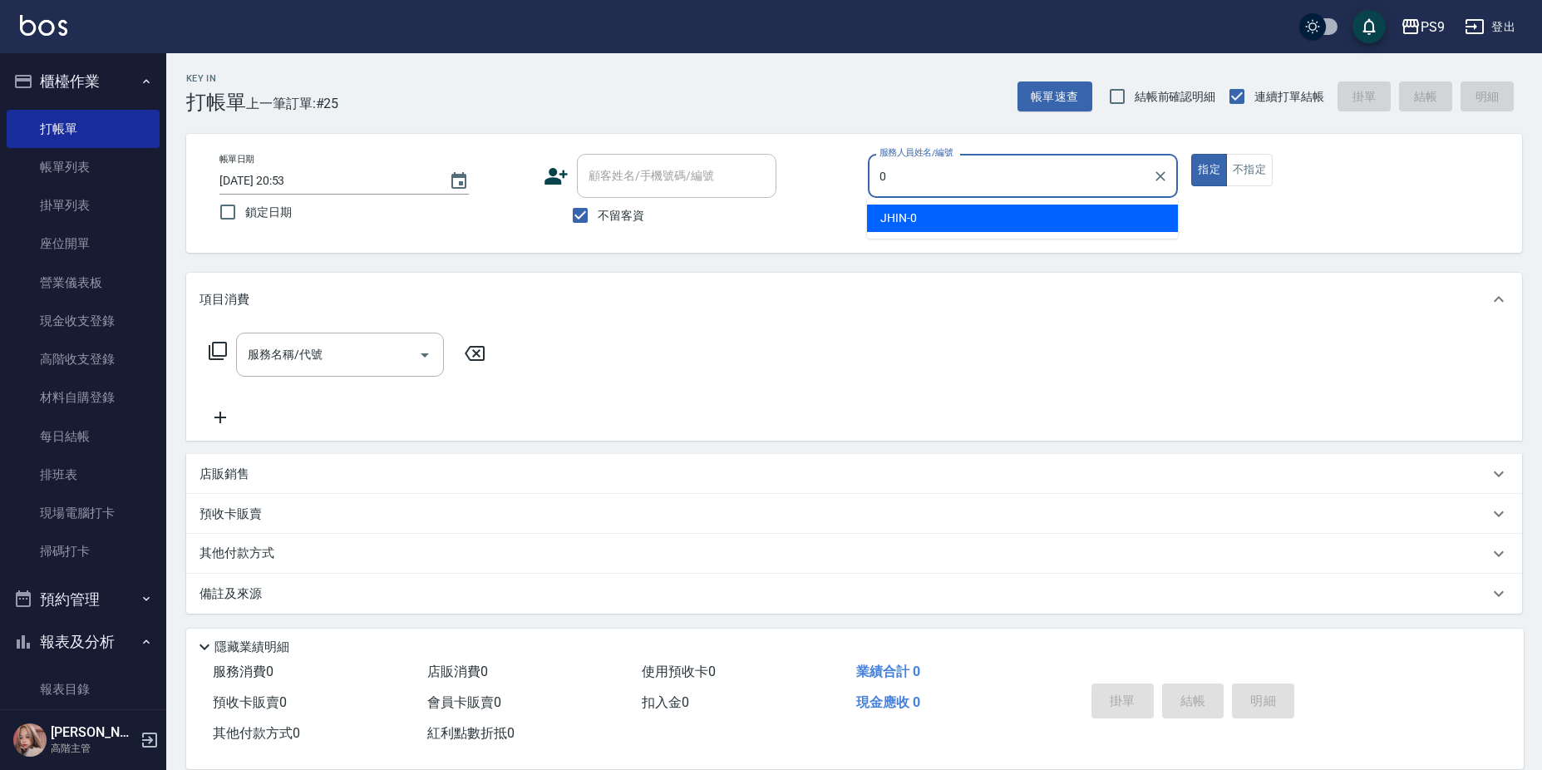
type input "JHIN-0"
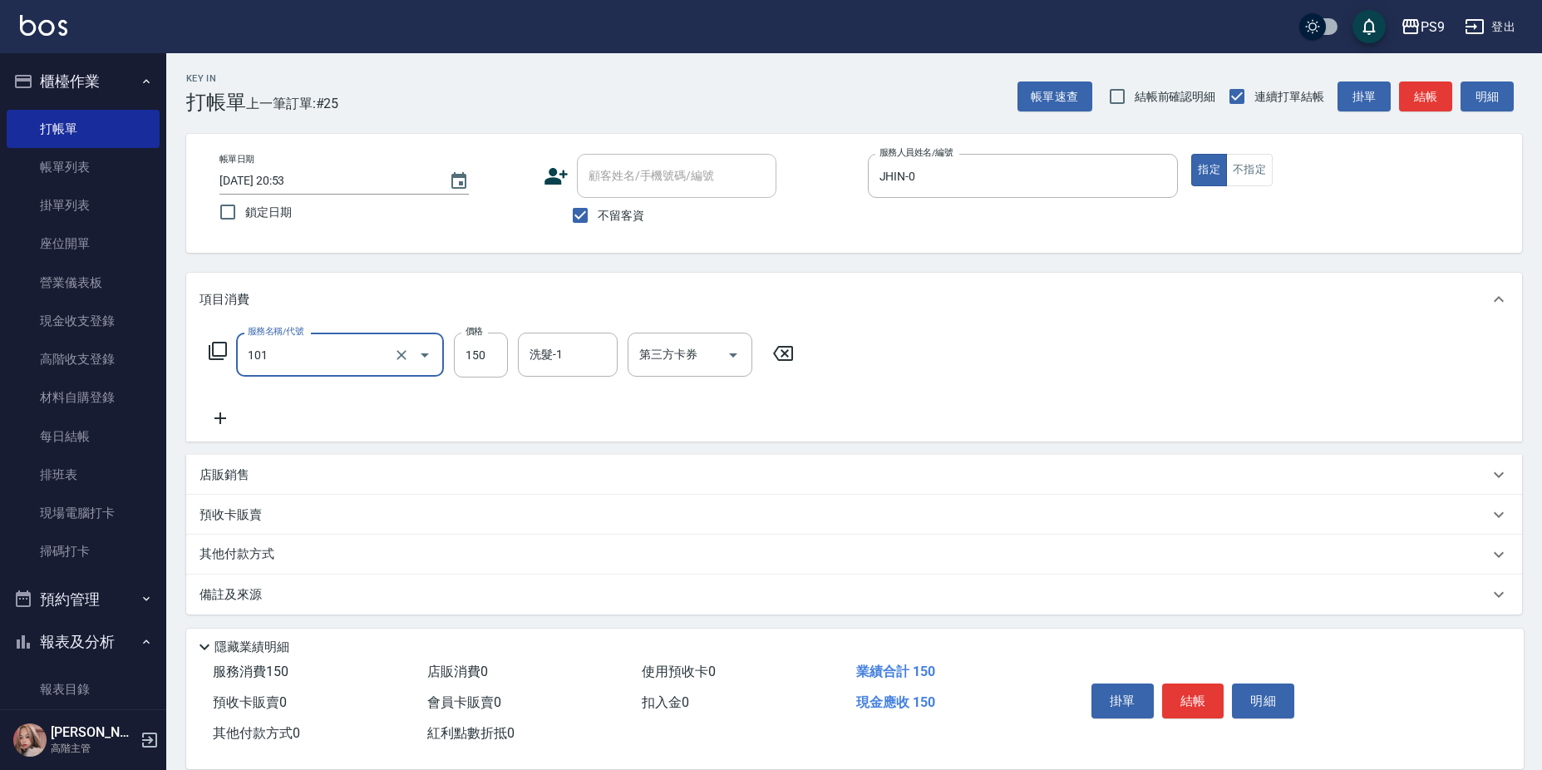
type input "洗髮(101)"
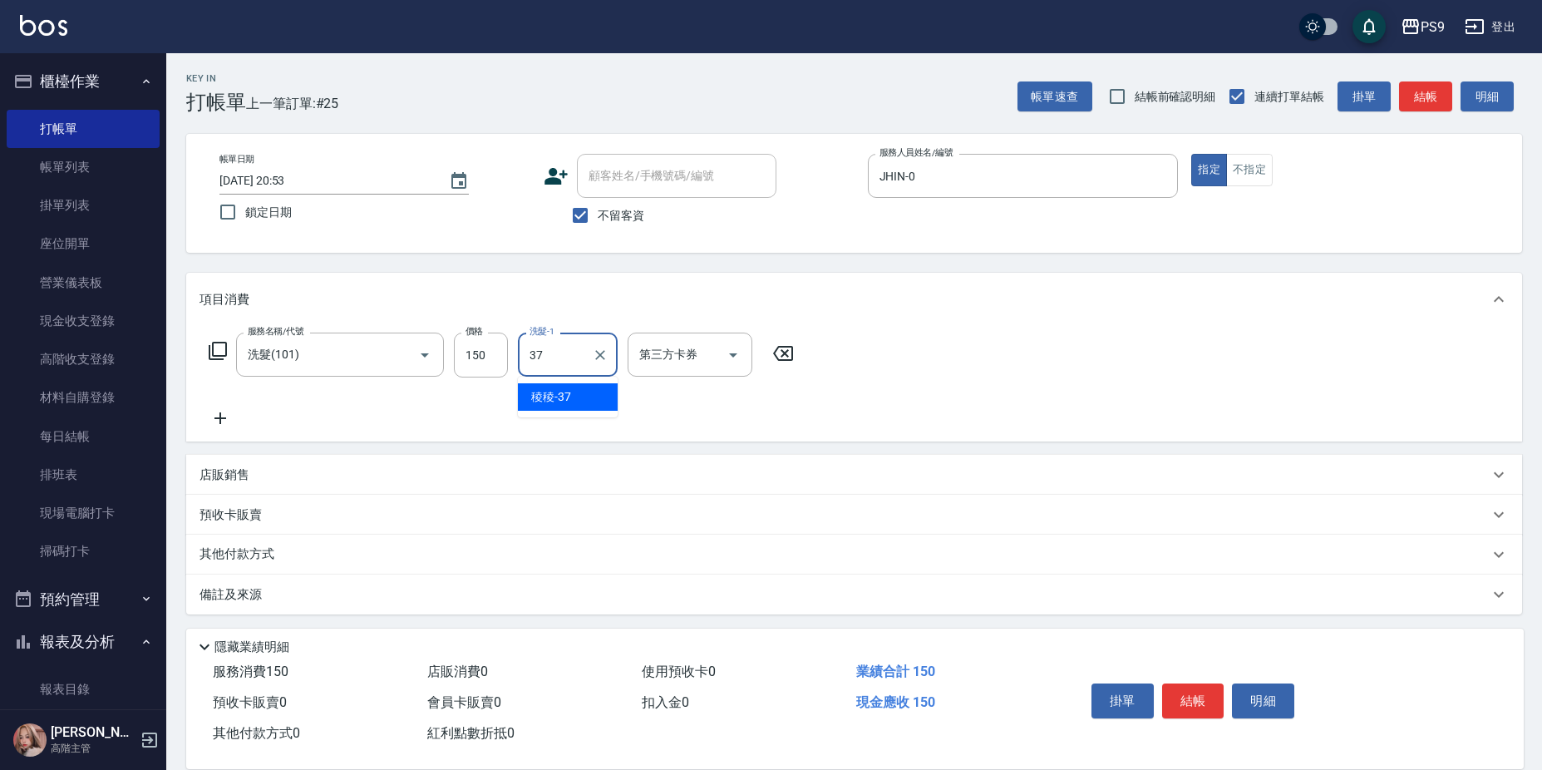
type input "稜稜-37"
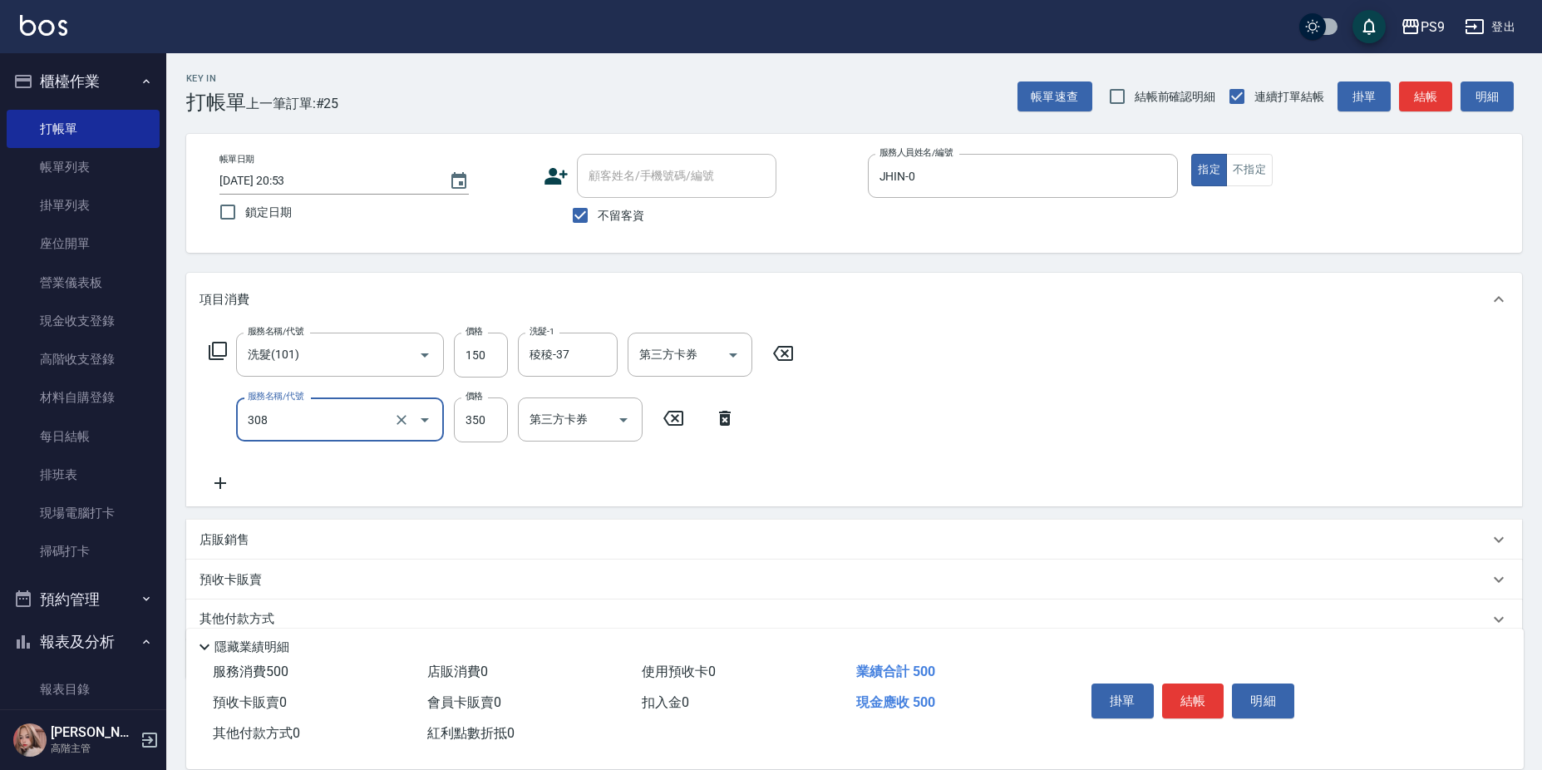
type input "剪-350(308)"
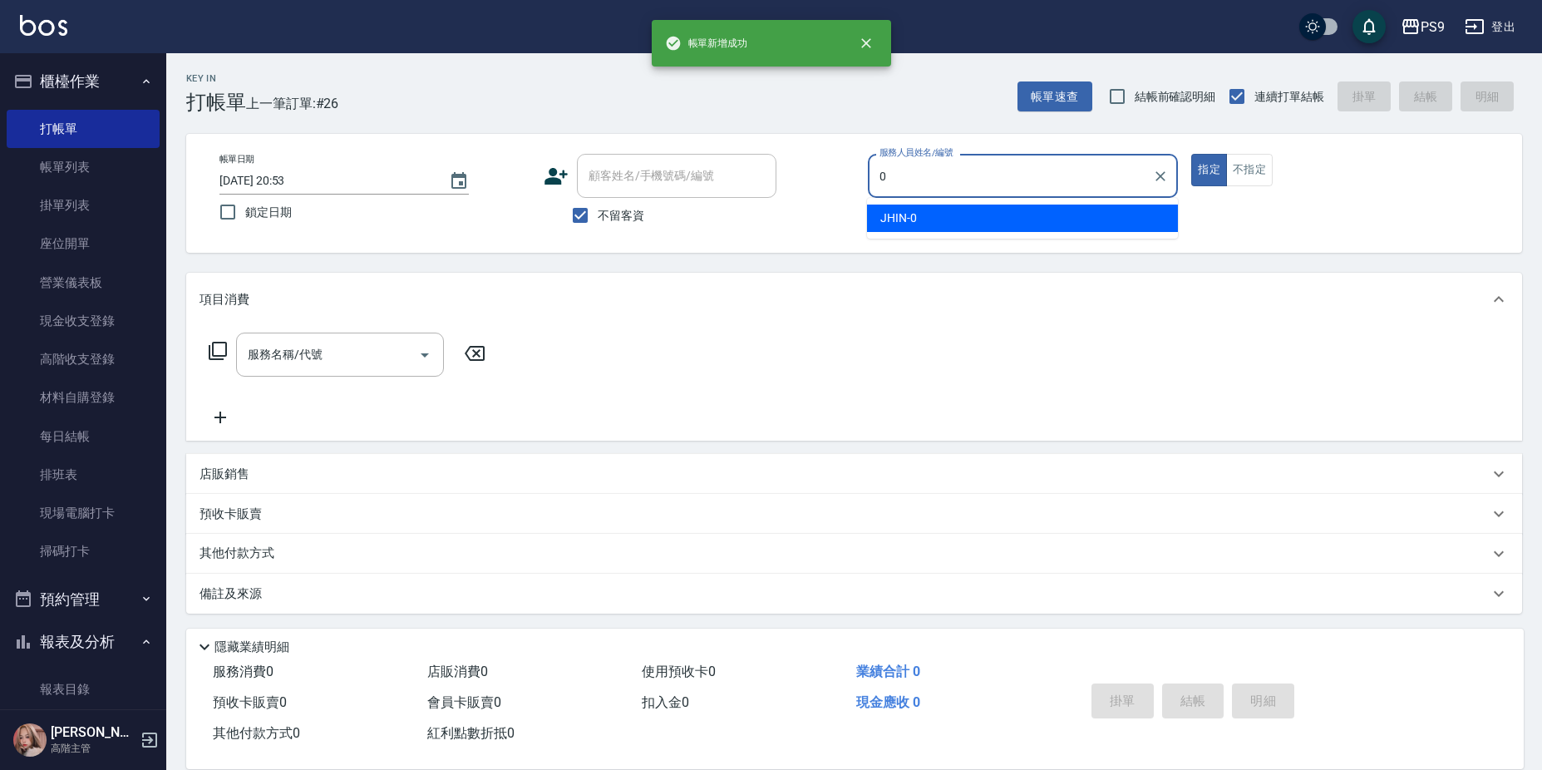
type input "JHIN-0"
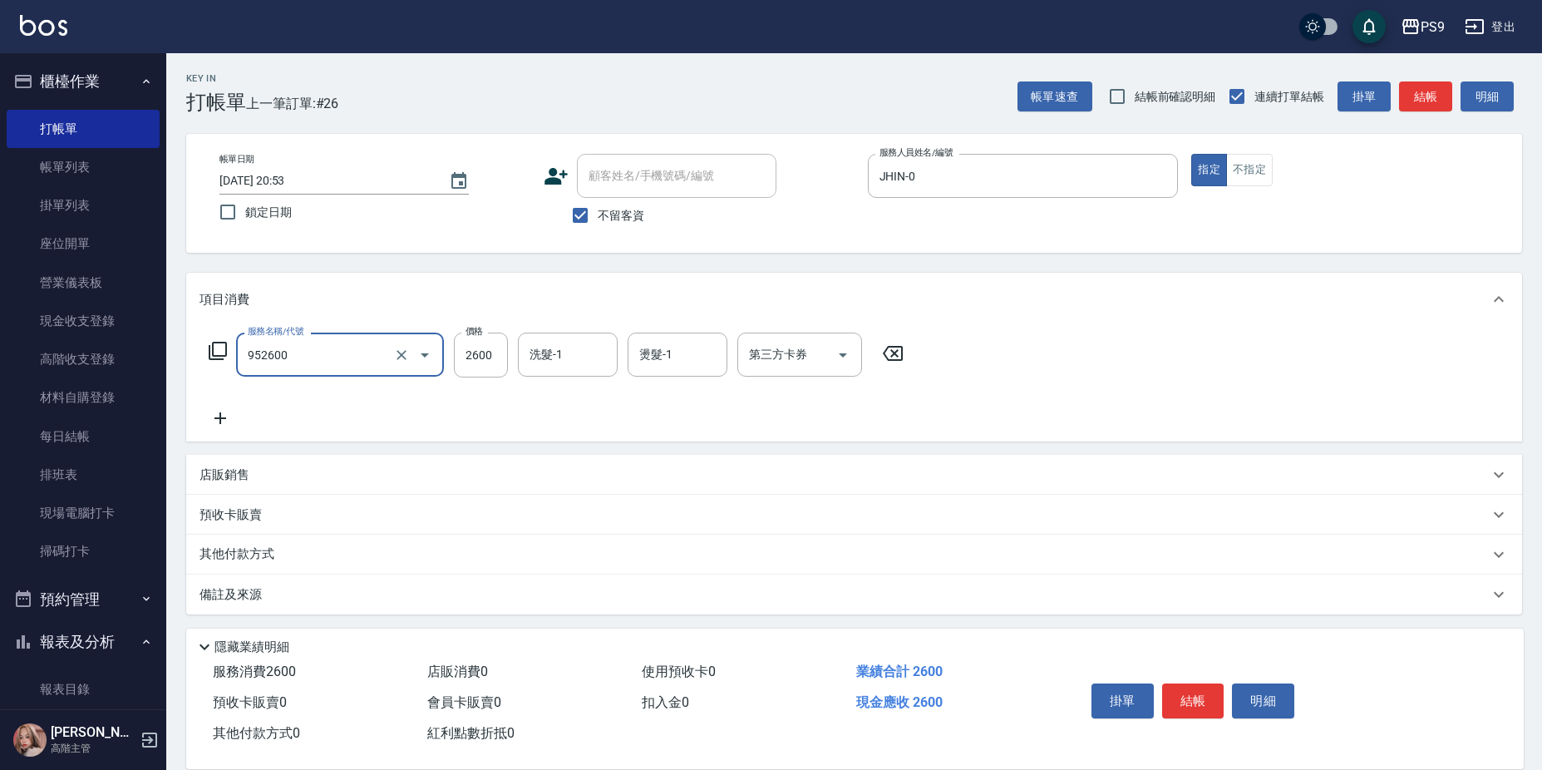
type input "過年-燙B(952600)"
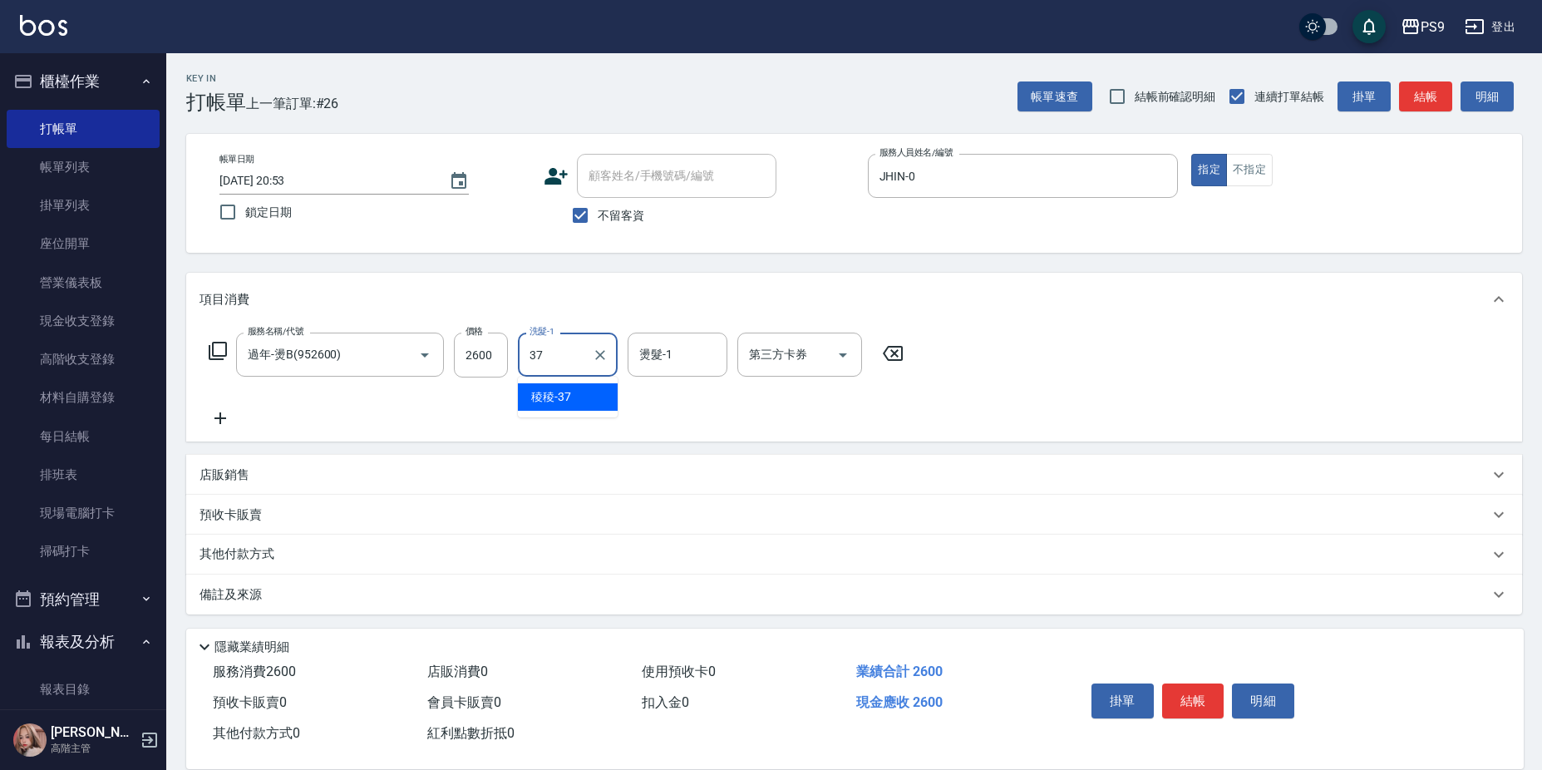
type input "稜稜-37"
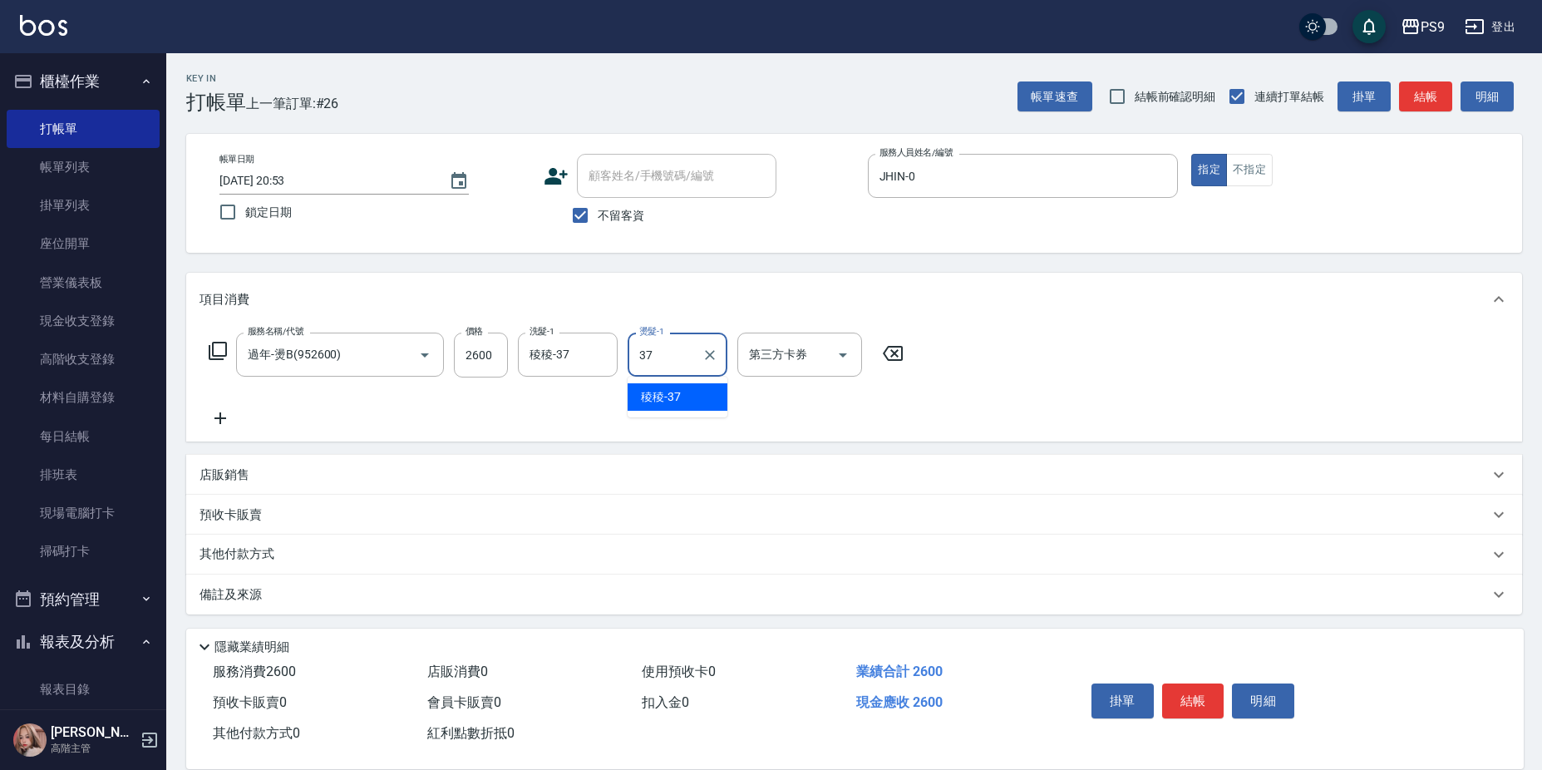
type input "稜稜-37"
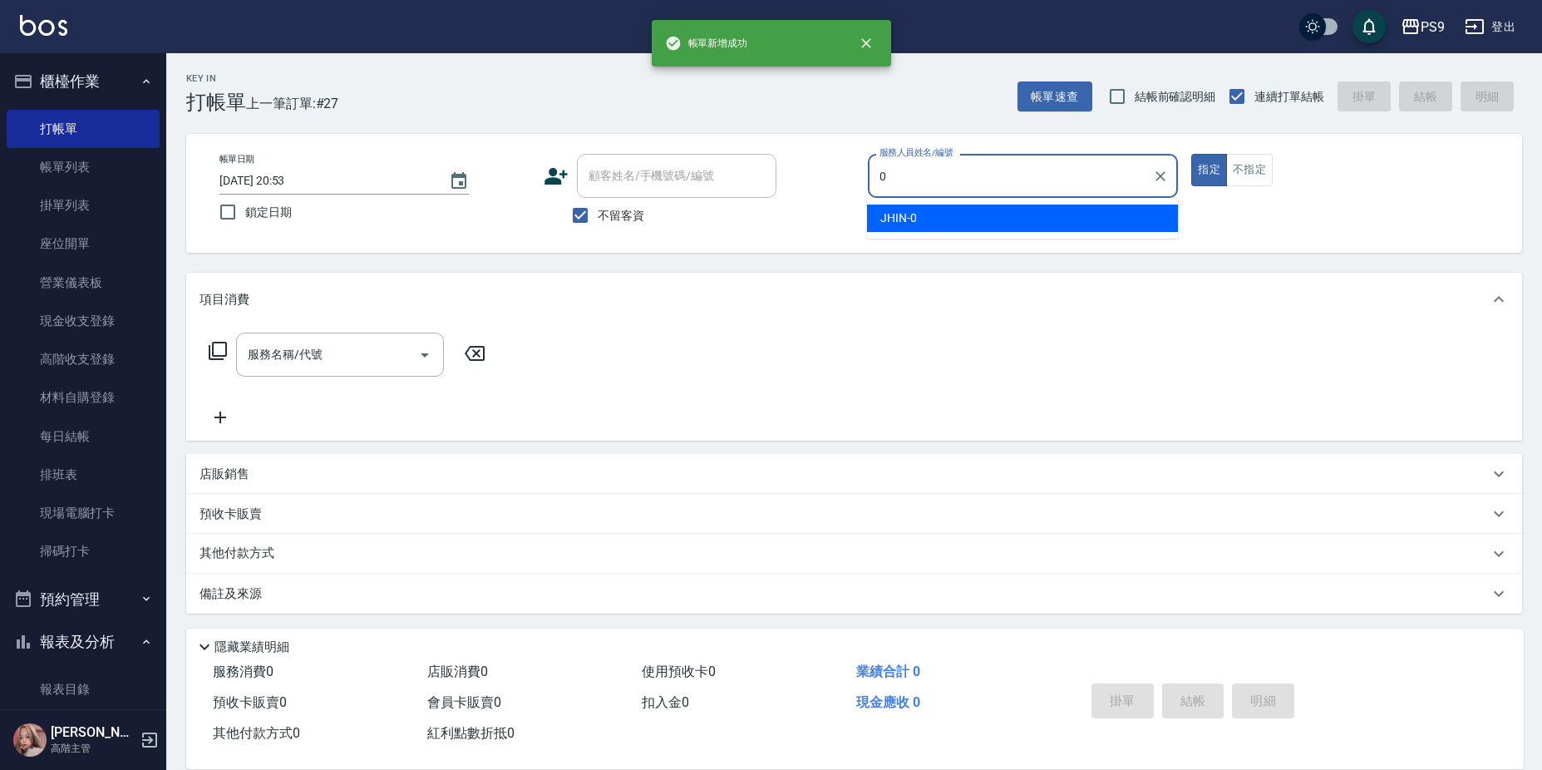
type input "JHIN-0"
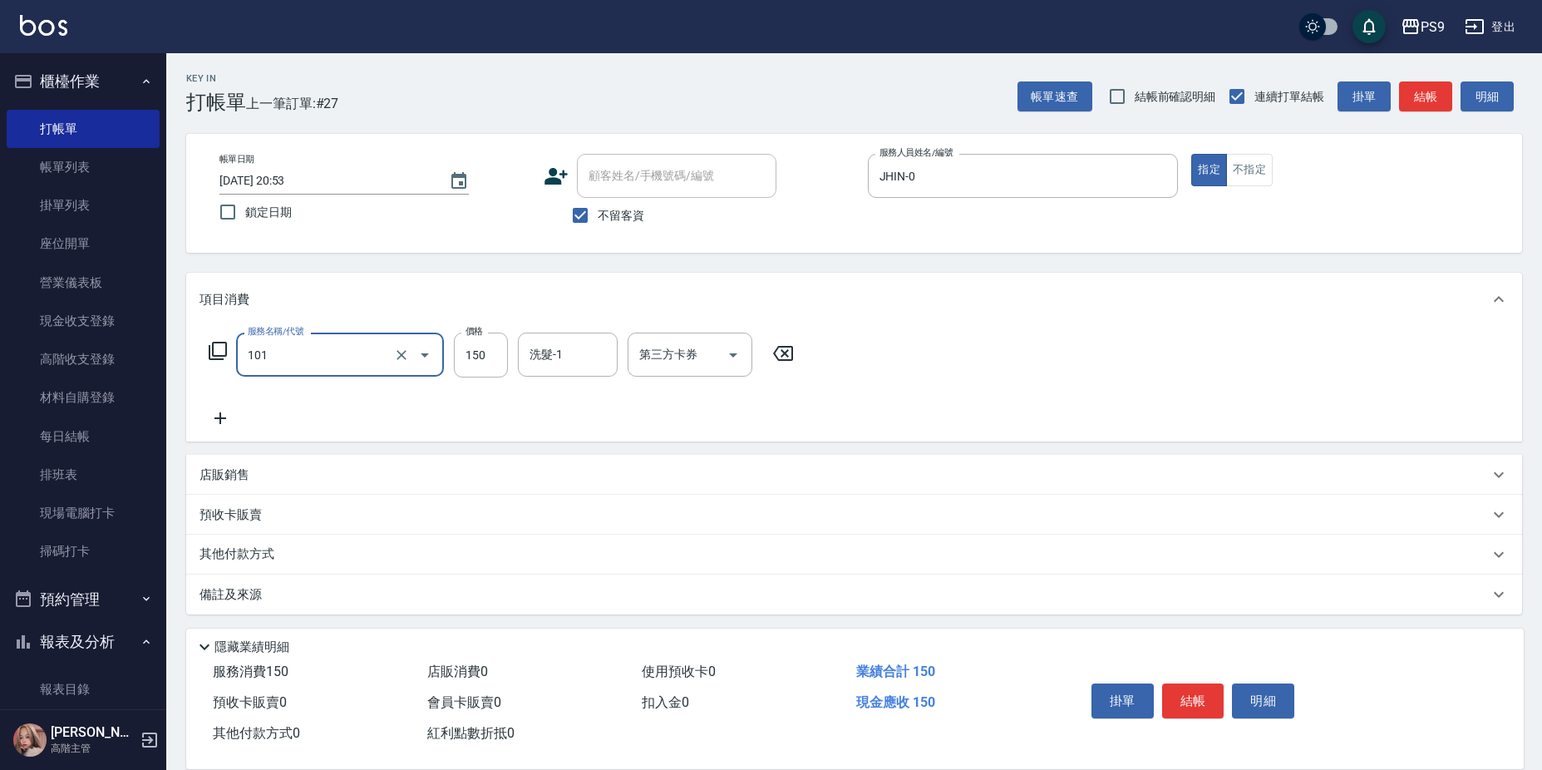
type input "洗髮(101)"
type input "6"
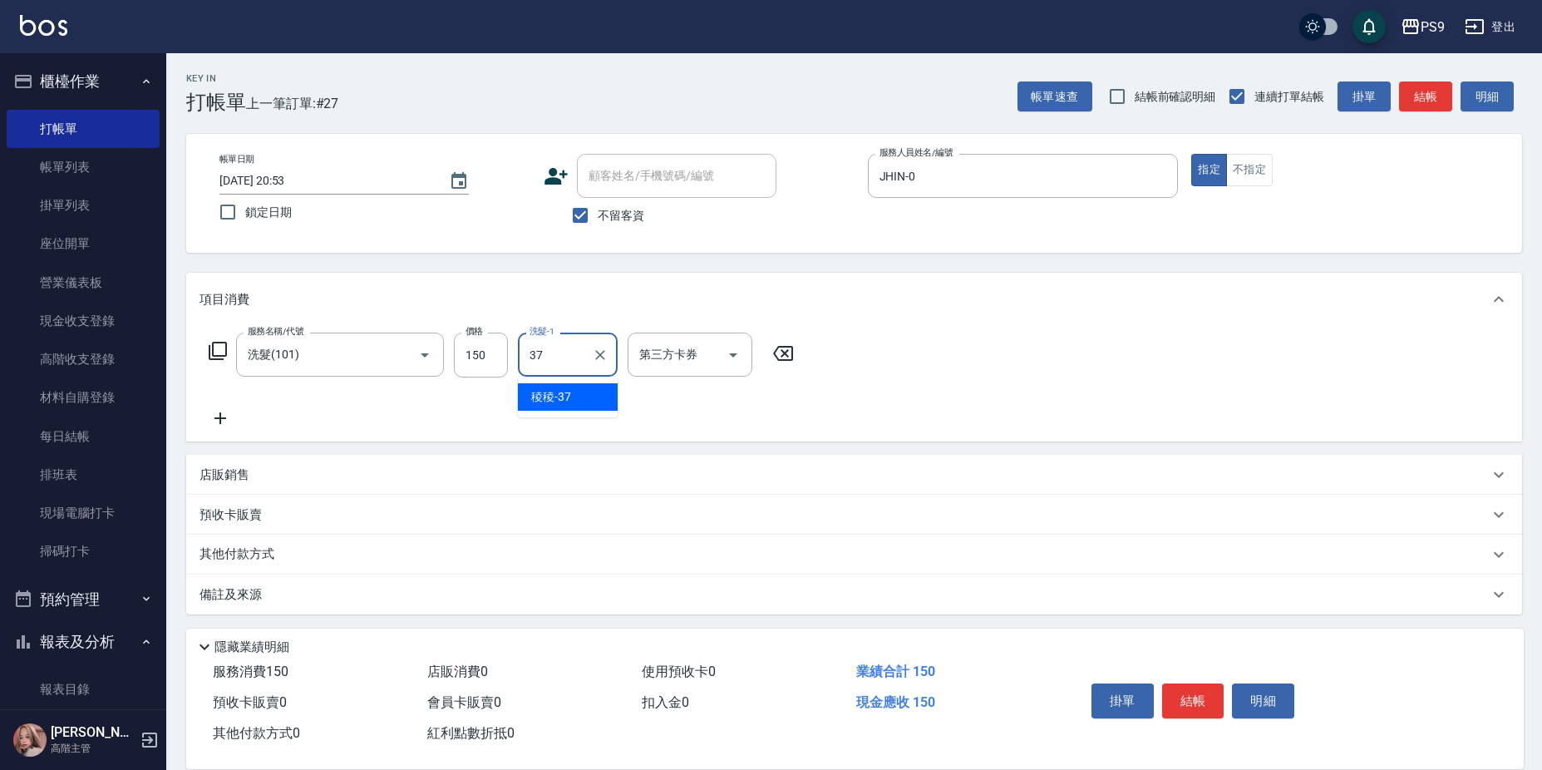
type input "稜稜-37"
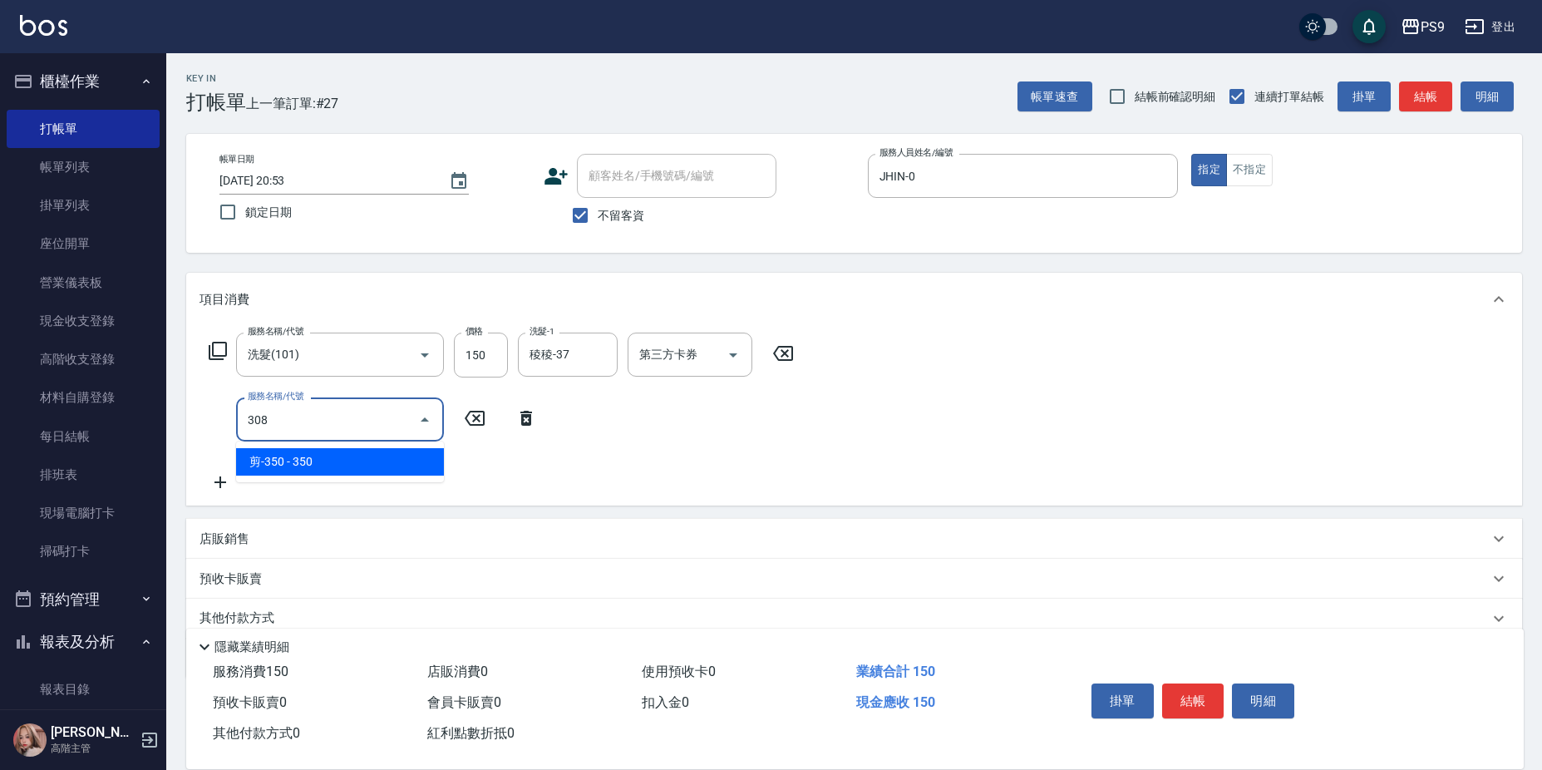
type input "剪-350(308)"
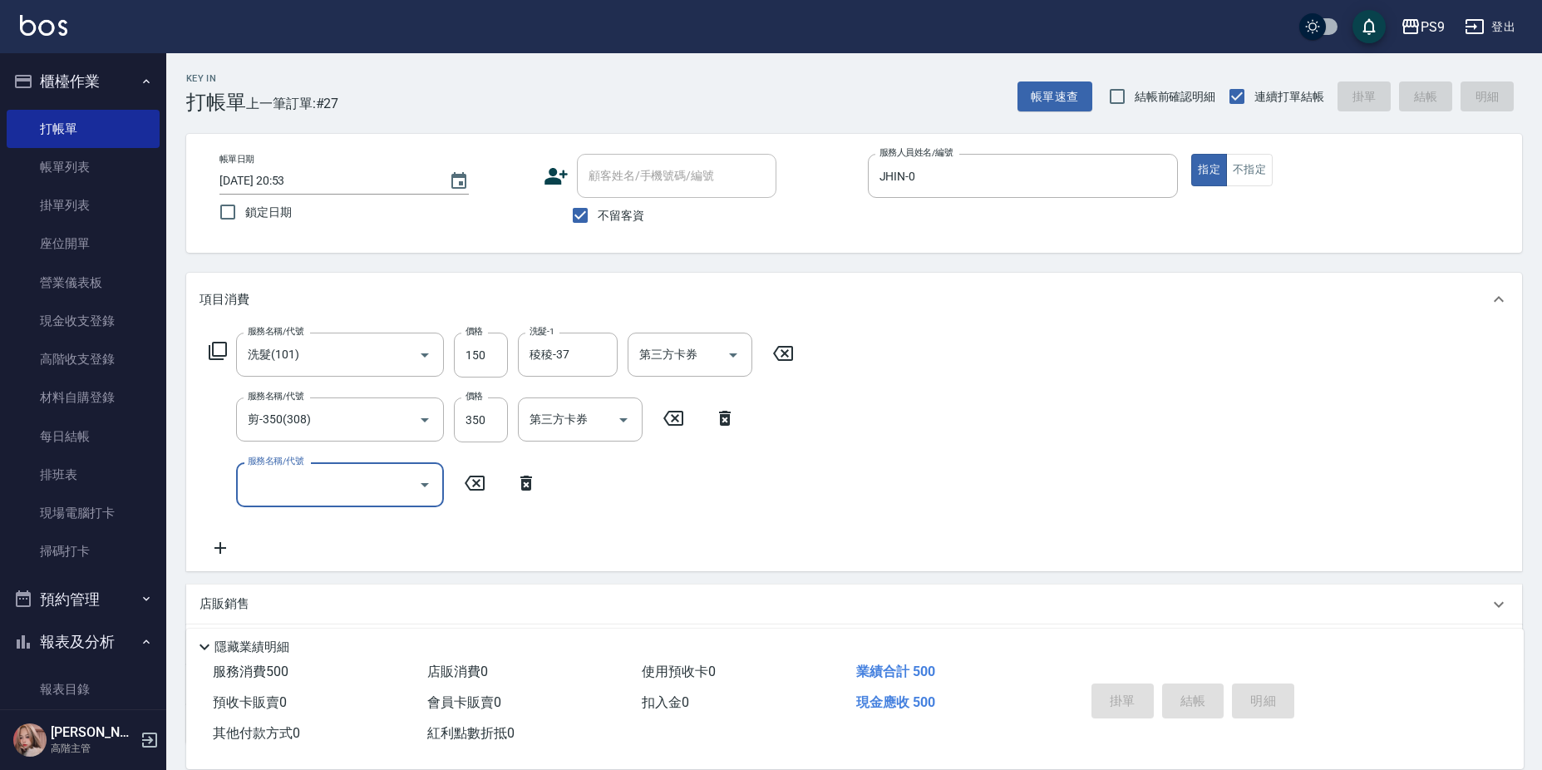
type input "2025/08/16 20:54"
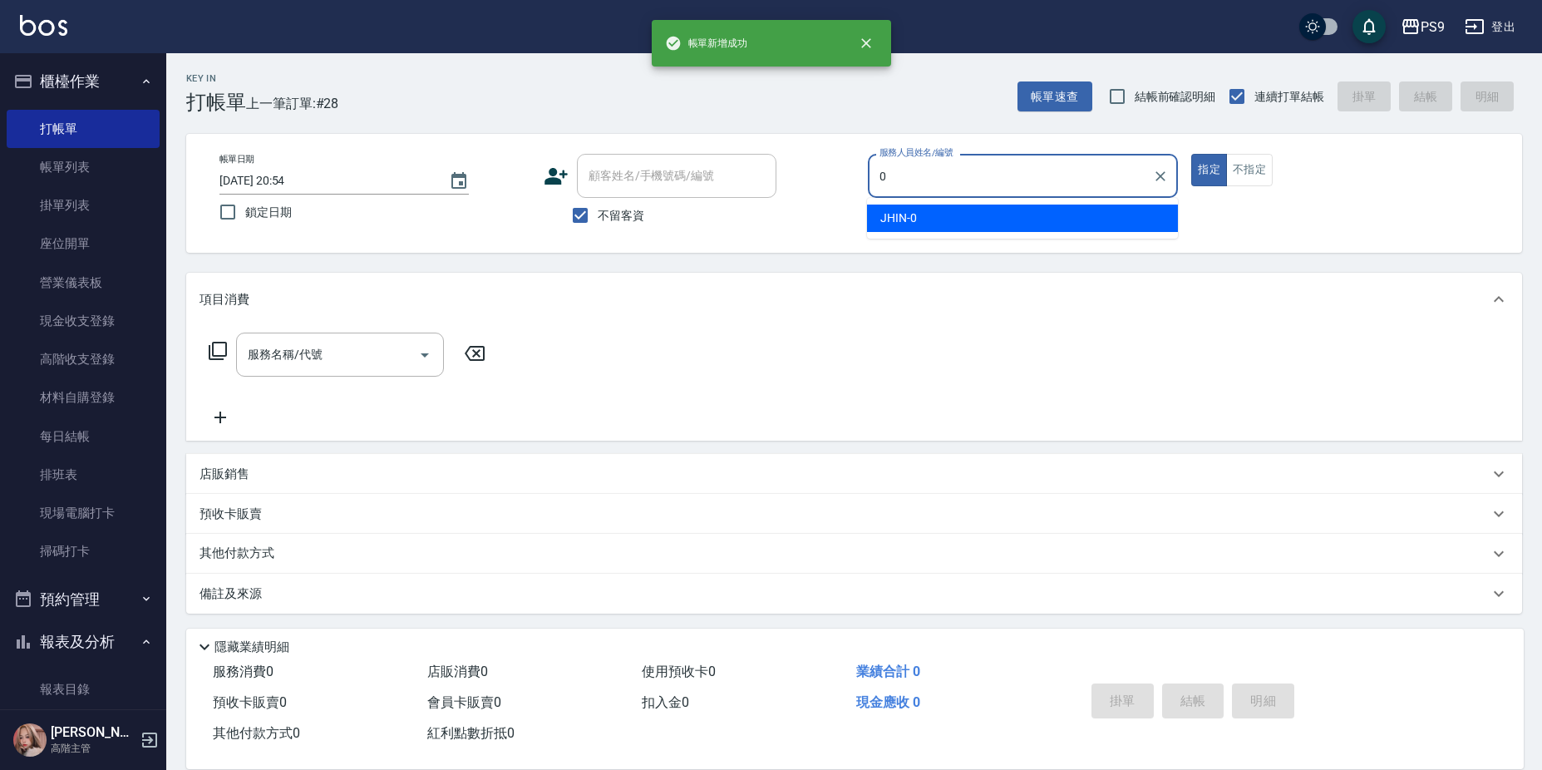
type input "JHIN-0"
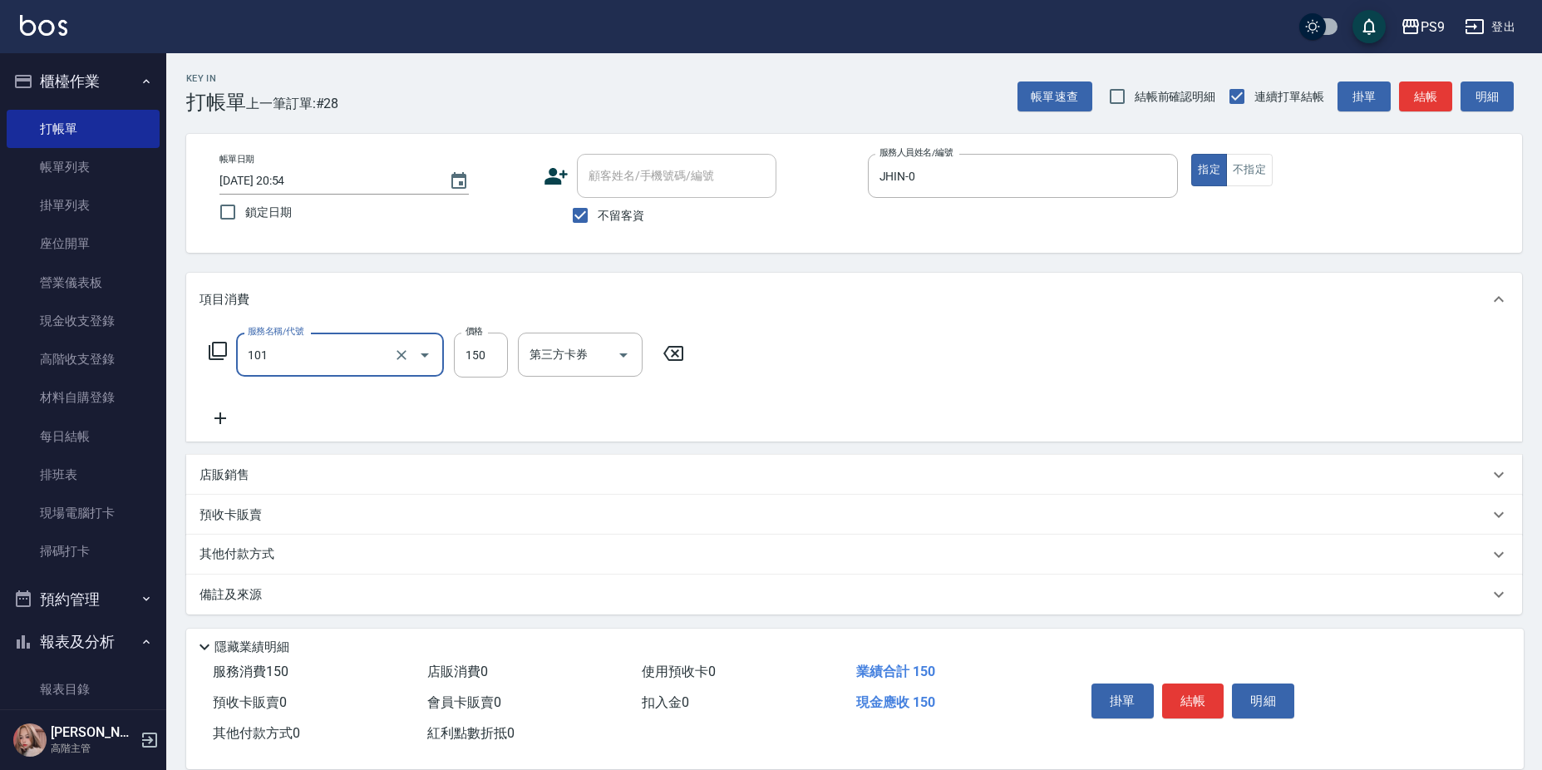
type input "洗髮(101)"
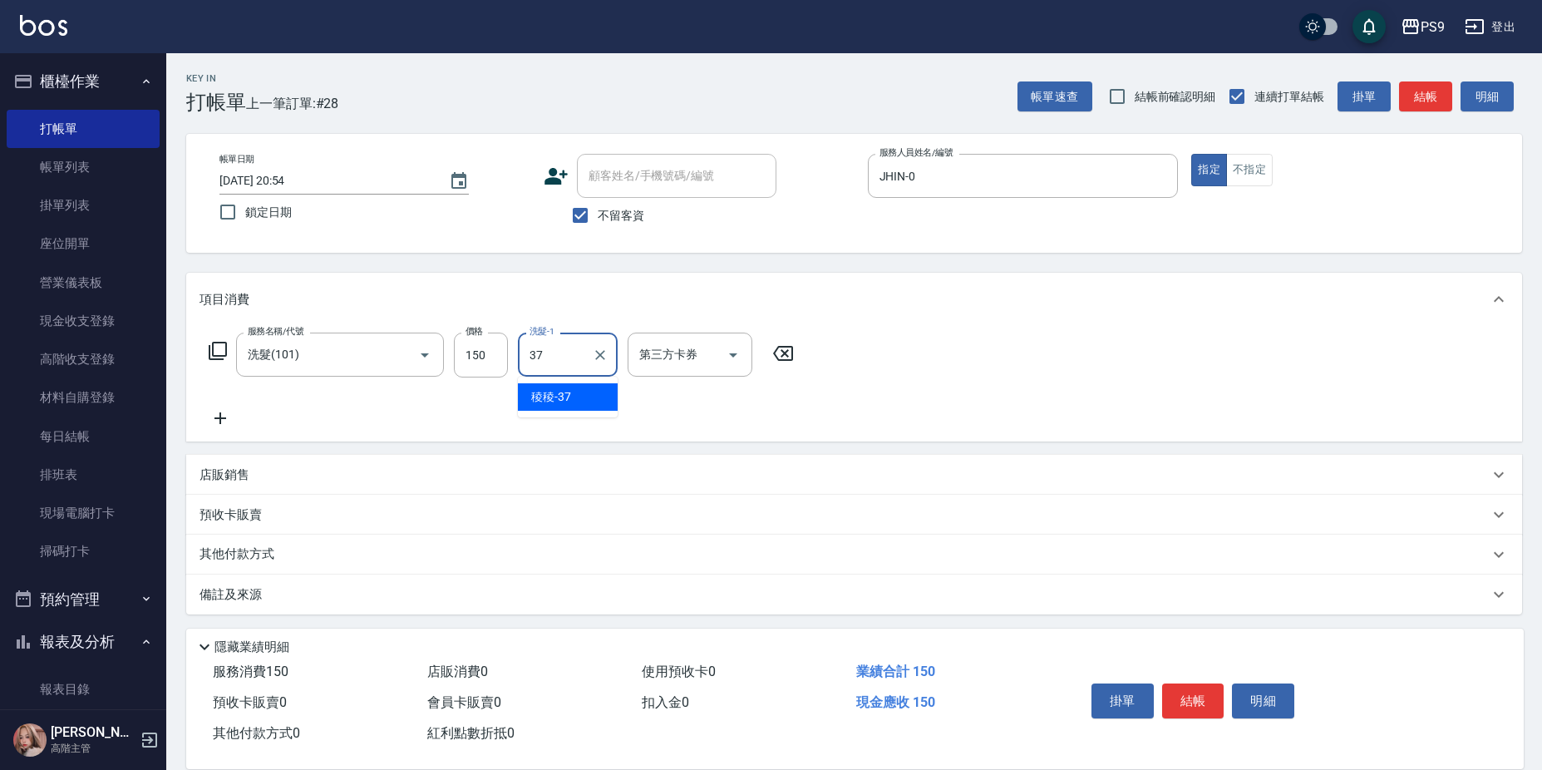
type input "稜稜-37"
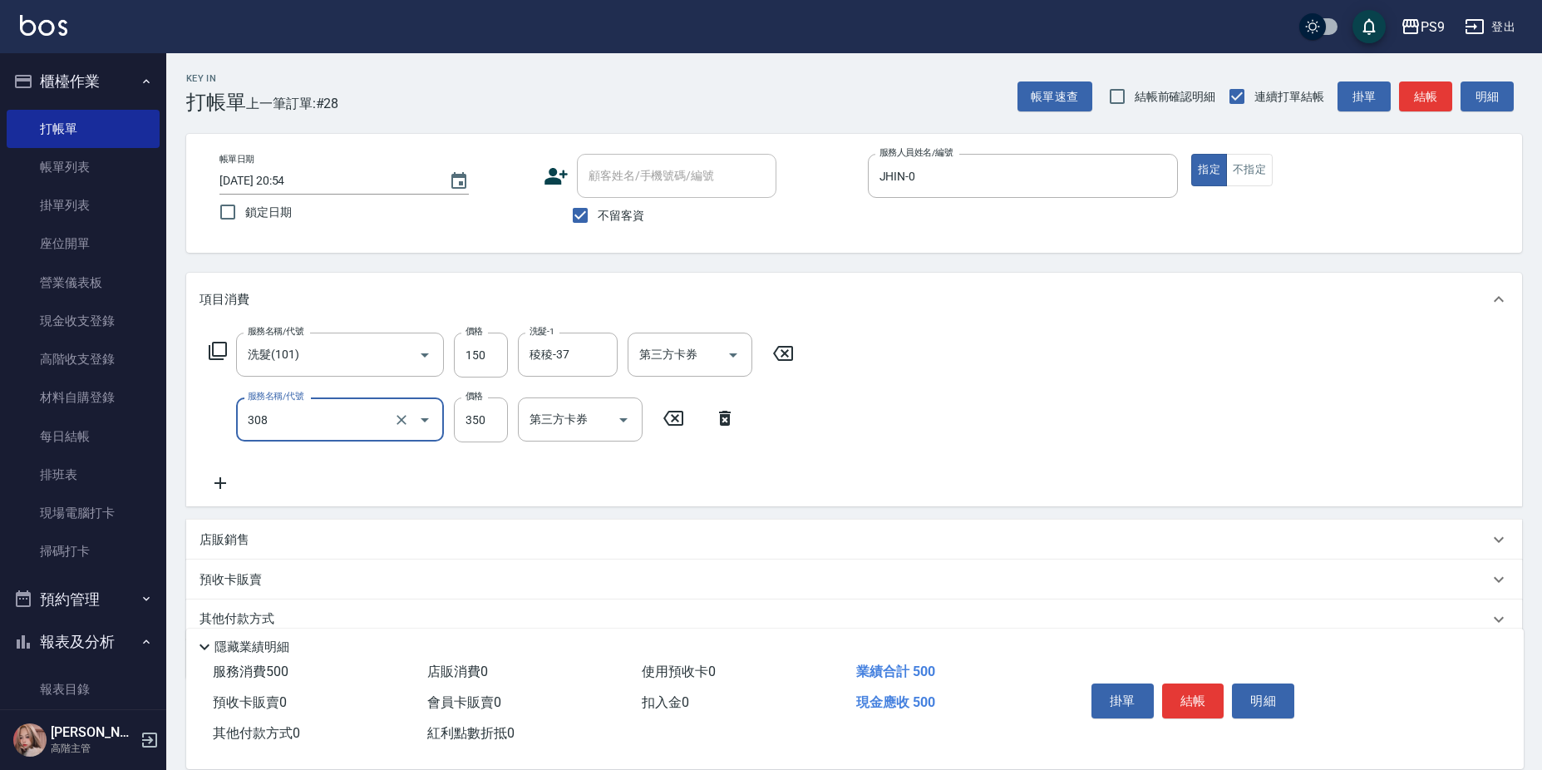
type input "剪-350(308)"
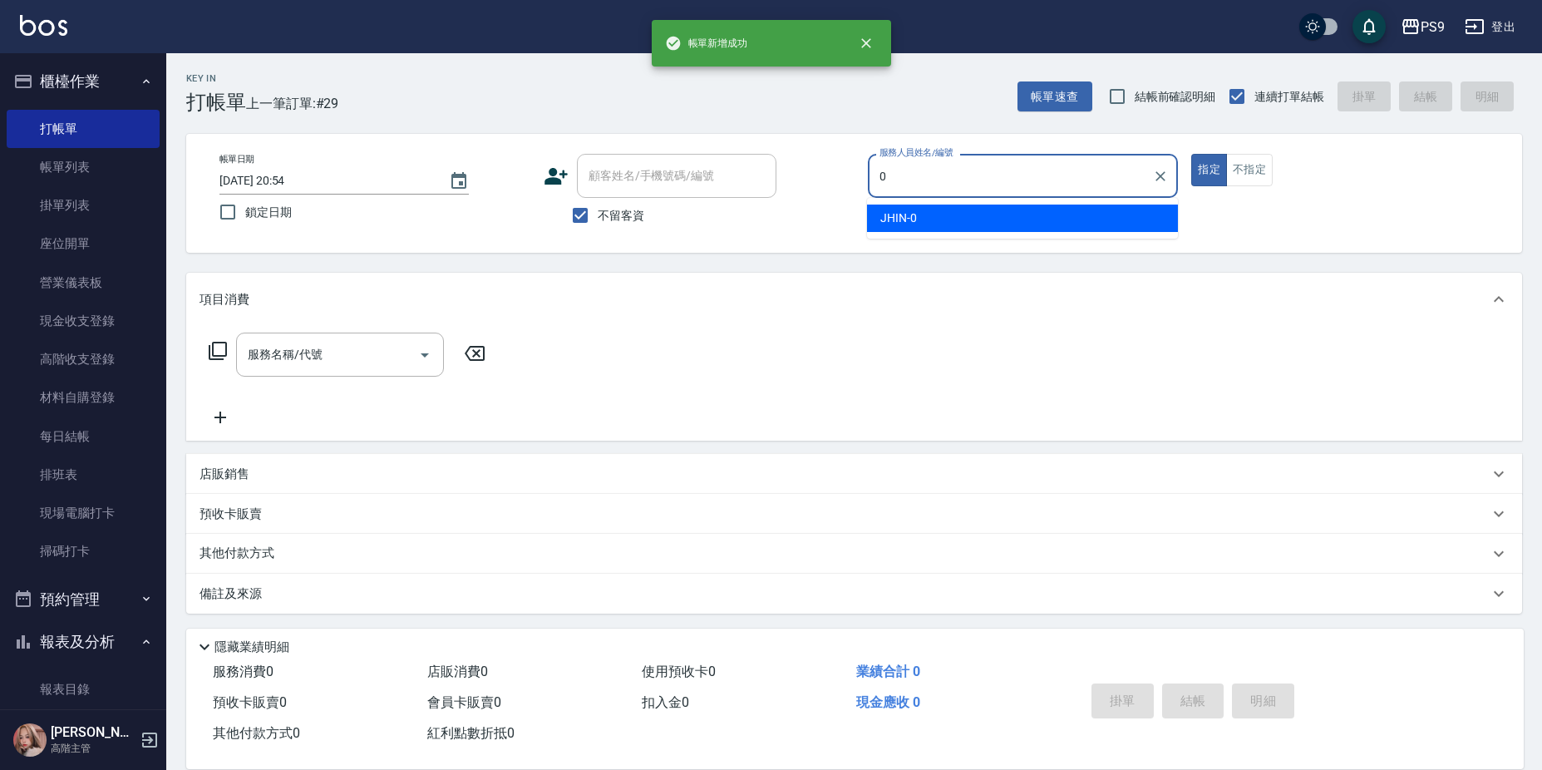
type input "JHIN-0"
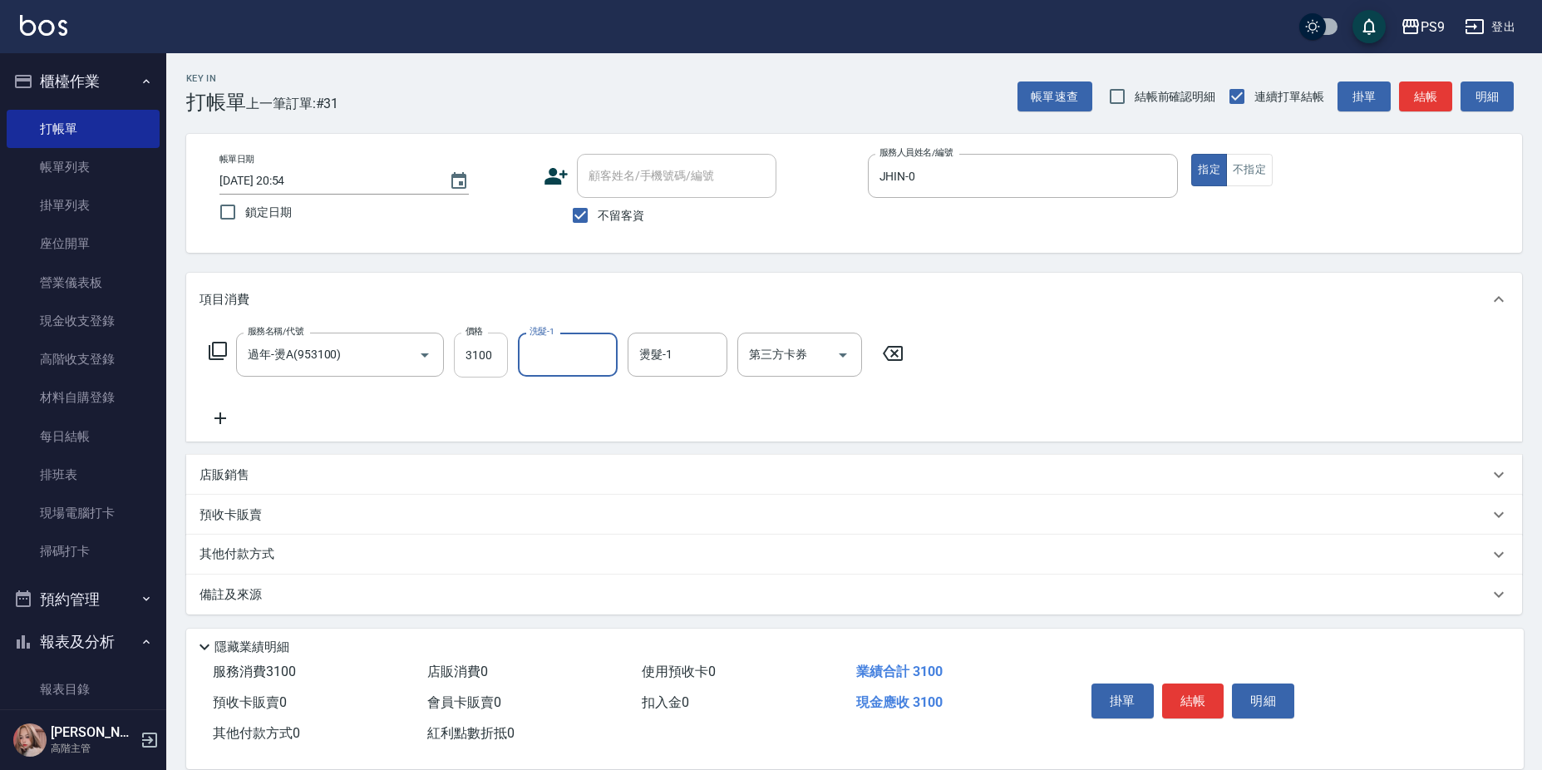
click at [478, 347] on input "3100" at bounding box center [481, 354] width 54 height 45
click at [401, 357] on icon "Clear" at bounding box center [401, 355] width 17 height 17
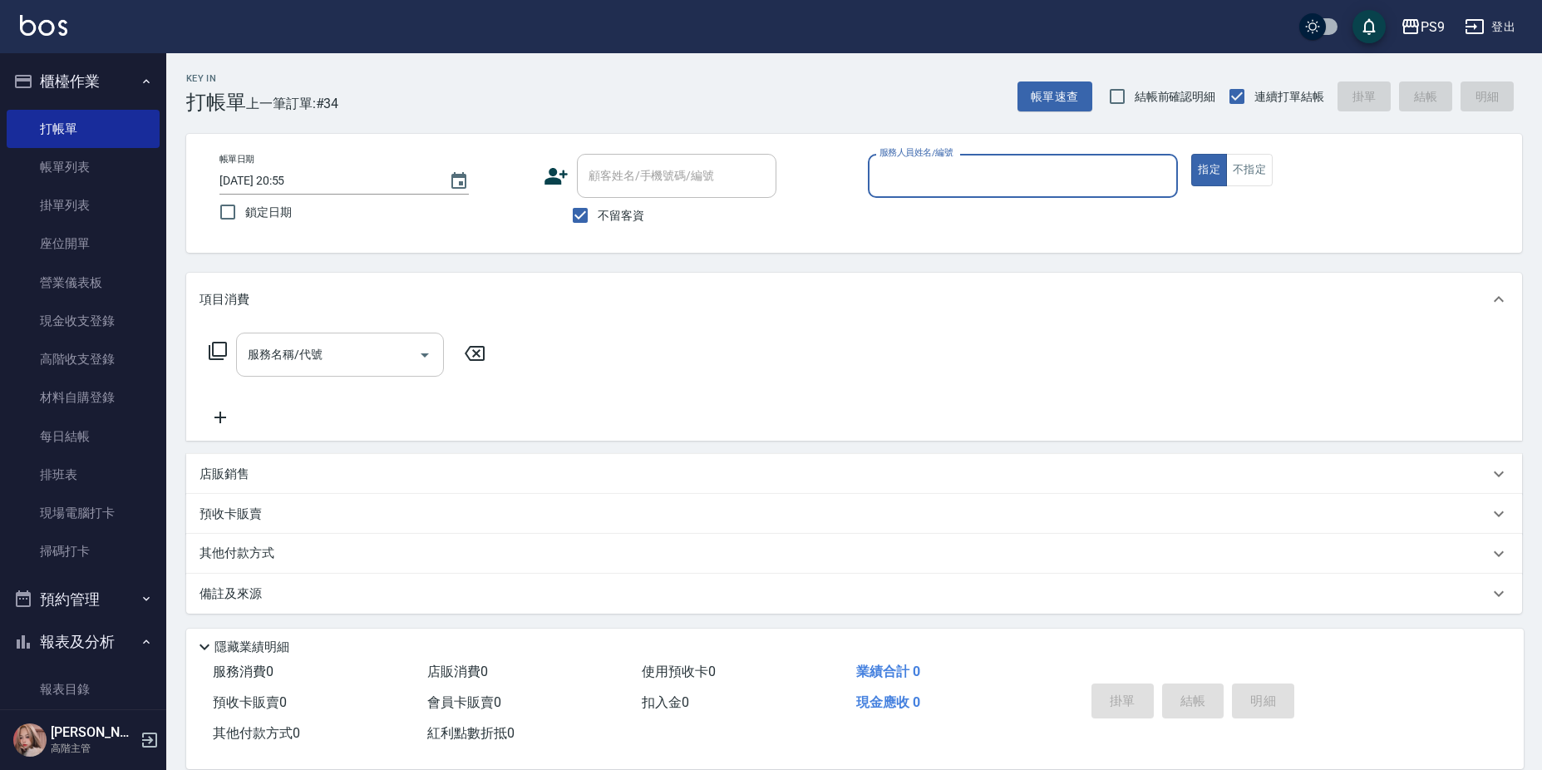
click at [1191, 154] on button "指定" at bounding box center [1209, 170] width 36 height 32
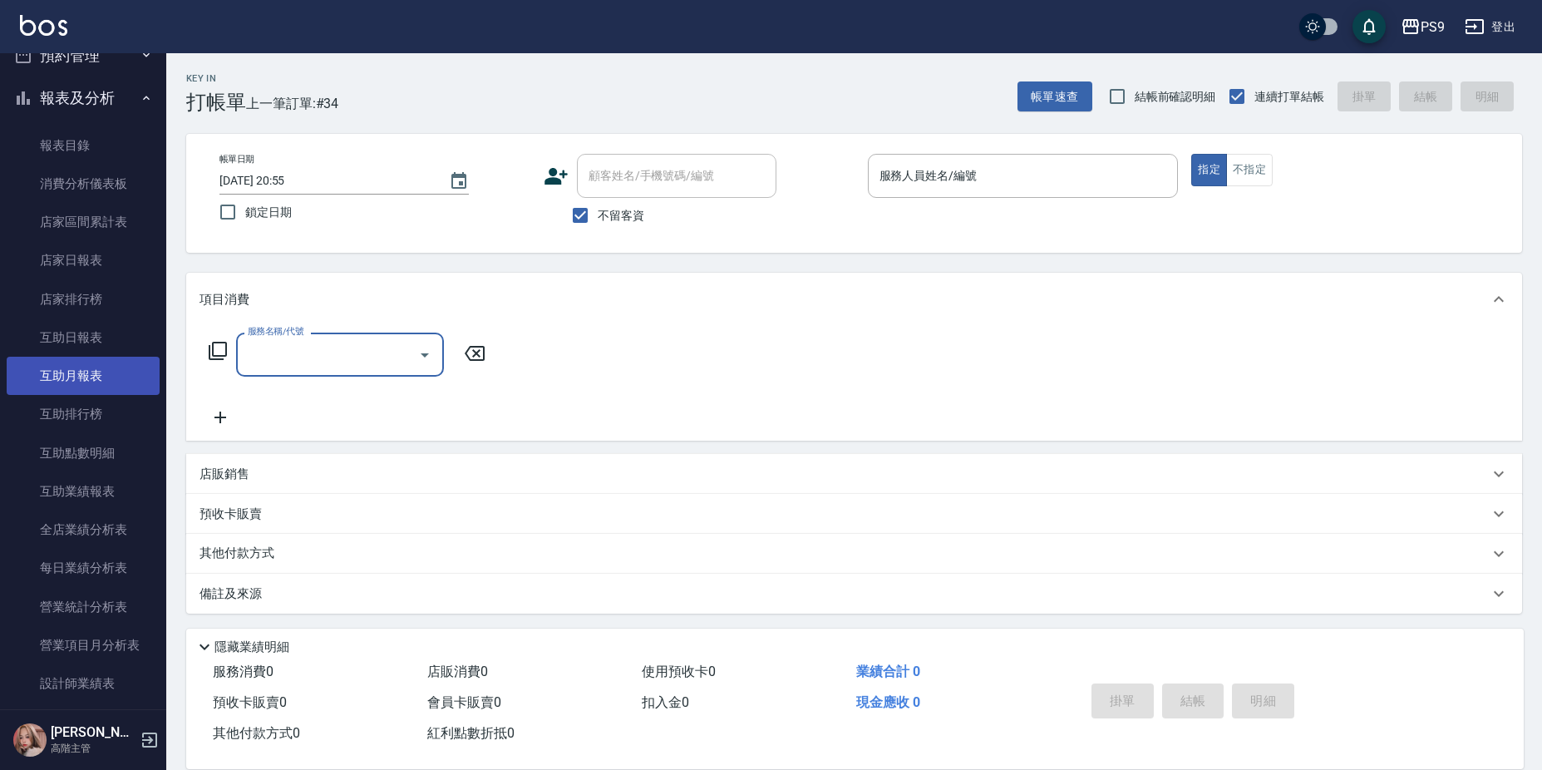
scroll to position [582, 0]
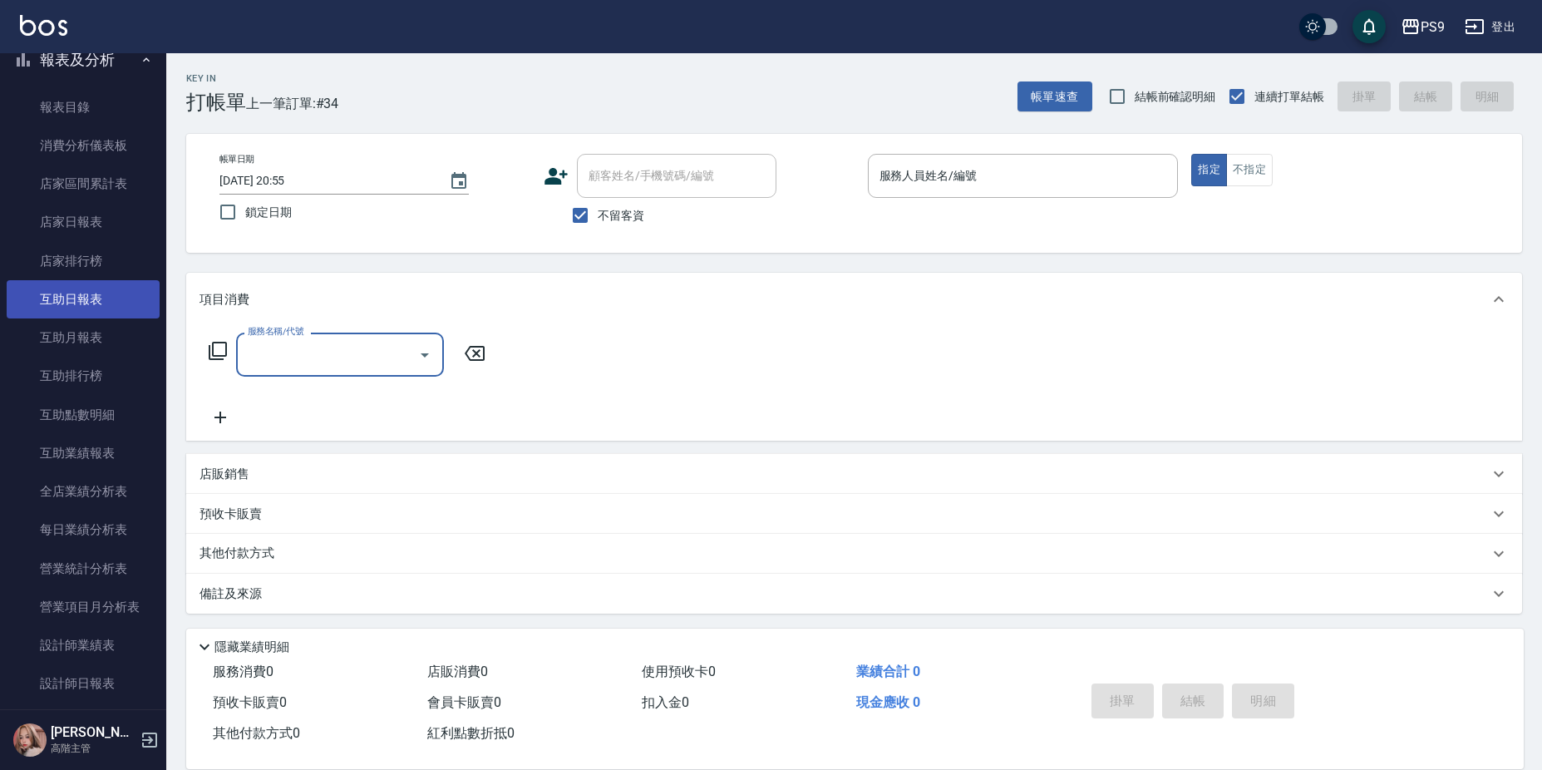
click at [101, 303] on link "互助日報表" at bounding box center [83, 299] width 153 height 38
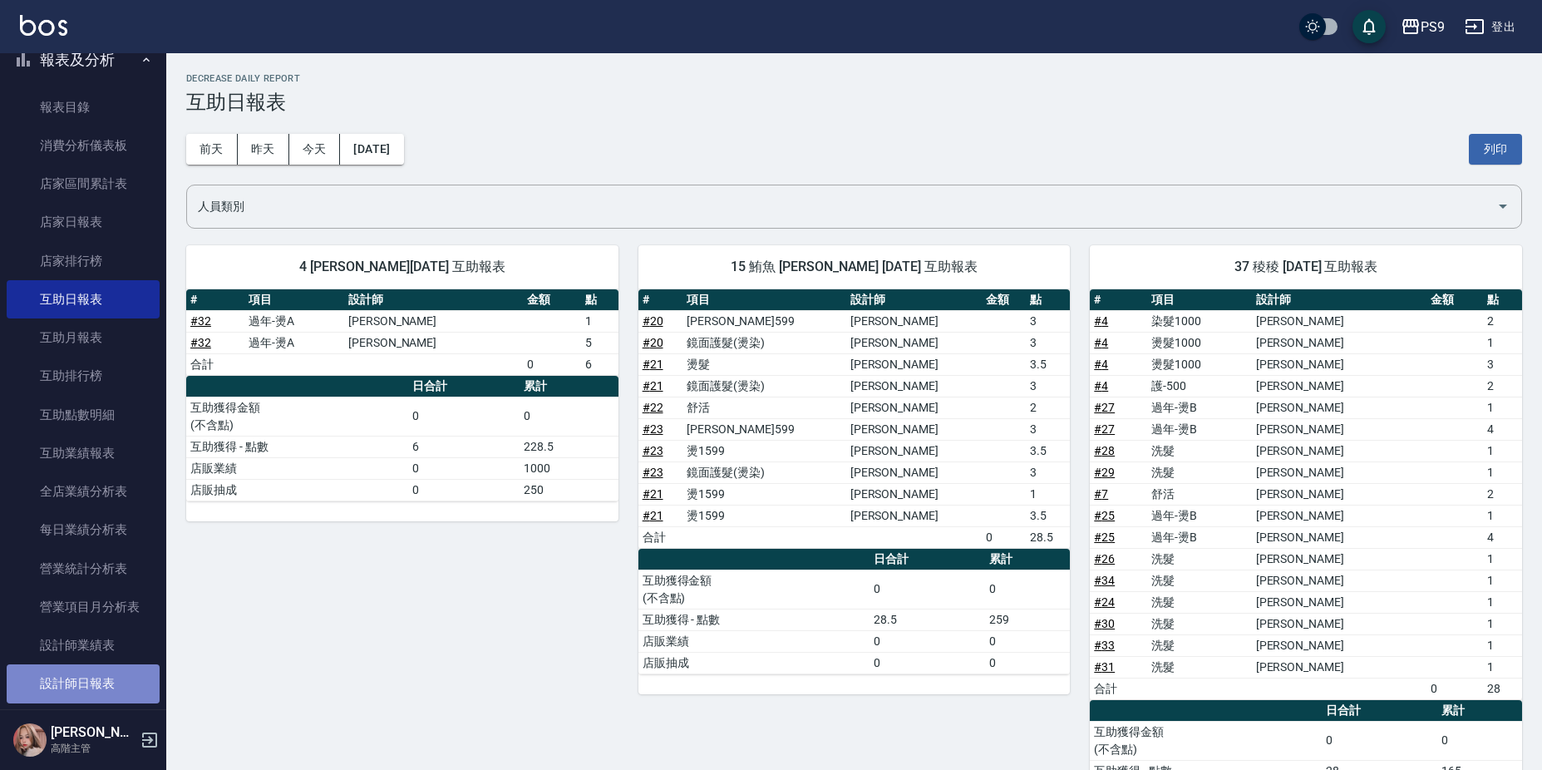
click at [86, 679] on link "設計師日報表" at bounding box center [83, 683] width 153 height 38
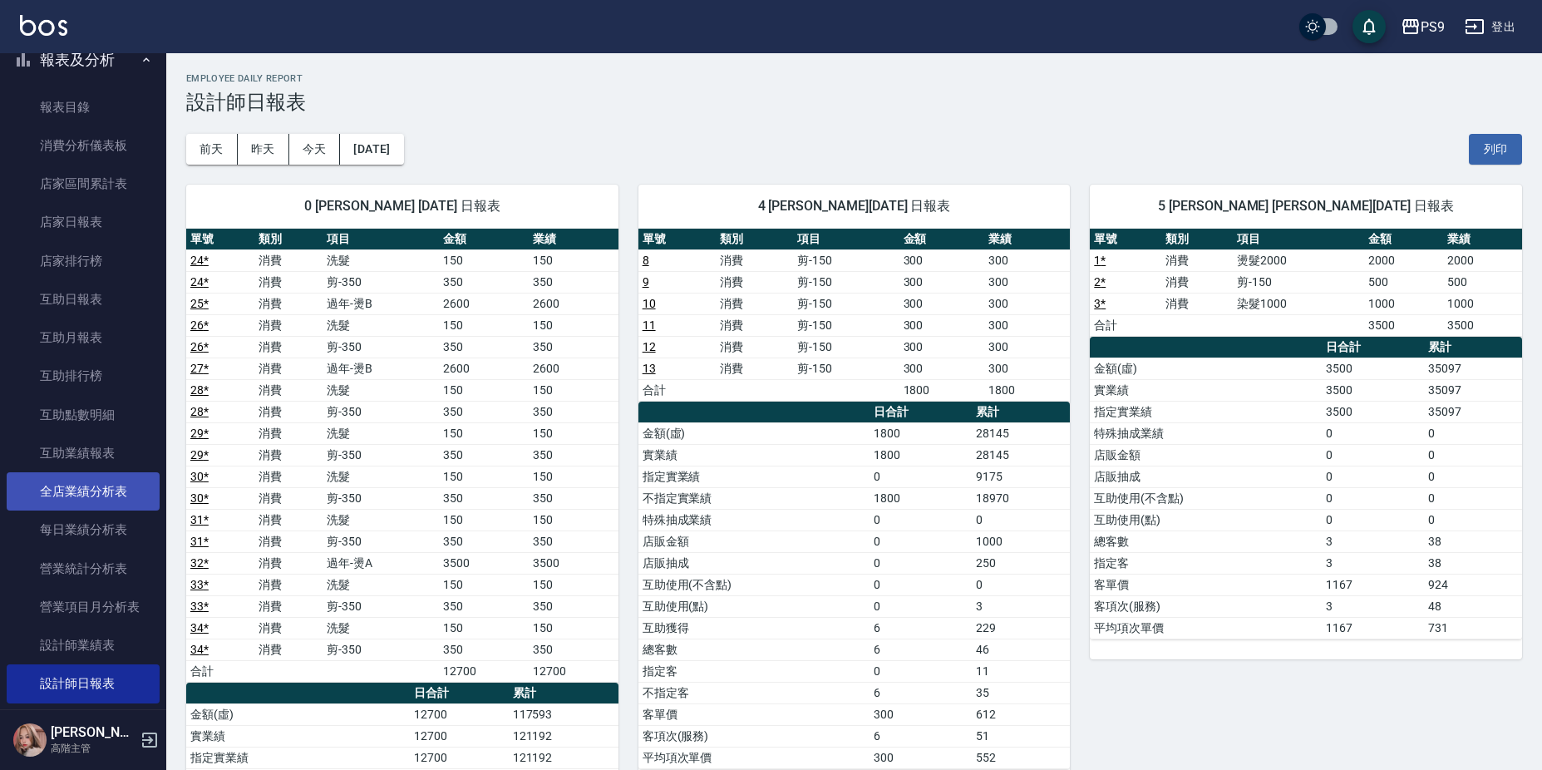
scroll to position [499, 0]
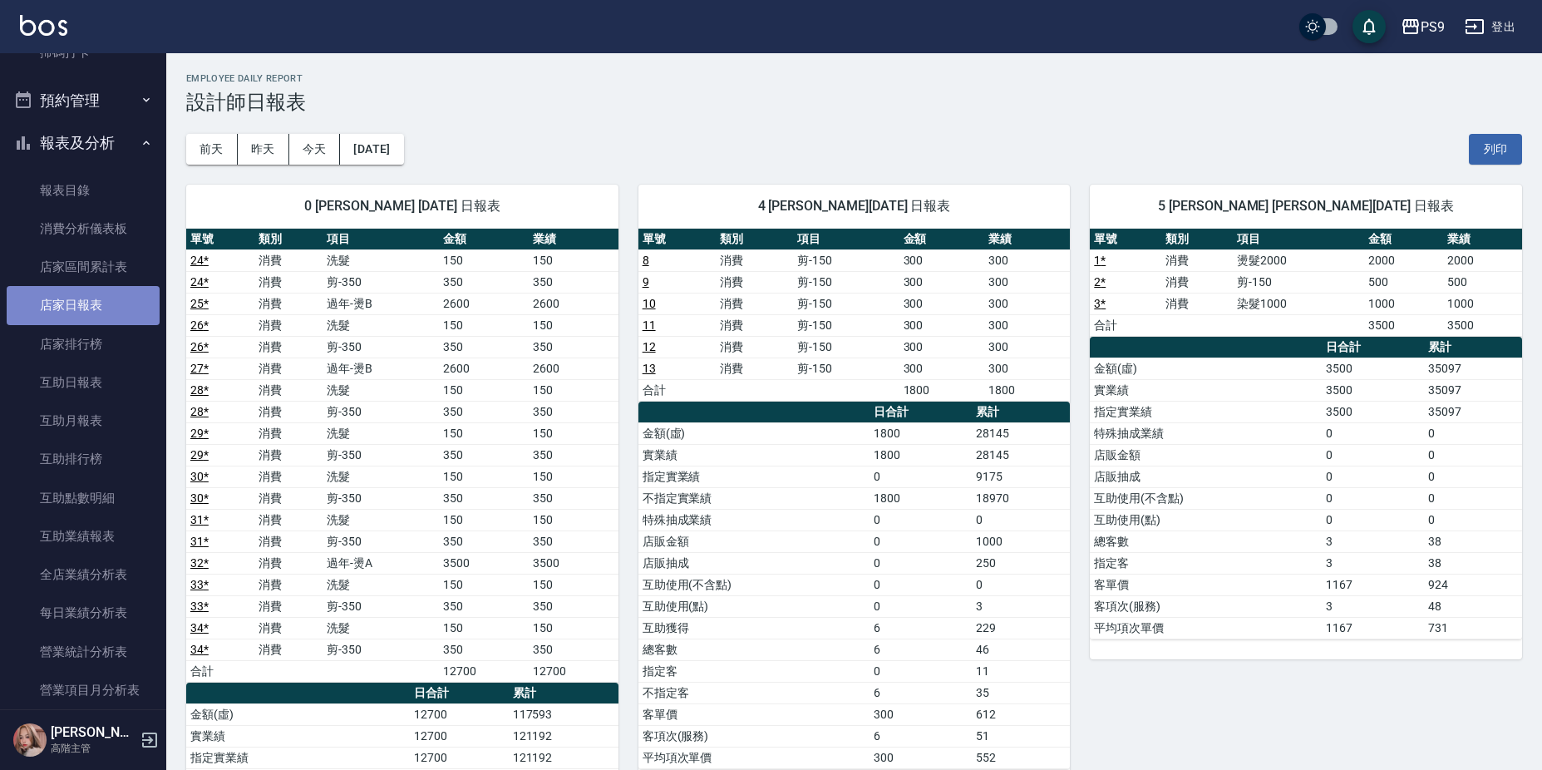
click at [95, 308] on link "店家日報表" at bounding box center [83, 305] width 153 height 38
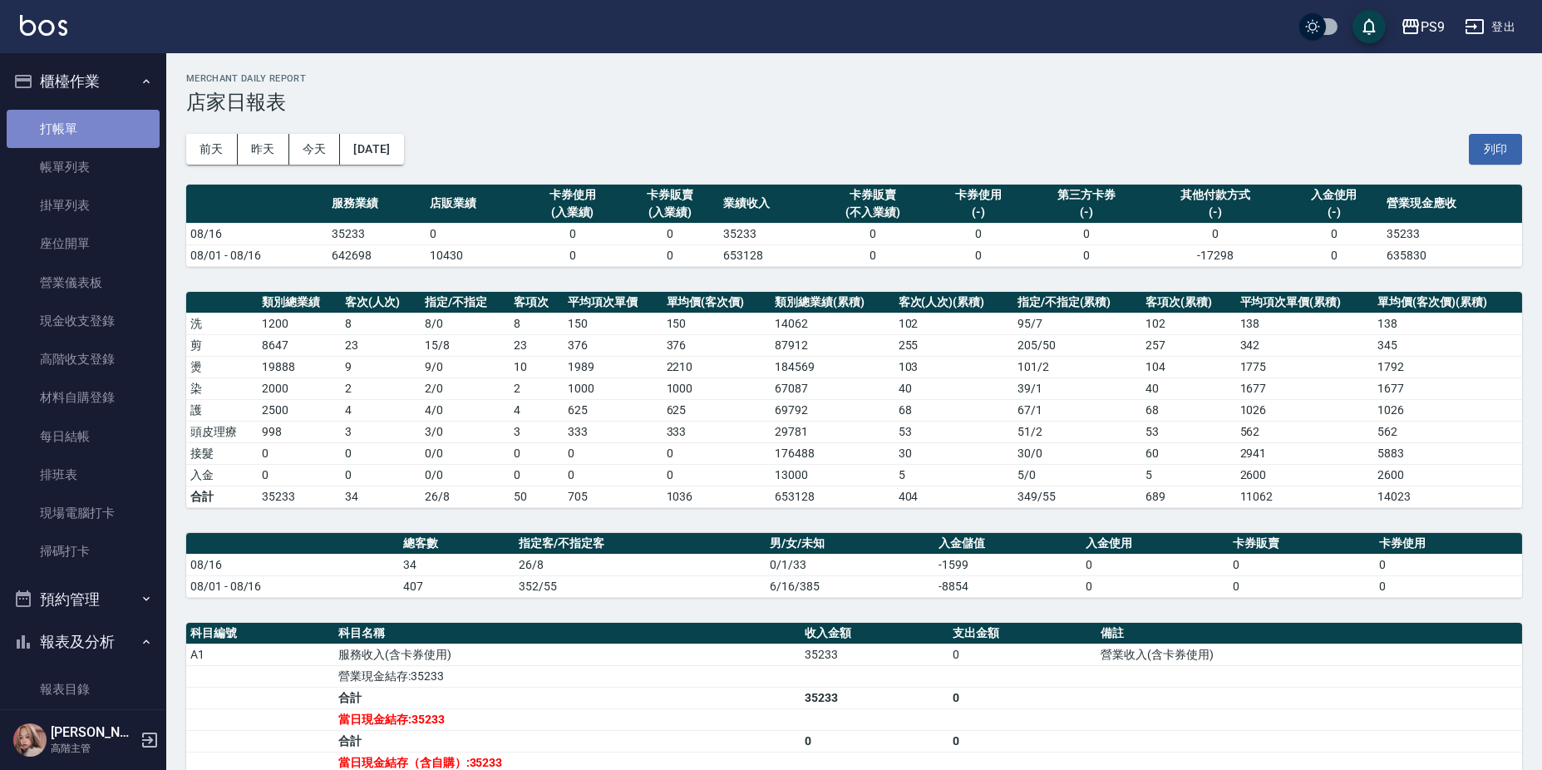
click at [84, 125] on link "打帳單" at bounding box center [83, 129] width 153 height 38
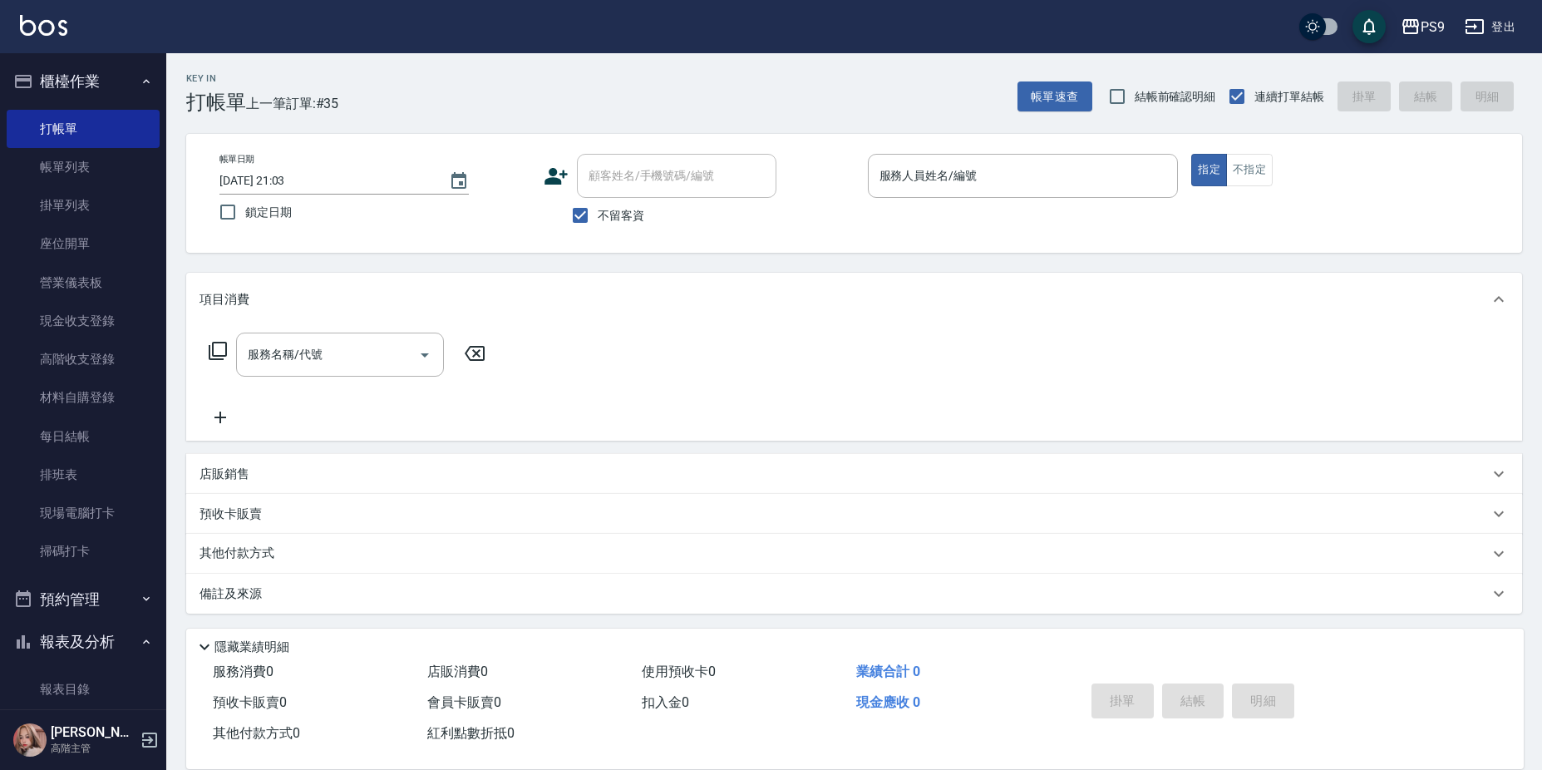
click at [635, 213] on span "不留客資" at bounding box center [621, 215] width 47 height 17
click at [598, 213] on input "不留客資" at bounding box center [580, 215] width 35 height 35
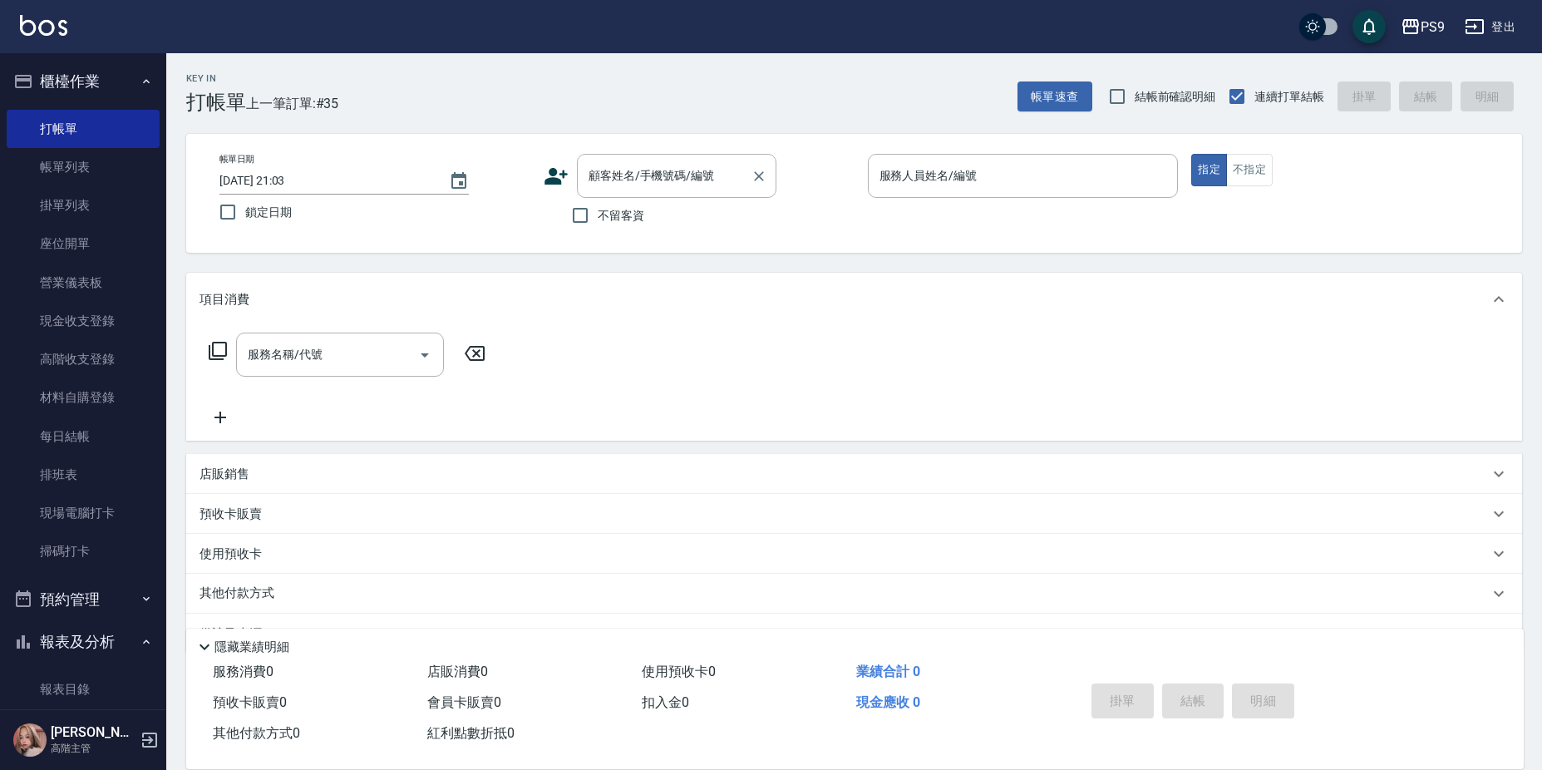
click at [641, 178] on input "顧客姓名/手機號碼/編號" at bounding box center [664, 175] width 160 height 29
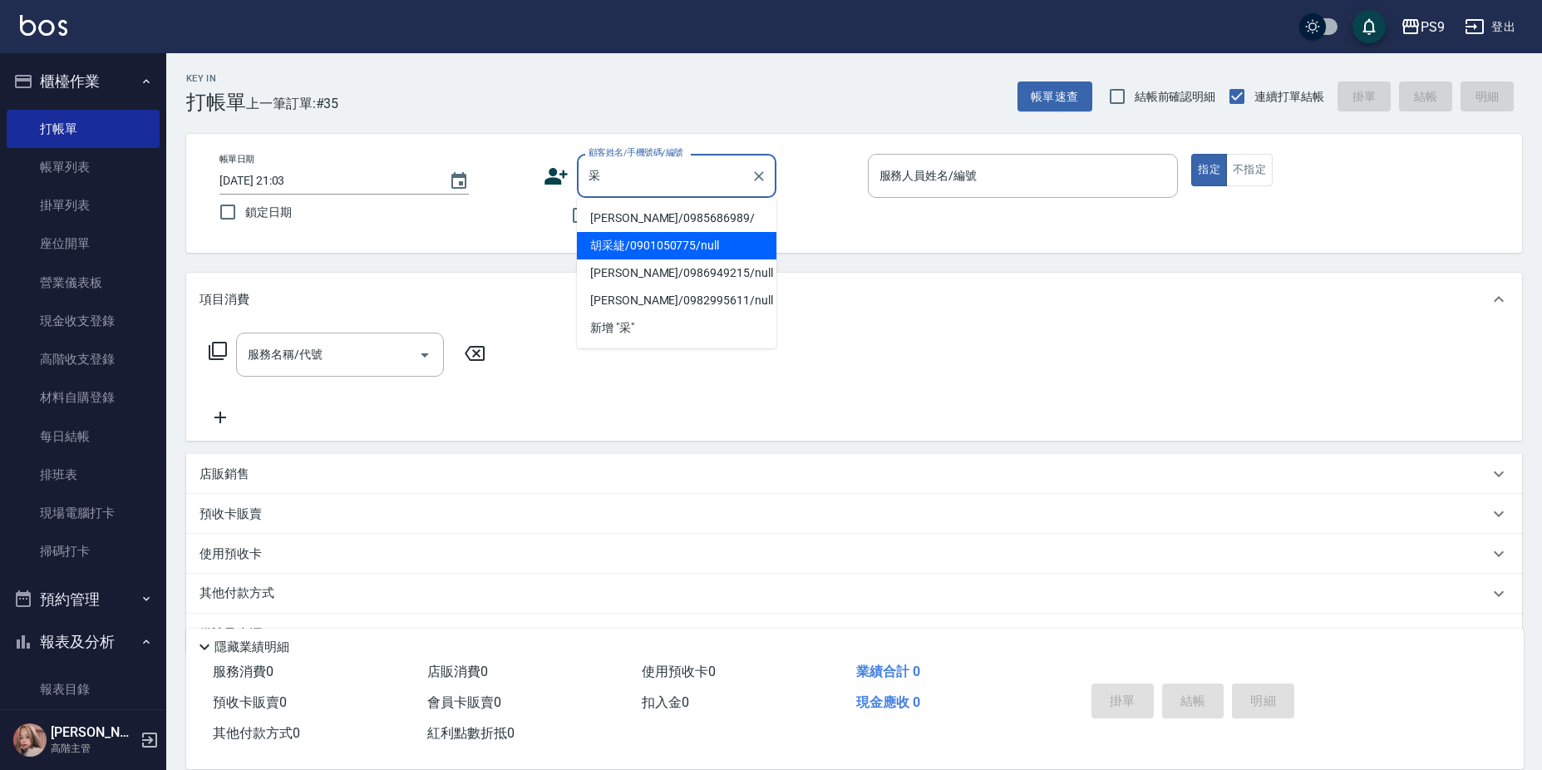
click at [671, 250] on li "胡采緁/0901050775/null" at bounding box center [676, 245] width 199 height 27
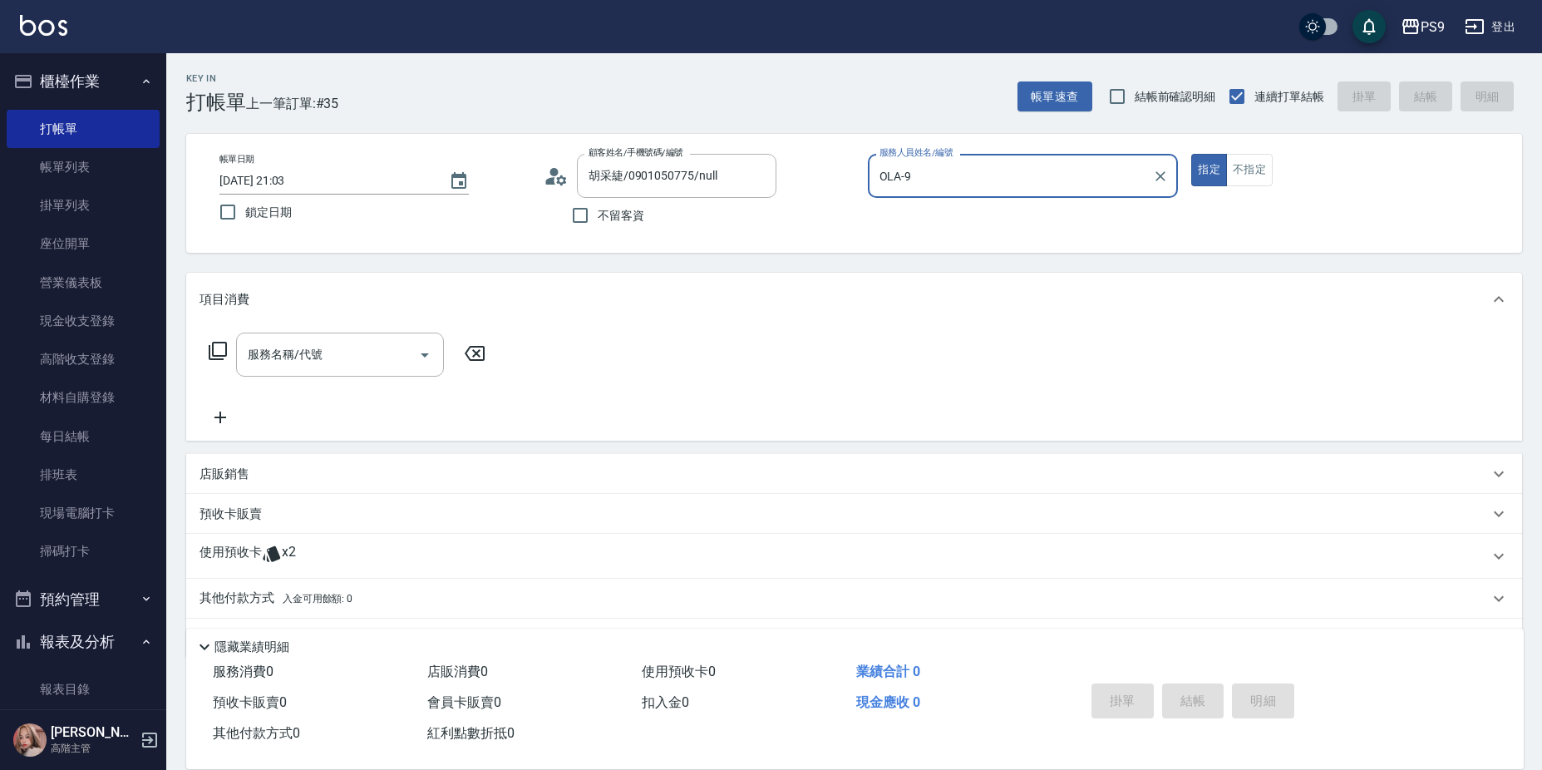
click at [1191, 154] on button "指定" at bounding box center [1209, 170] width 36 height 32
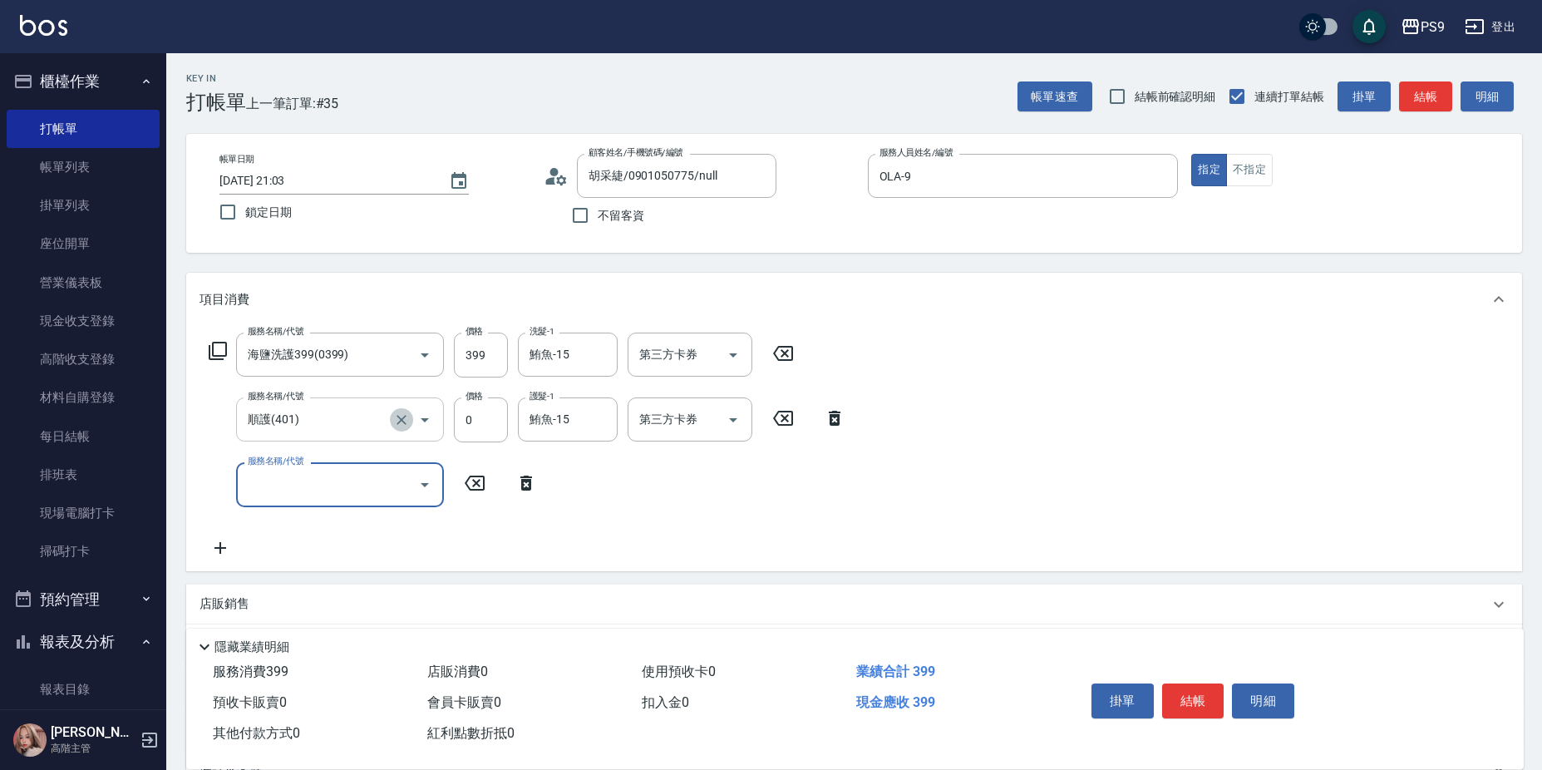
click at [398, 416] on icon "Clear" at bounding box center [401, 419] width 17 height 17
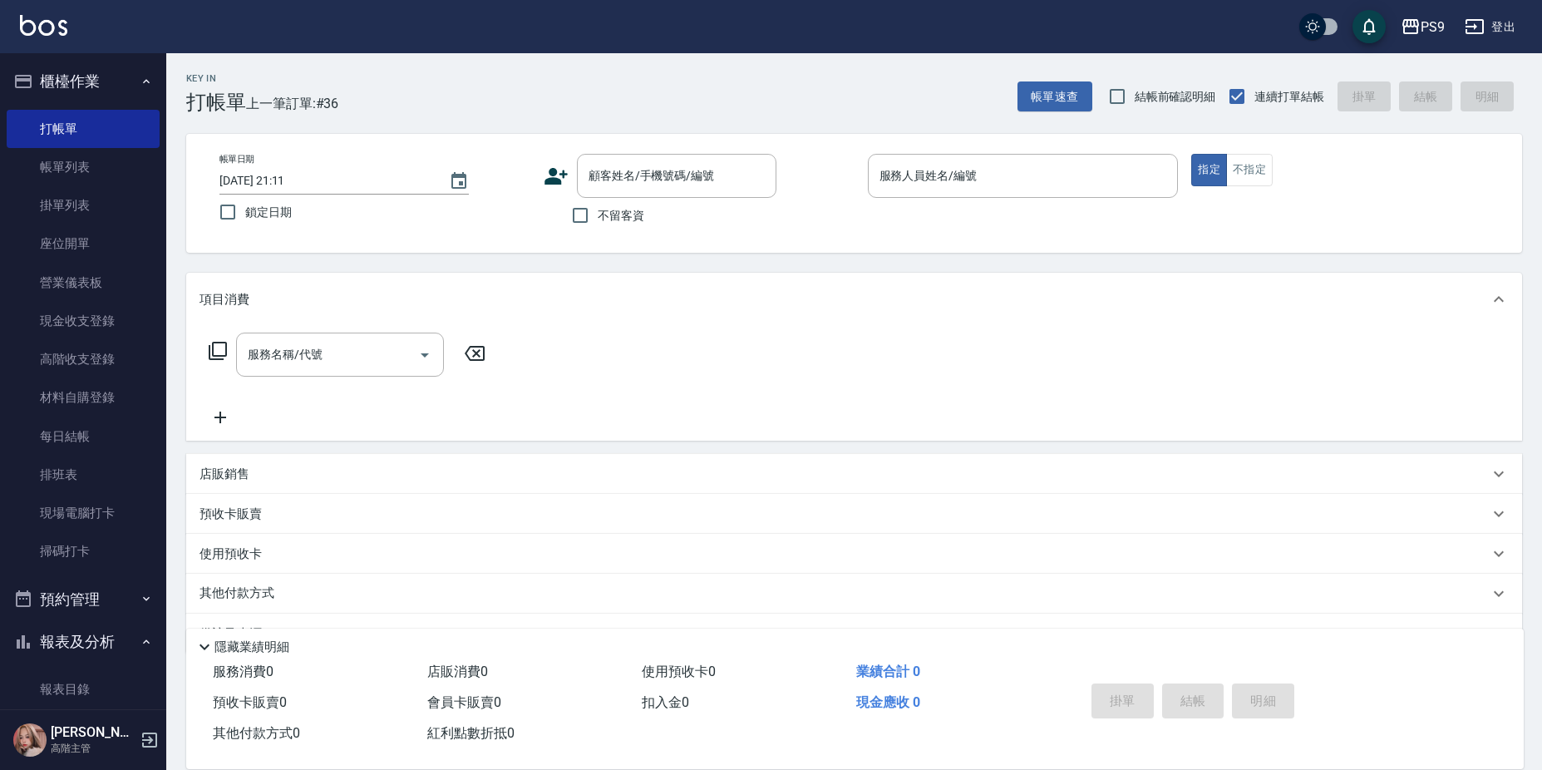
click at [603, 209] on span "不留客資" at bounding box center [621, 215] width 47 height 17
click at [598, 209] on input "不留客資" at bounding box center [580, 215] width 35 height 35
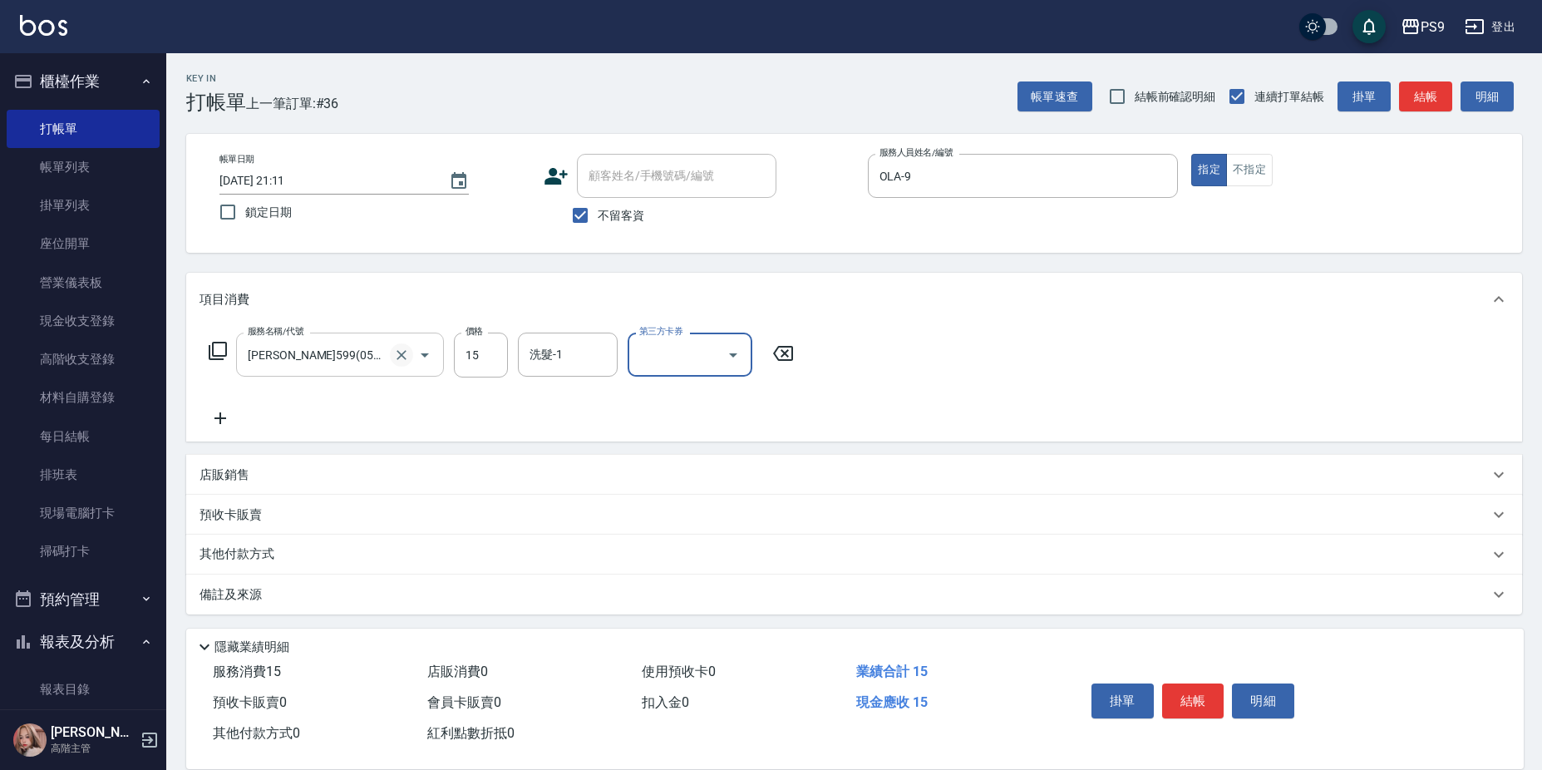
click at [398, 356] on icon "Clear" at bounding box center [401, 355] width 17 height 17
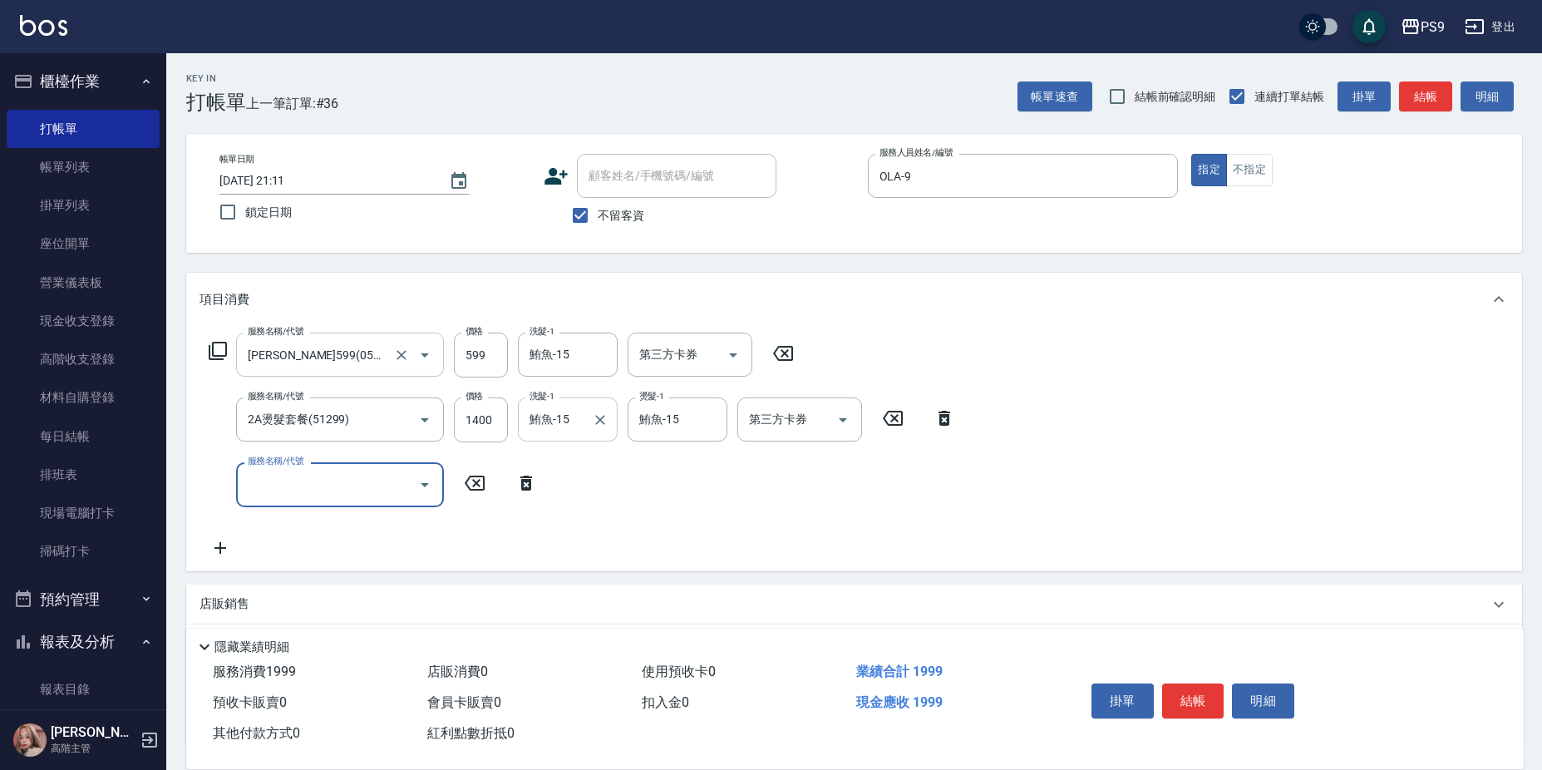
click at [602, 413] on icon "Clear" at bounding box center [600, 419] width 17 height 17
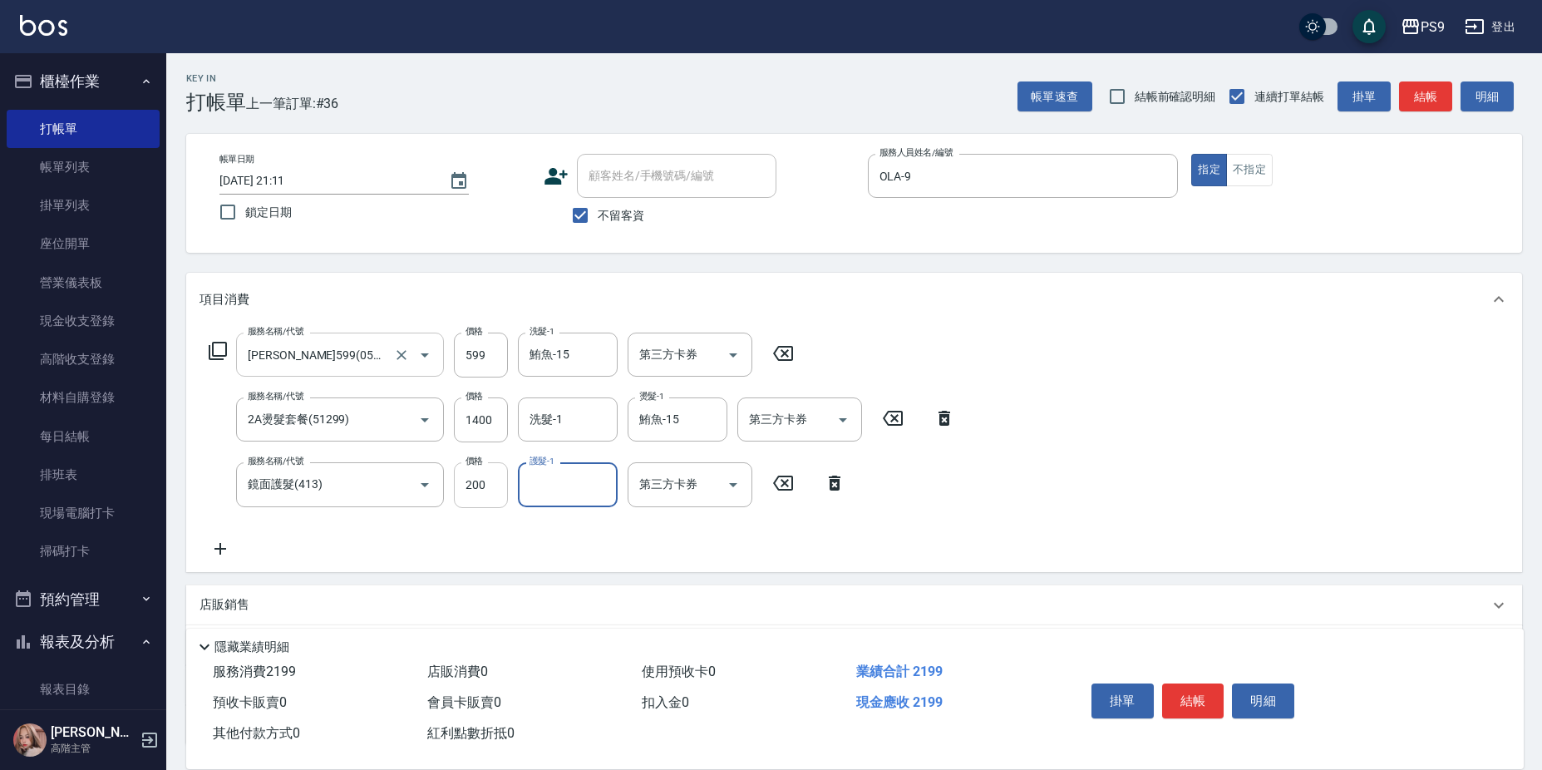
click at [470, 481] on input "200" at bounding box center [481, 484] width 54 height 45
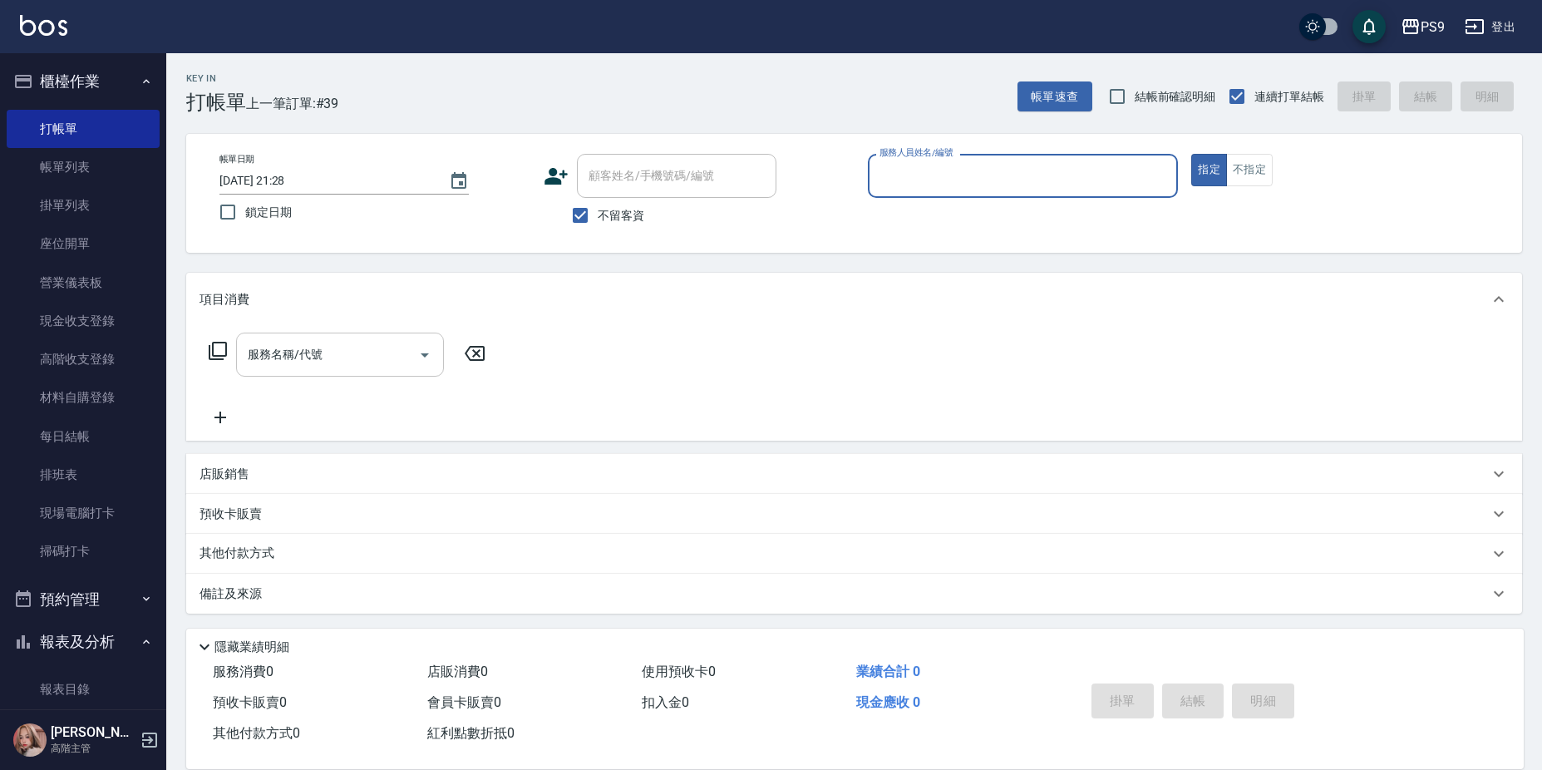
click at [1005, 181] on input "服務人員姓名/編號" at bounding box center [1023, 175] width 296 height 29
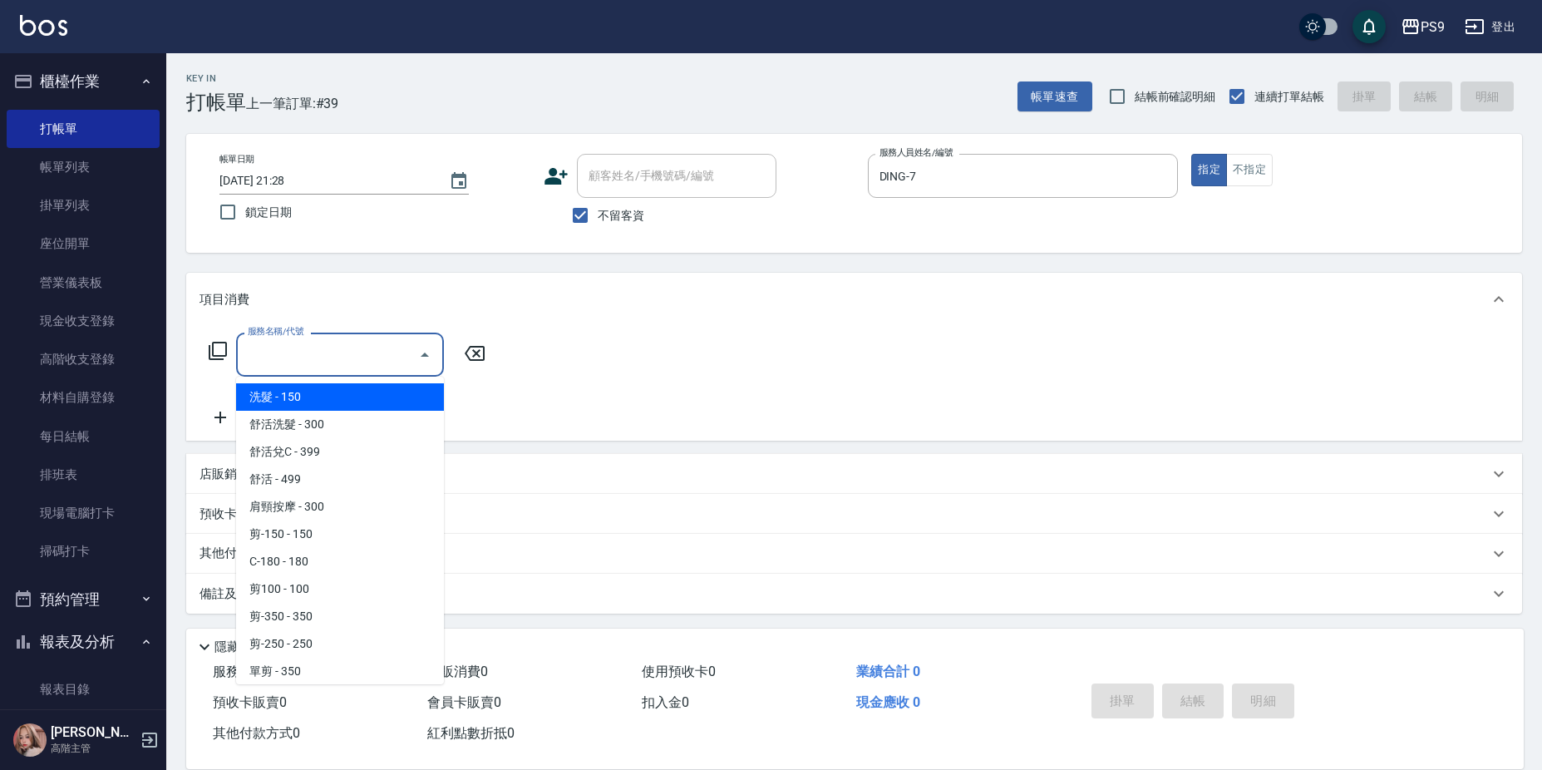
click at [321, 352] on input "服務名稱/代號" at bounding box center [328, 354] width 168 height 29
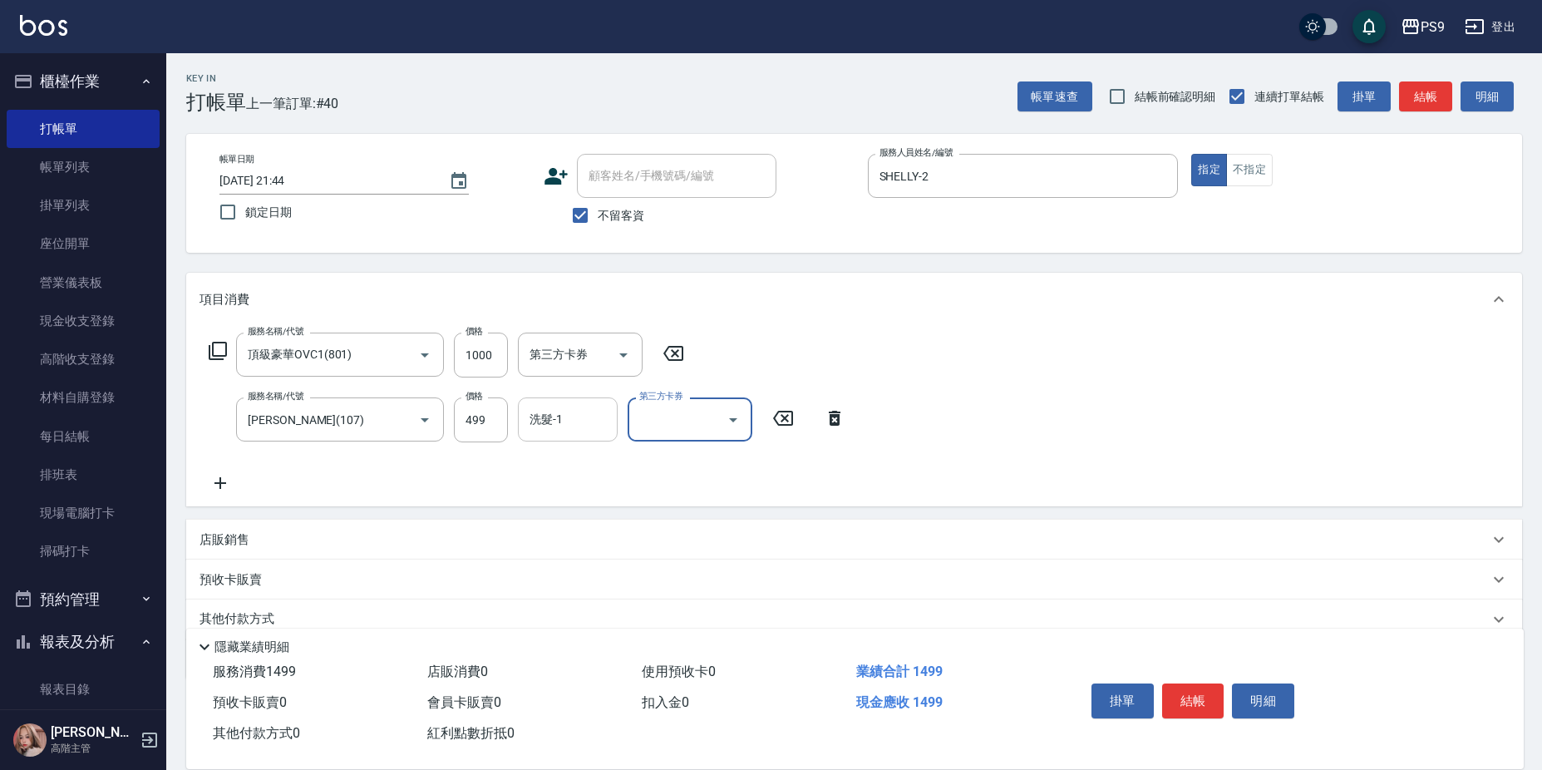
click at [575, 426] on input "洗髮-1" at bounding box center [567, 419] width 85 height 29
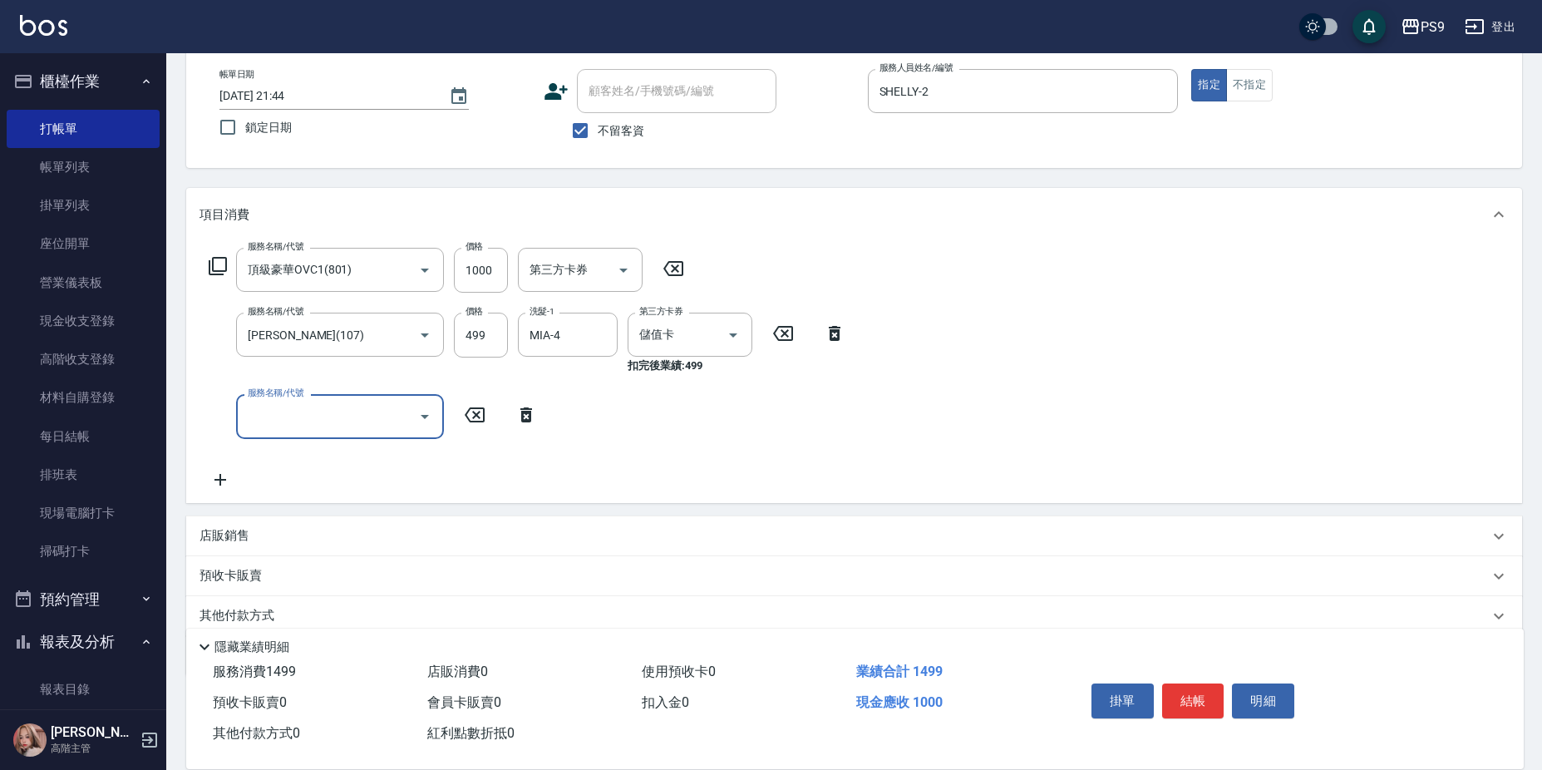
scroll to position [150, 0]
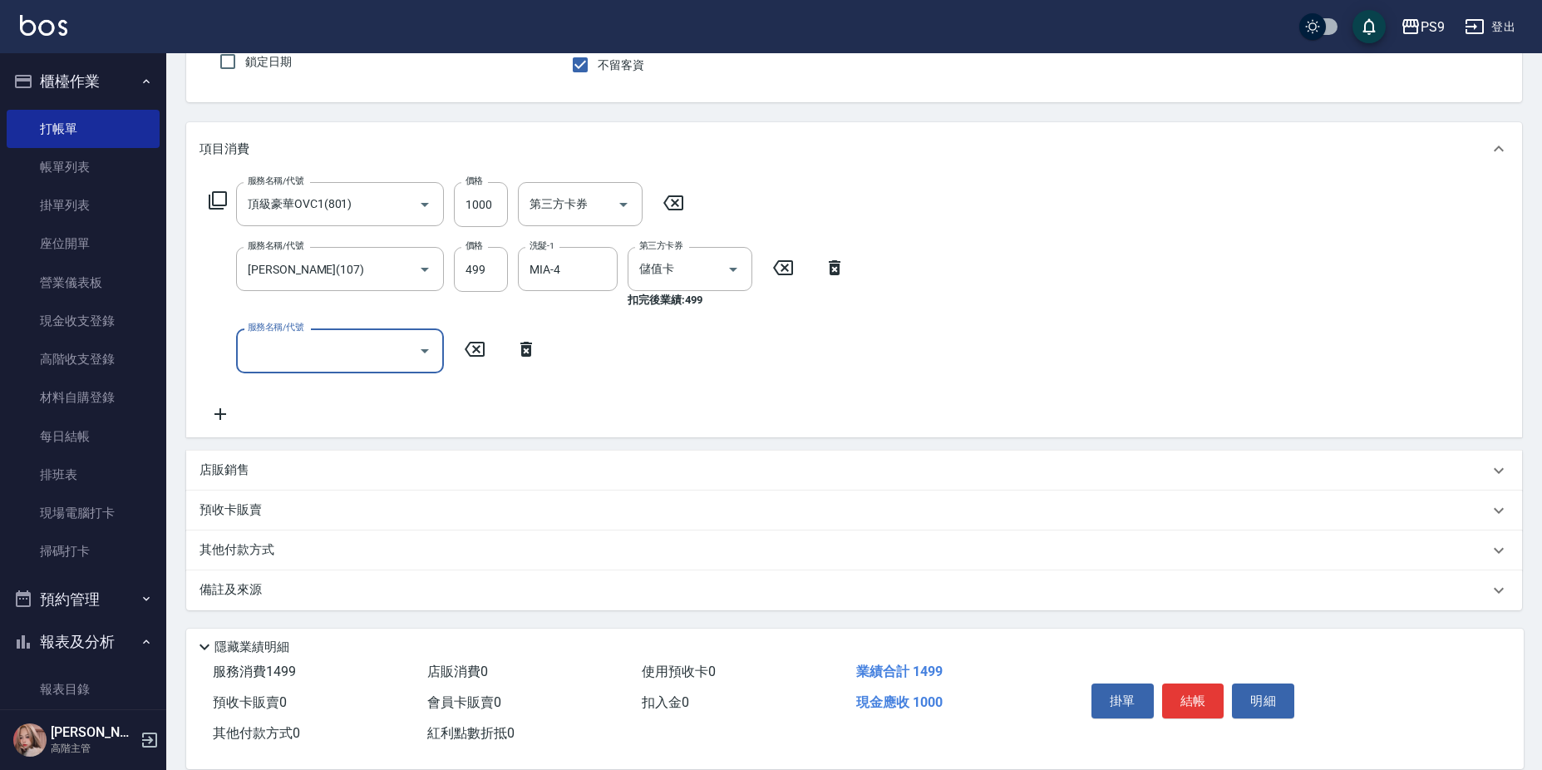
click at [411, 550] on div "其他付款方式" at bounding box center [843, 550] width 1289 height 18
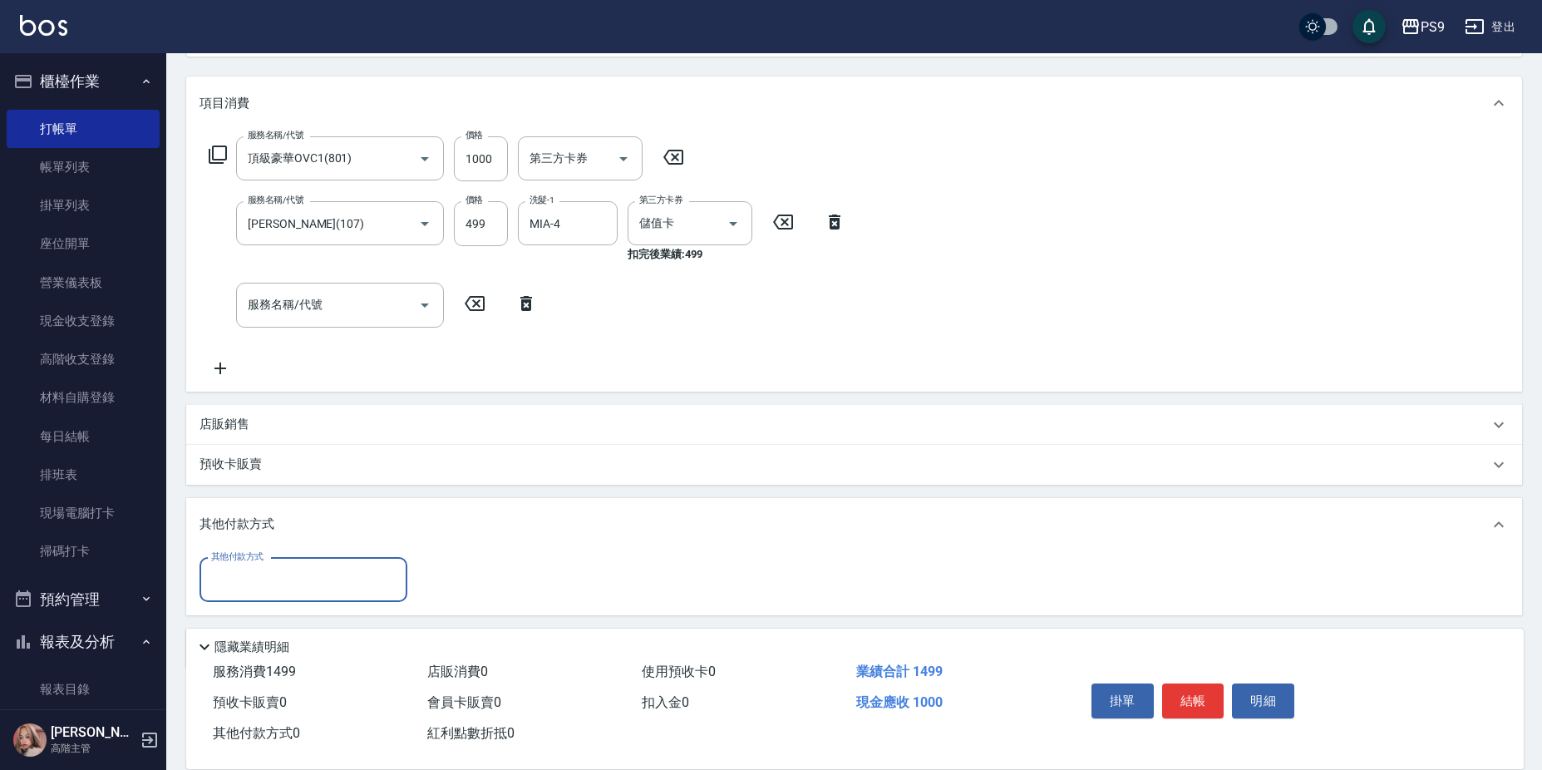
scroll to position [0, 0]
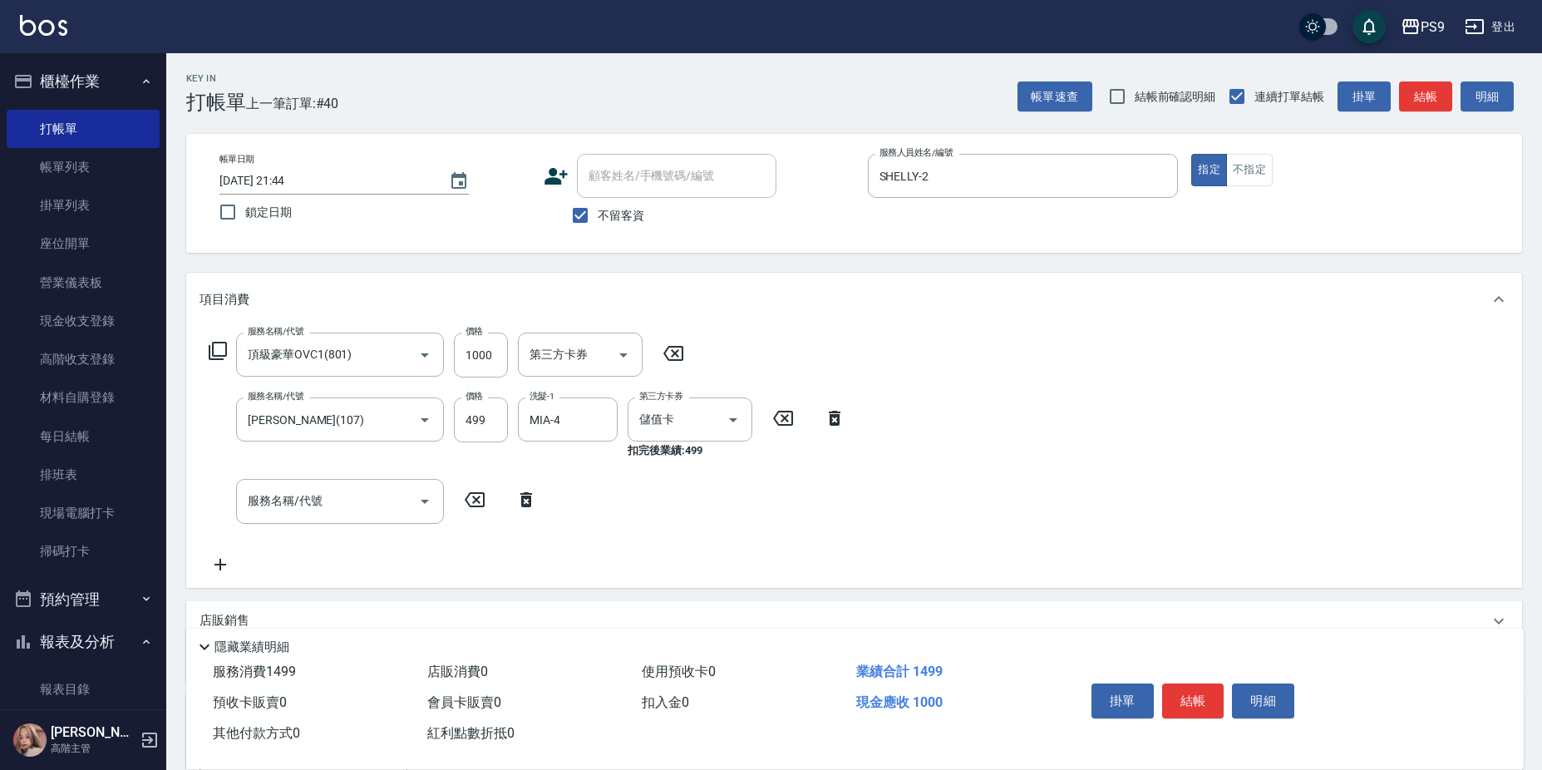
click at [602, 226] on label "不留客資" at bounding box center [603, 215] width 81 height 35
click at [598, 226] on input "不留客資" at bounding box center [580, 215] width 35 height 35
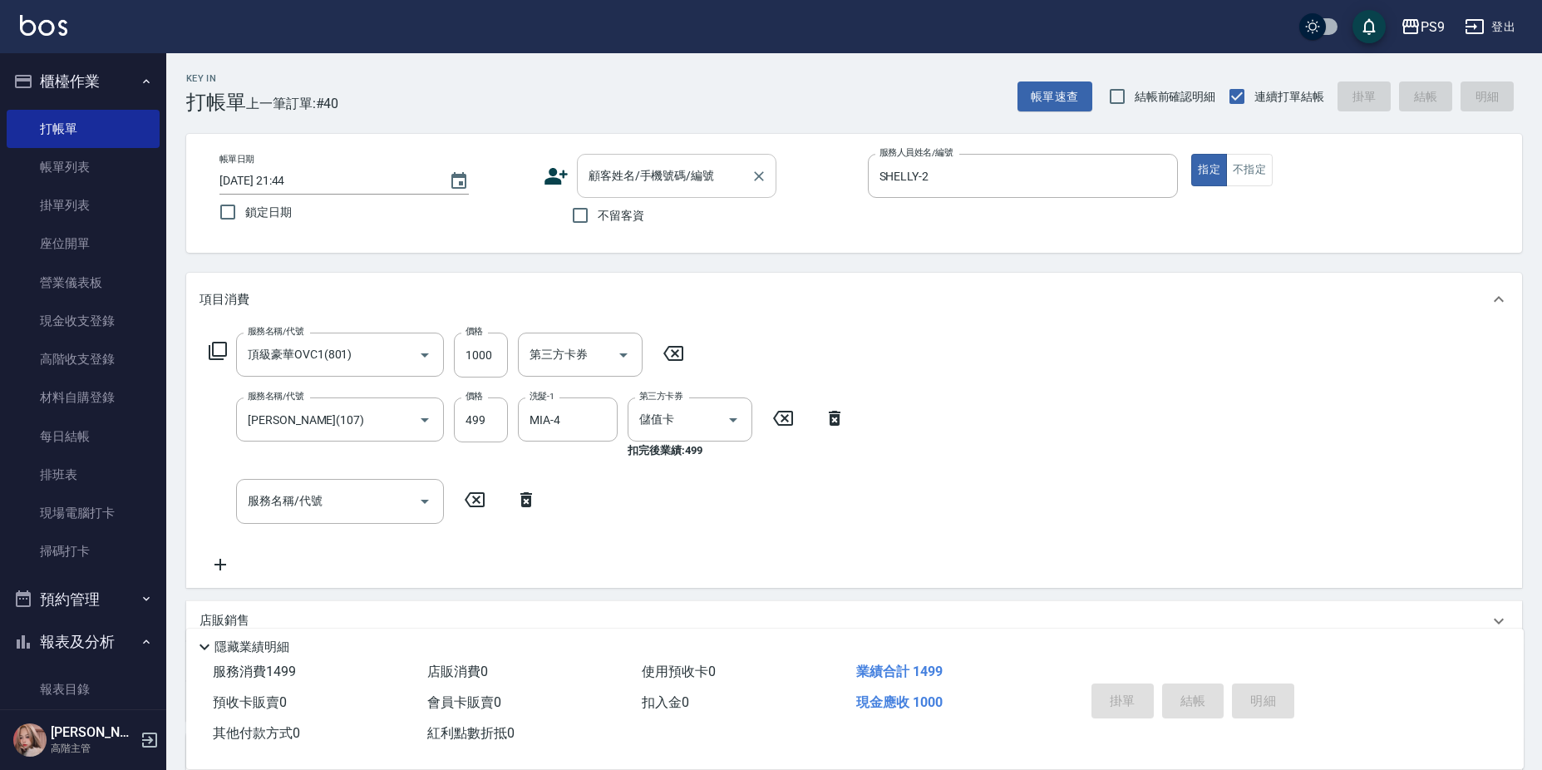
click at [632, 175] on input "顧客姓名/手機號碼/編號" at bounding box center [664, 175] width 160 height 29
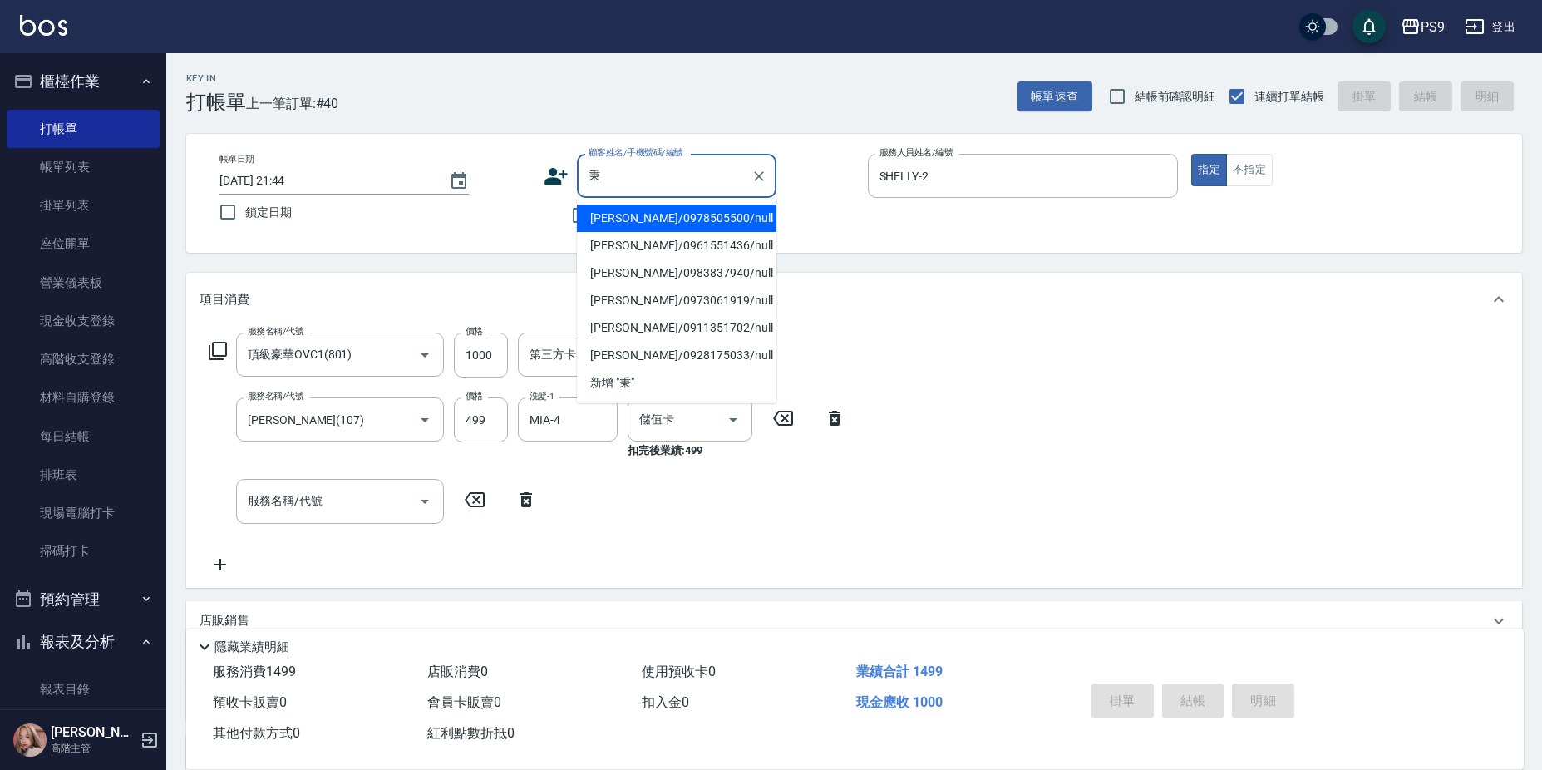
click at [701, 223] on li "[PERSON_NAME]/0978505500/null" at bounding box center [676, 217] width 199 height 27
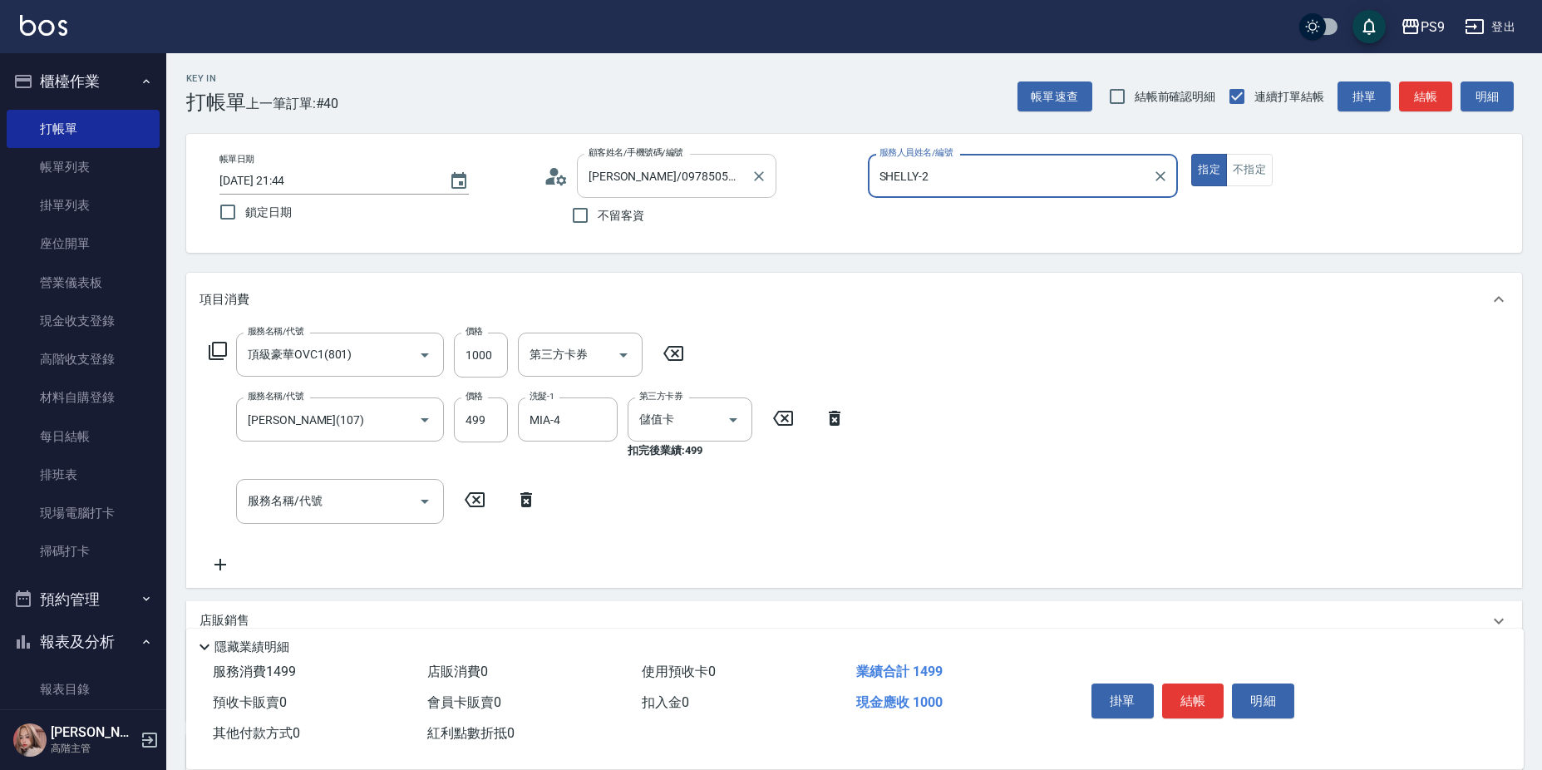
click at [1191, 154] on button "指定" at bounding box center [1209, 170] width 36 height 32
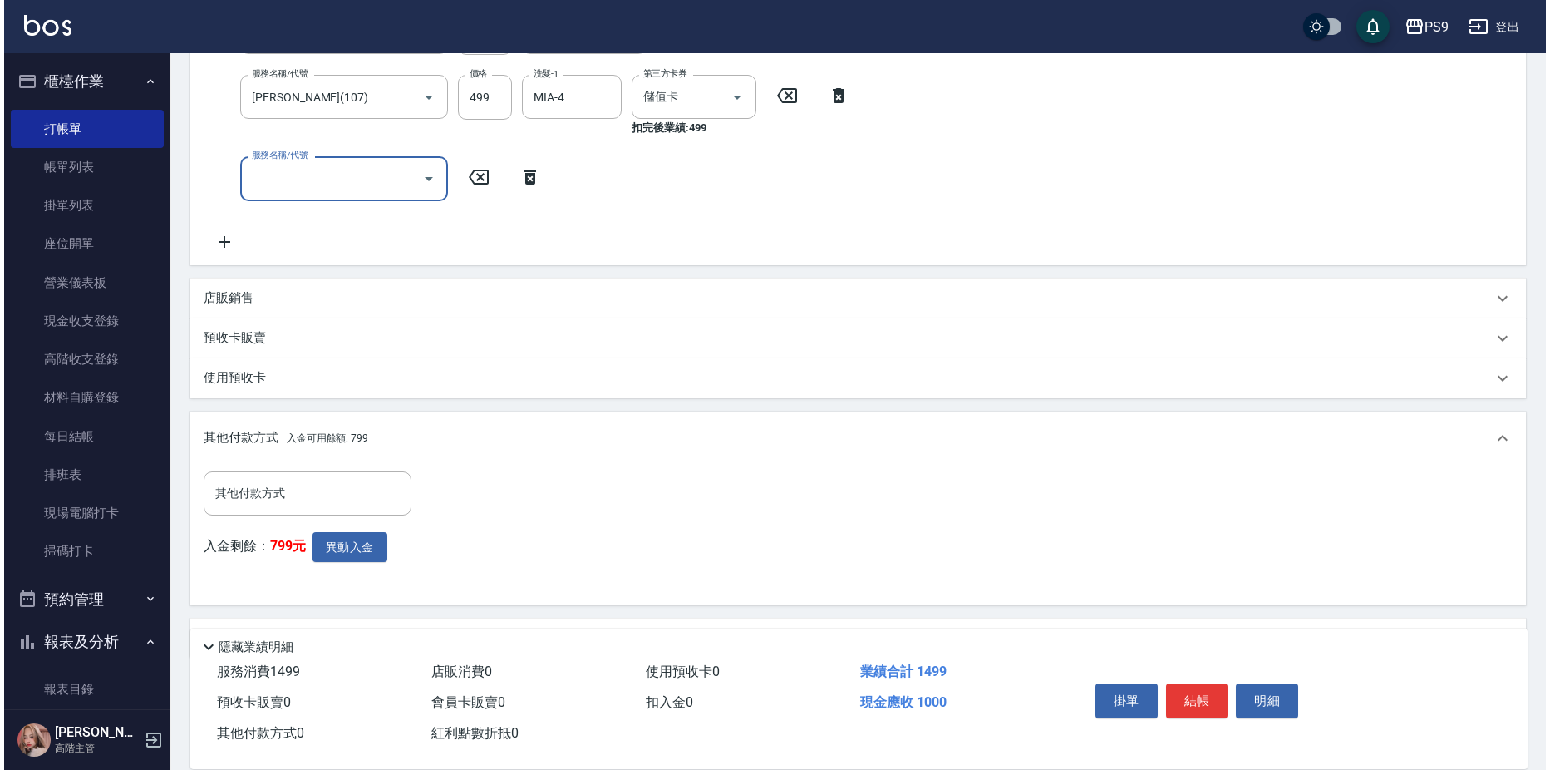
scroll to position [332, 0]
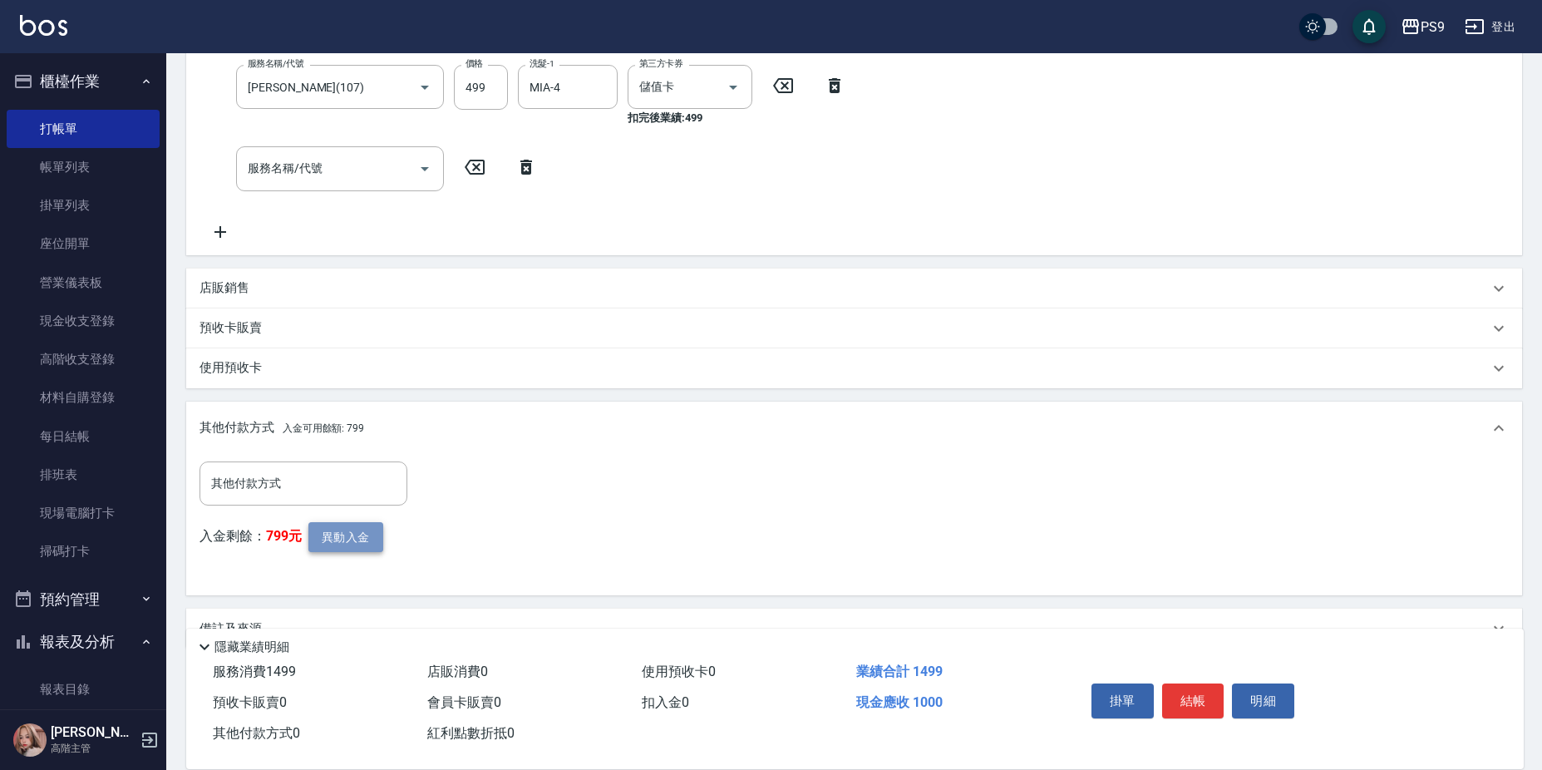
click at [334, 531] on button "異動入金" at bounding box center [345, 537] width 75 height 31
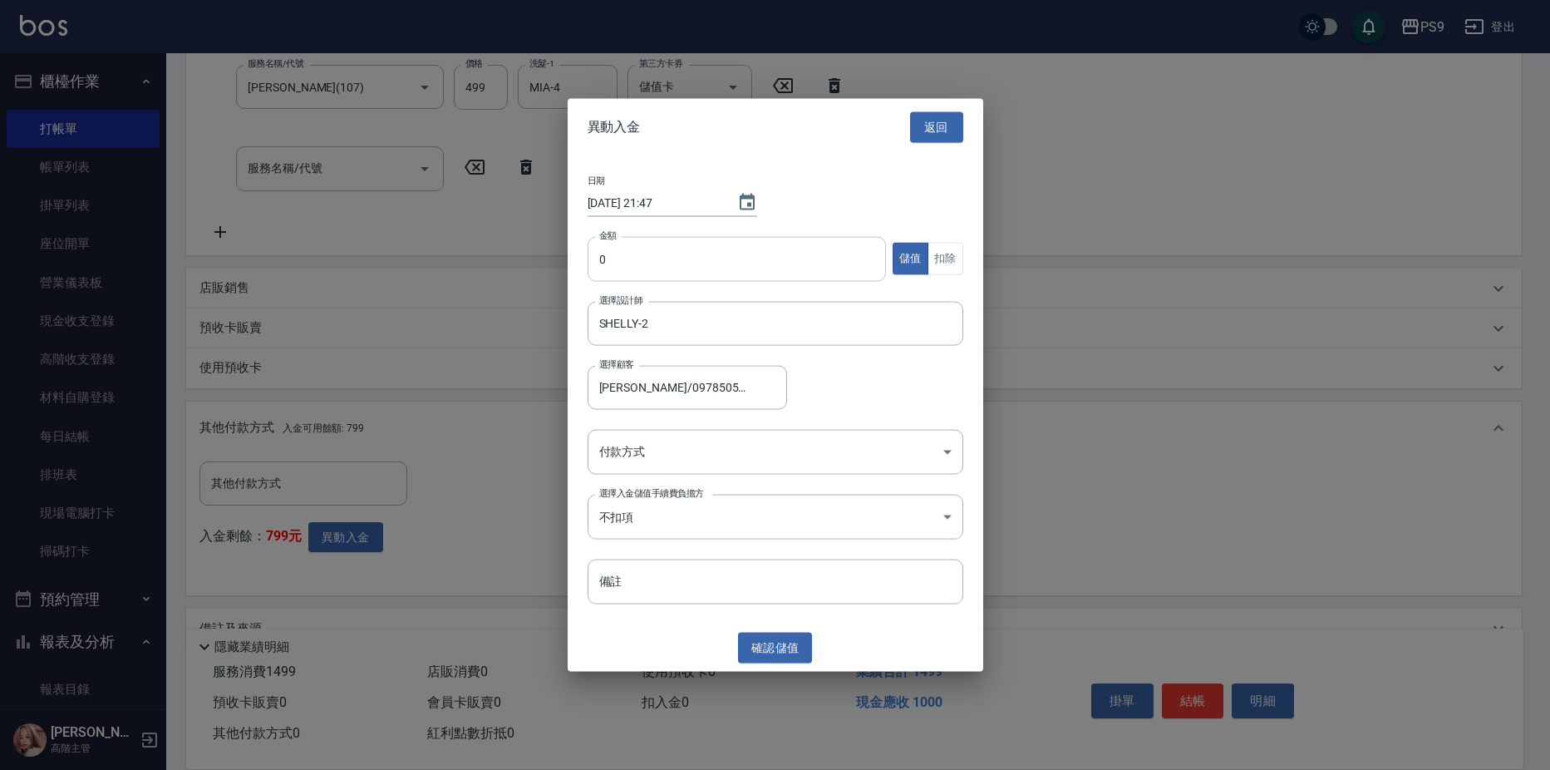
click at [686, 256] on input "0" at bounding box center [737, 258] width 299 height 45
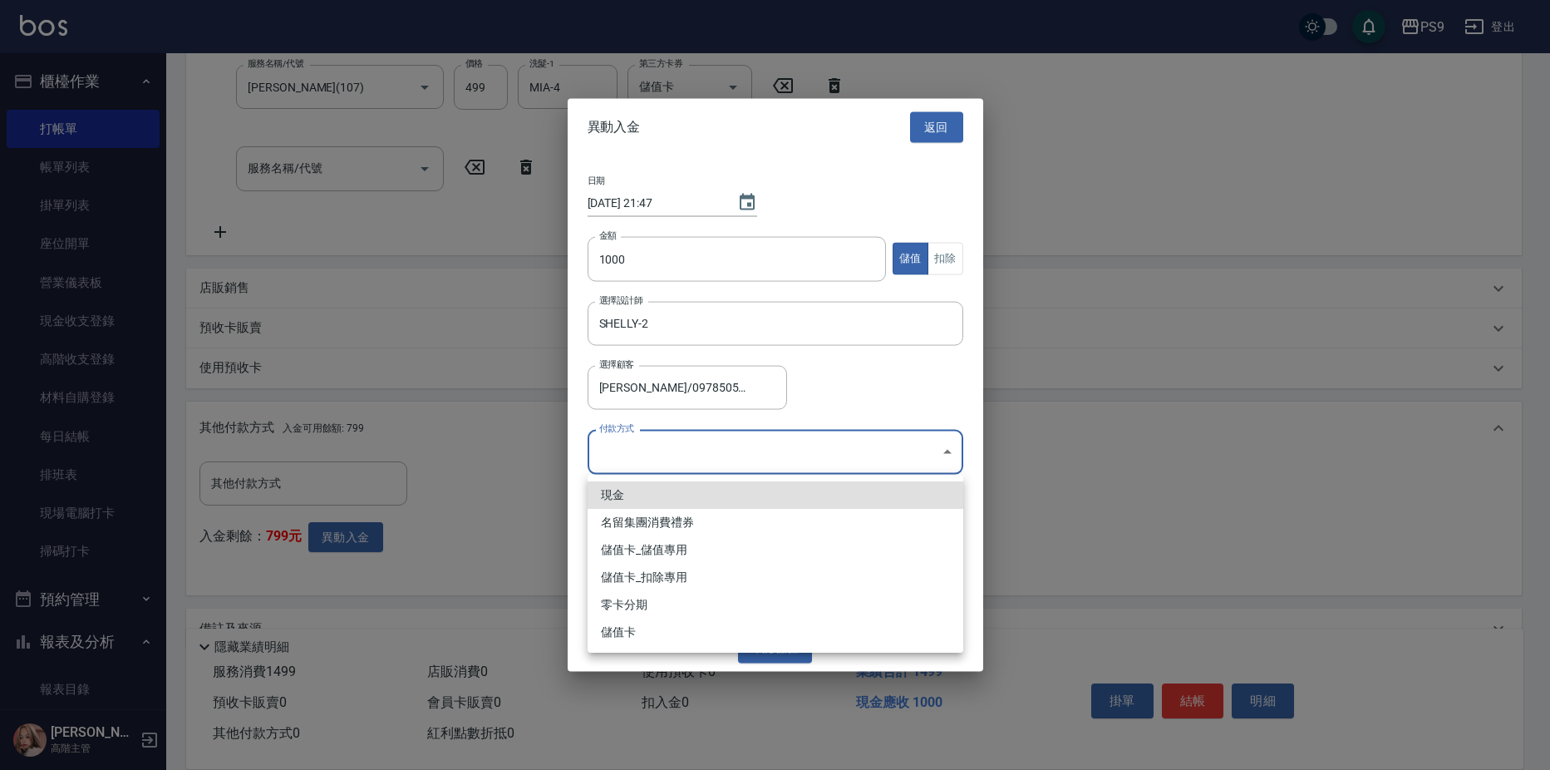
click at [697, 445] on body "PS9 登出 櫃檯作業 打帳單 帳單列表 掛單列表 座位開單 營業儀表板 現金收支登錄 高階收支登錄 材料自購登錄 每日結帳 排班表 現場電腦打卡 掃碼打卡 …" at bounding box center [775, 238] width 1550 height 1140
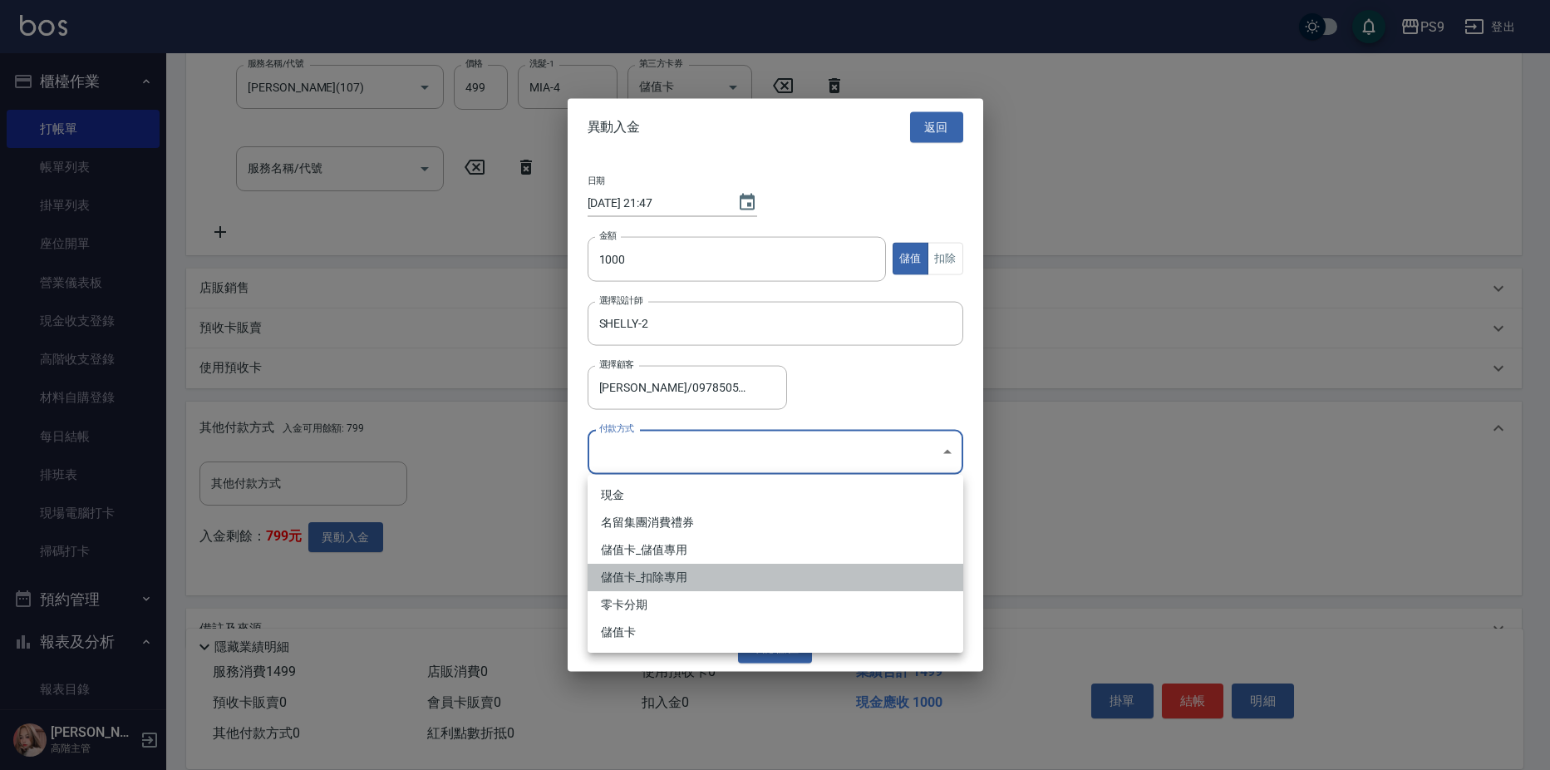
click at [692, 577] on li "儲值卡_扣除專用" at bounding box center [776, 577] width 376 height 27
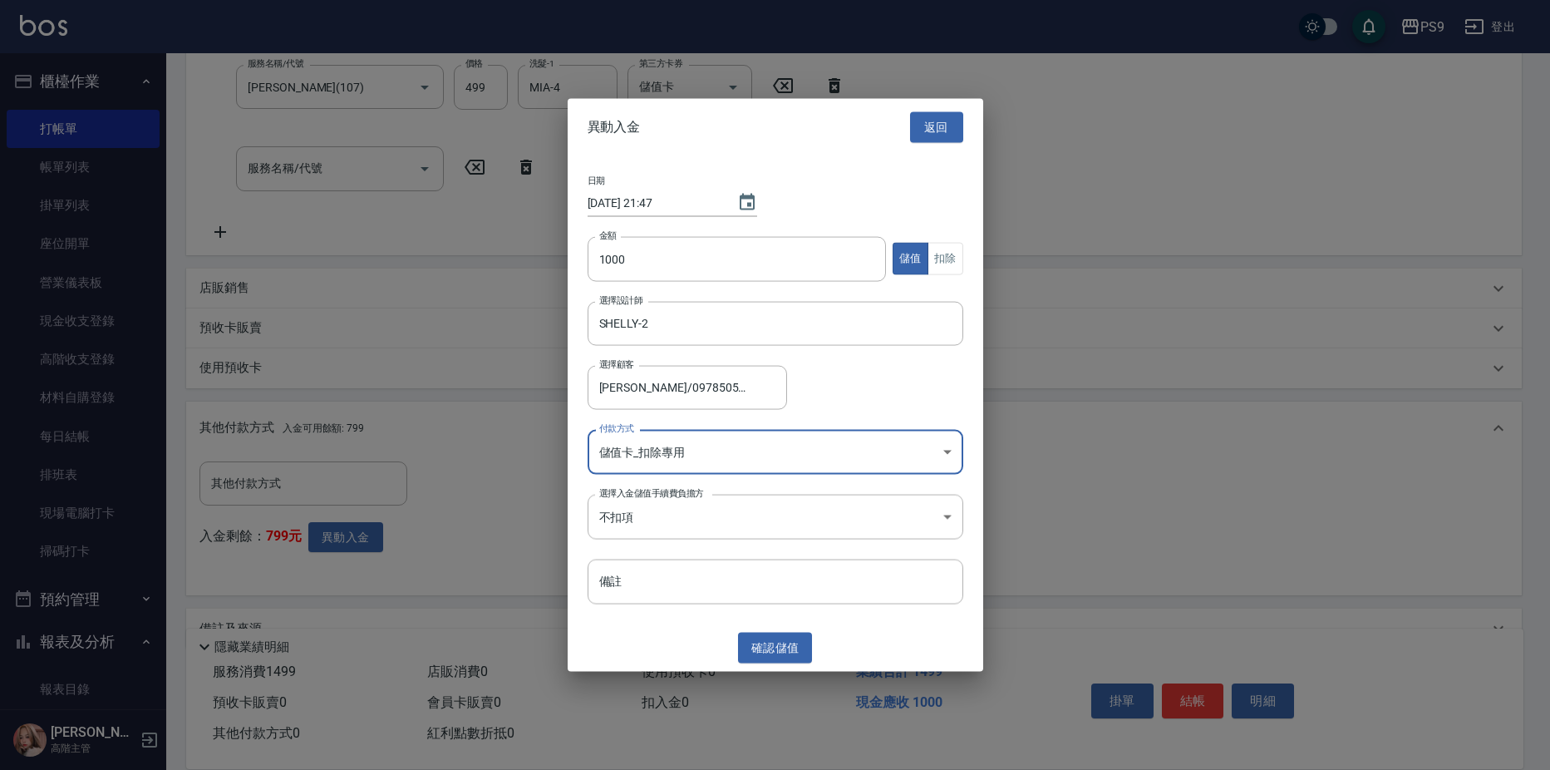
click at [693, 450] on body "PS9 登出 櫃檯作業 打帳單 帳單列表 掛單列表 座位開單 營業儀表板 現金收支登錄 高階收支登錄 材料自購登錄 每日結帳 排班表 現場電腦打卡 掃碼打卡 …" at bounding box center [775, 238] width 1550 height 1140
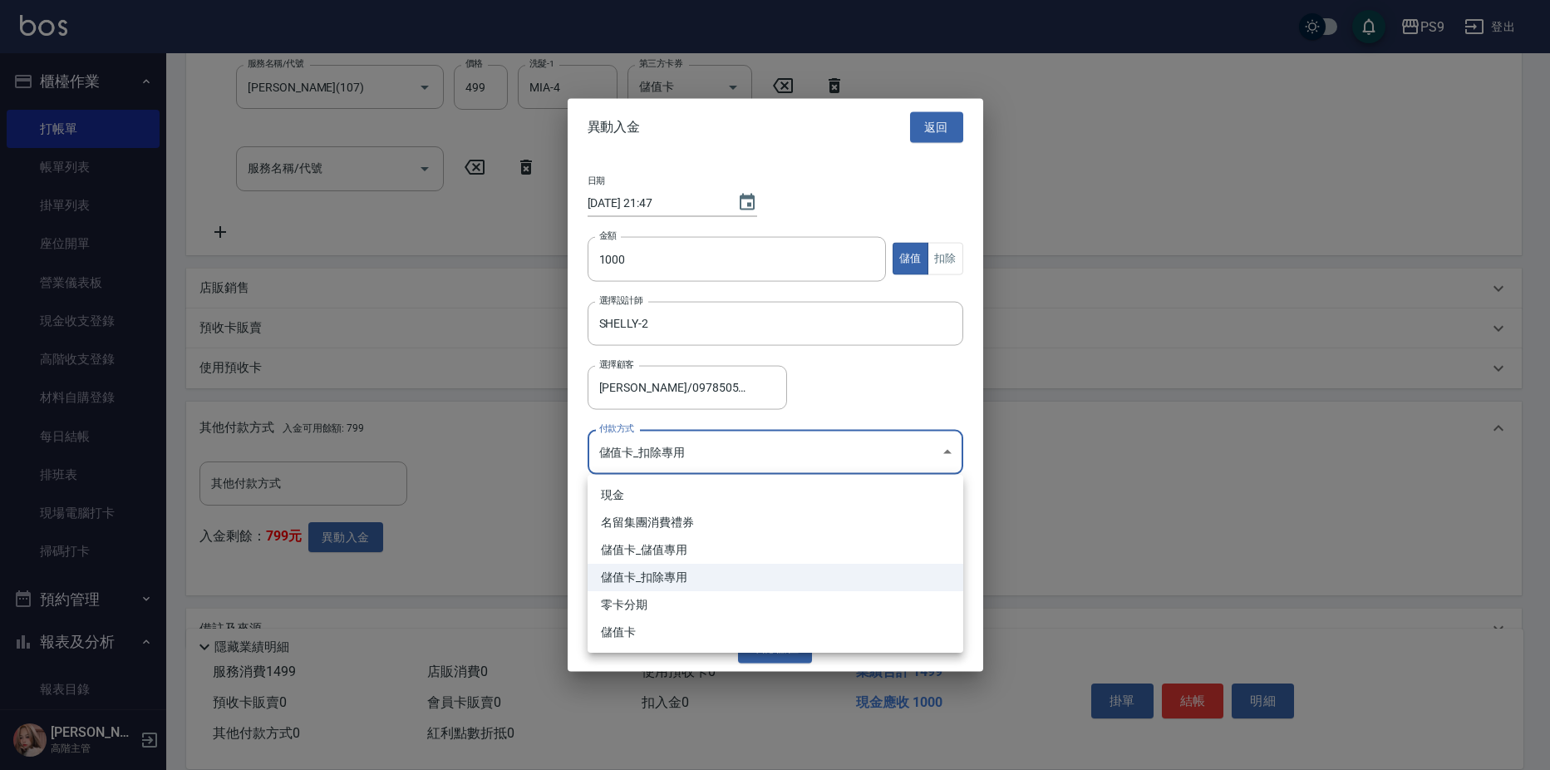
click at [684, 553] on li "儲值卡_儲值專用" at bounding box center [776, 549] width 376 height 27
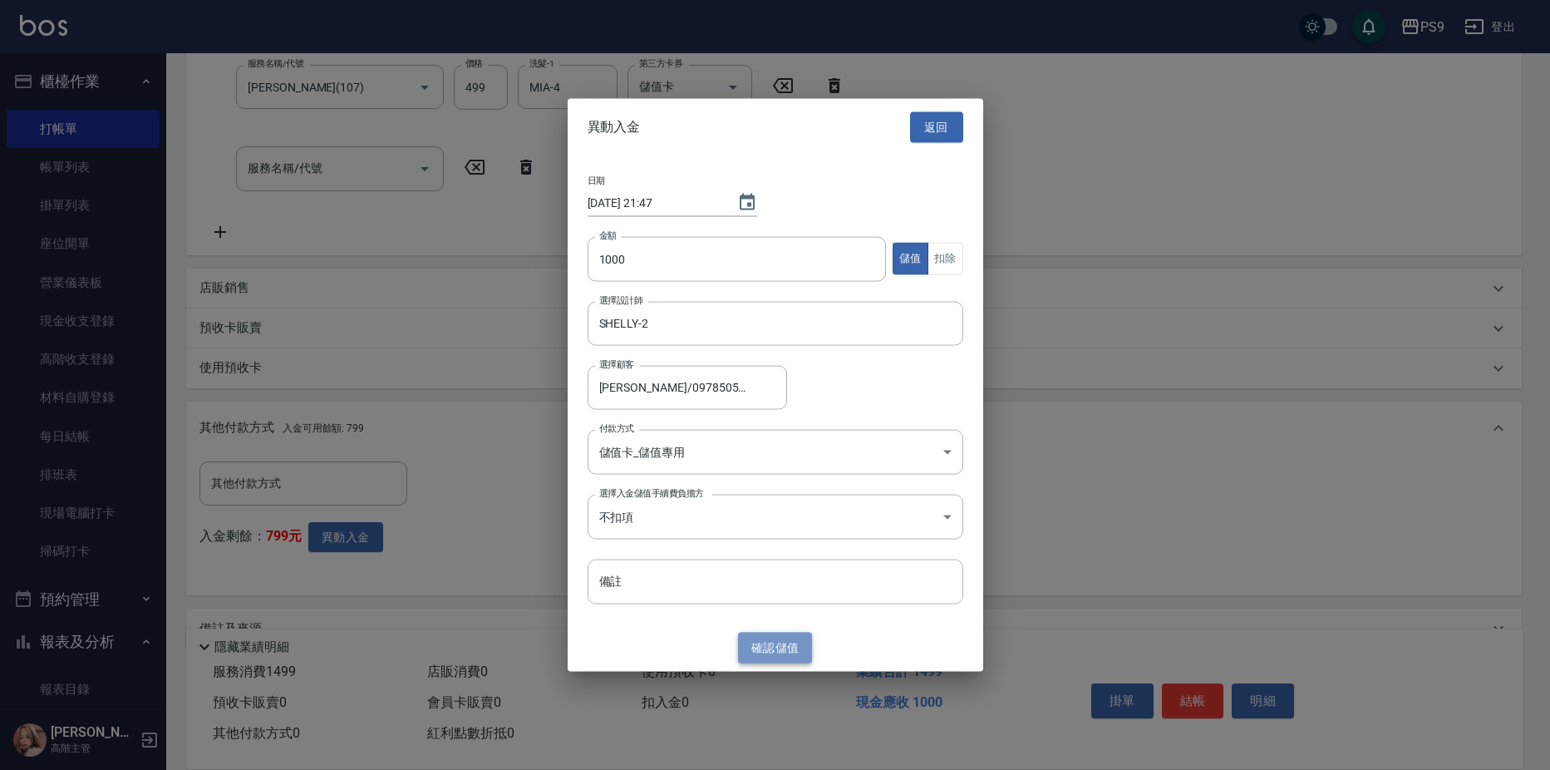
click at [763, 637] on button "確認 儲值" at bounding box center [775, 647] width 75 height 31
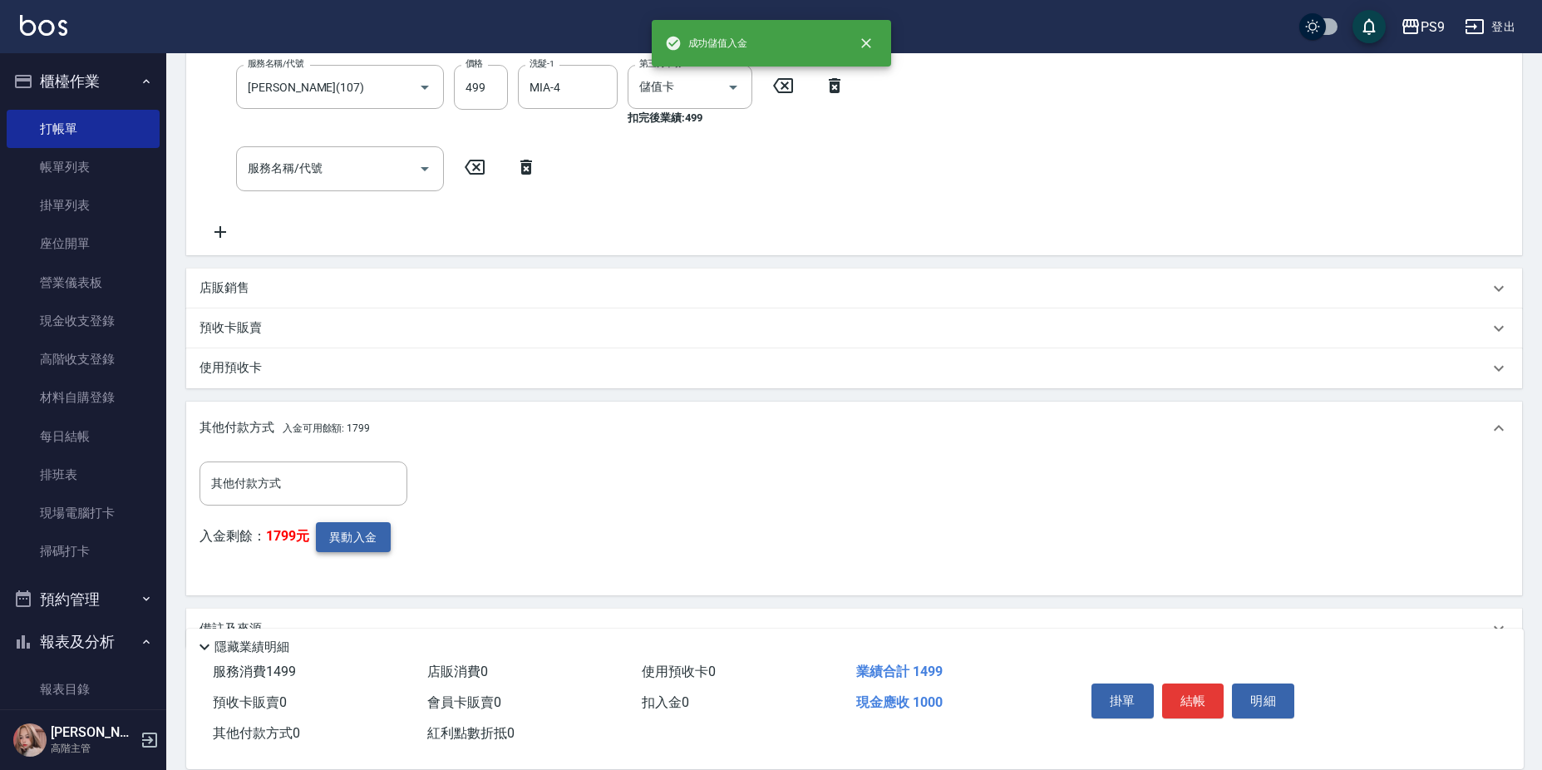
click at [347, 547] on button "異動入金" at bounding box center [353, 537] width 75 height 31
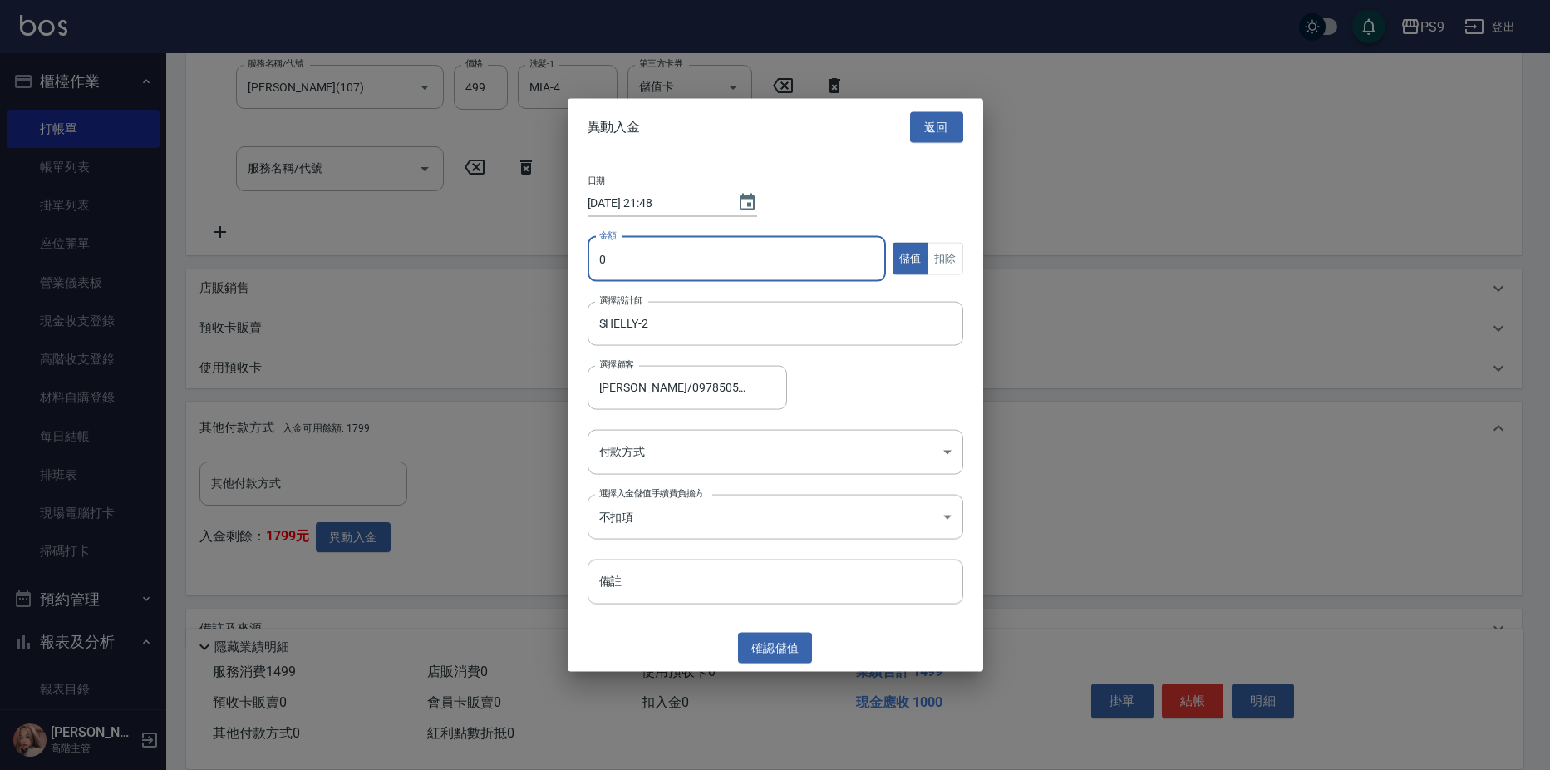
click at [790, 244] on input "0" at bounding box center [737, 258] width 299 height 45
click at [958, 255] on button "扣除" at bounding box center [946, 259] width 36 height 32
click at [682, 460] on body "PS9 登出 櫃檯作業 打帳單 帳單列表 掛單列表 座位開單 營業儀表板 現金收支登錄 高階收支登錄 材料自購登錄 每日結帳 排班表 現場電腦打卡 掃碼打卡 …" at bounding box center [775, 238] width 1550 height 1140
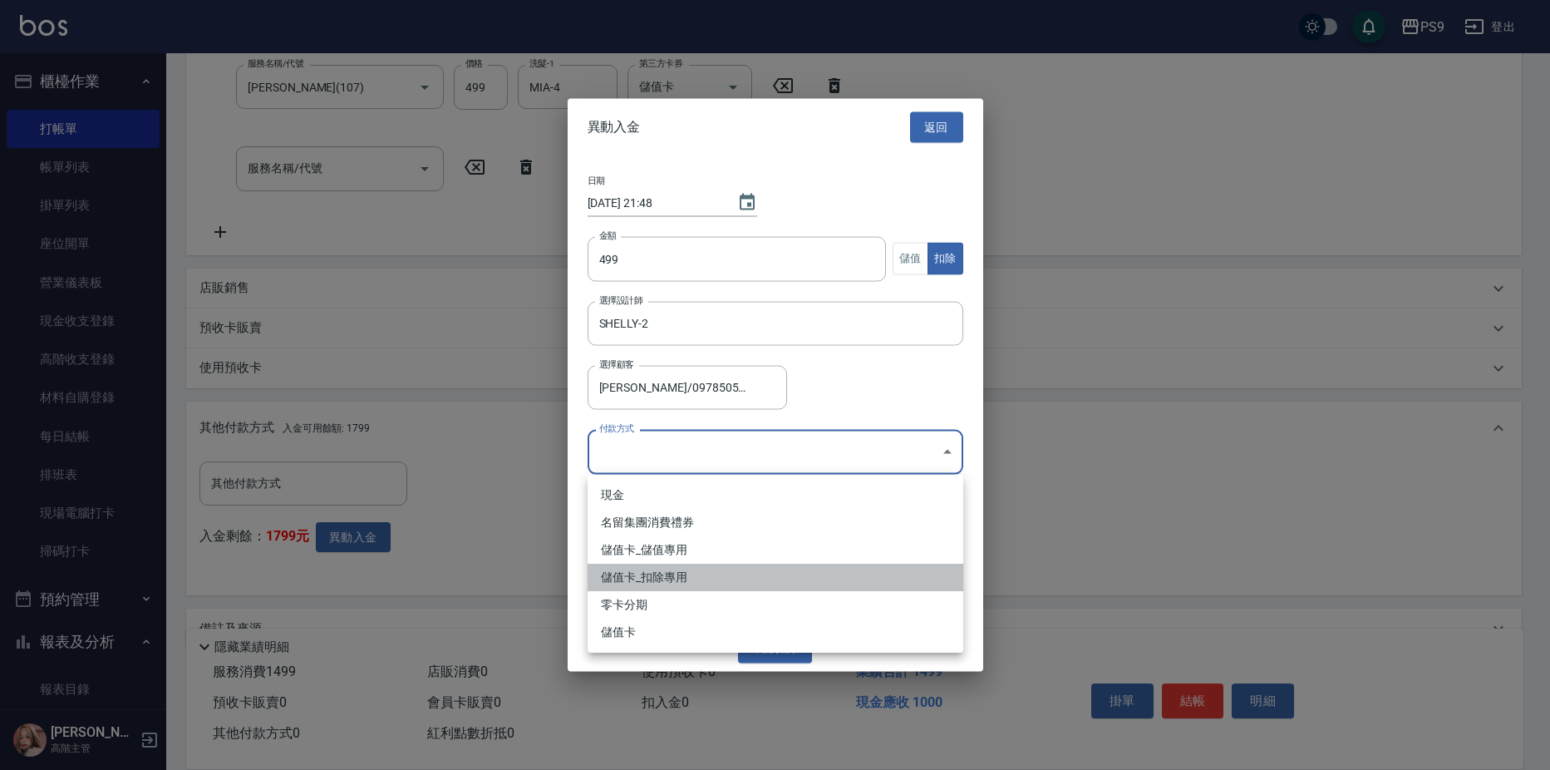
click at [647, 578] on li "儲值卡_扣除專用" at bounding box center [776, 577] width 376 height 27
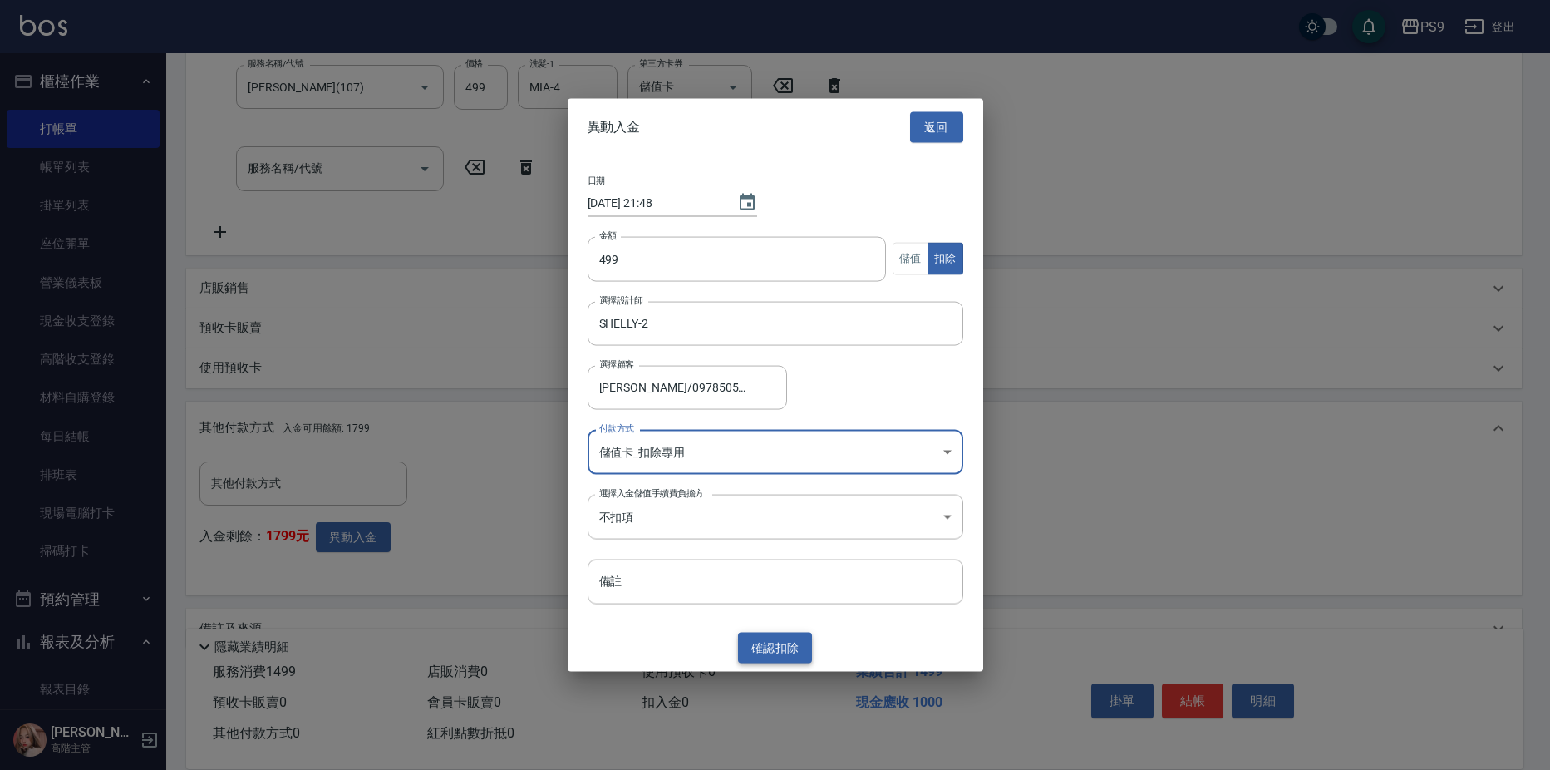
click at [774, 657] on button "確認 扣除" at bounding box center [775, 647] width 75 height 31
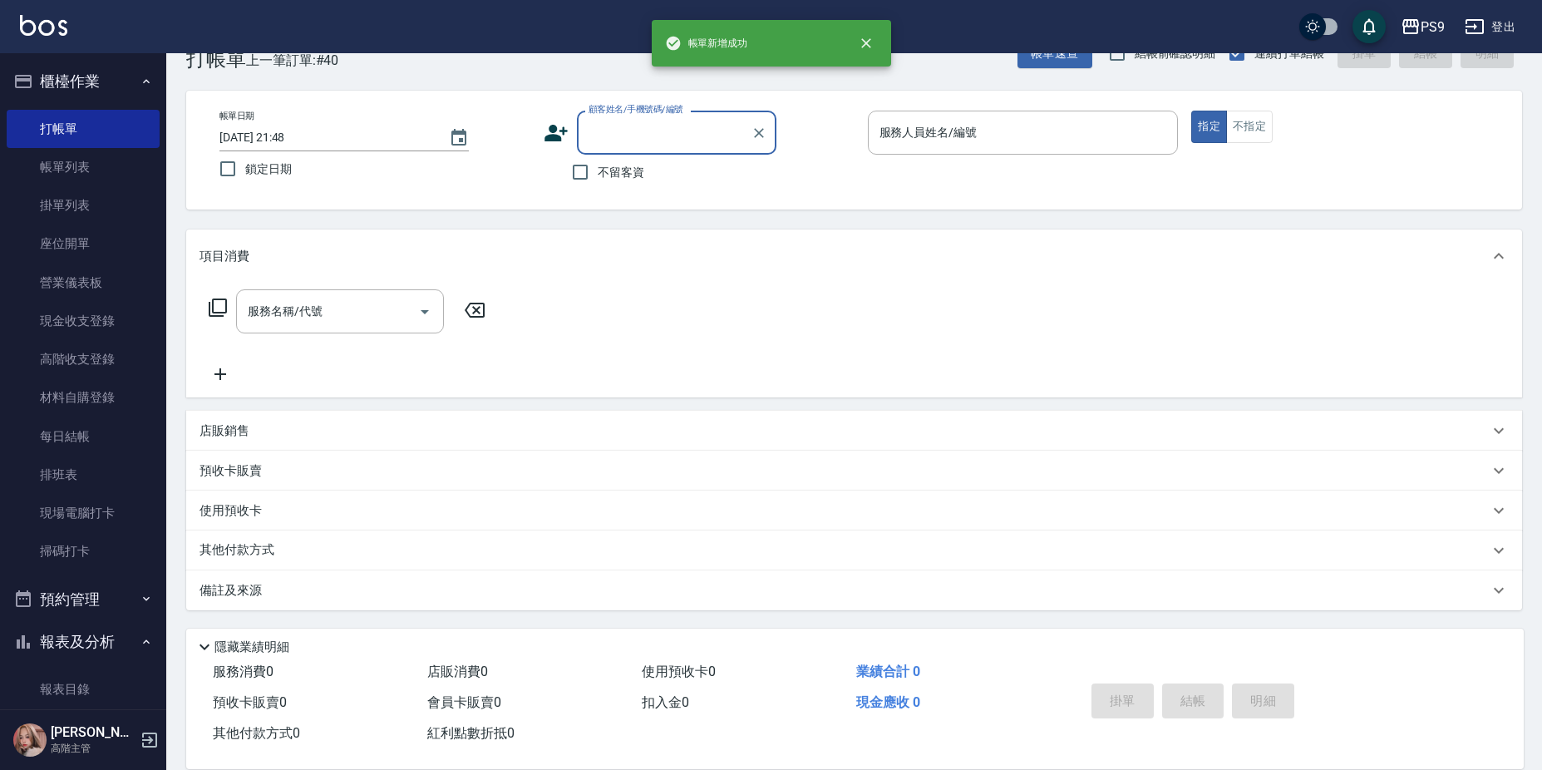
scroll to position [0, 0]
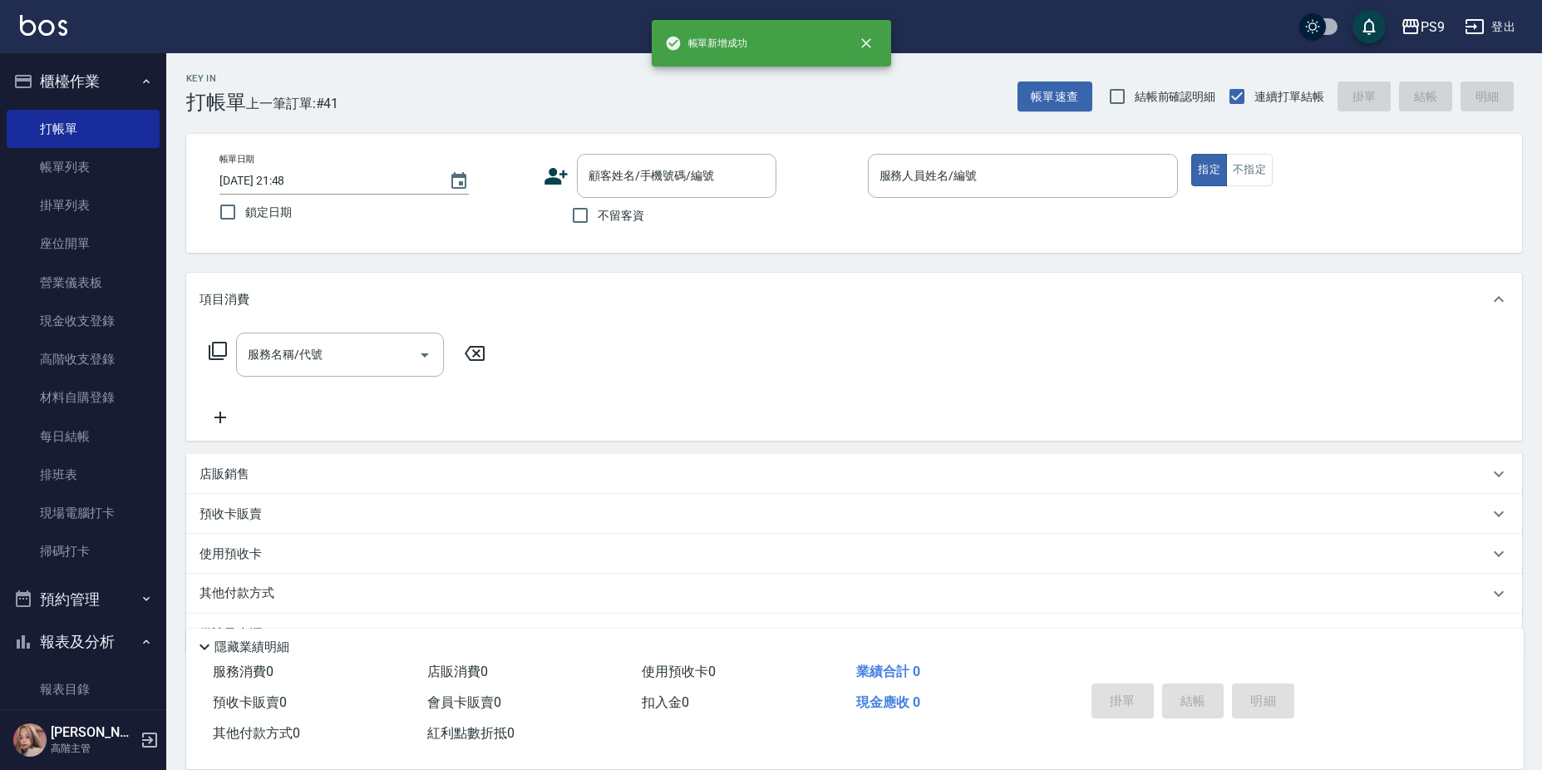
click at [620, 218] on span "不留客資" at bounding box center [621, 215] width 47 height 17
click at [598, 218] on input "不留客資" at bounding box center [580, 215] width 35 height 35
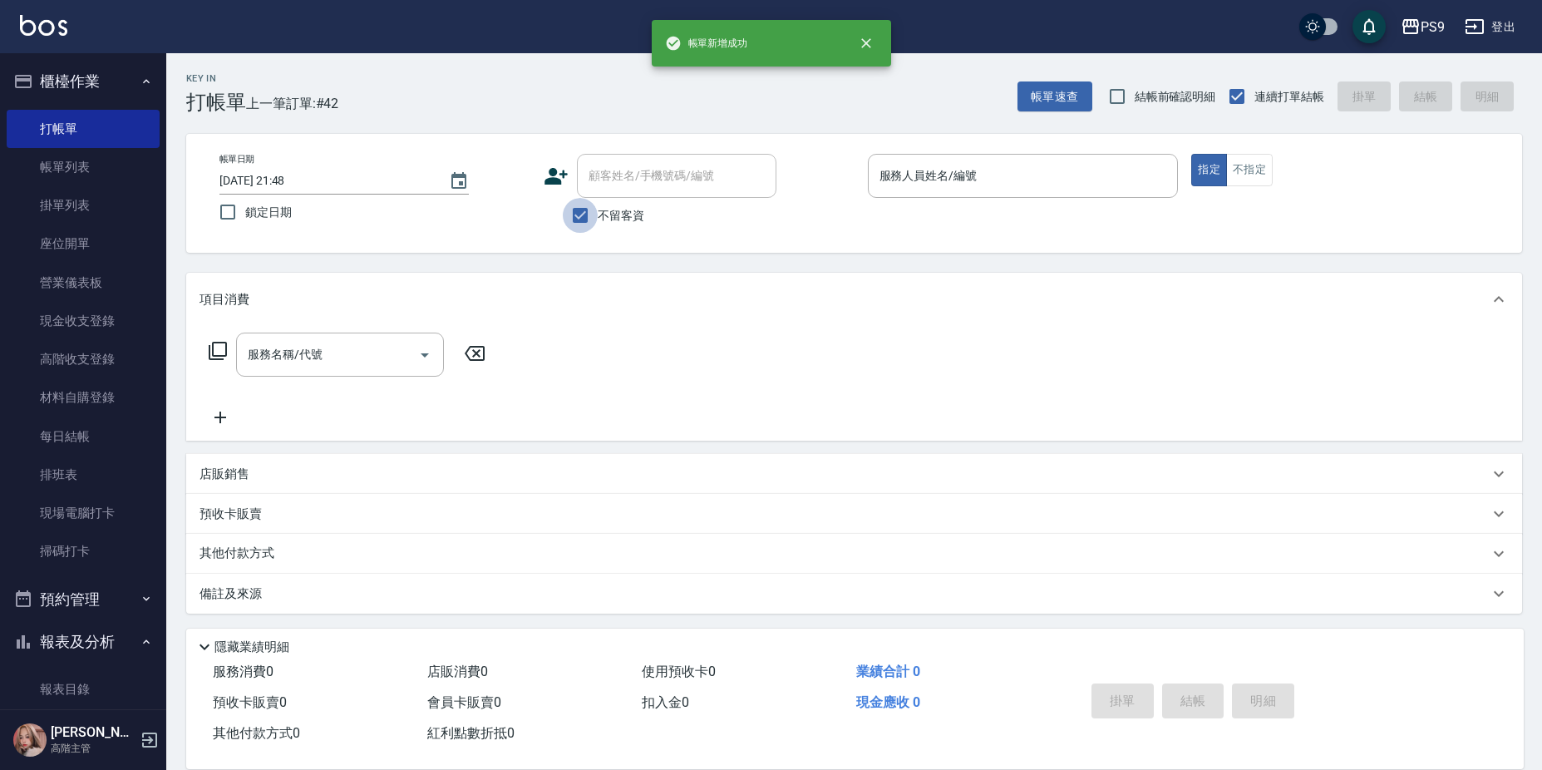
drag, startPoint x: 595, startPoint y: 225, endPoint x: 616, endPoint y: 193, distance: 38.5
click at [597, 225] on input "不留客資" at bounding box center [580, 215] width 35 height 35
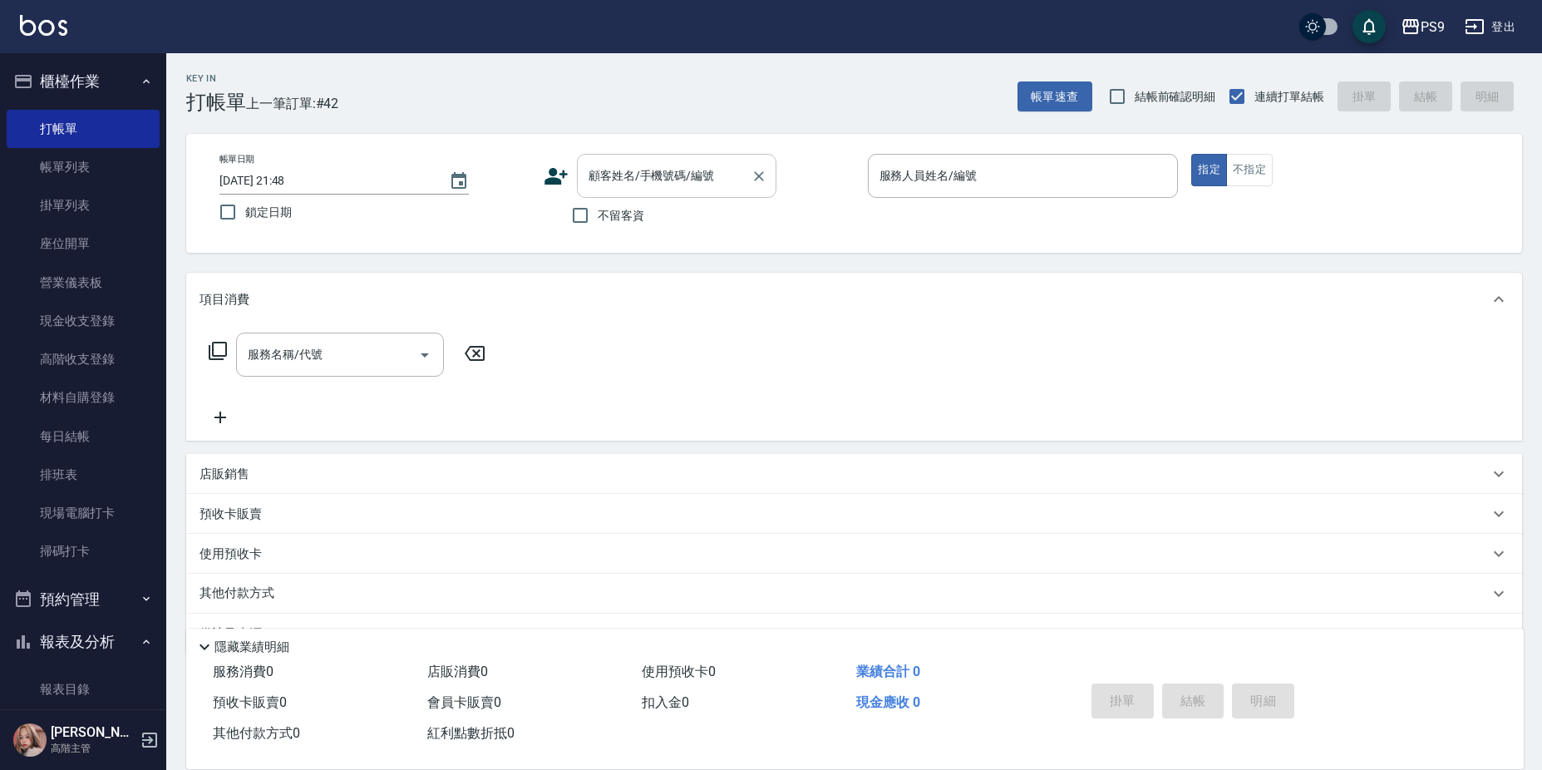
click at [617, 191] on div "顧客姓名/手機號碼/編號" at bounding box center [676, 176] width 199 height 44
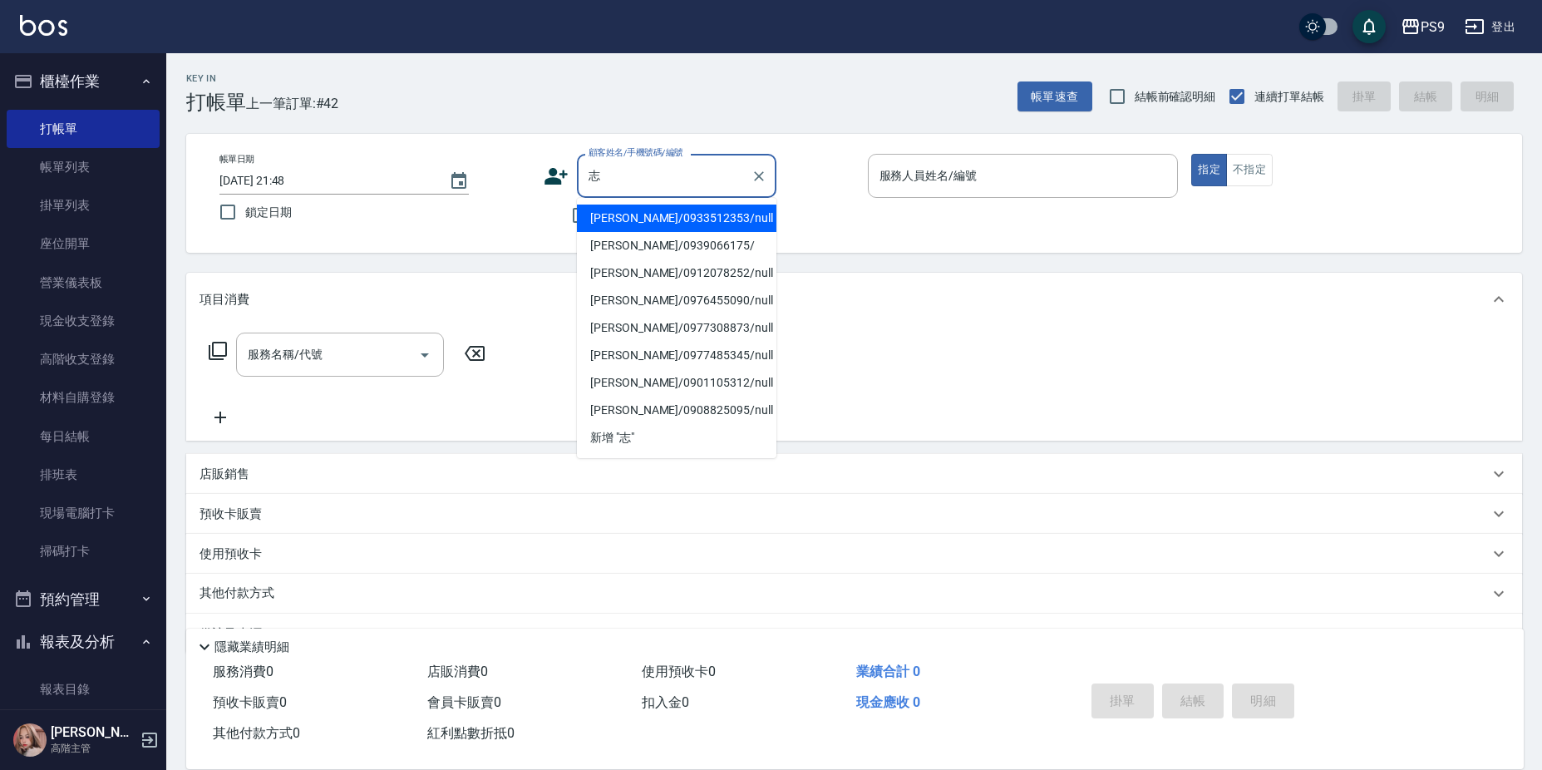
click at [687, 220] on li "游志隆/0933512353/null" at bounding box center [676, 217] width 199 height 27
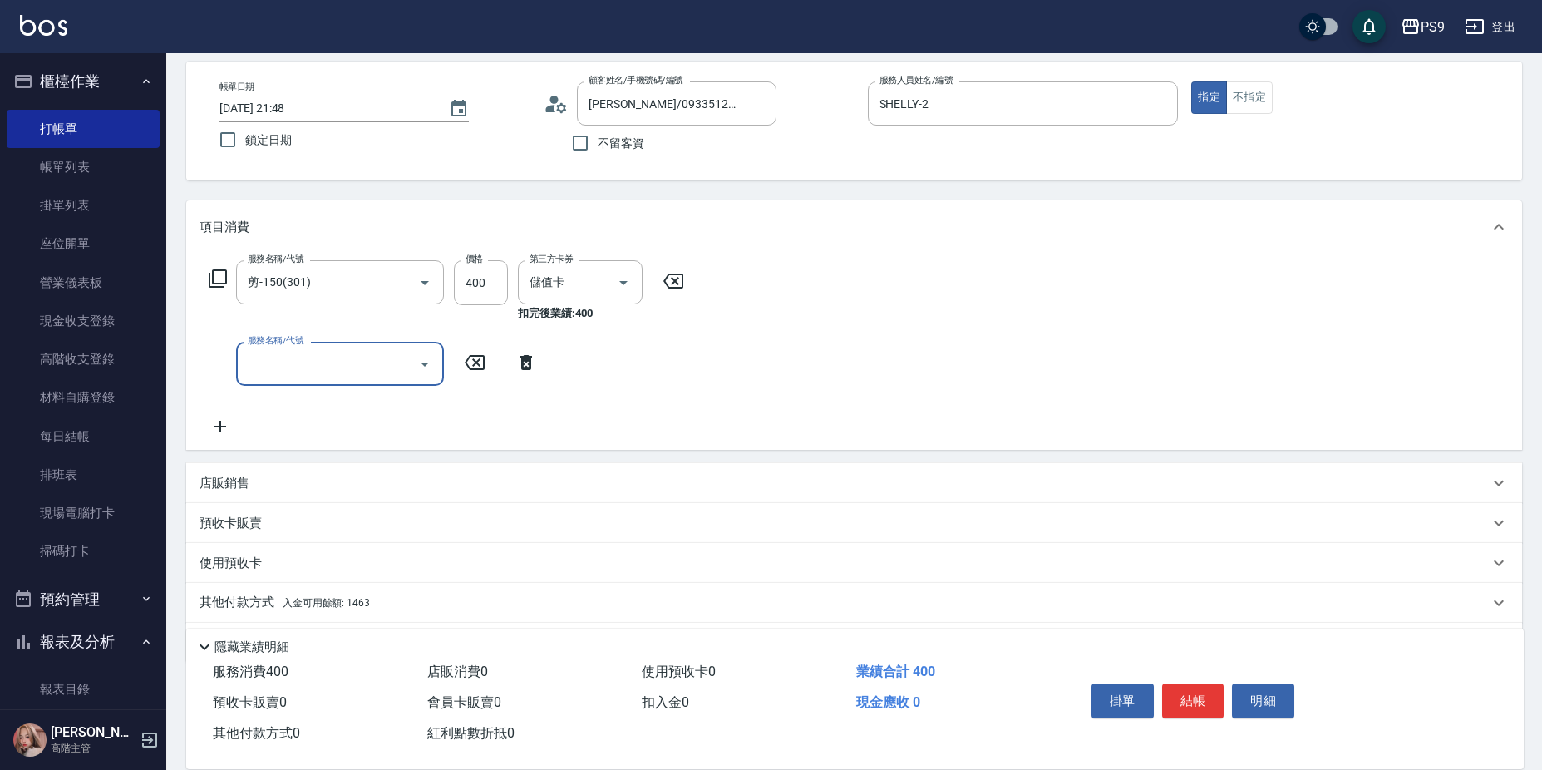
scroll to position [125, 0]
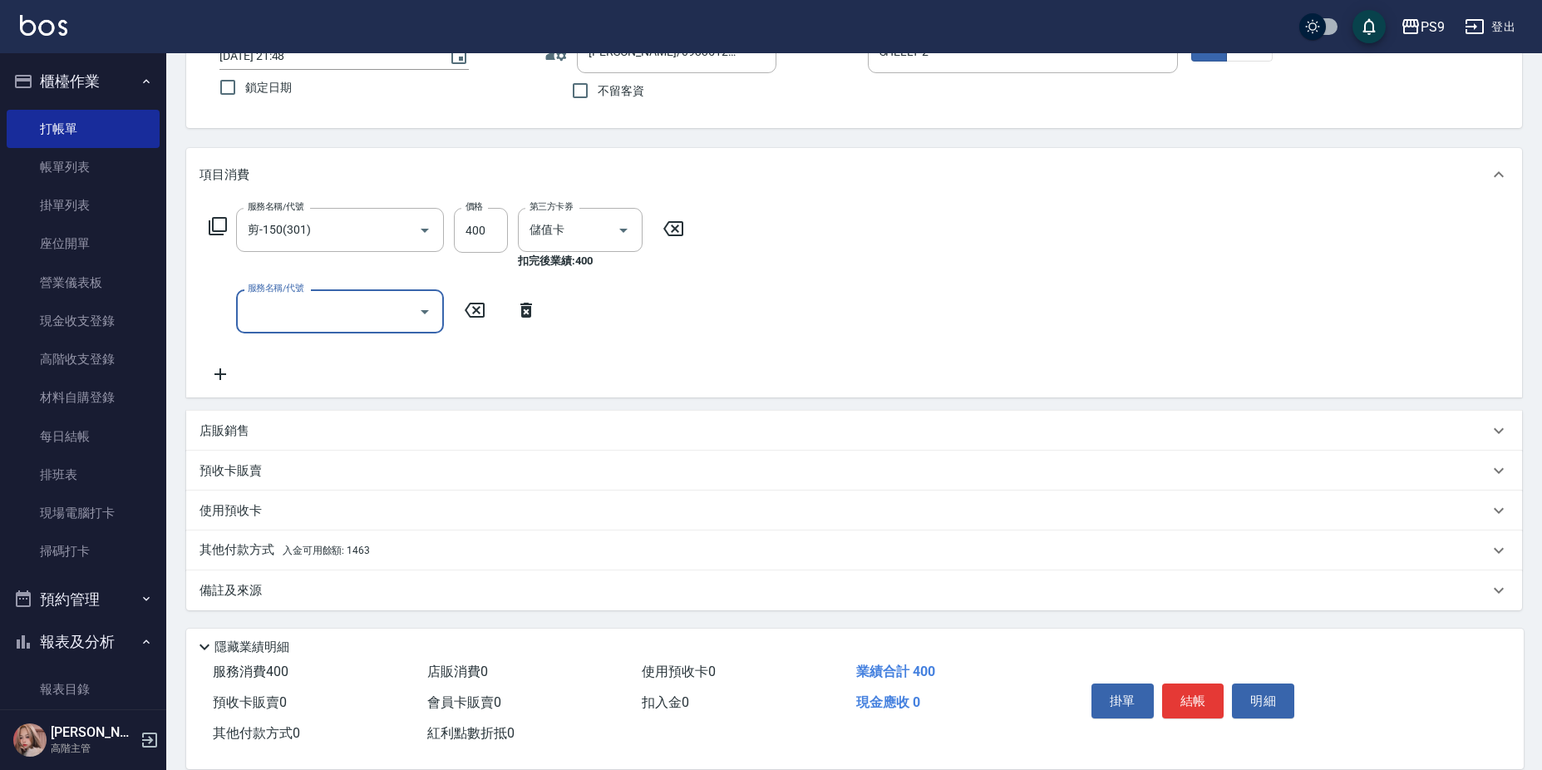
click at [451, 541] on div "其他付款方式 入金可用餘額: 1463" at bounding box center [854, 550] width 1336 height 40
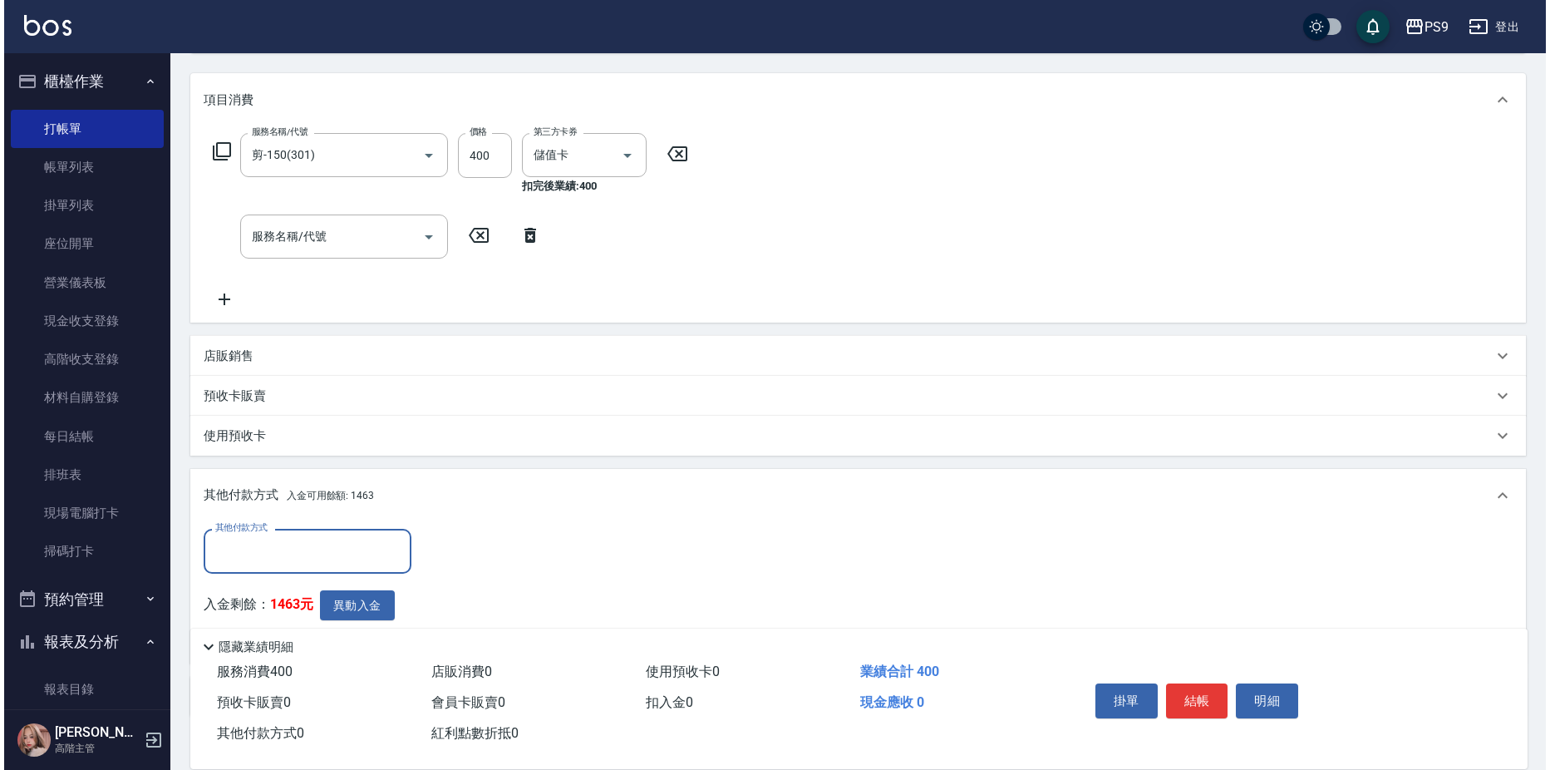
scroll to position [306, 0]
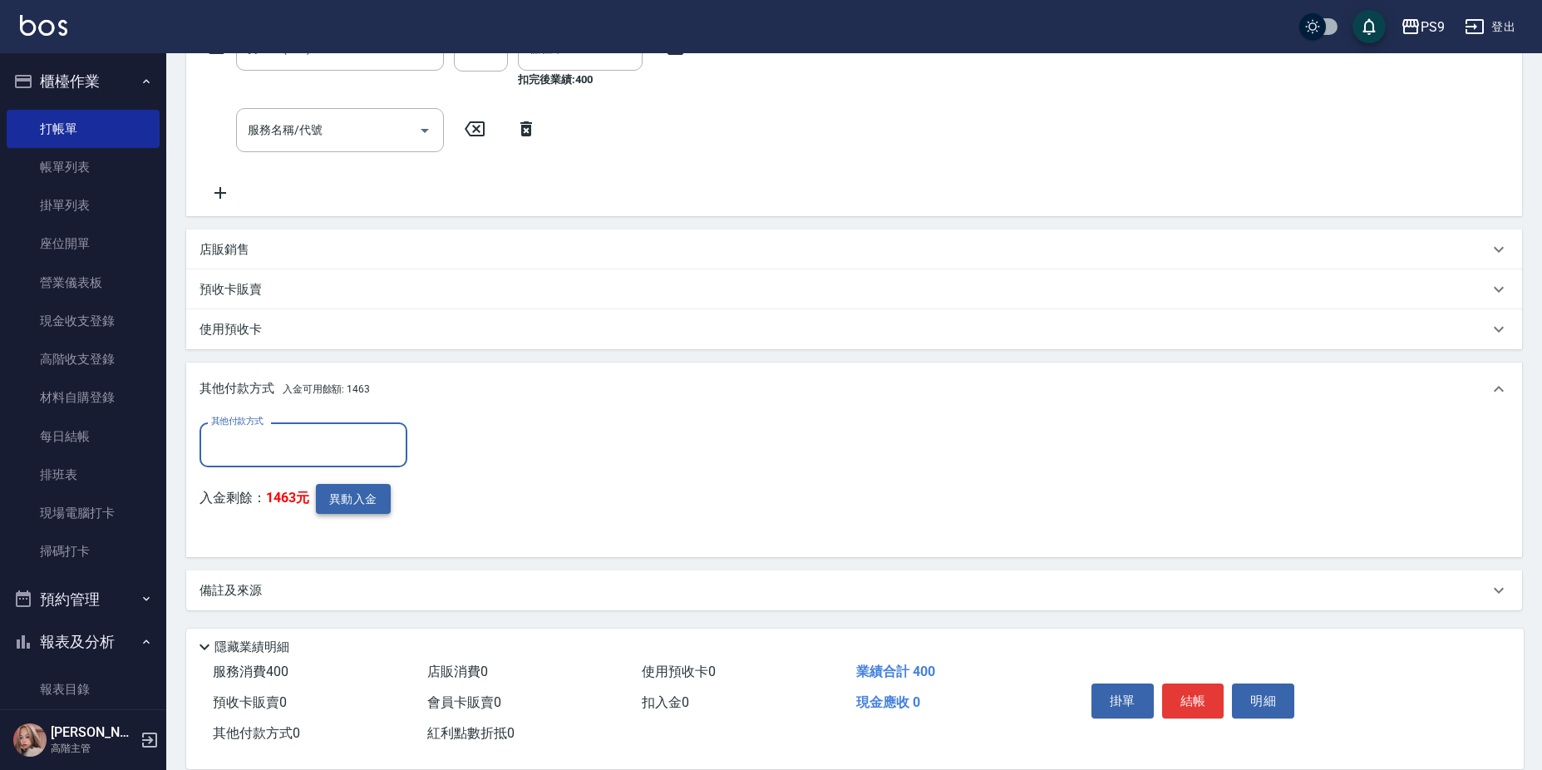
click at [373, 490] on button "異動入金" at bounding box center [353, 499] width 75 height 31
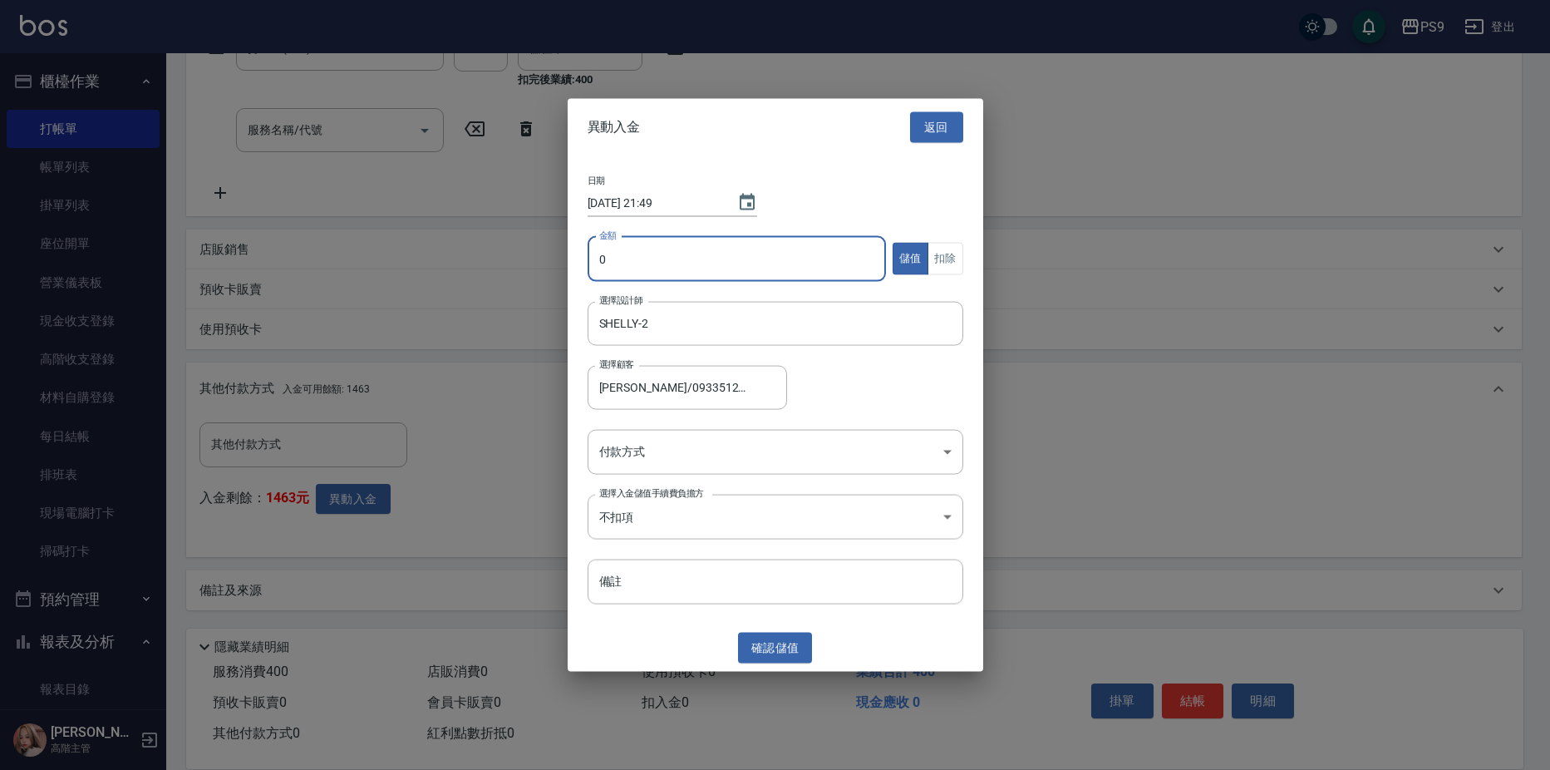
click at [851, 273] on input "0" at bounding box center [737, 258] width 299 height 45
click at [939, 261] on button "扣除" at bounding box center [946, 259] width 36 height 32
click at [739, 464] on body "PS9 登出 櫃檯作業 打帳單 帳單列表 掛單列表 座位開單 營業儀表板 現金收支登錄 高階收支登錄 材料自購登錄 每日結帳 排班表 現場電腦打卡 掃碼打卡 …" at bounding box center [775, 231] width 1550 height 1075
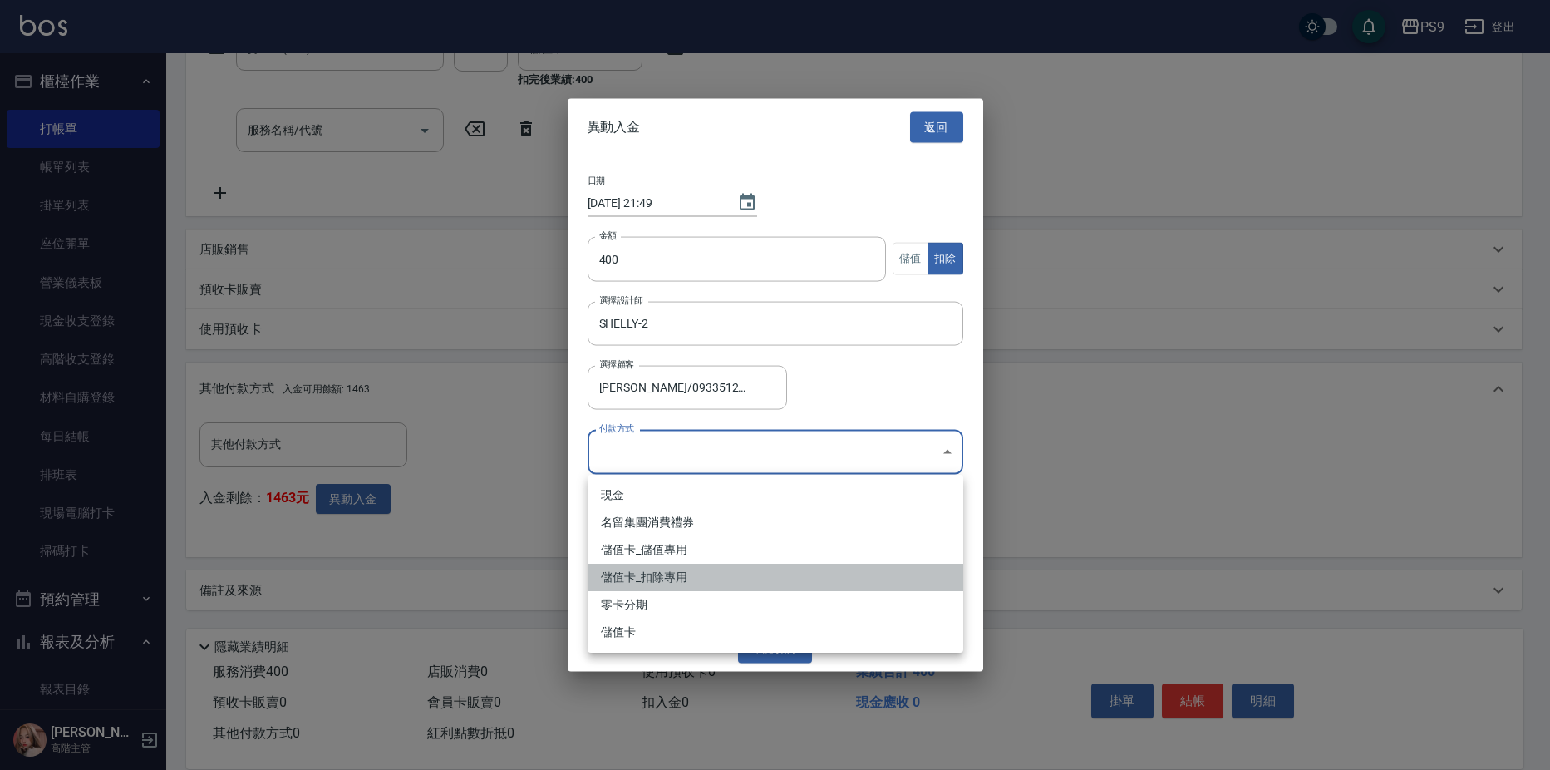
click at [688, 579] on li "儲值卡_扣除專用" at bounding box center [776, 577] width 376 height 27
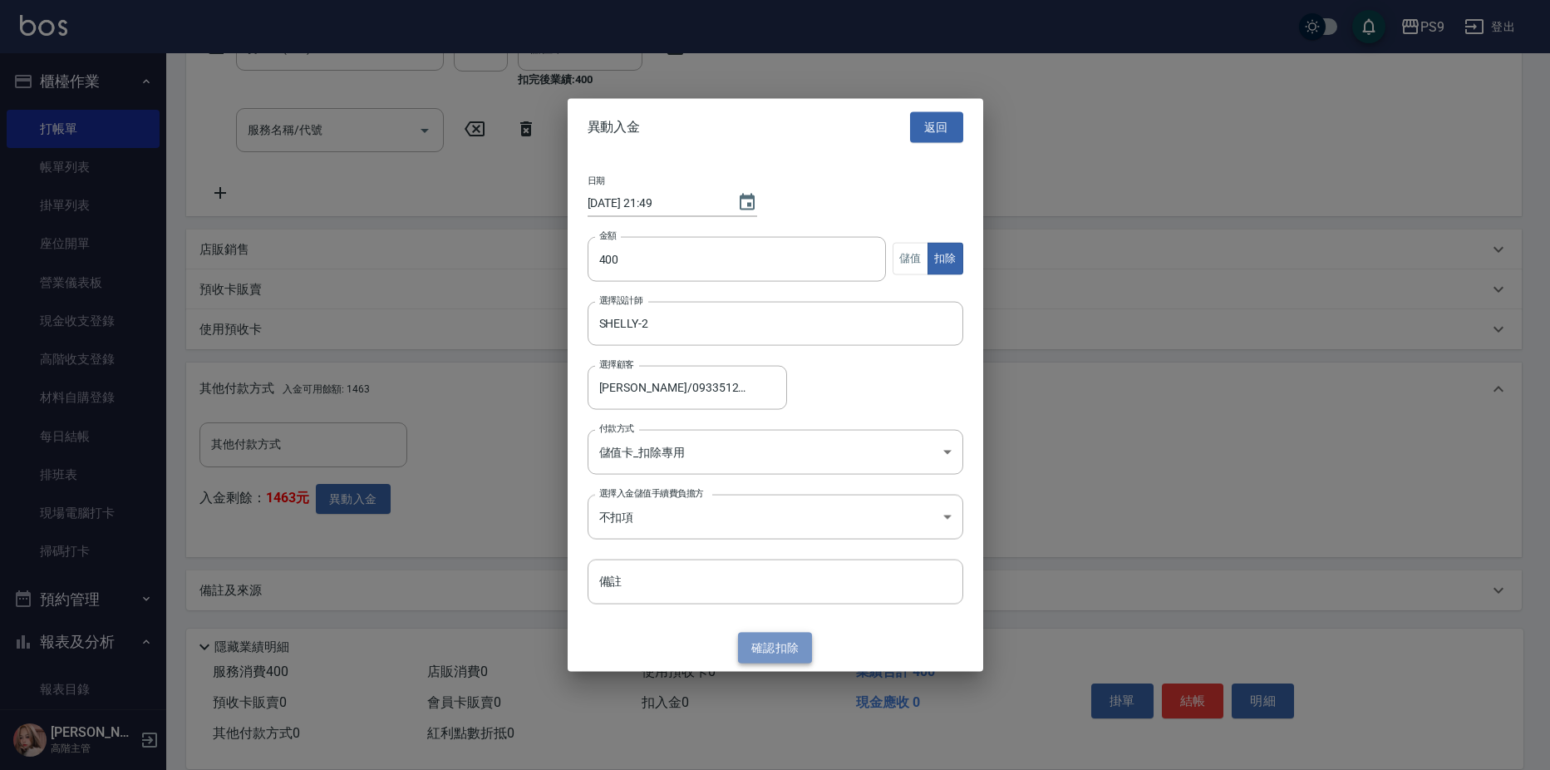
click at [759, 651] on button "確認 扣除" at bounding box center [775, 647] width 75 height 31
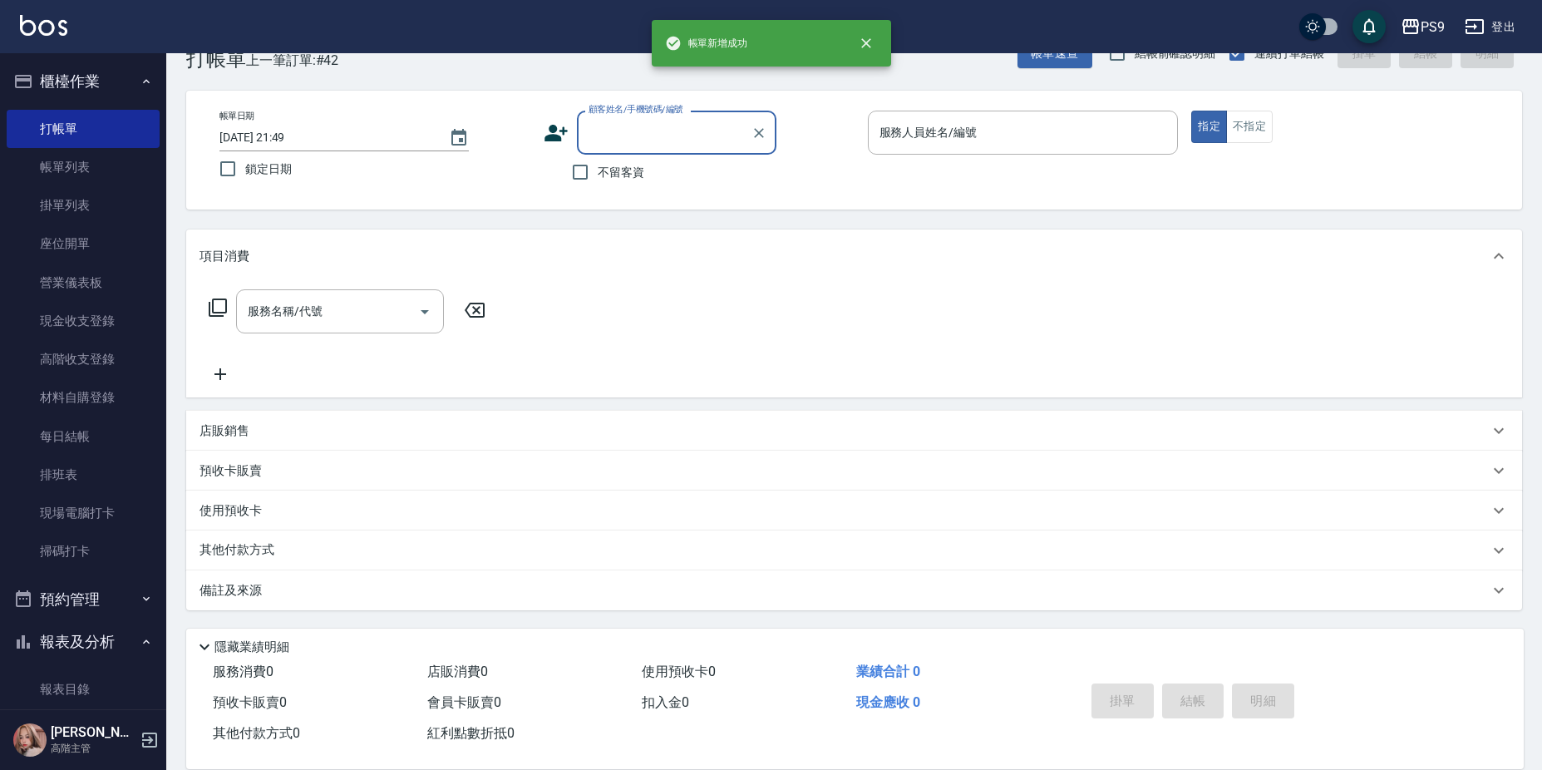
scroll to position [0, 0]
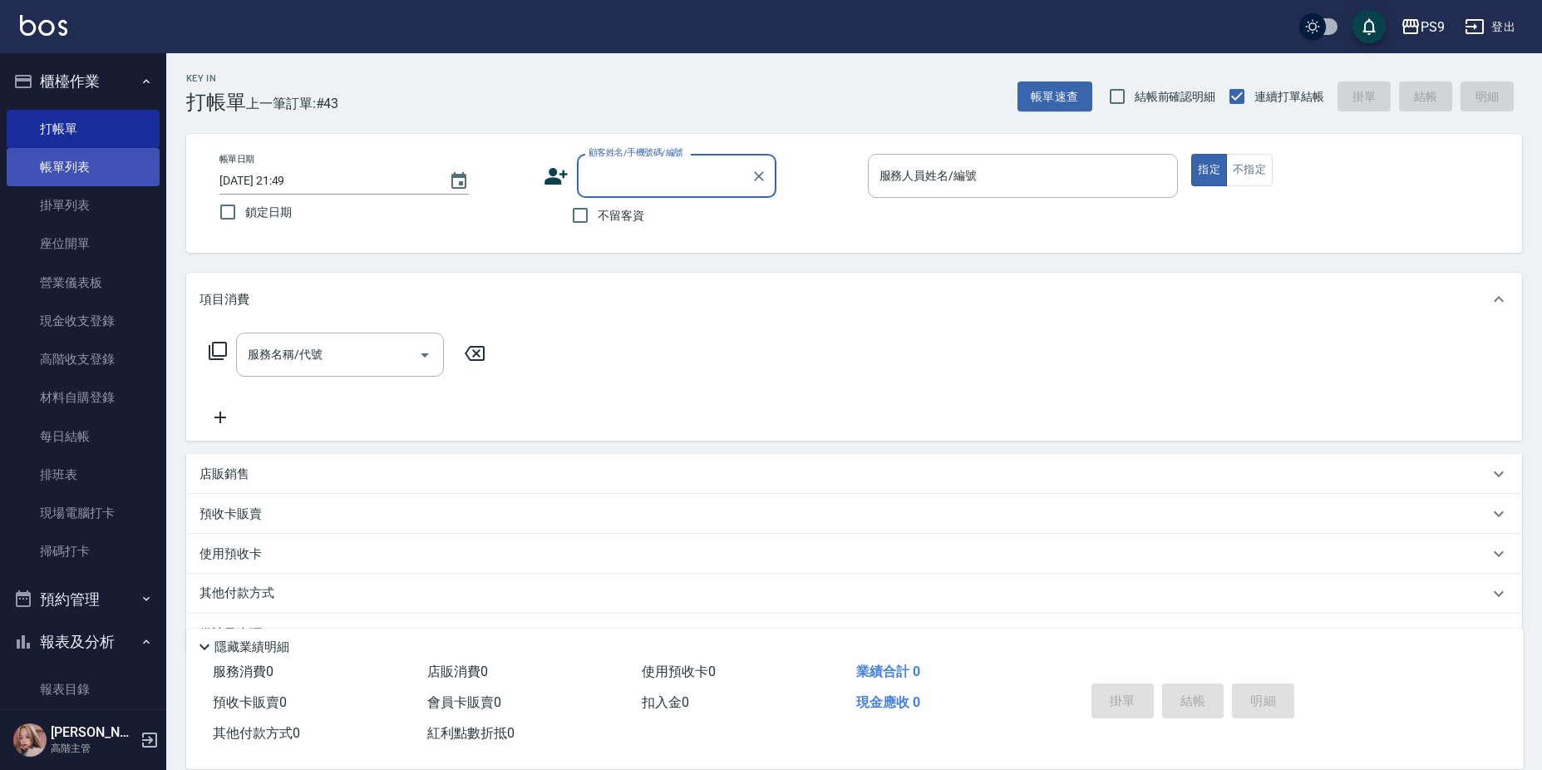
click at [99, 170] on link "帳單列表" at bounding box center [83, 167] width 153 height 38
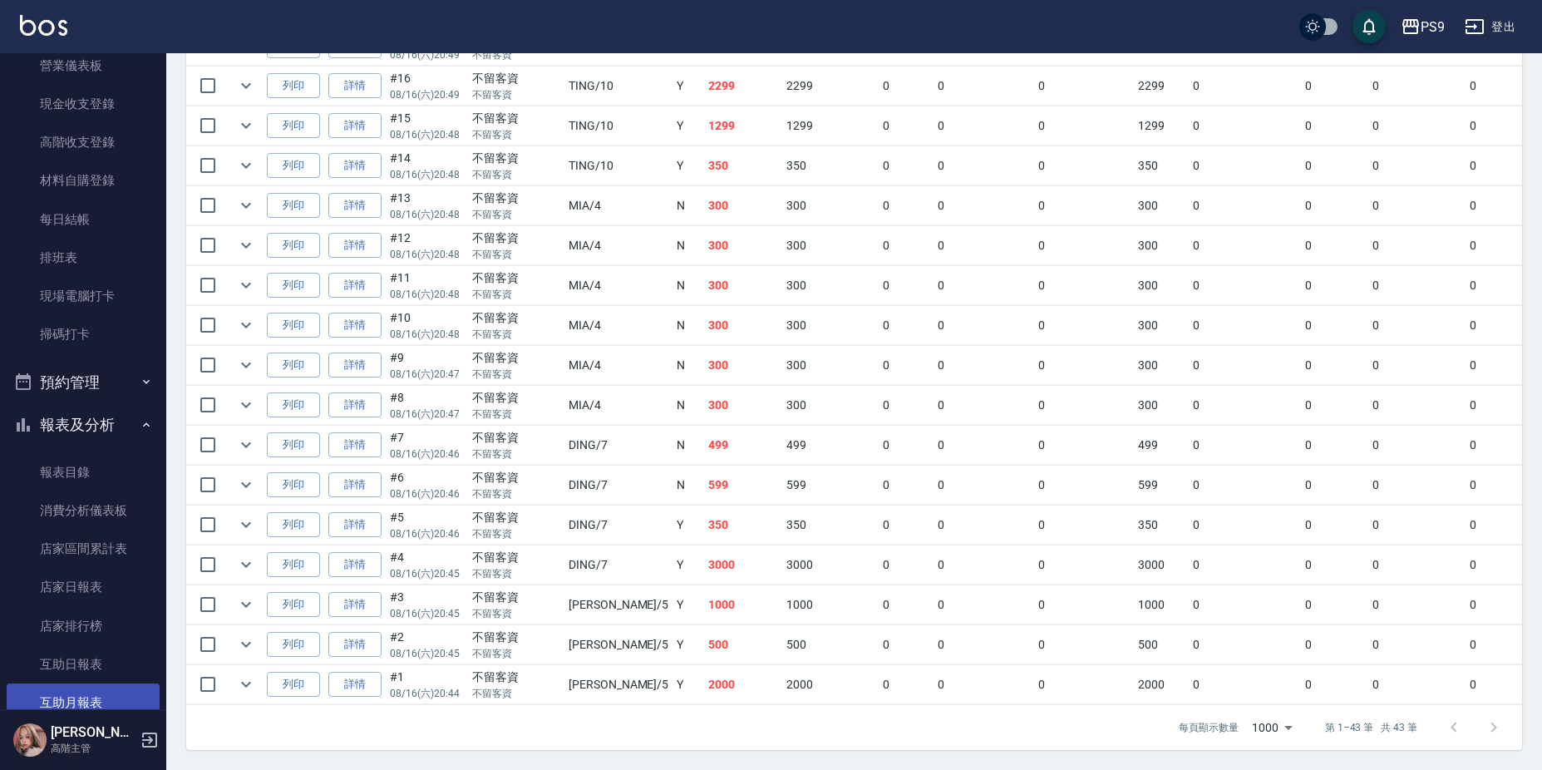
scroll to position [416, 0]
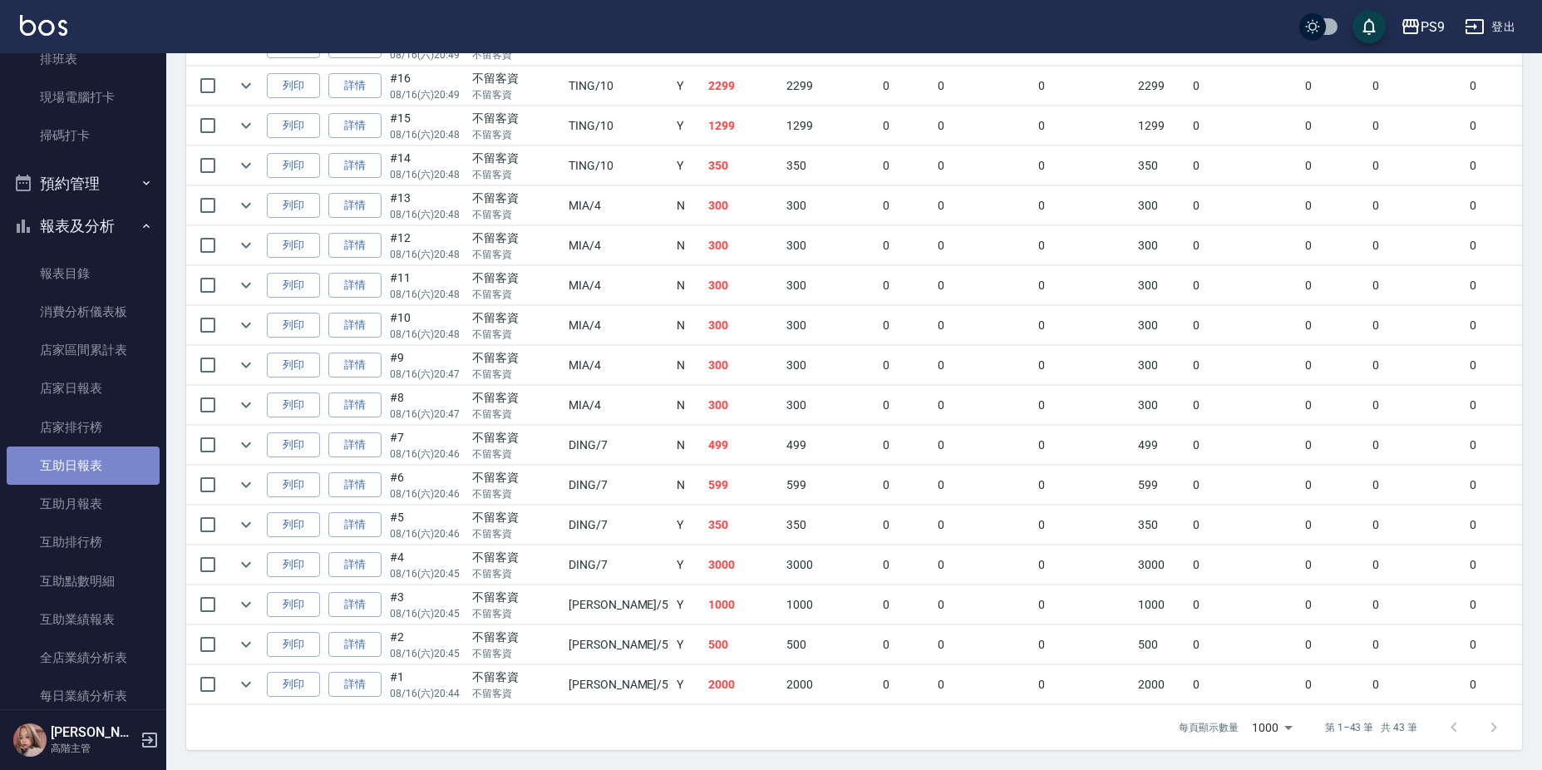
click at [89, 465] on link "互助日報表" at bounding box center [83, 465] width 153 height 38
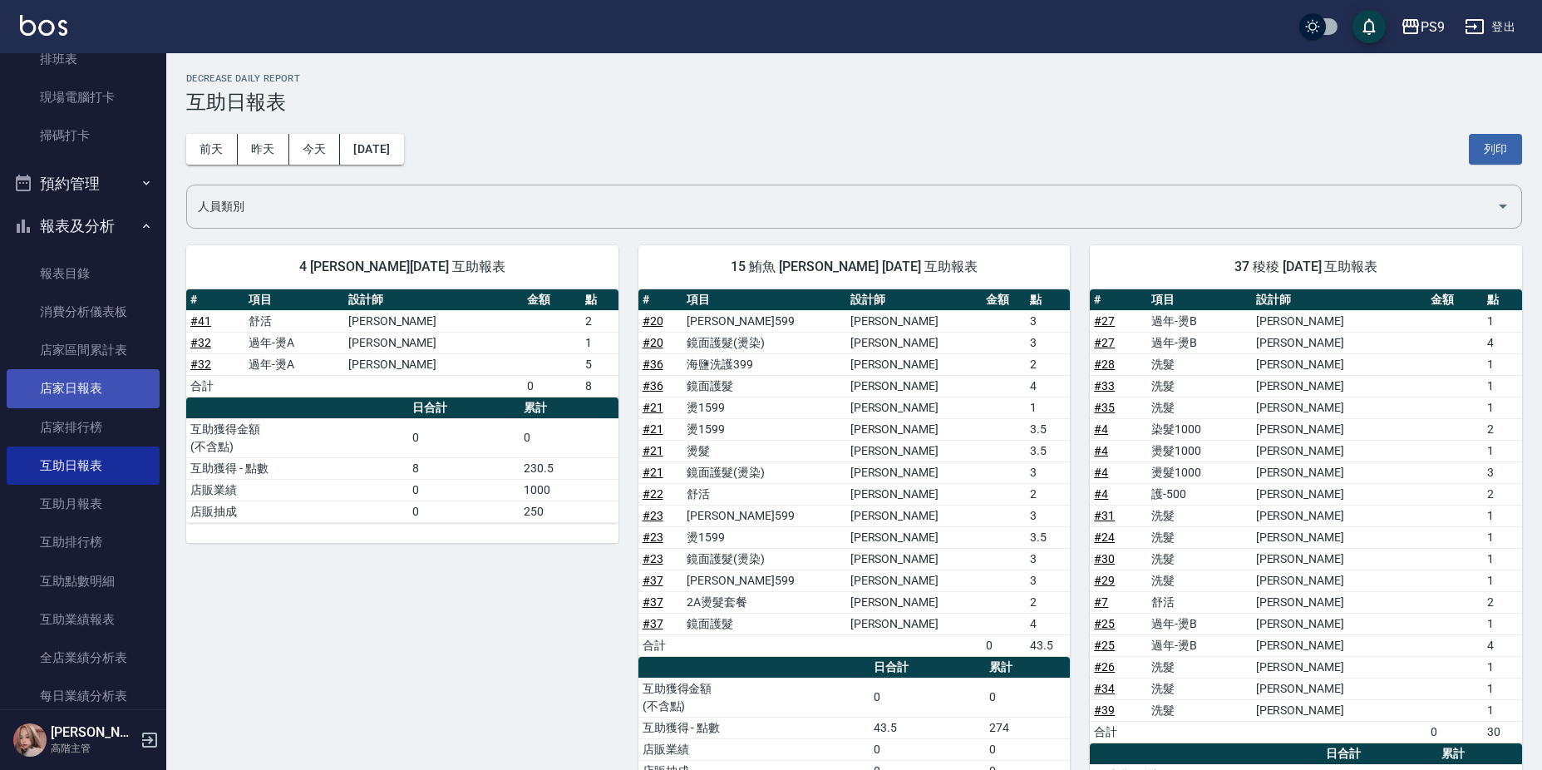
click at [58, 397] on link "店家日報表" at bounding box center [83, 388] width 153 height 38
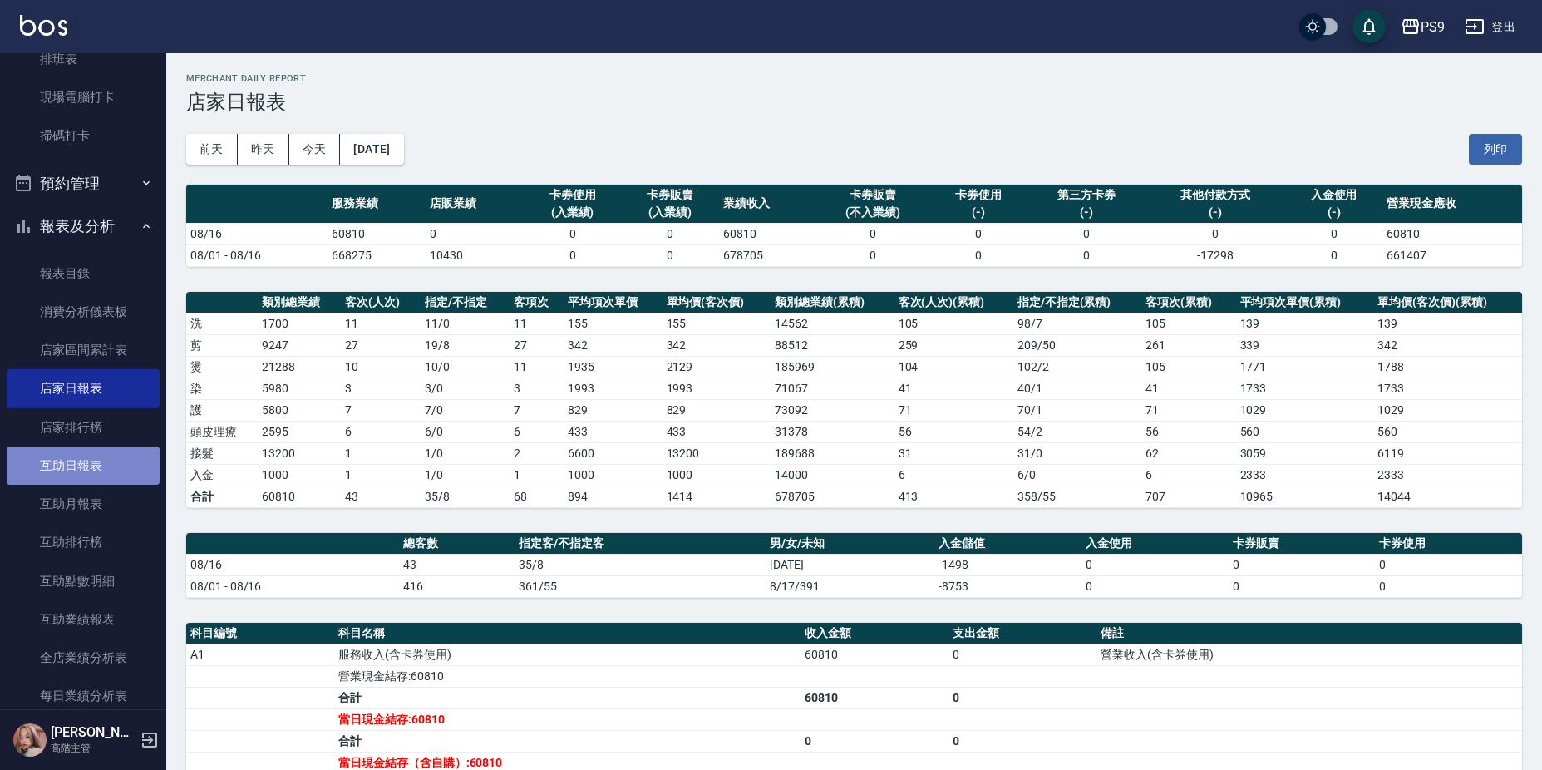
click at [112, 465] on link "互助日報表" at bounding box center [83, 465] width 153 height 38
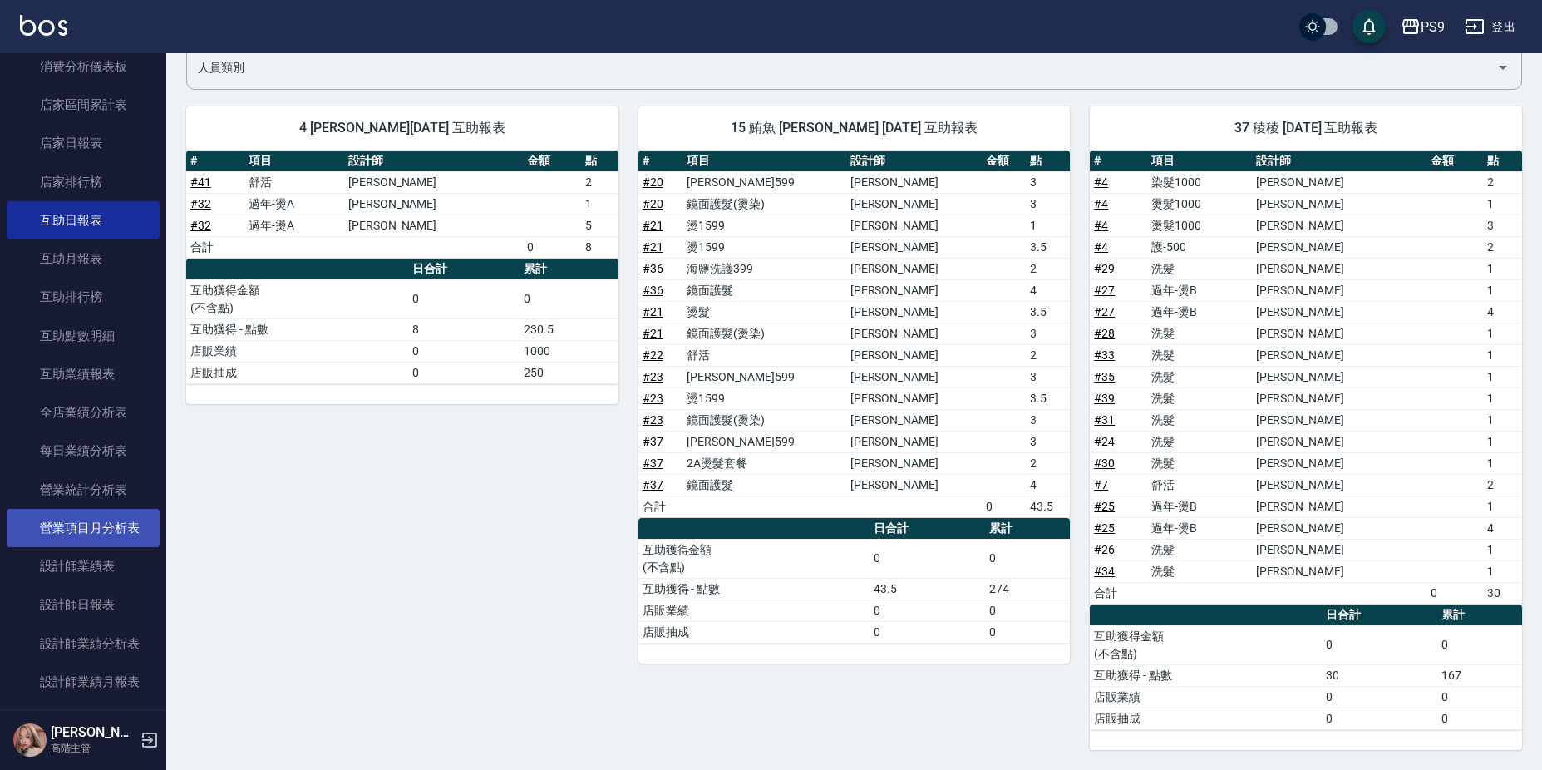
scroll to position [748, 0]
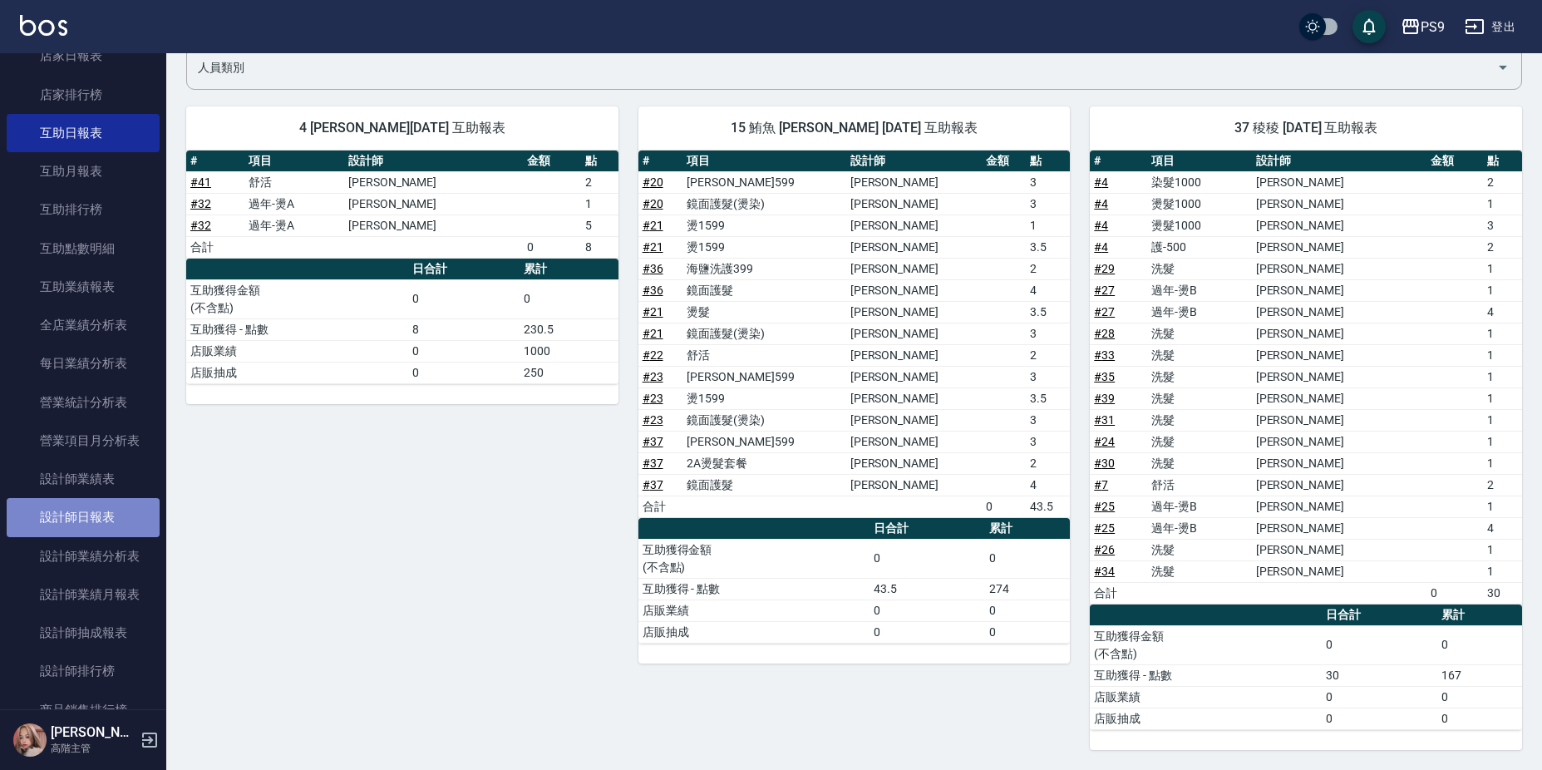
click at [134, 516] on link "設計師日報表" at bounding box center [83, 517] width 153 height 38
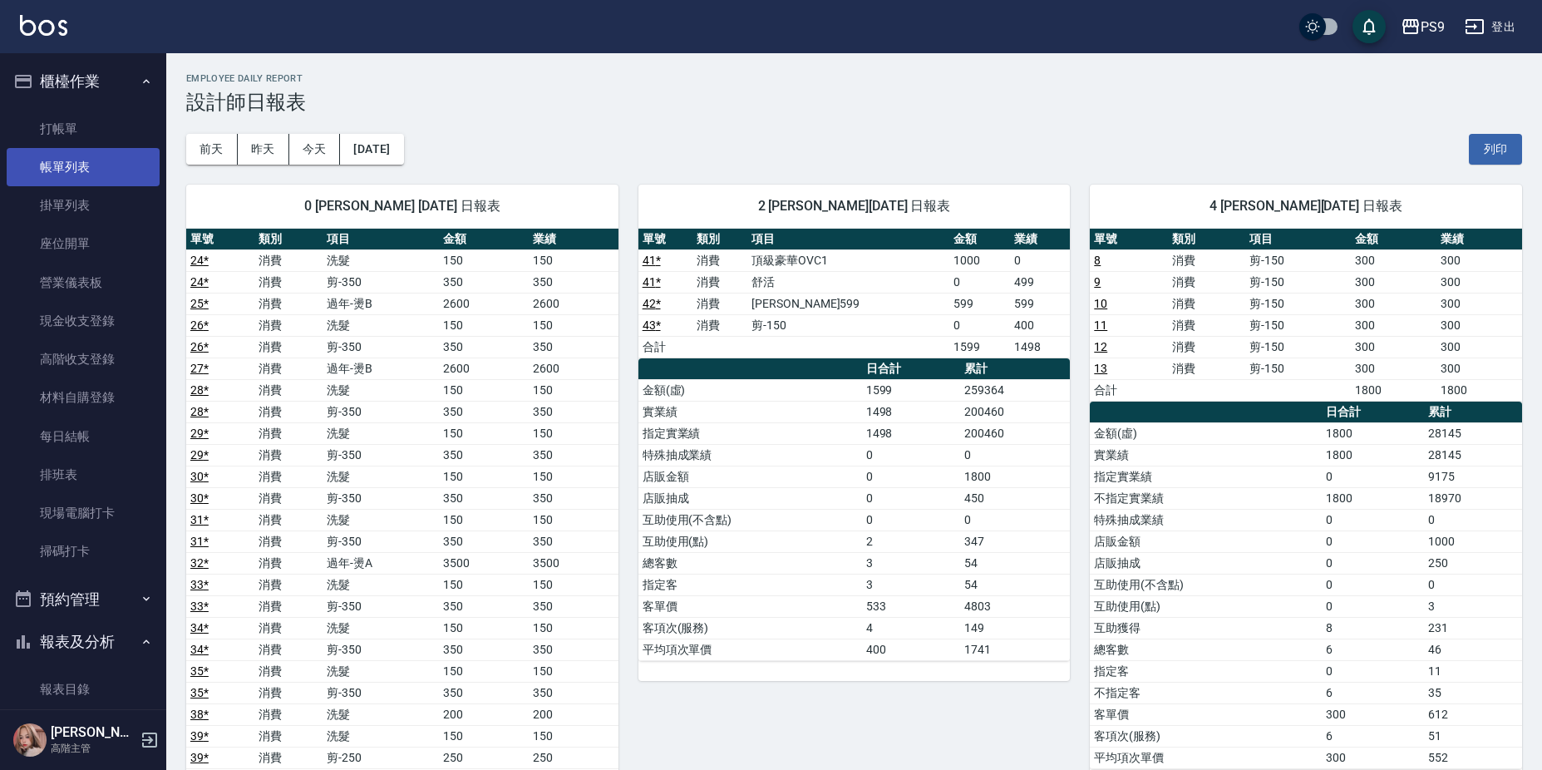
click at [101, 165] on link "帳單列表" at bounding box center [83, 167] width 153 height 38
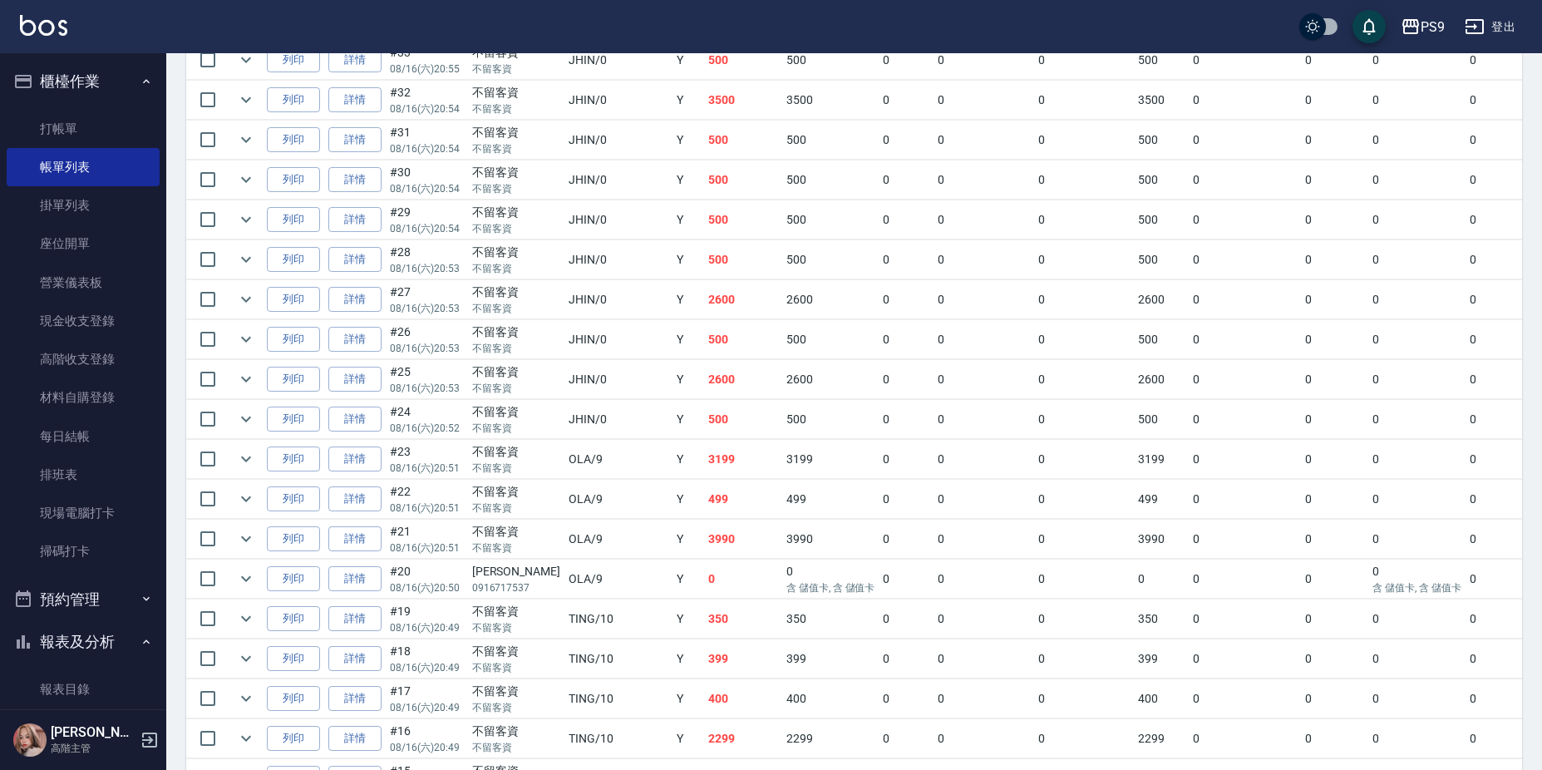
scroll to position [775, 0]
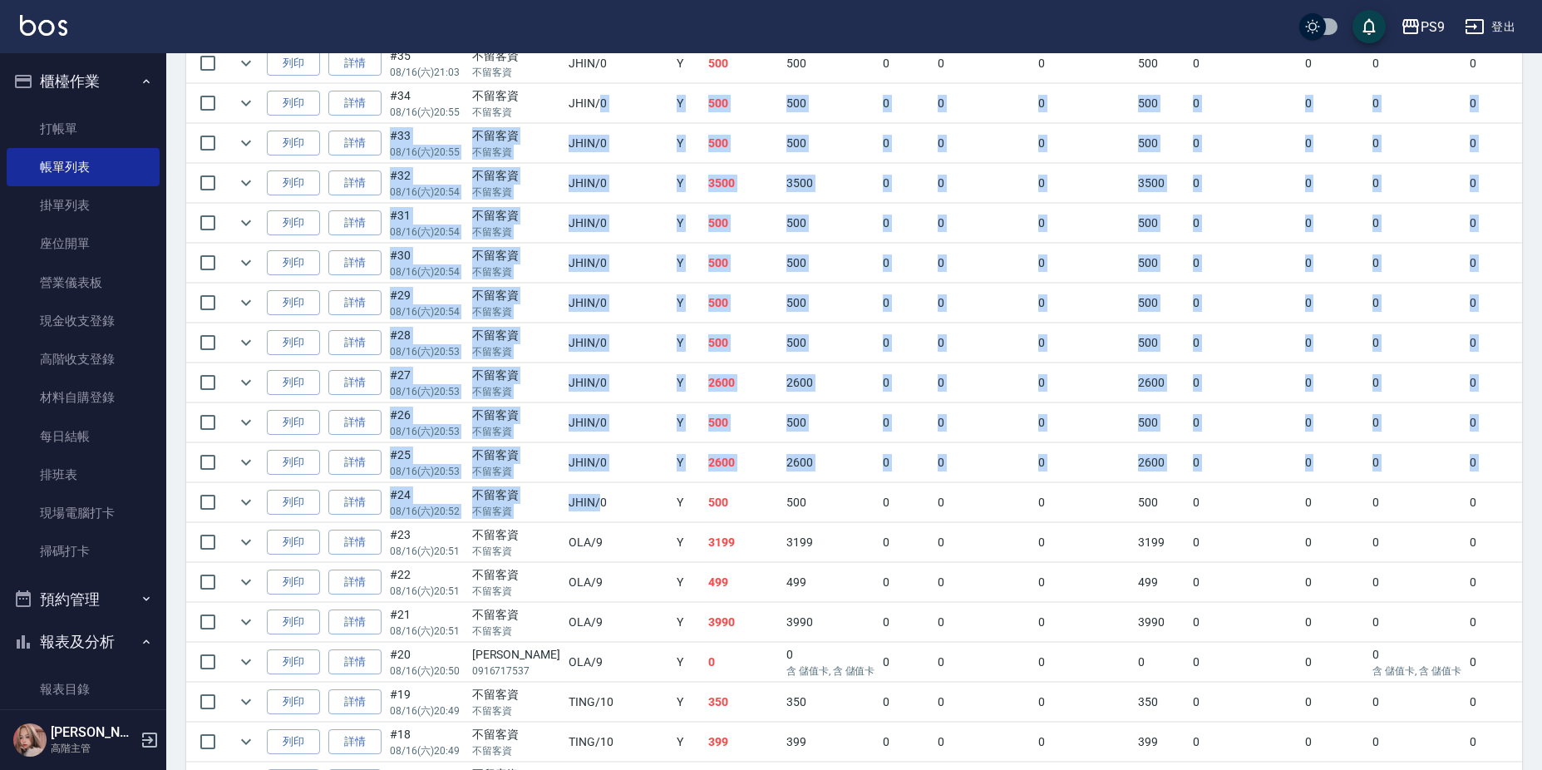
drag, startPoint x: 568, startPoint y: 490, endPoint x: 568, endPoint y: 95, distance: 394.8
click at [568, 95] on tbody "列印 詳情 #43 08/16 (六) 21:48 游志隆 0933512353 SHELLY /2 Y 0 0 含 儲值卡 0 0 0 0 0 0 0 含 …" at bounding box center [948, 582] width 1524 height 1715
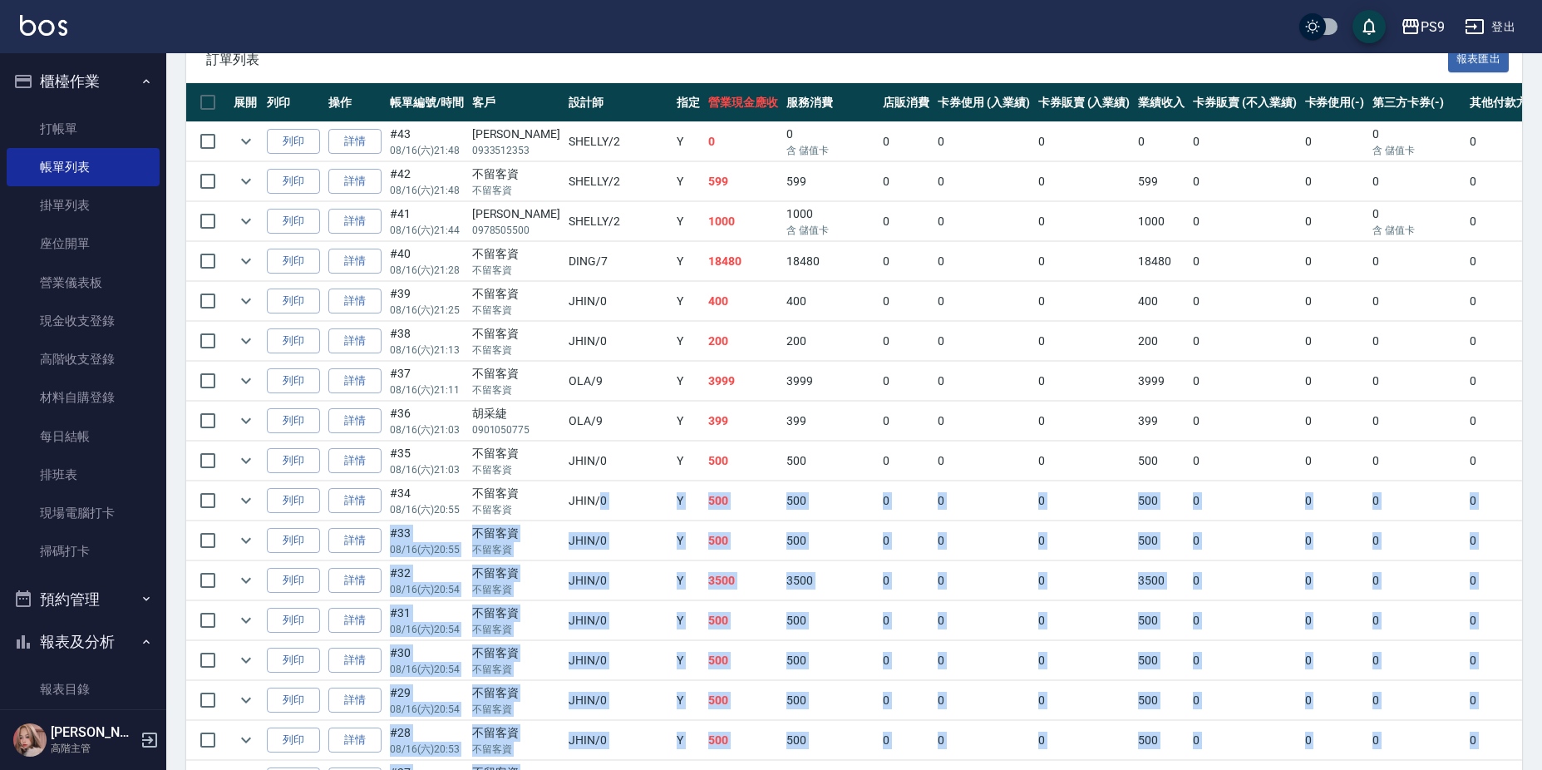
scroll to position [360, 0]
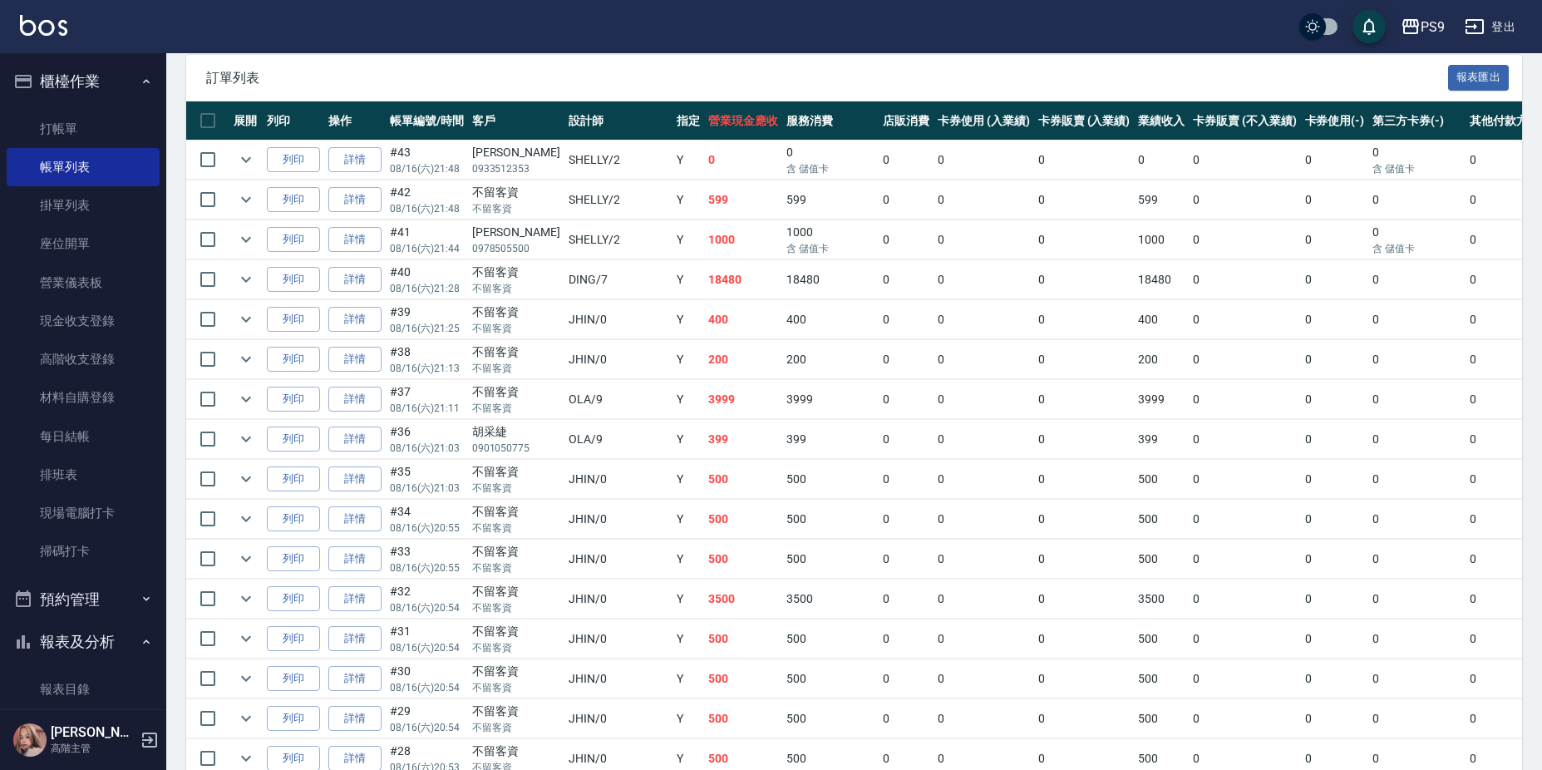
click at [704, 302] on td "400" at bounding box center [743, 319] width 78 height 39
click at [92, 121] on link "打帳單" at bounding box center [83, 129] width 153 height 38
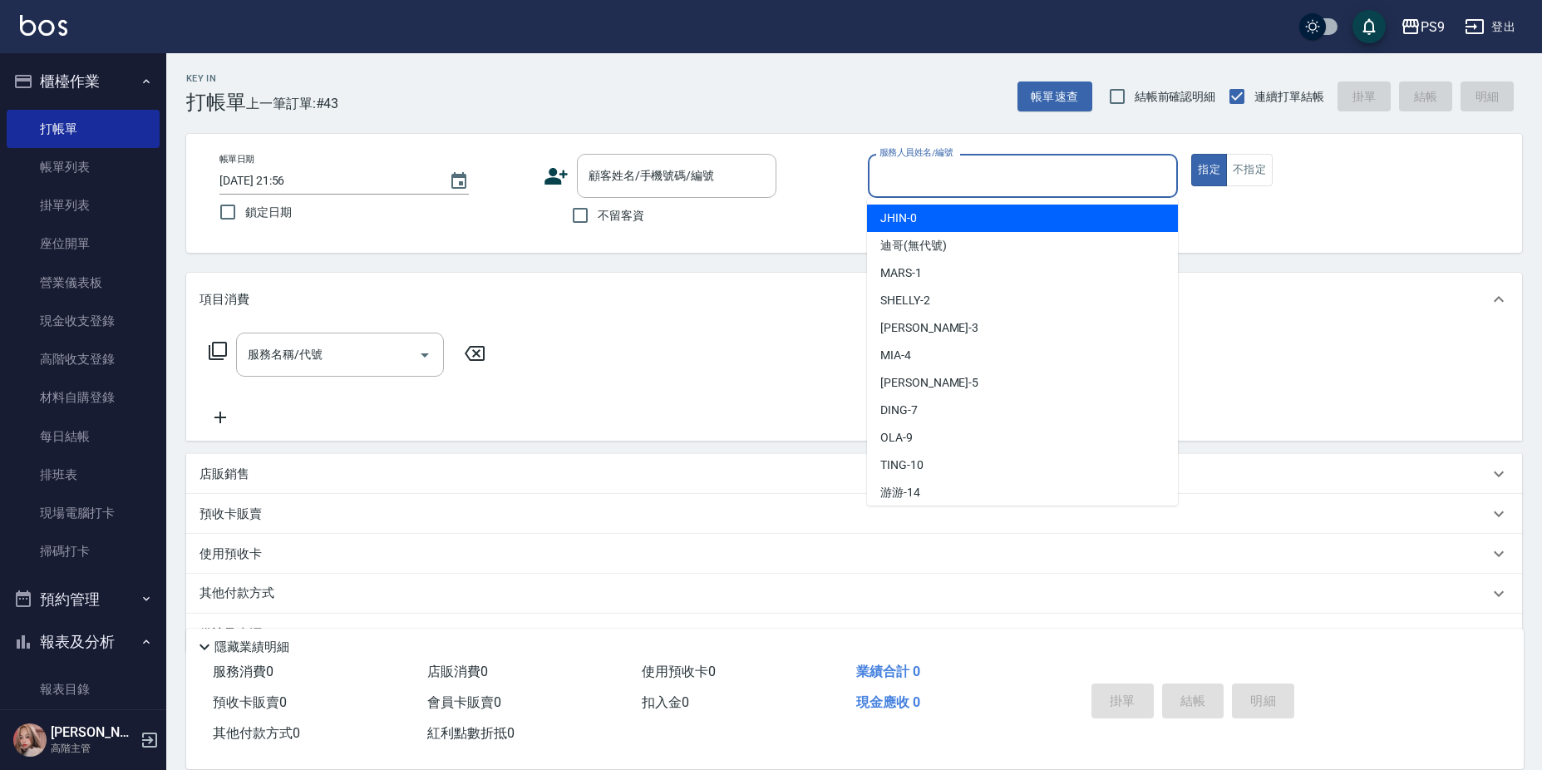
click at [908, 175] on input "服務人員姓名/編號" at bounding box center [1023, 175] width 296 height 29
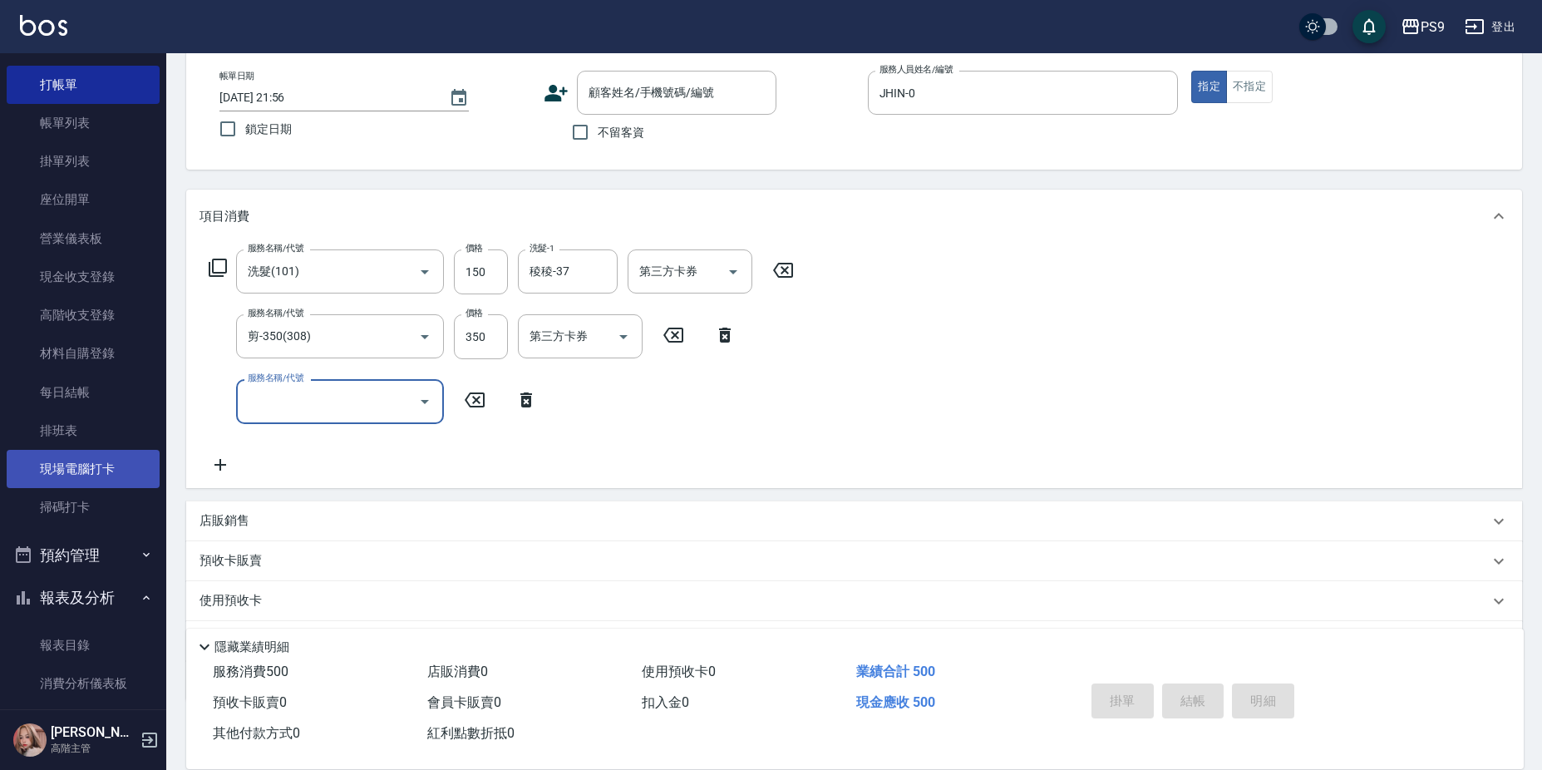
scroll to position [249, 0]
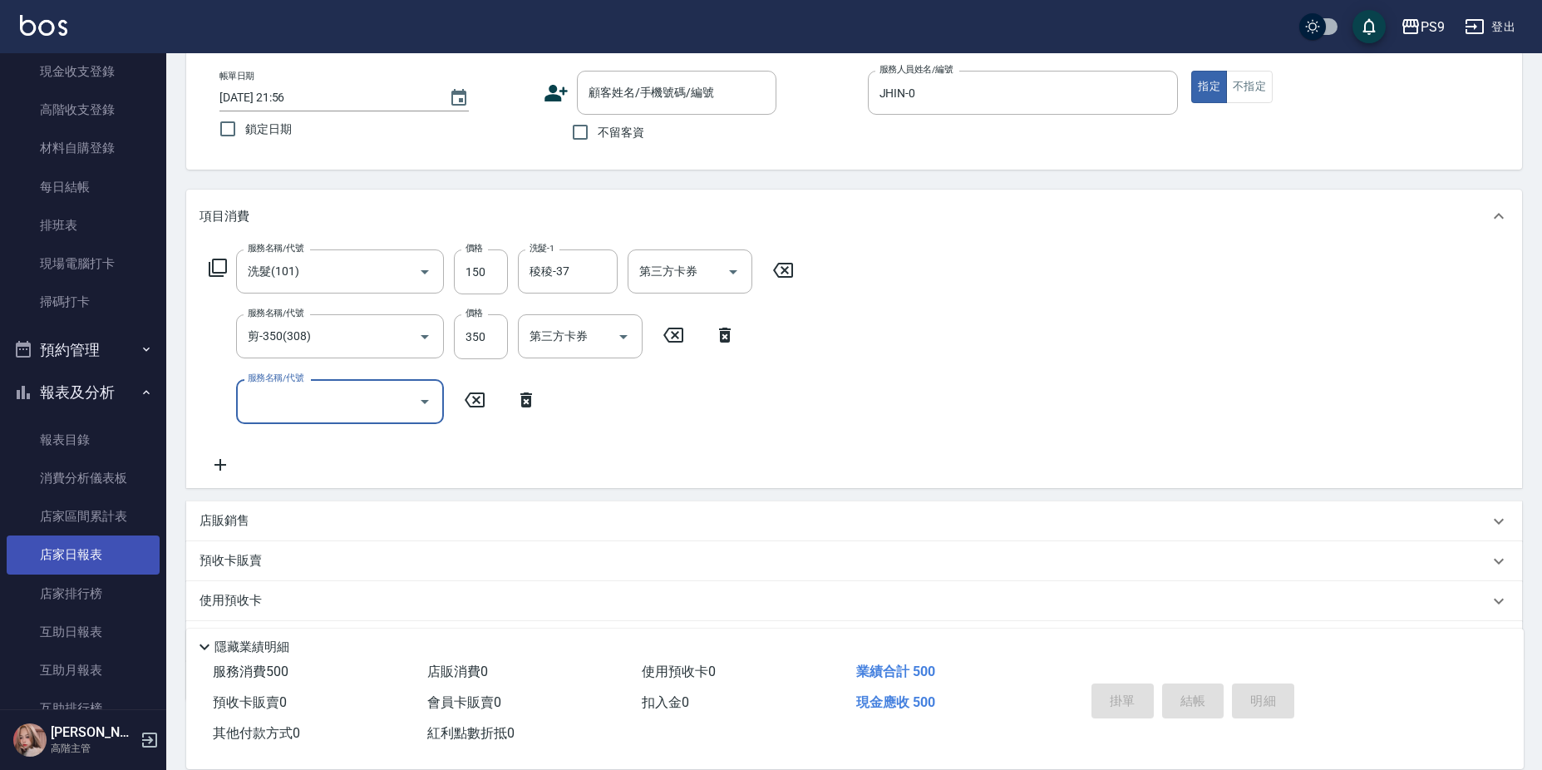
click at [78, 544] on link "店家日報表" at bounding box center [83, 554] width 153 height 38
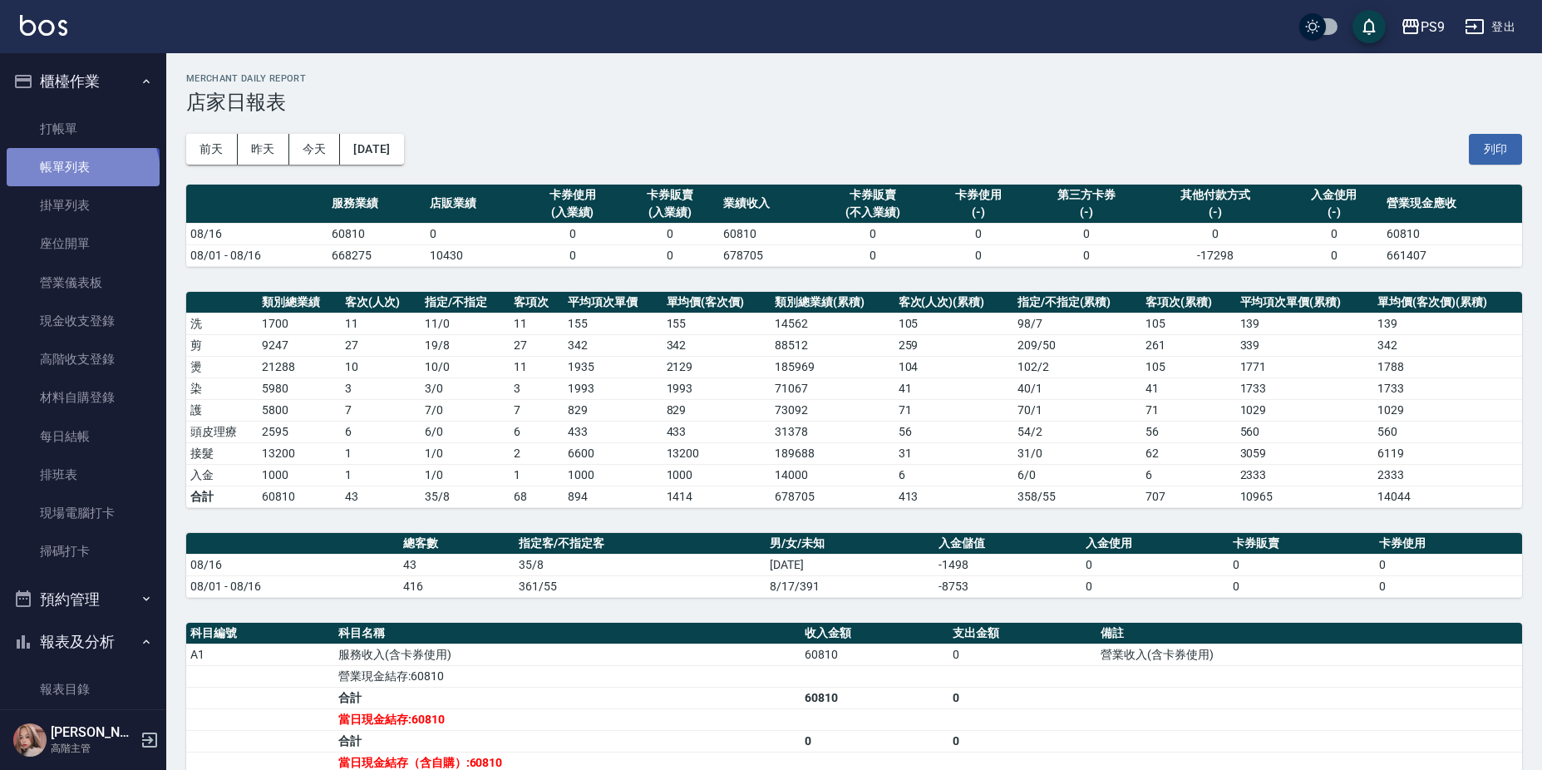
click at [80, 173] on link "帳單列表" at bounding box center [83, 167] width 153 height 38
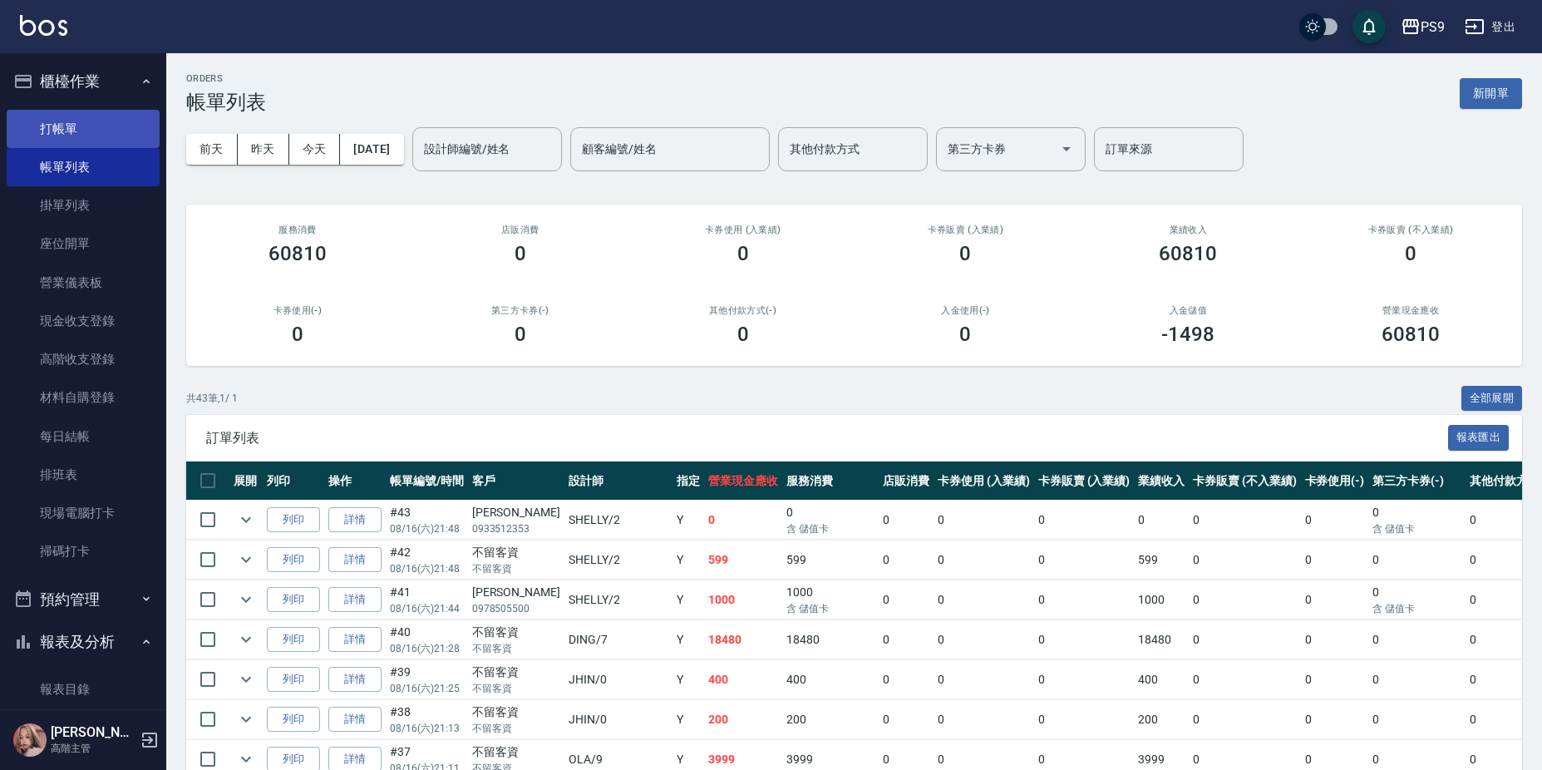
click at [121, 124] on link "打帳單" at bounding box center [83, 129] width 153 height 38
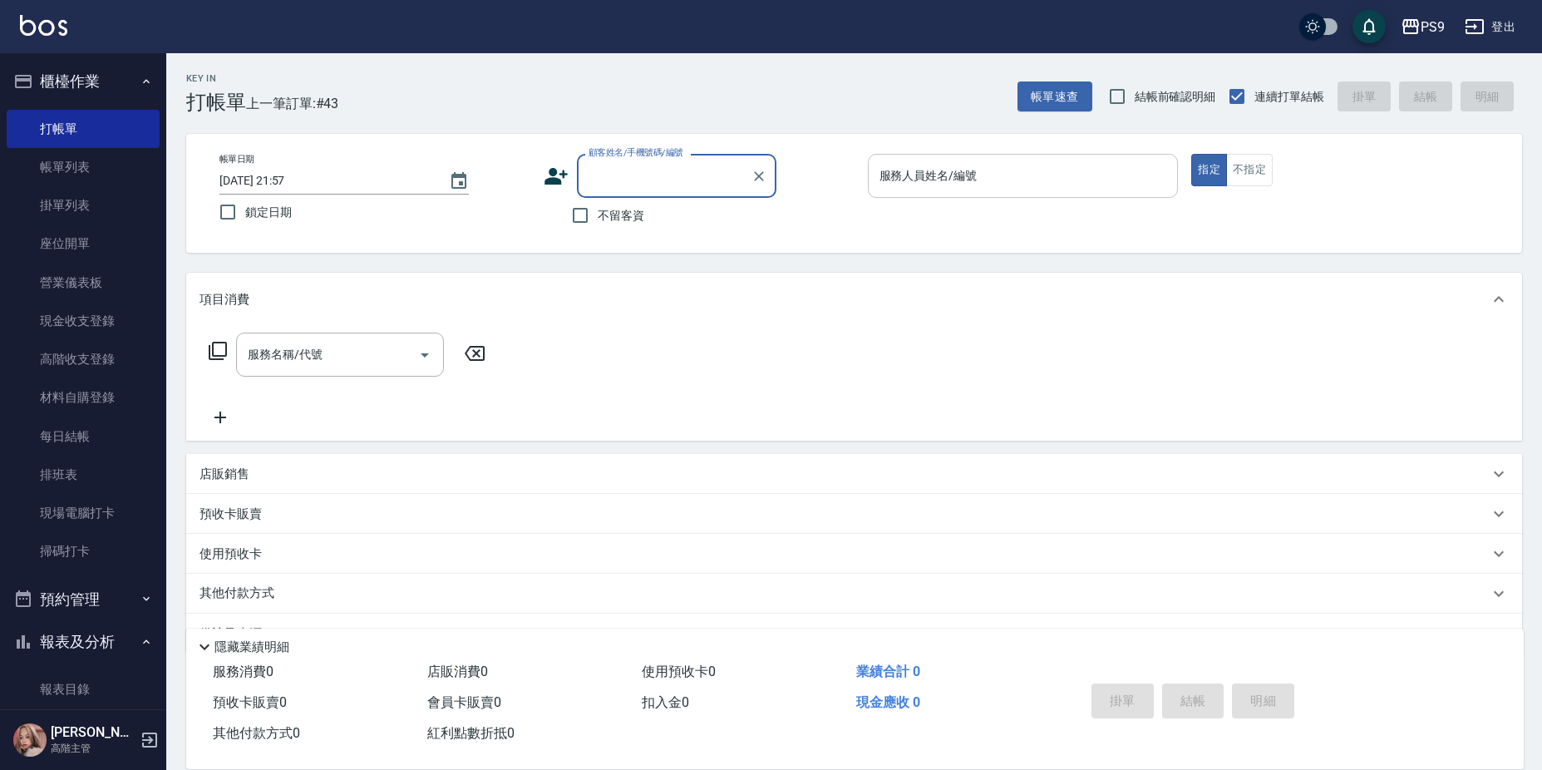
click at [926, 176] on input "服務人員姓名/編號" at bounding box center [1023, 175] width 296 height 29
drag, startPoint x: 583, startPoint y: 209, endPoint x: 701, endPoint y: 222, distance: 118.7
click at [583, 210] on input "不留客資" at bounding box center [580, 215] width 35 height 35
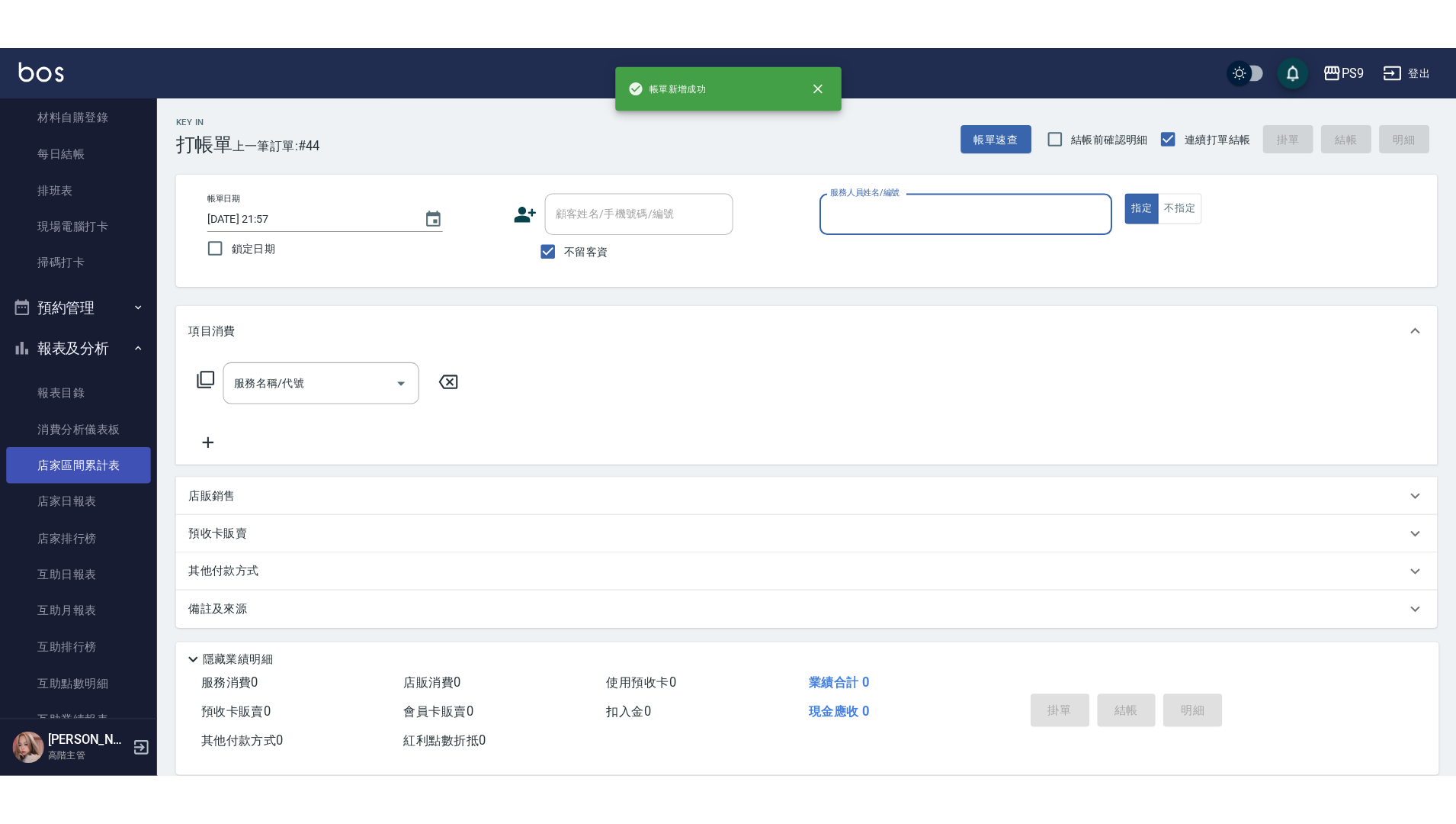
scroll to position [305, 0]
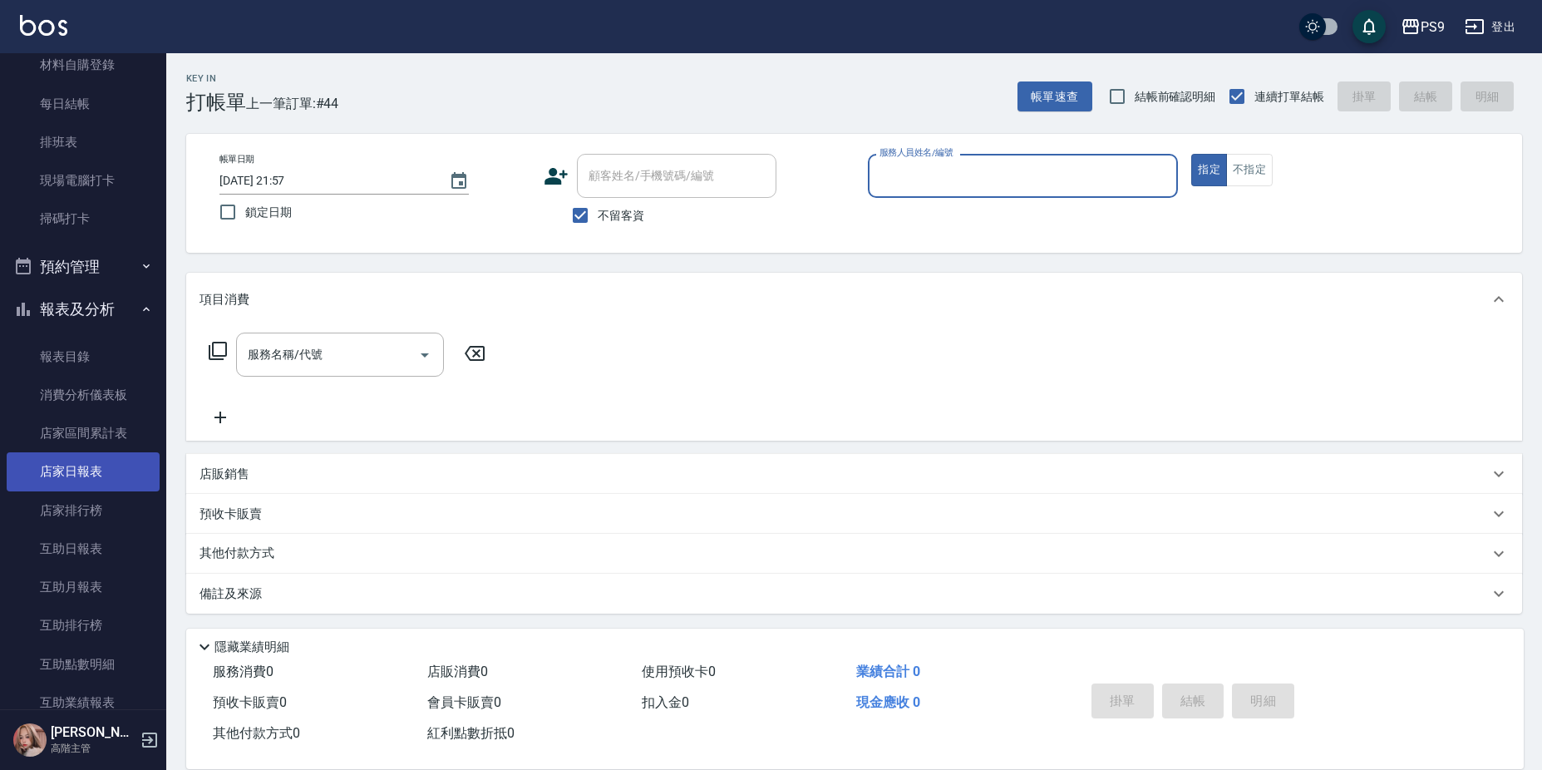
click at [108, 462] on link "店家日報表" at bounding box center [83, 471] width 153 height 38
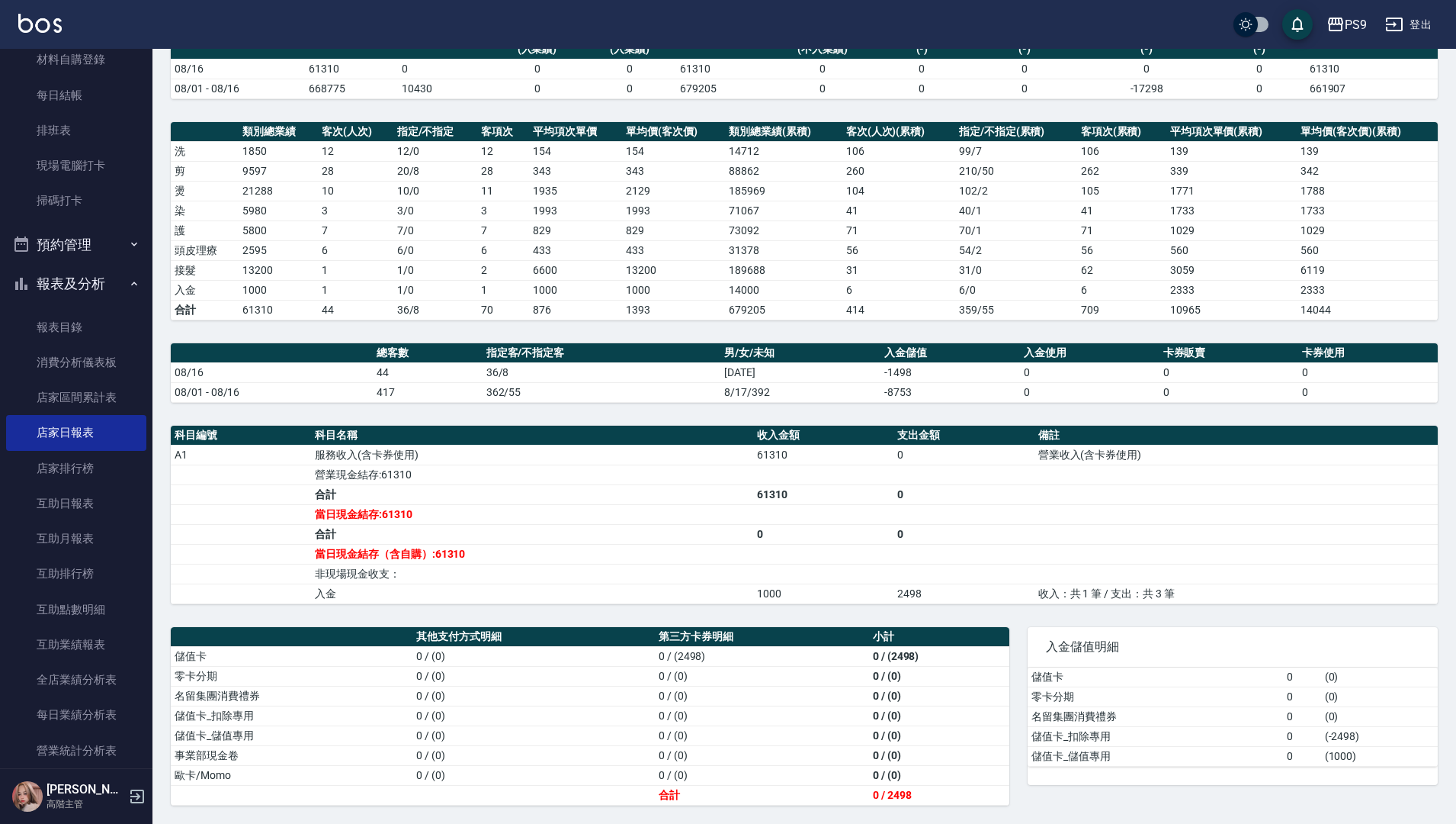
scroll to position [686, 0]
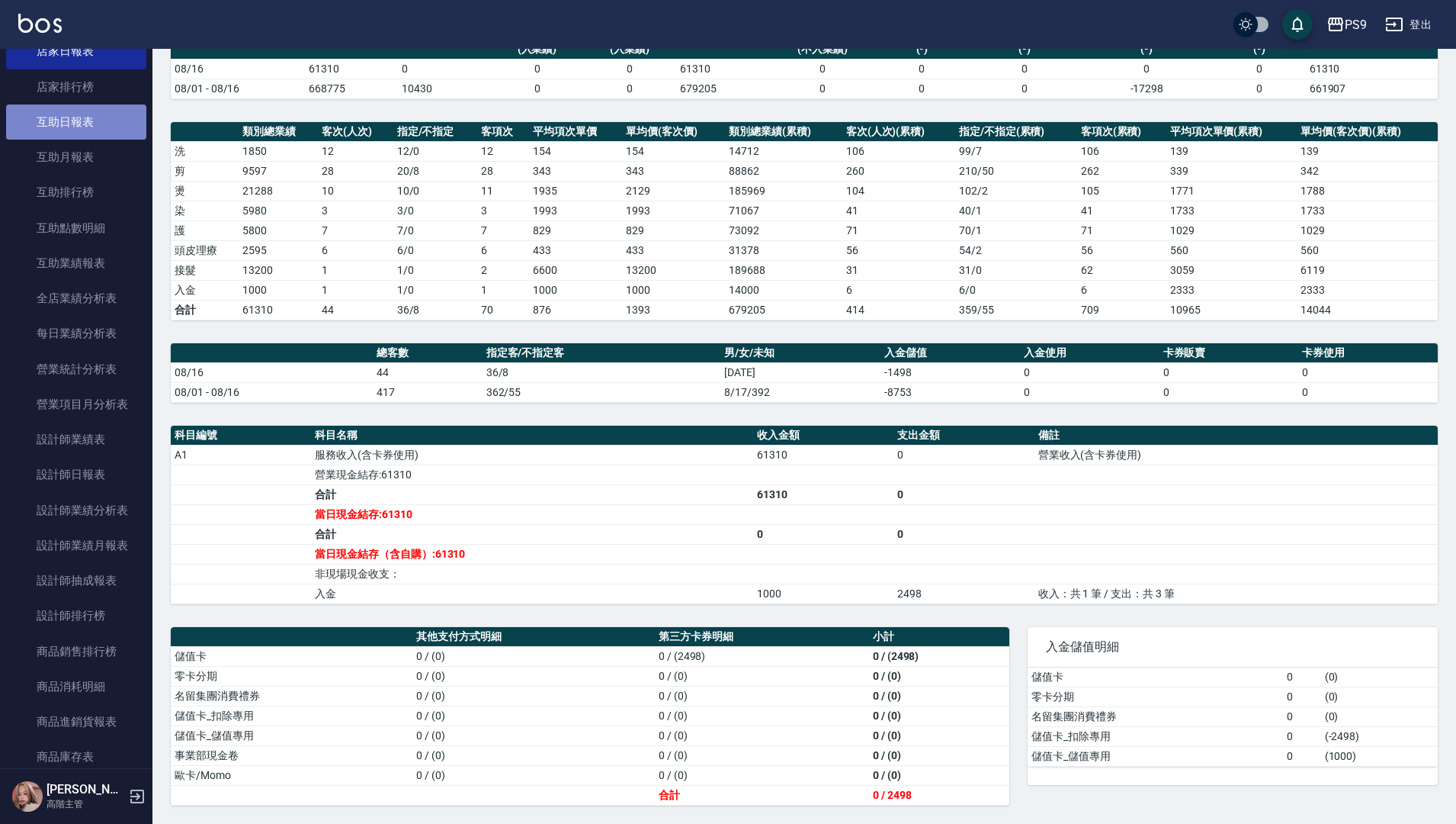
click at [96, 122] on link "互助日報表" at bounding box center [76, 122] width 140 height 35
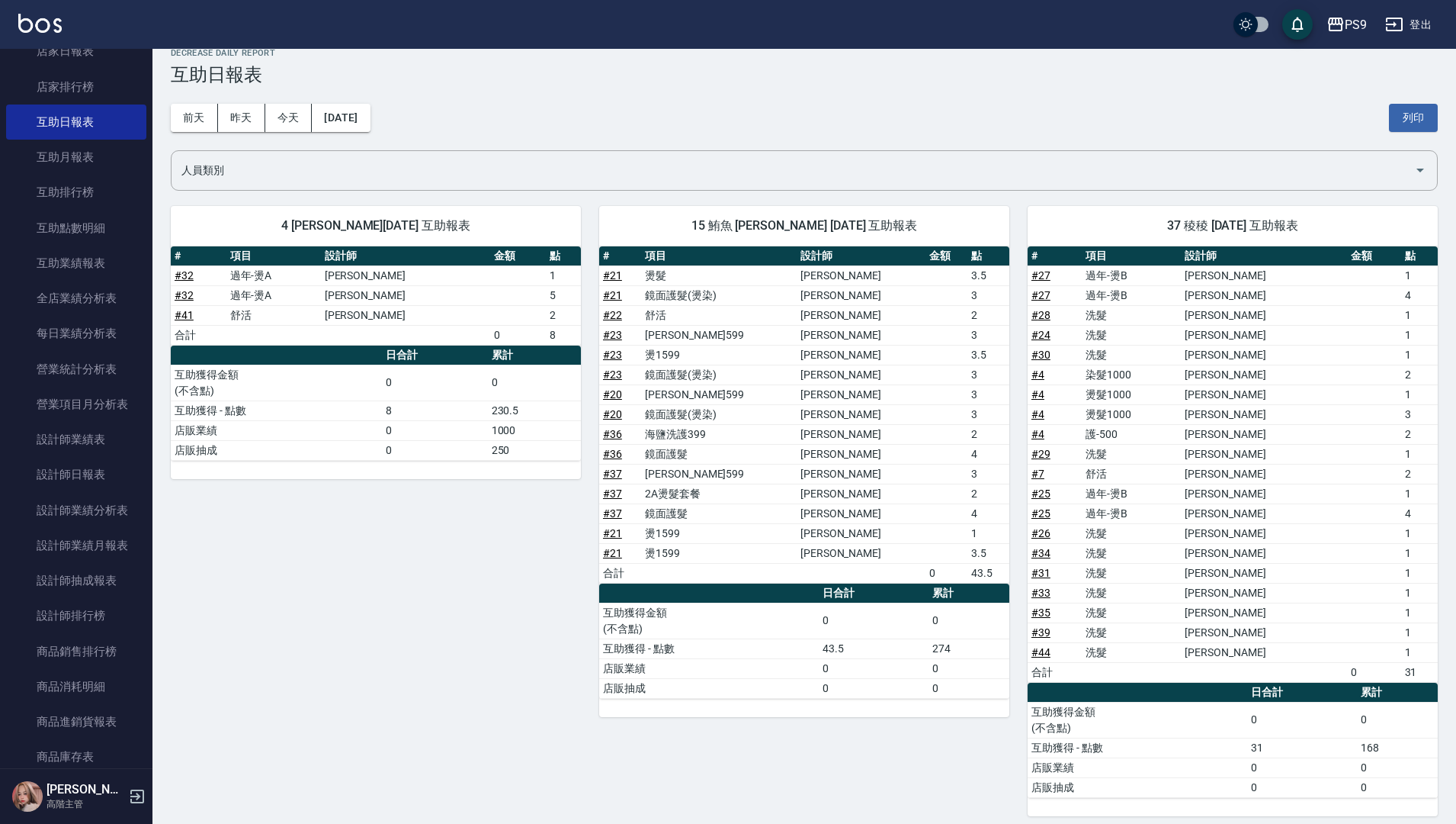
scroll to position [29, 0]
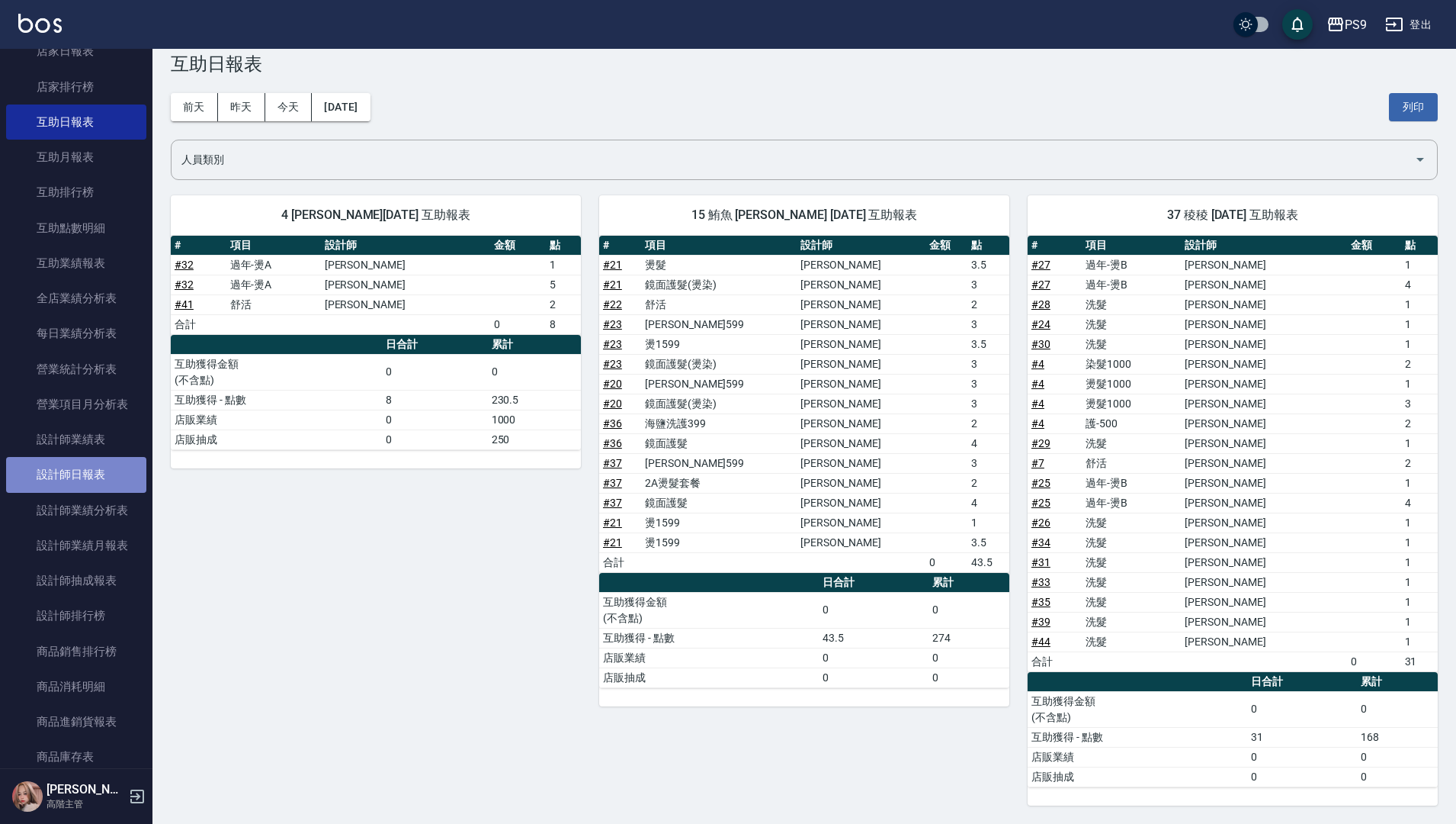
click at [93, 463] on link "設計師日報表" at bounding box center [76, 474] width 140 height 35
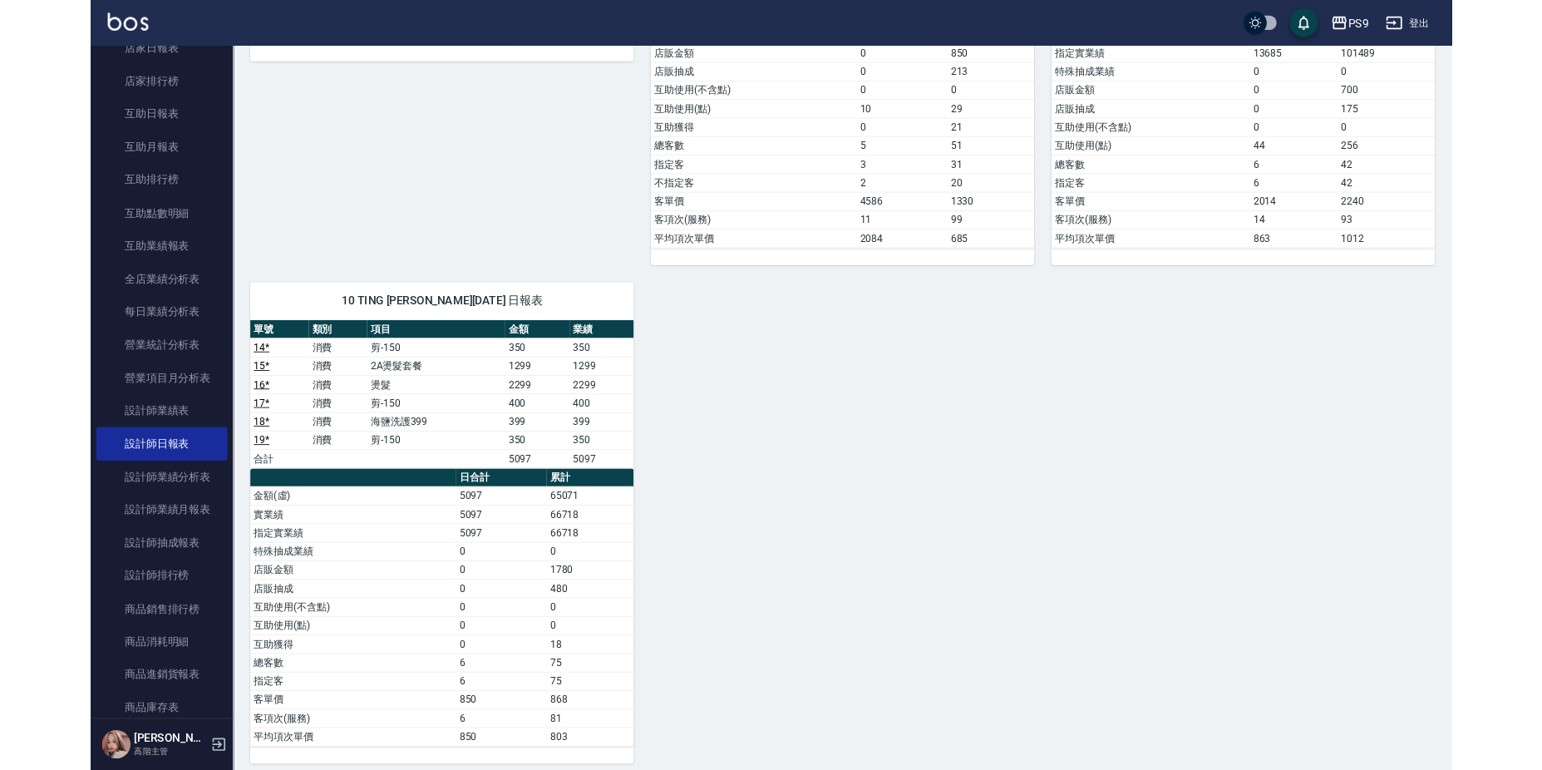
scroll to position [1592, 0]
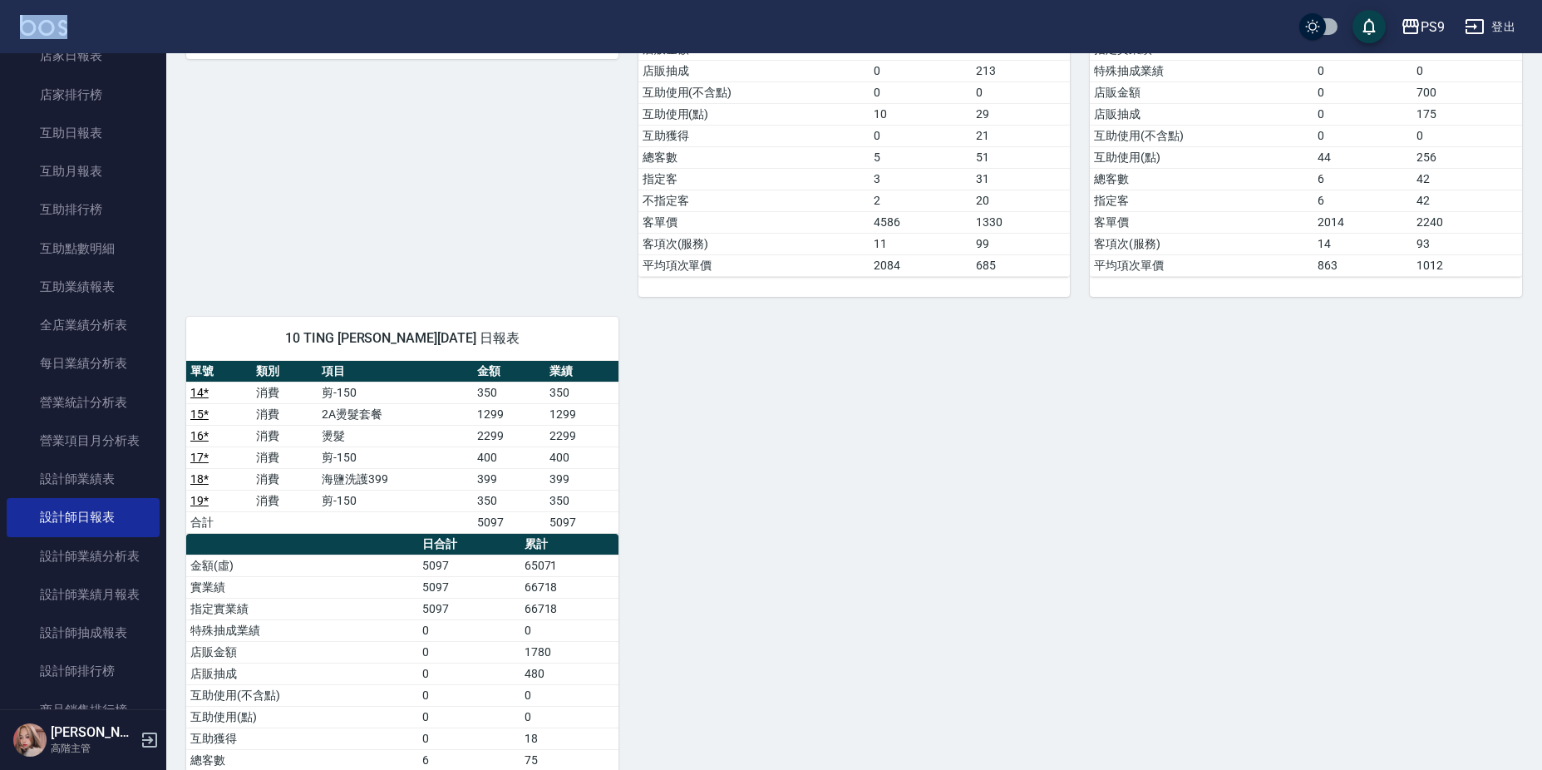
drag, startPoint x: 785, startPoint y: 33, endPoint x: 634, endPoint y: 59, distance: 153.4
